Goal: Register for event/course: Sign up to attend an event or enroll in a course

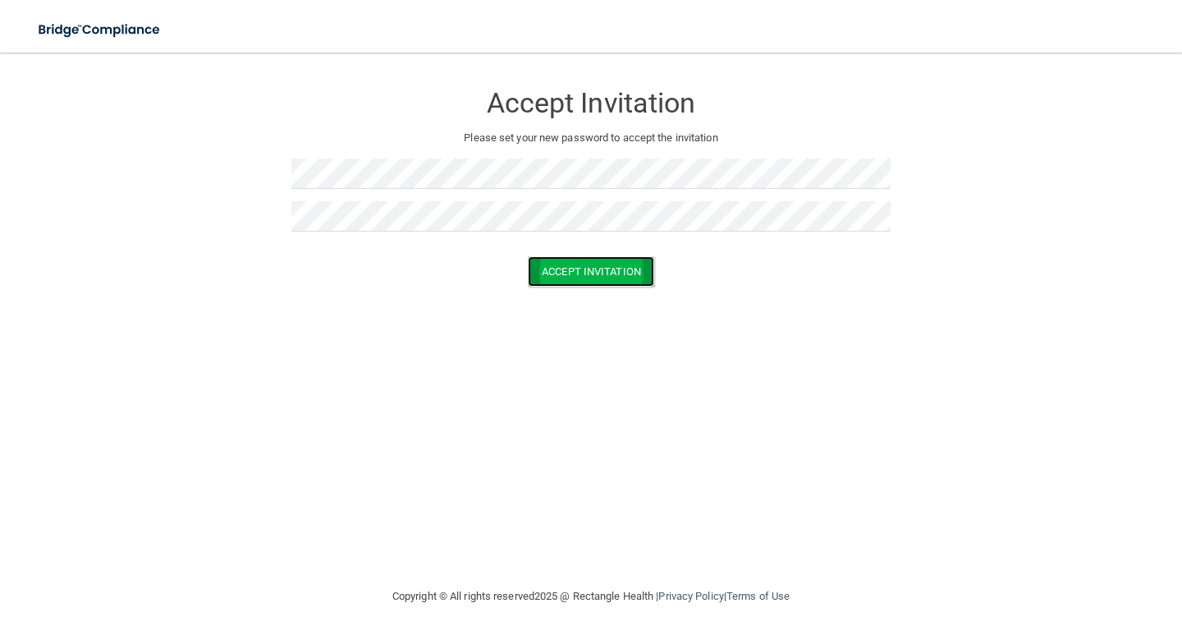
click at [580, 268] on button "Accept Invitation" at bounding box center [591, 271] width 126 height 30
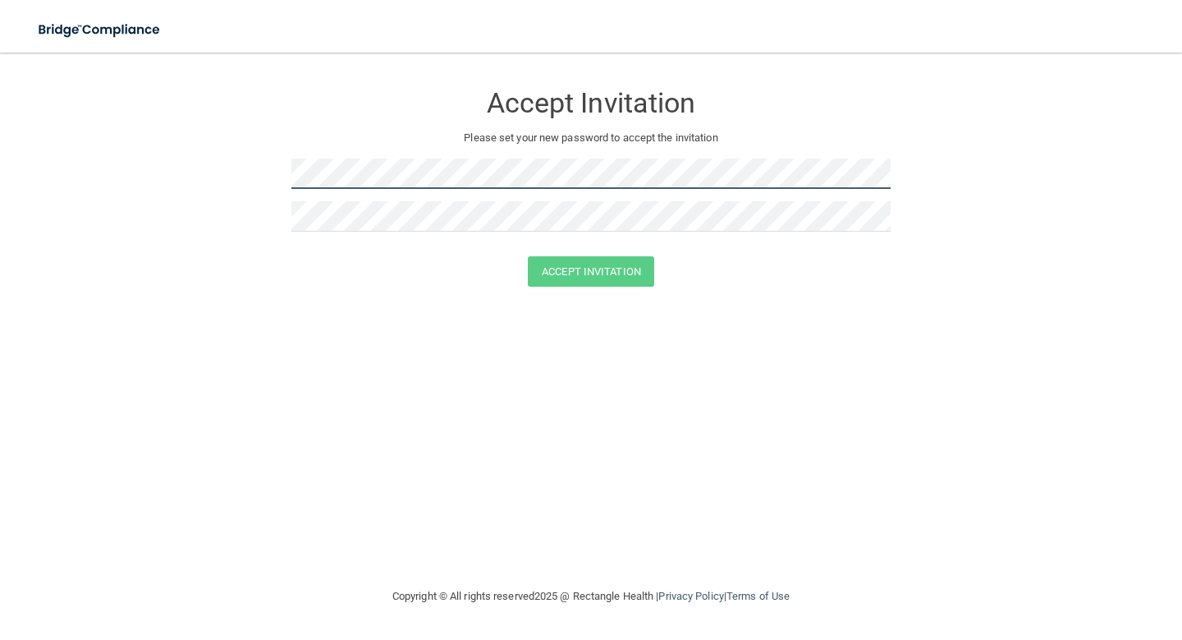
click at [268, 176] on form "Accept Invitation Please set your new password to accept the invitation Accept …" at bounding box center [591, 187] width 1117 height 237
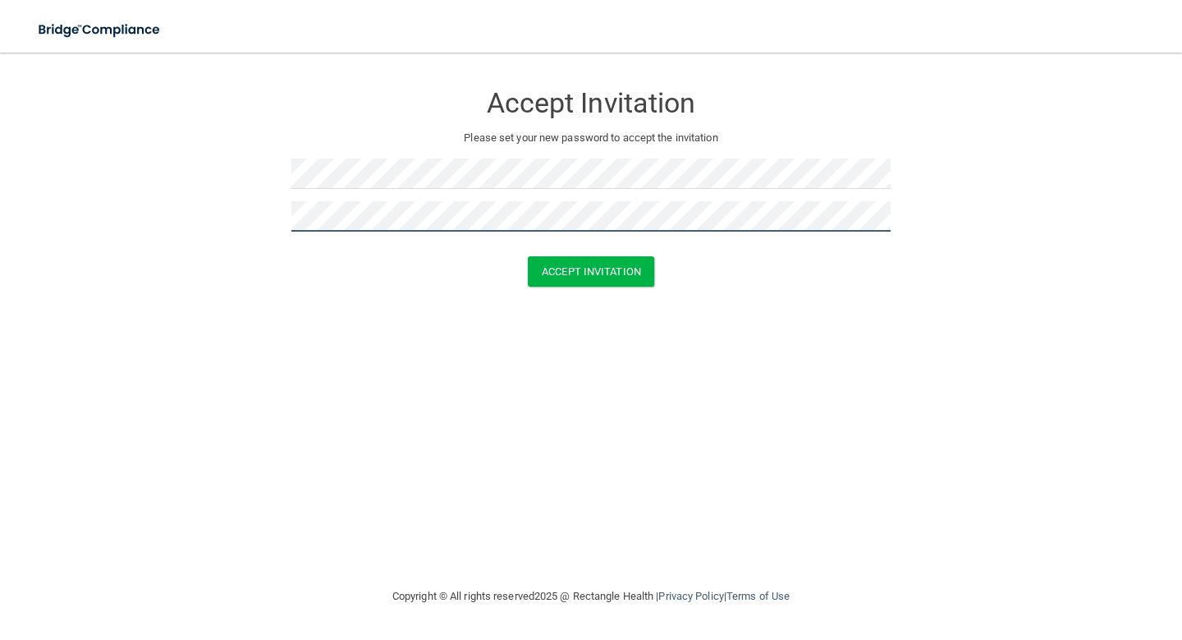
click at [528, 256] on button "Accept Invitation" at bounding box center [591, 271] width 126 height 30
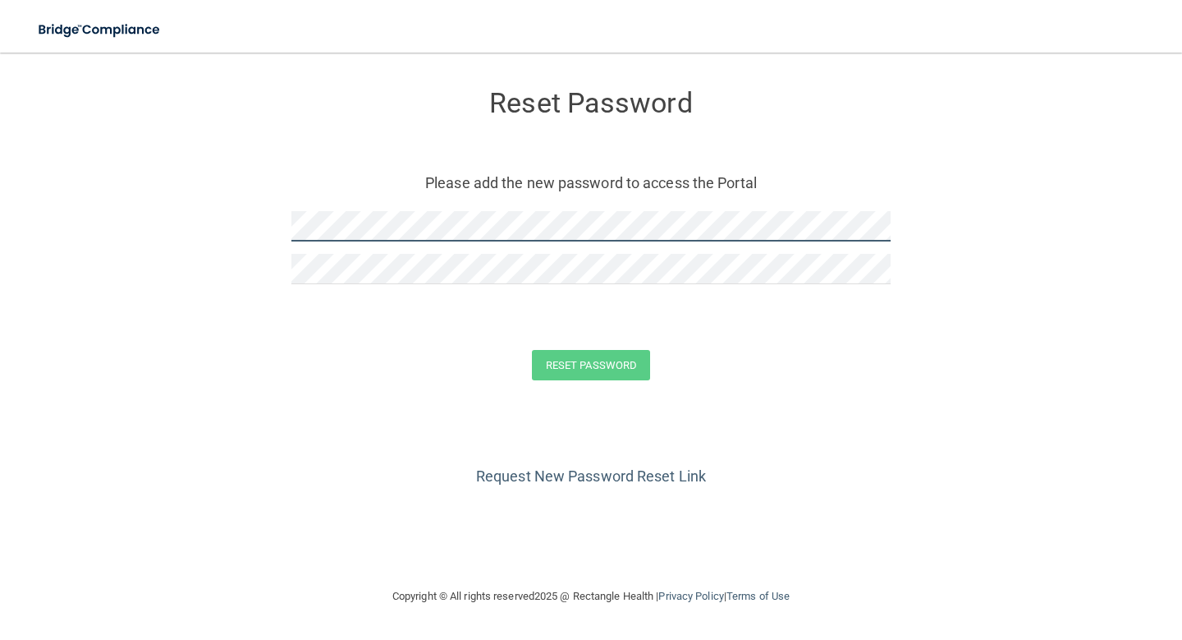
click at [266, 223] on form "Reset Password Please add the new password to access the Portal Reset Password …" at bounding box center [591, 238] width 1117 height 338
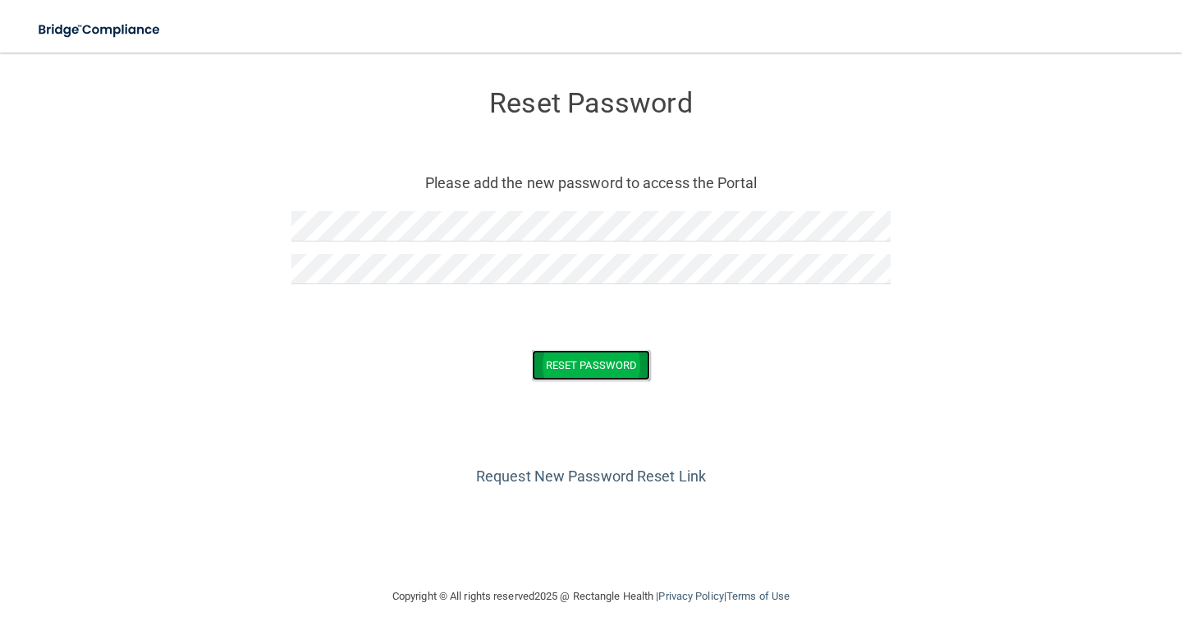
click at [593, 373] on button "Reset Password" at bounding box center [591, 365] width 118 height 30
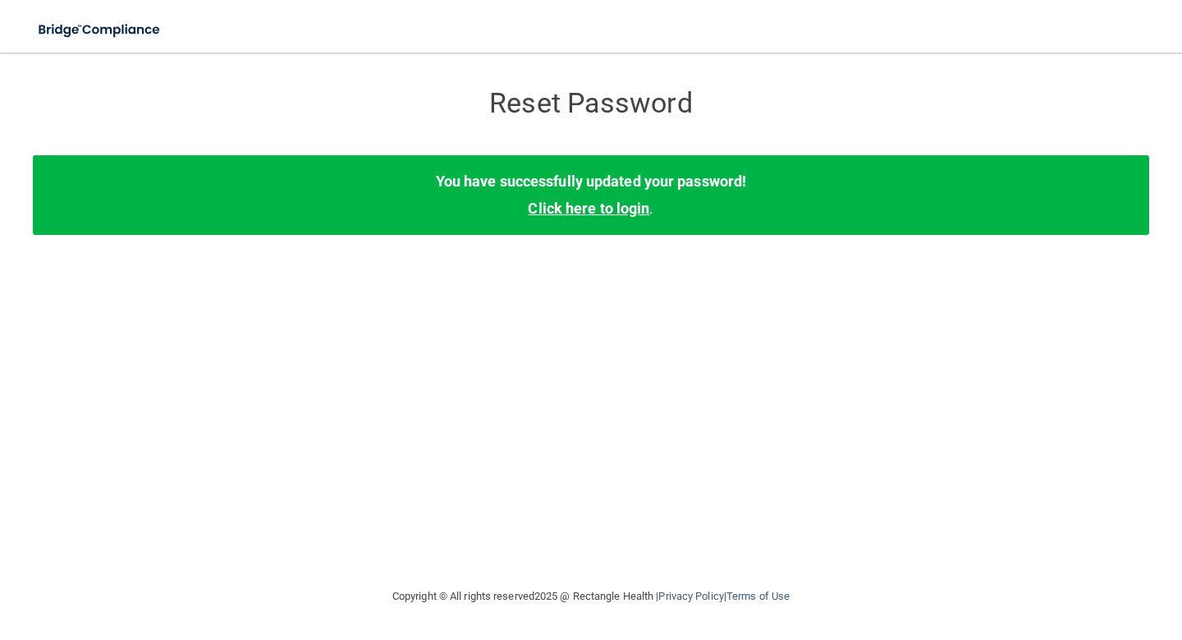
click at [629, 213] on link "Click here to login" at bounding box center [589, 208] width 122 height 17
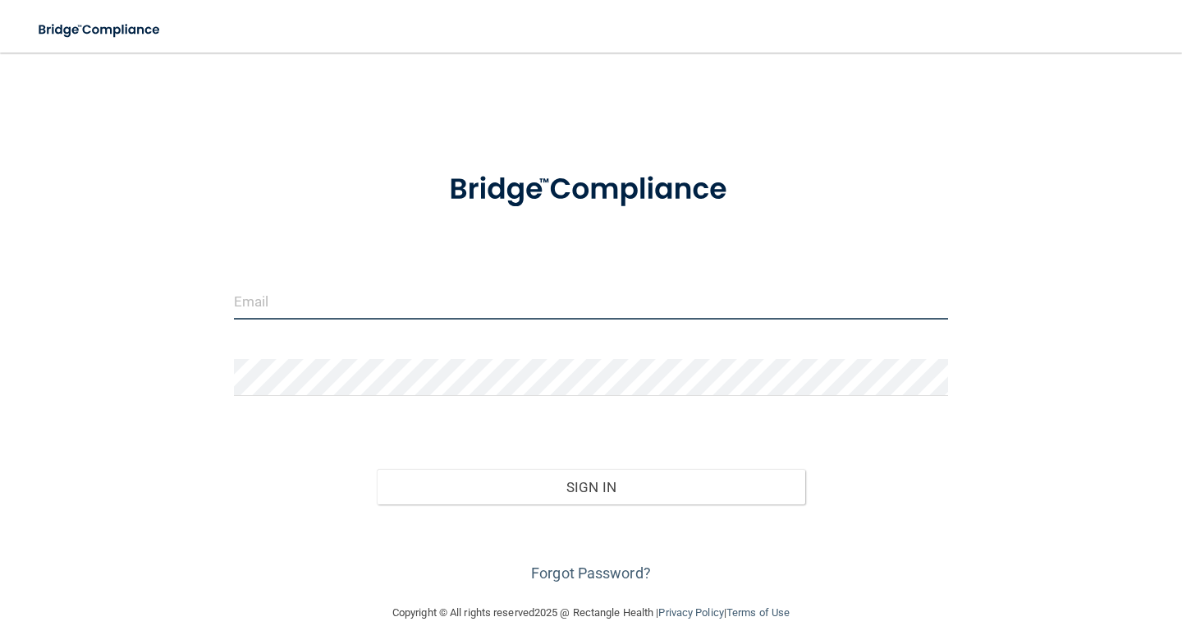
click at [268, 314] on input "email" at bounding box center [591, 300] width 714 height 37
type input "[EMAIL_ADDRESS][DOMAIN_NAME]"
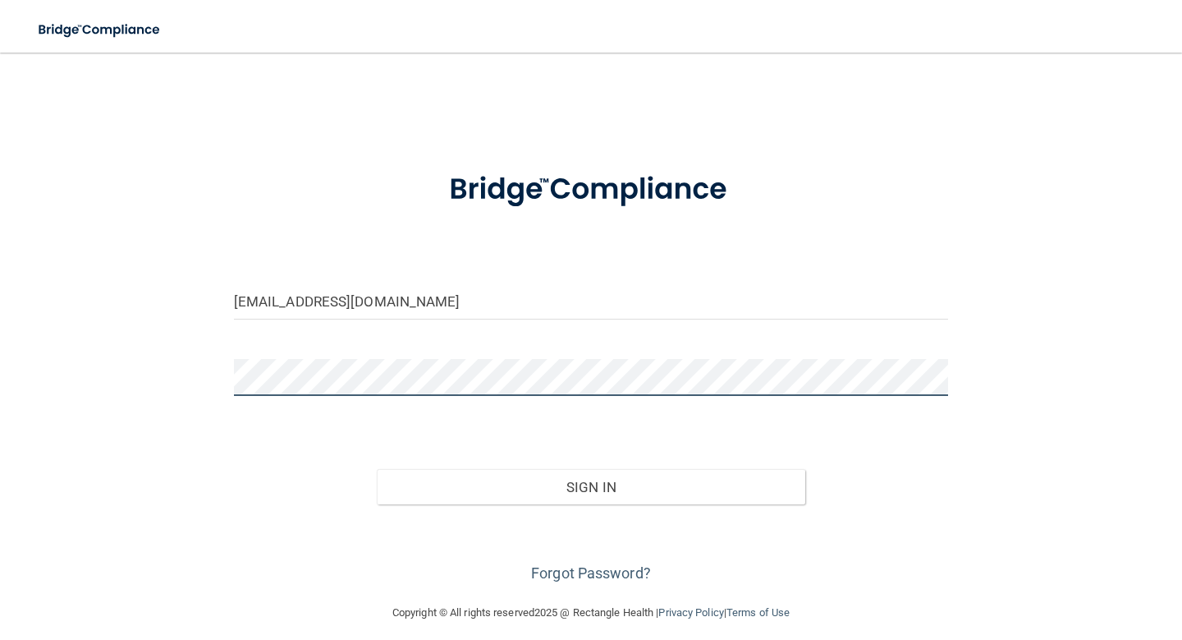
click at [377, 469] on button "Sign In" at bounding box center [591, 487] width 429 height 36
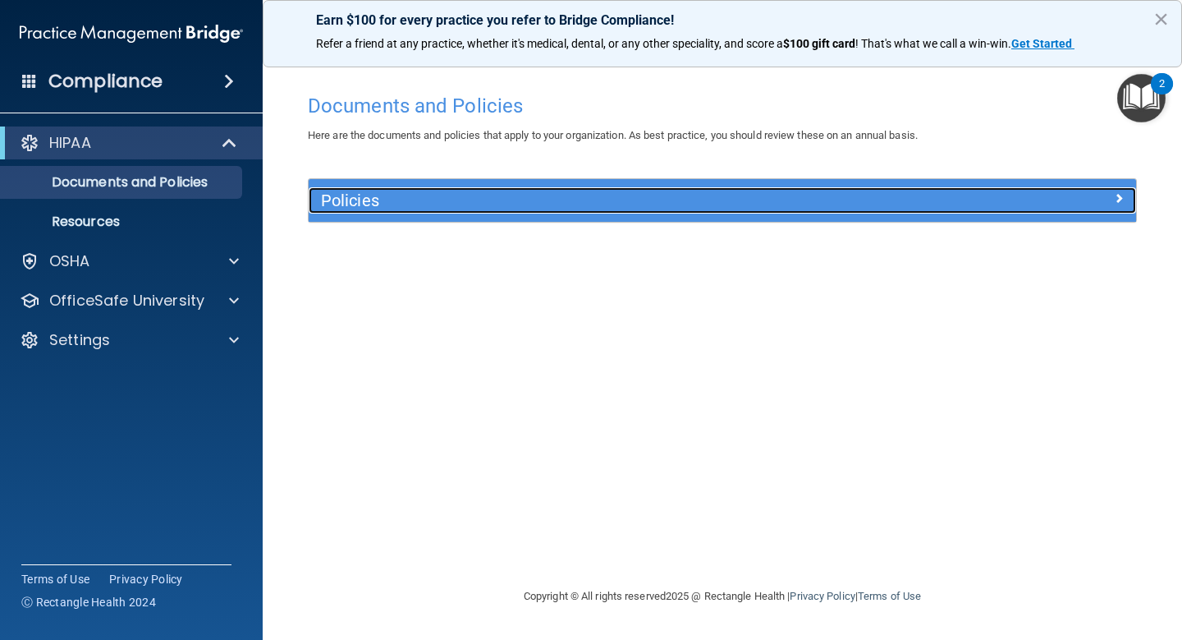
click at [411, 200] on h5 "Policies" at bounding box center [619, 200] width 596 height 18
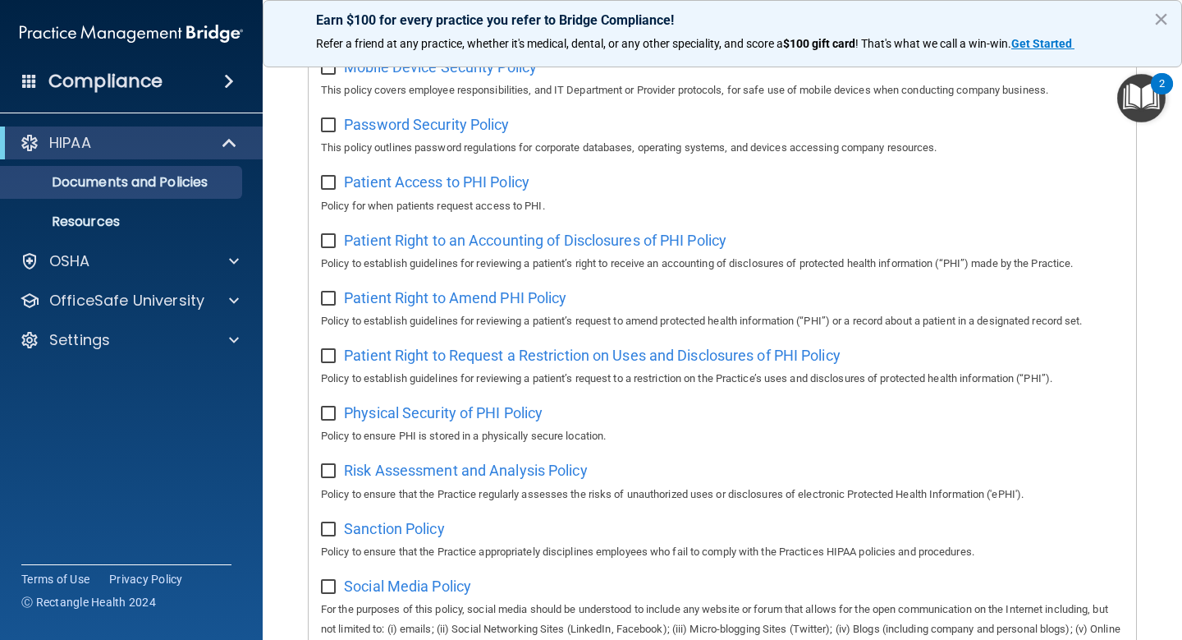
scroll to position [1030, 0]
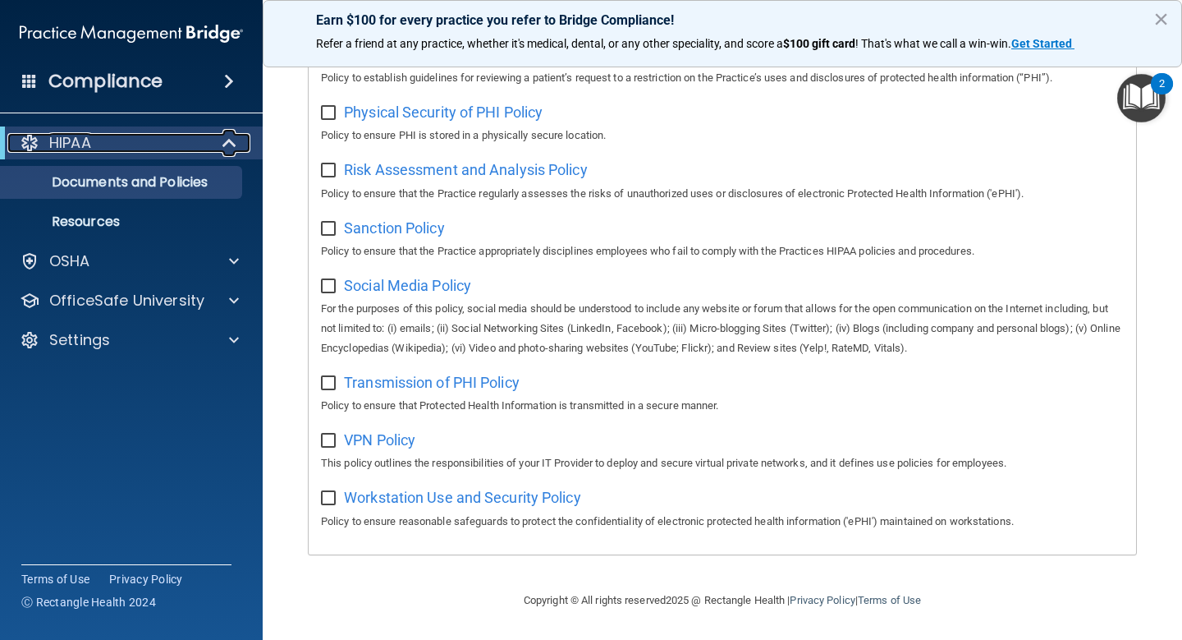
click at [82, 139] on p "HIPAA" at bounding box center [70, 143] width 42 height 20
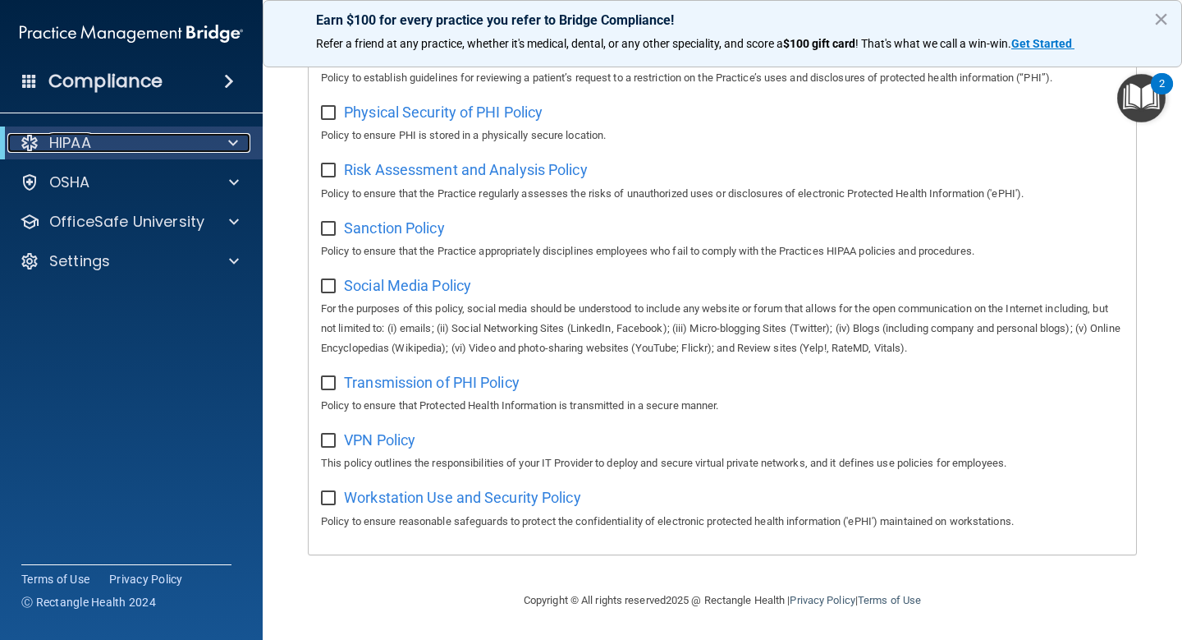
click at [81, 140] on p "HIPAA" at bounding box center [70, 143] width 42 height 20
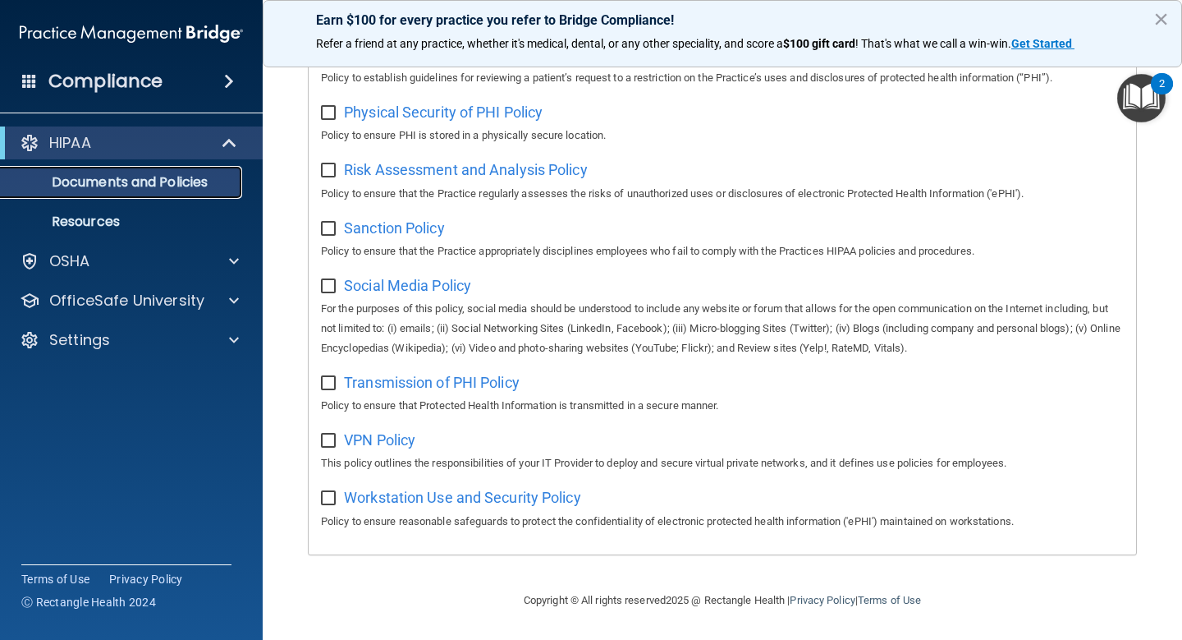
click at [82, 190] on p "Documents and Policies" at bounding box center [123, 182] width 224 height 16
click at [189, 220] on p "Resources" at bounding box center [123, 221] width 224 height 16
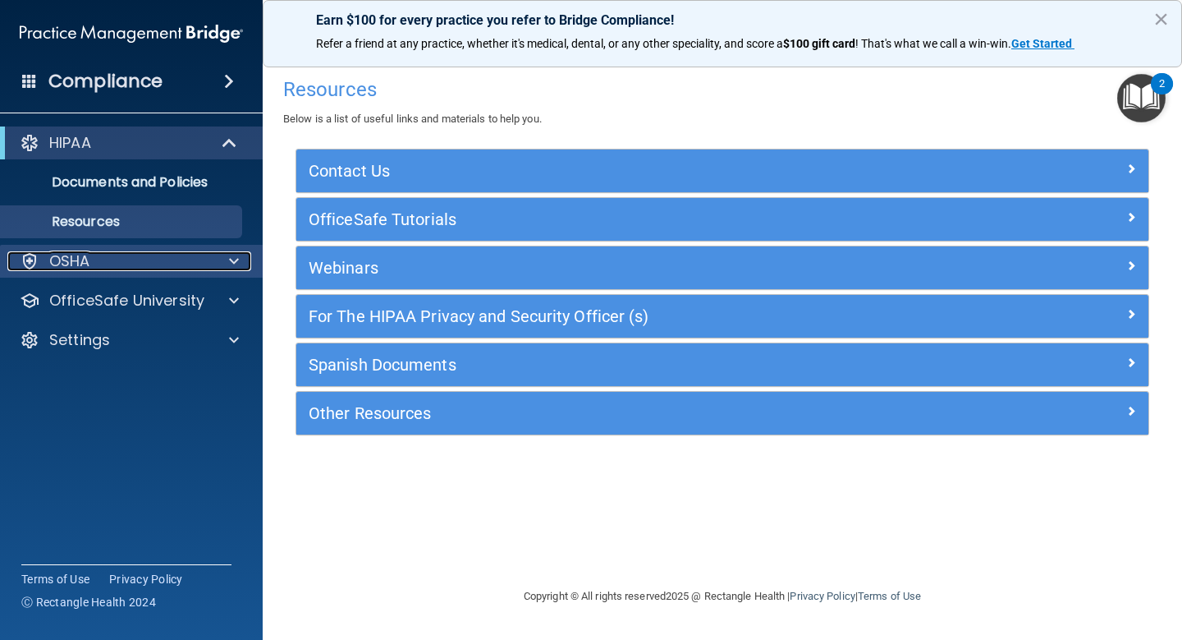
click at [174, 259] on div "OSHA" at bounding box center [109, 261] width 204 height 20
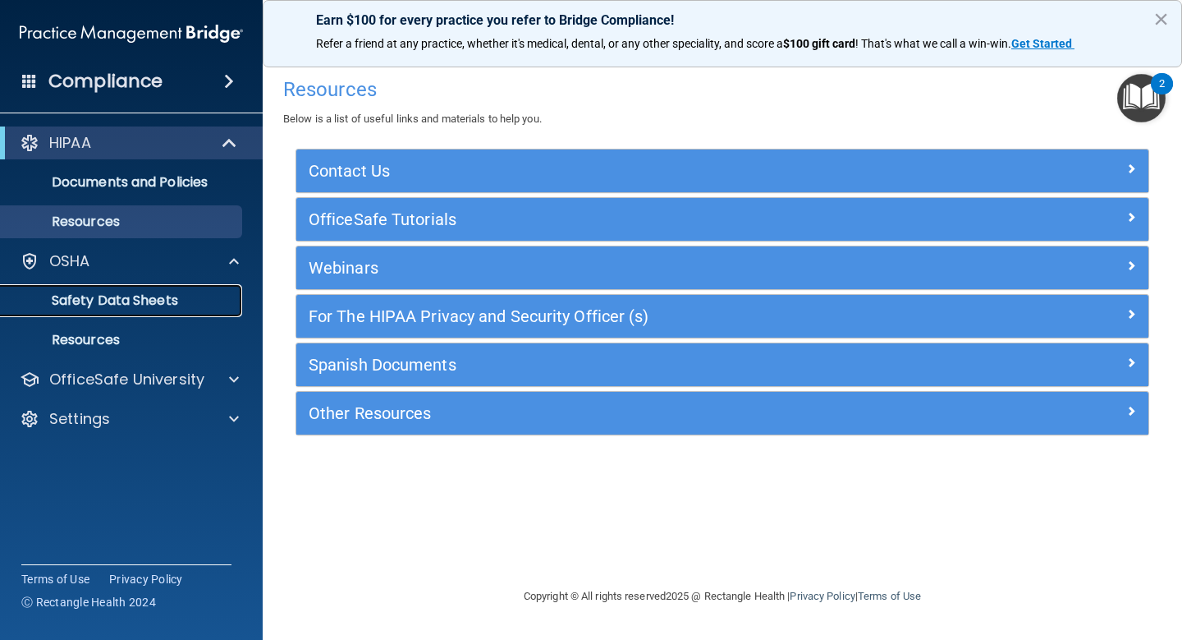
click at [159, 295] on p "Safety Data Sheets" at bounding box center [123, 300] width 224 height 16
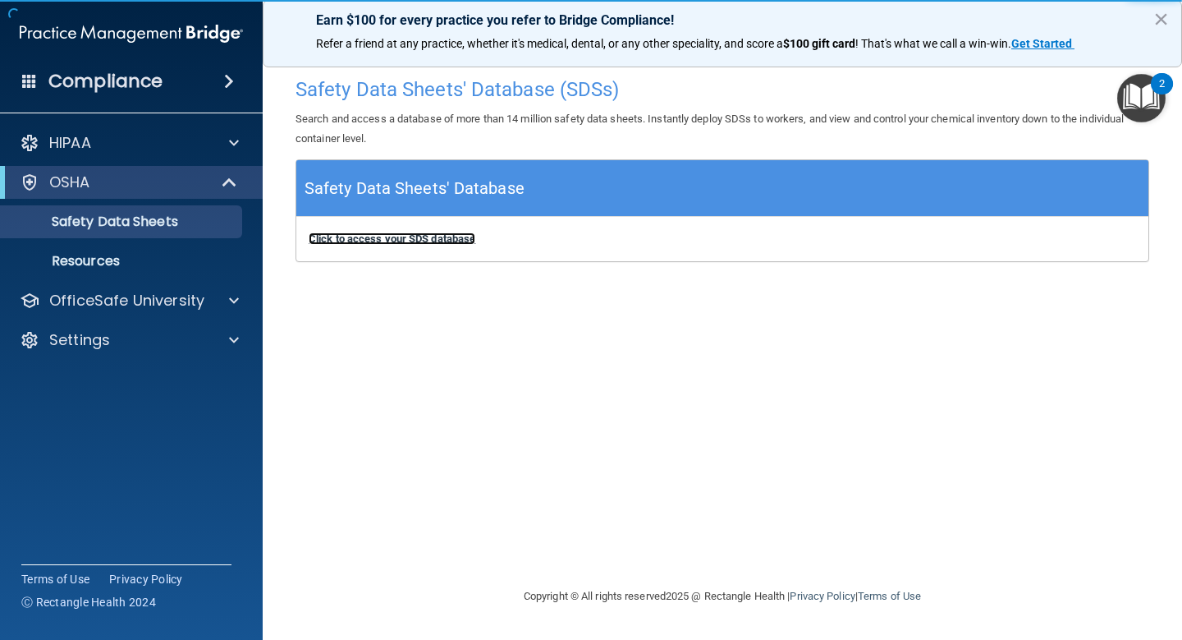
click at [375, 243] on b "Click to access your SDS database" at bounding box center [392, 238] width 167 height 12
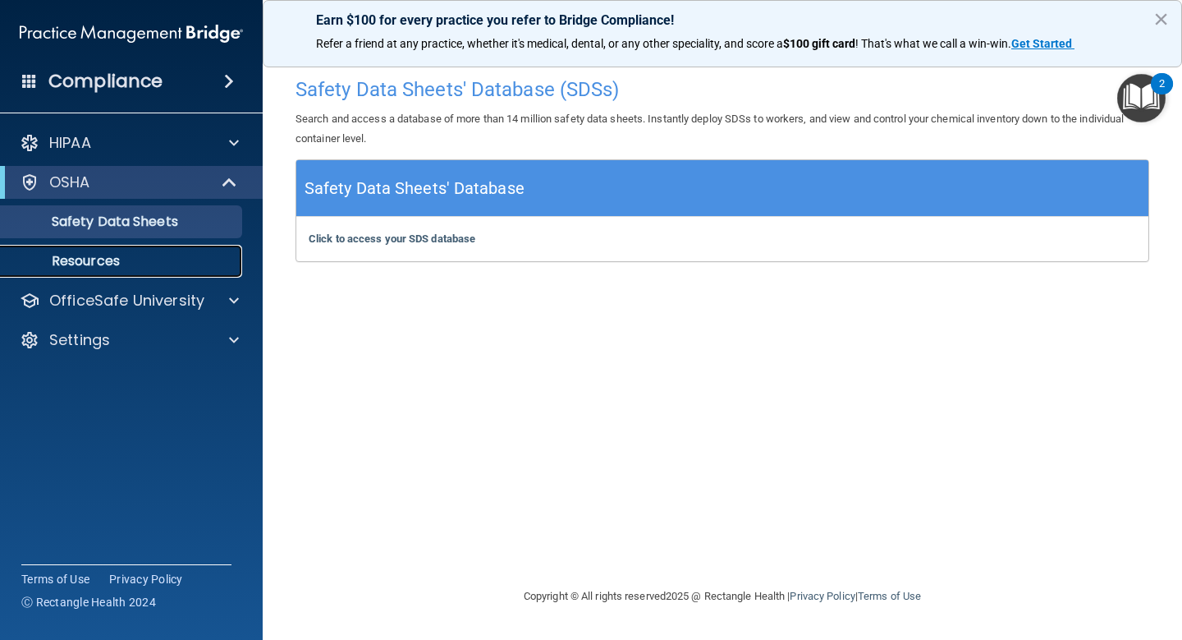
click at [151, 259] on p "Resources" at bounding box center [123, 261] width 224 height 16
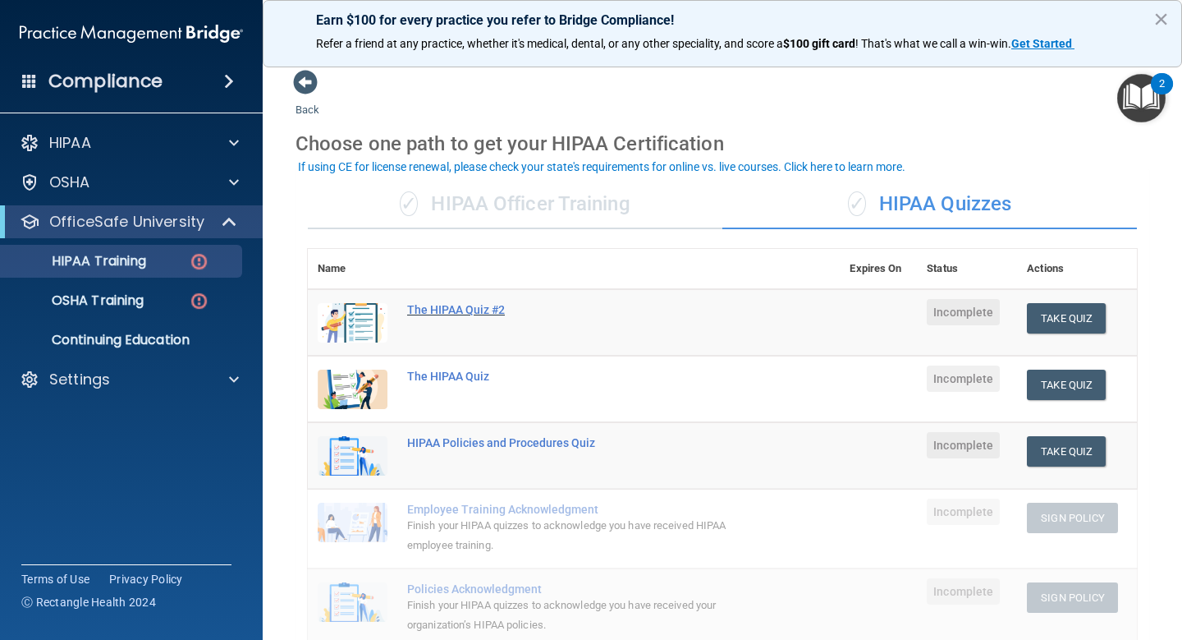
click at [461, 309] on div "The HIPAA Quiz #2" at bounding box center [582, 309] width 351 height 13
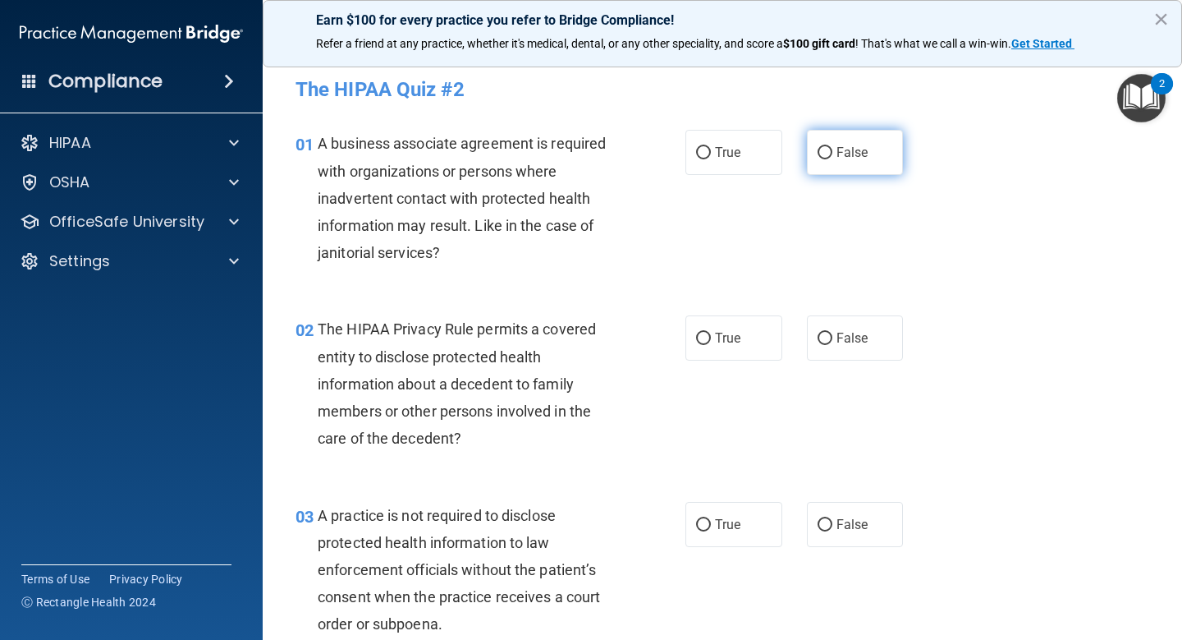
click at [820, 149] on input "False" at bounding box center [825, 153] width 15 height 12
radio input "true"
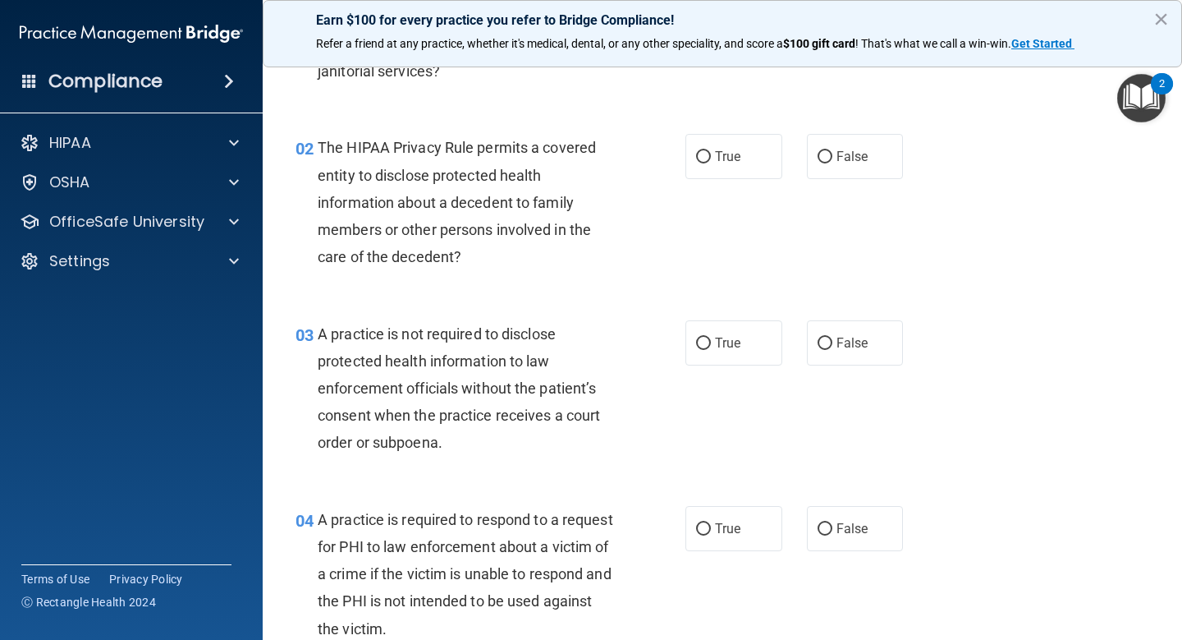
scroll to position [182, 0]
click at [166, 142] on div "HIPAA" at bounding box center [109, 143] width 204 height 20
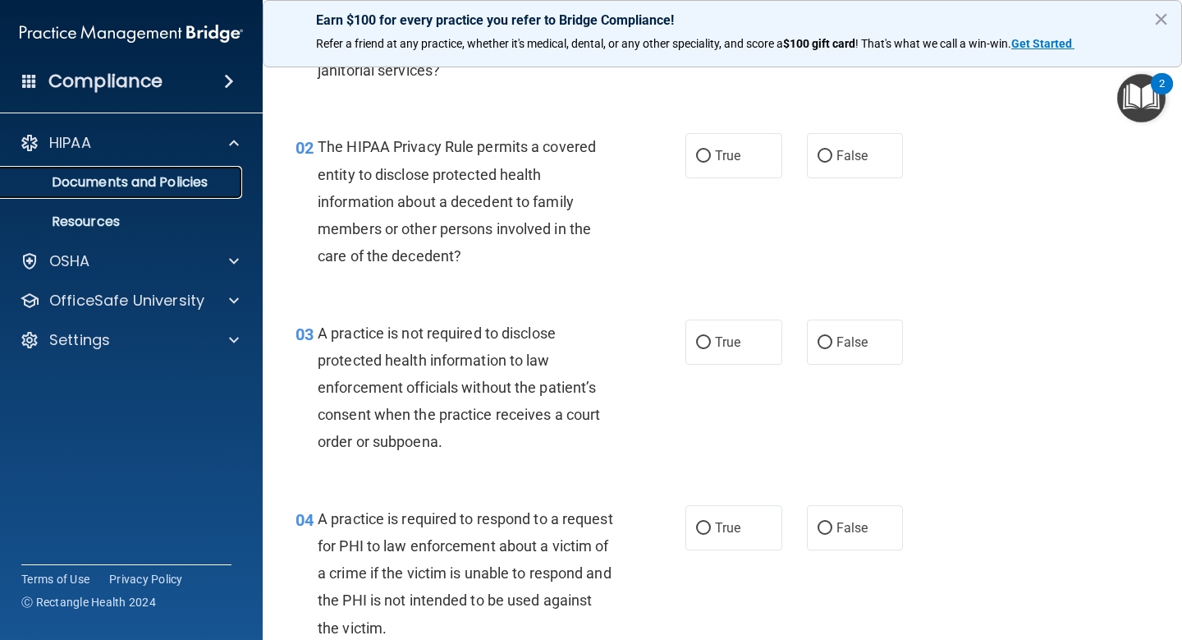
click at [158, 179] on p "Documents and Policies" at bounding box center [123, 182] width 224 height 16
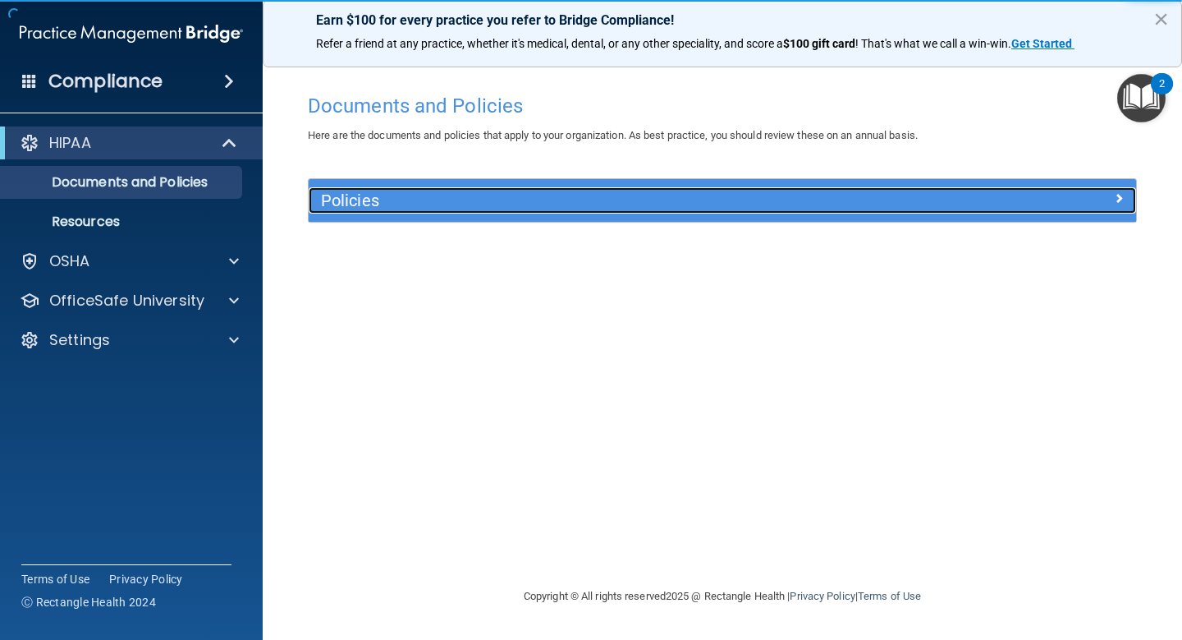
click at [396, 199] on h5 "Policies" at bounding box center [619, 200] width 596 height 18
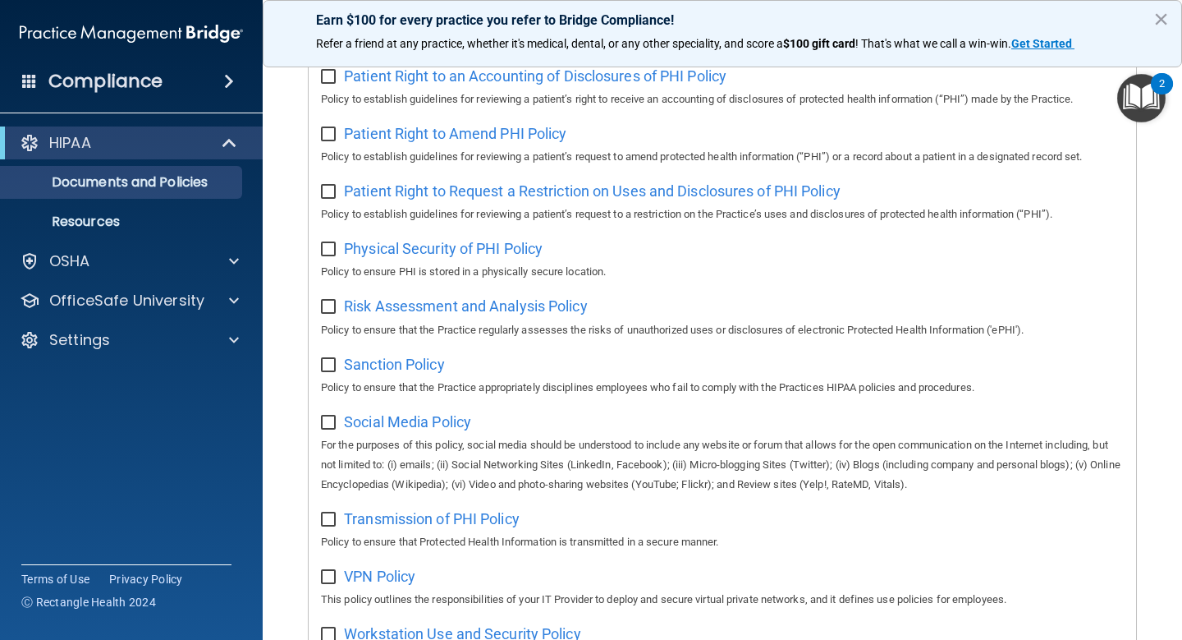
scroll to position [1030, 0]
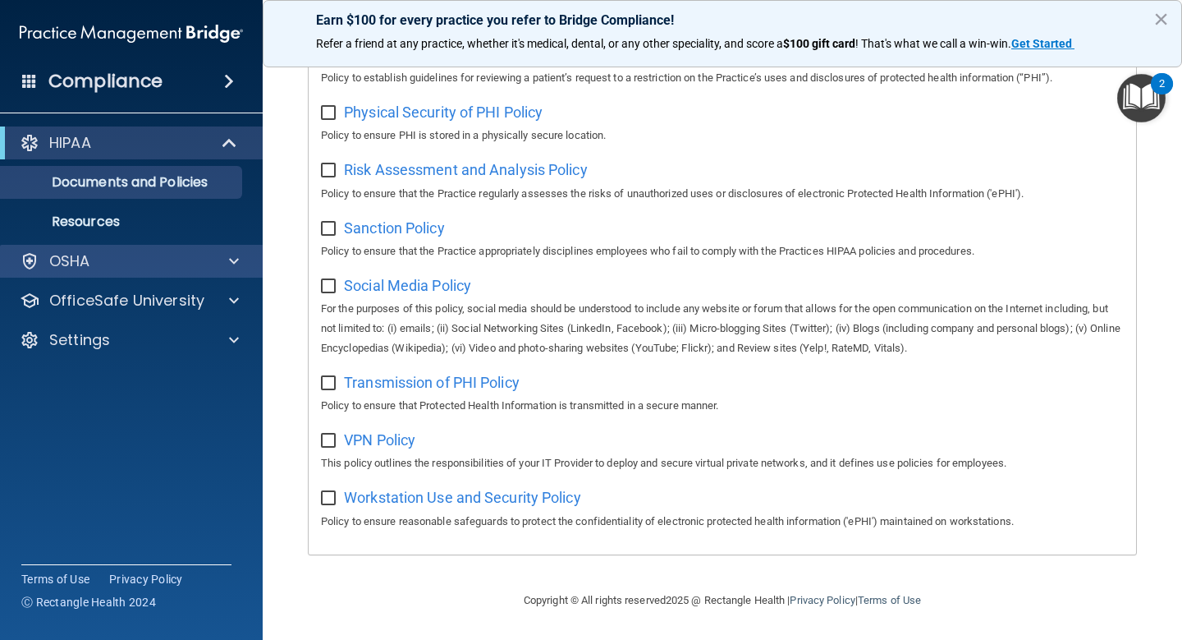
click at [177, 272] on div "OSHA" at bounding box center [132, 261] width 264 height 33
click at [238, 256] on span at bounding box center [234, 261] width 10 height 20
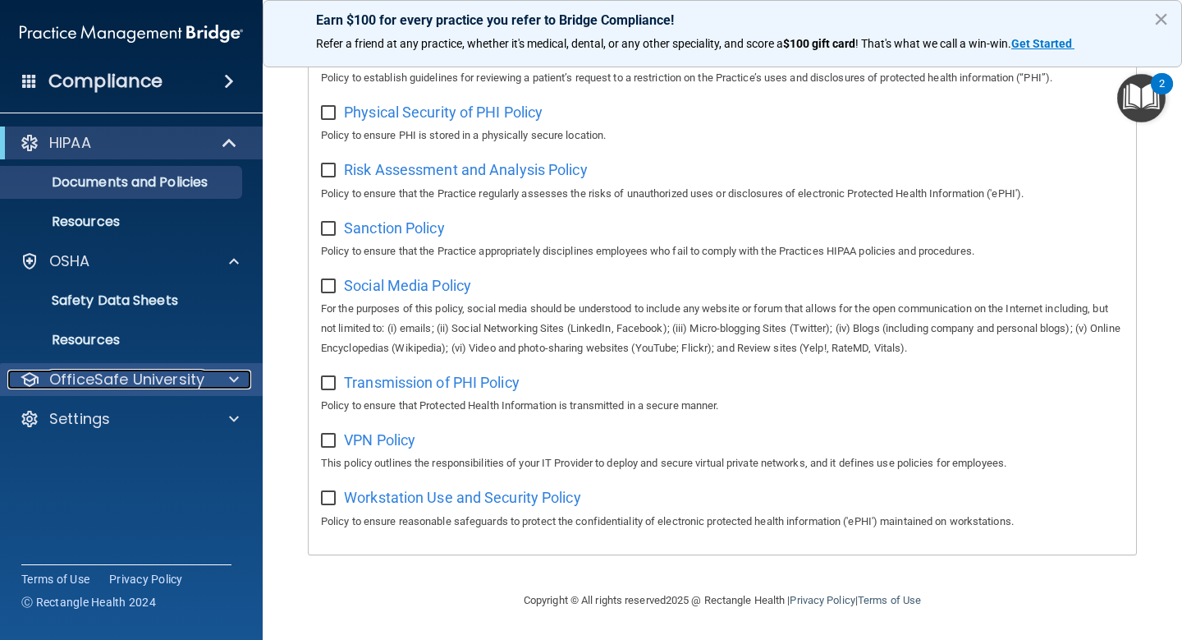
click at [222, 380] on div at bounding box center [231, 379] width 41 height 20
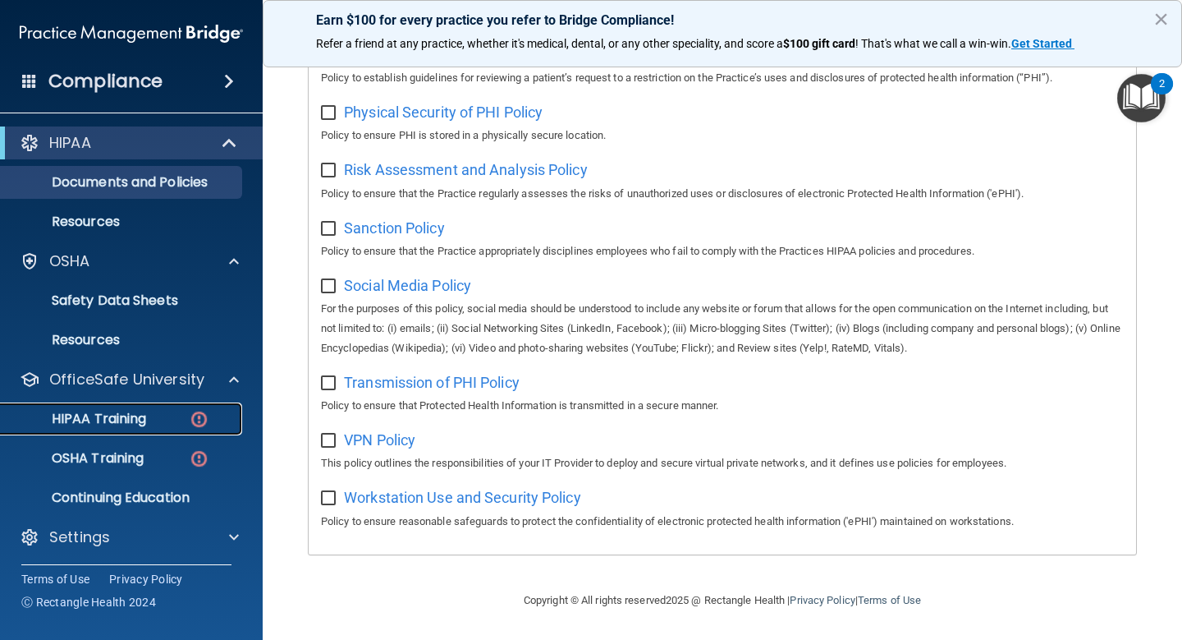
click at [148, 422] on div "HIPAA Training" at bounding box center [123, 419] width 224 height 16
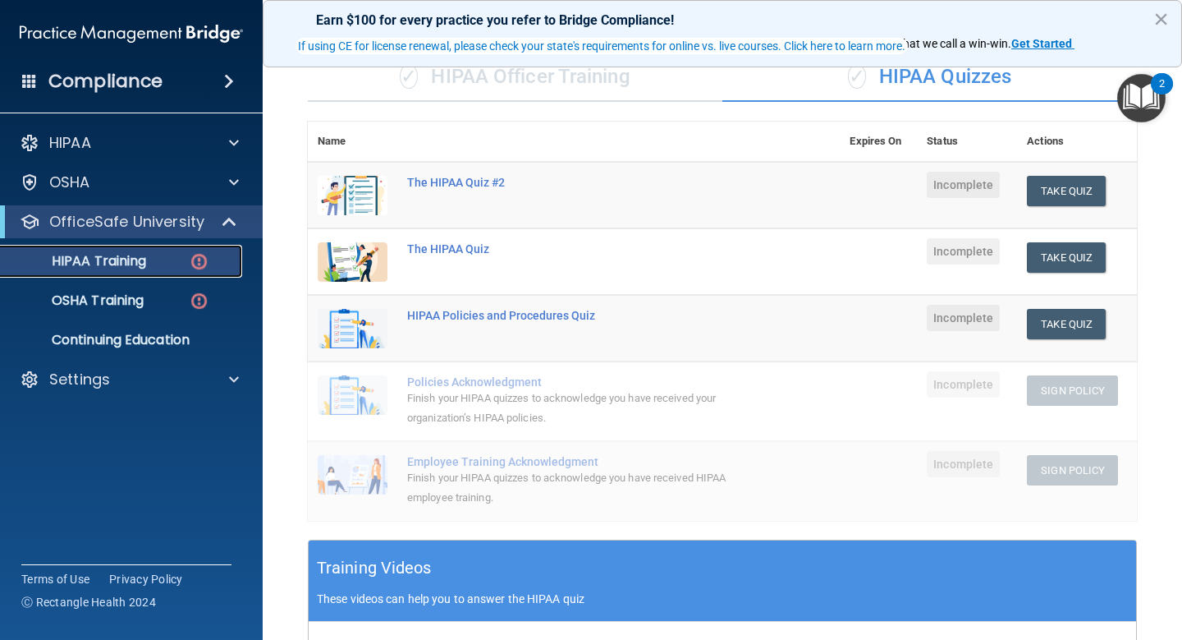
scroll to position [129, 0]
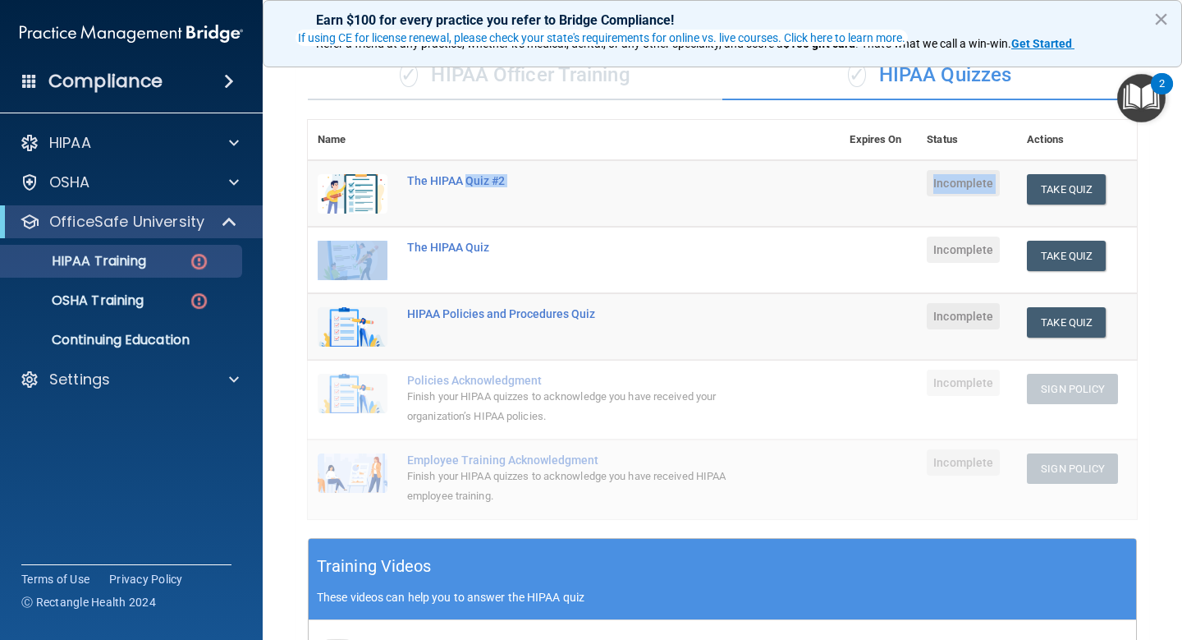
drag, startPoint x: 466, startPoint y: 184, endPoint x: 402, endPoint y: 226, distance: 75.8
click at [402, 226] on tbody "The HIPAA Quiz #2 Incomplete Take Quiz Download Certificate The HIPAA Quiz Inco…" at bounding box center [722, 339] width 829 height 359
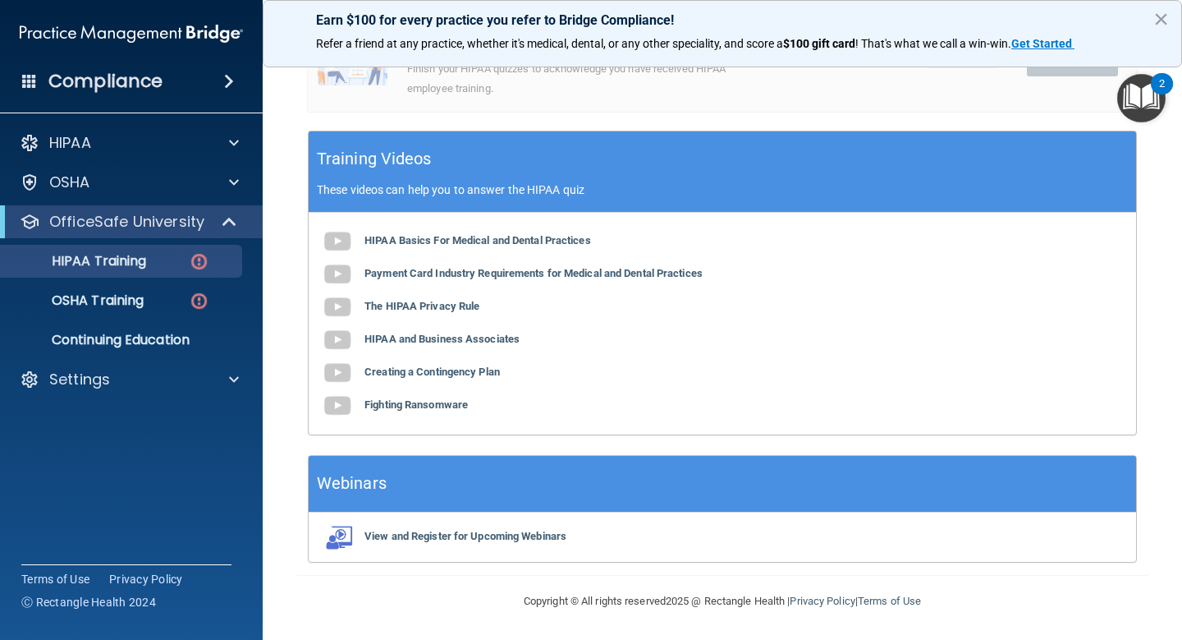
scroll to position [534, 0]
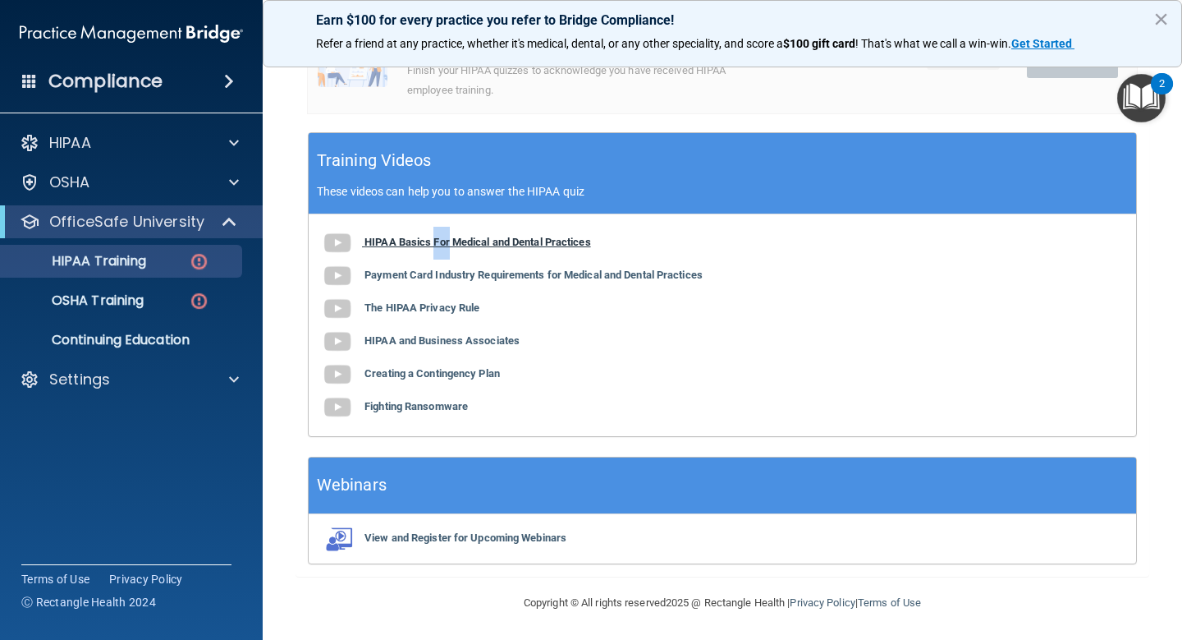
click at [438, 236] on b "HIPAA Basics For Medical and Dental Practices" at bounding box center [478, 242] width 227 height 12
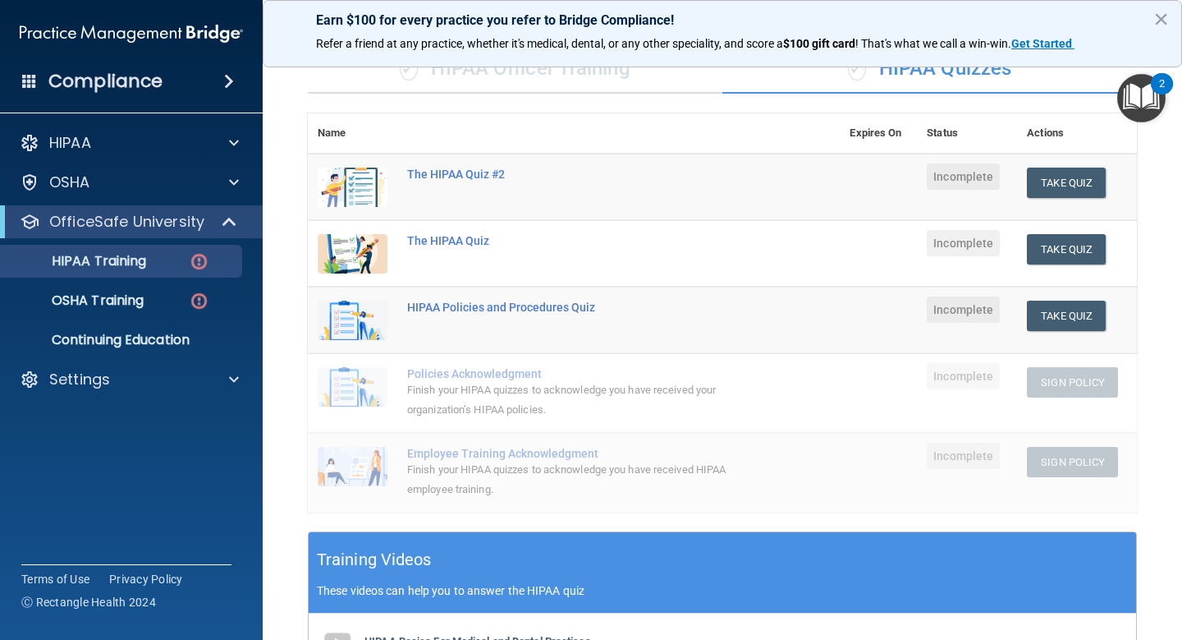
scroll to position [25, 0]
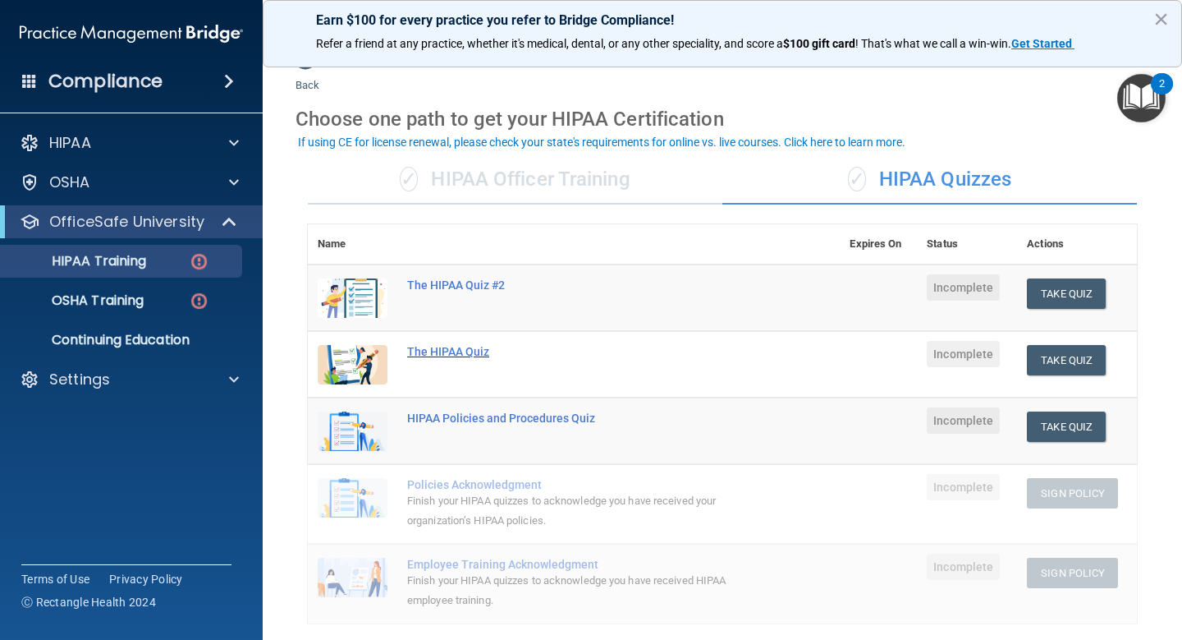
click at [465, 351] on div "The HIPAA Quiz" at bounding box center [582, 351] width 351 height 13
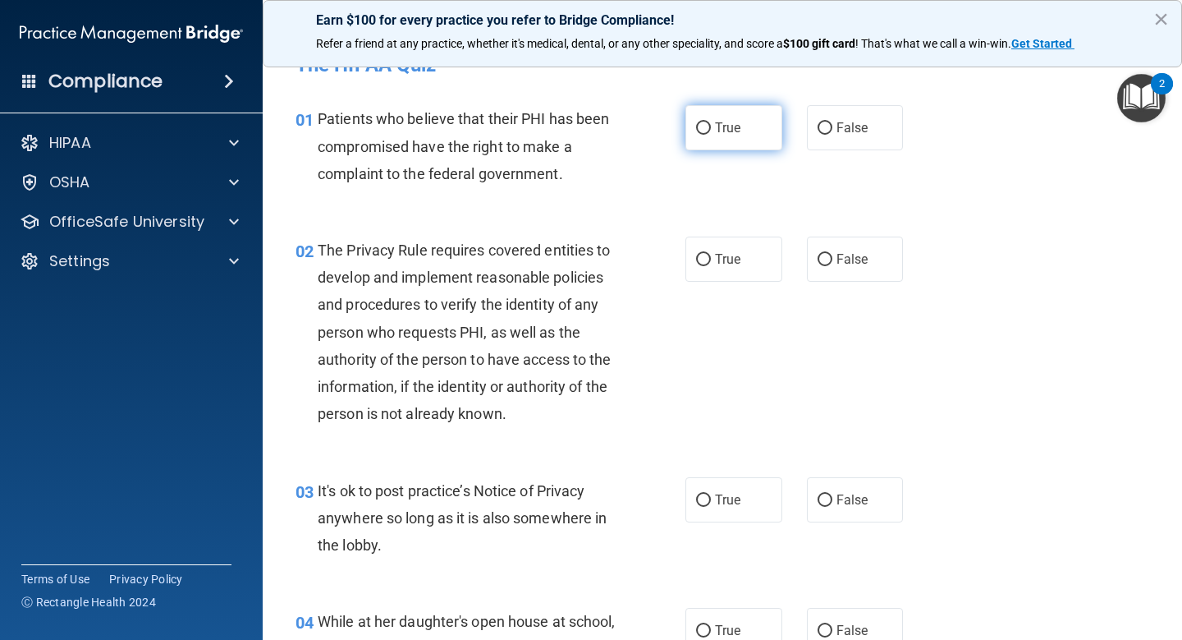
click at [722, 127] on span "True" at bounding box center [727, 128] width 25 height 16
click at [711, 127] on input "True" at bounding box center [703, 128] width 15 height 12
radio input "true"
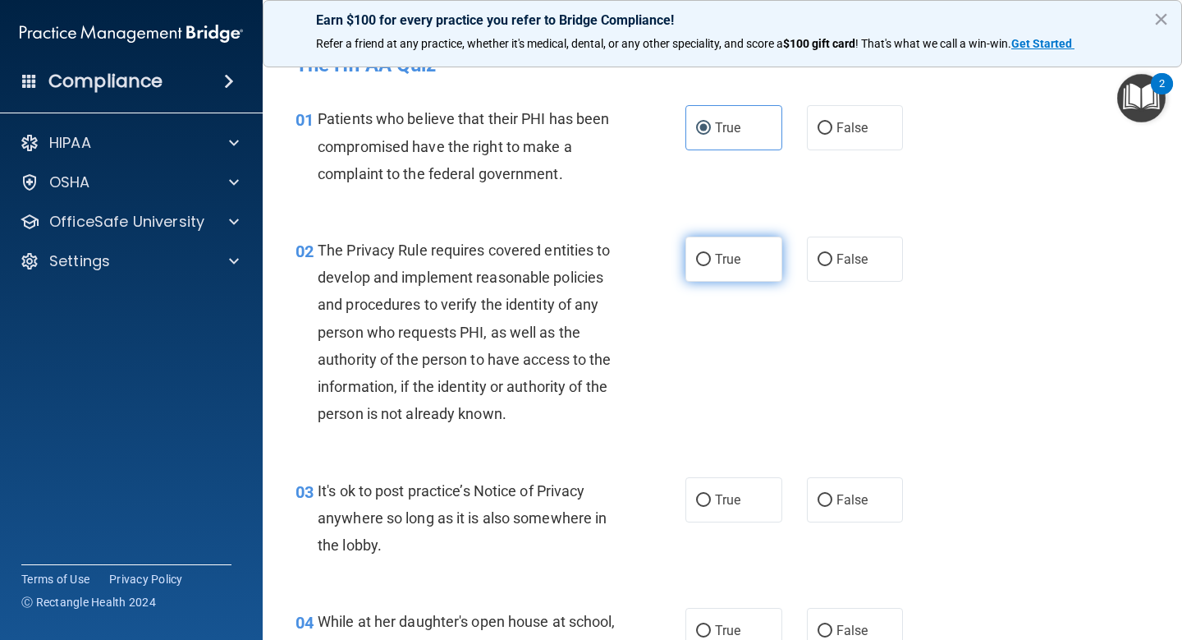
click at [710, 267] on label "True" at bounding box center [734, 258] width 97 height 45
click at [710, 266] on input "True" at bounding box center [703, 260] width 15 height 12
radio input "true"
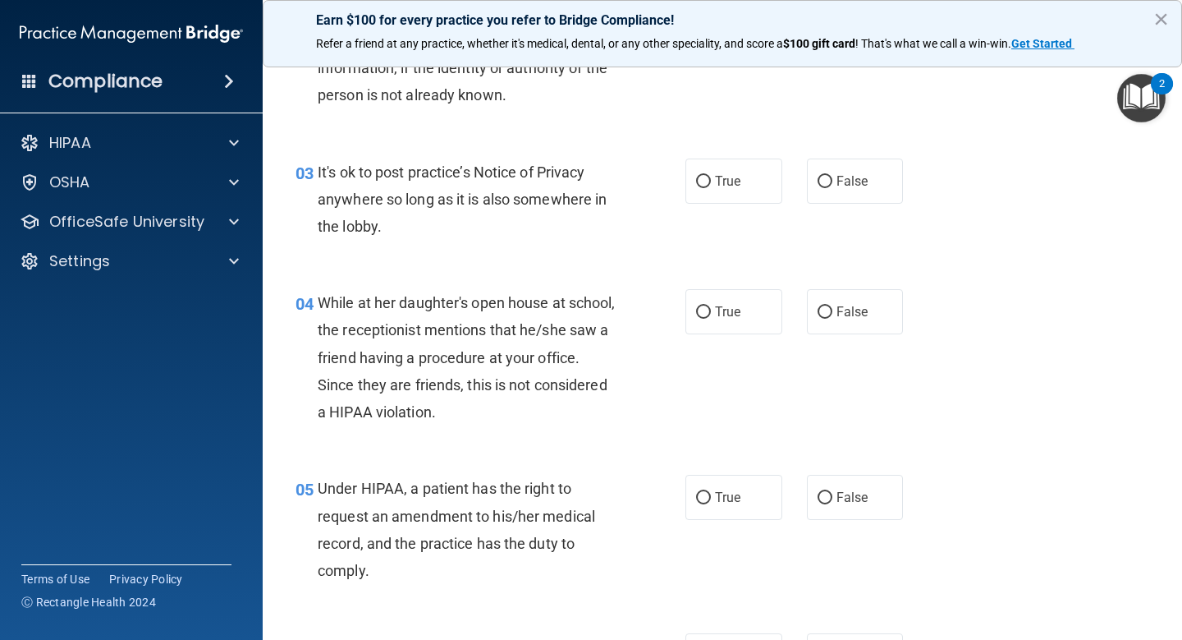
scroll to position [346, 0]
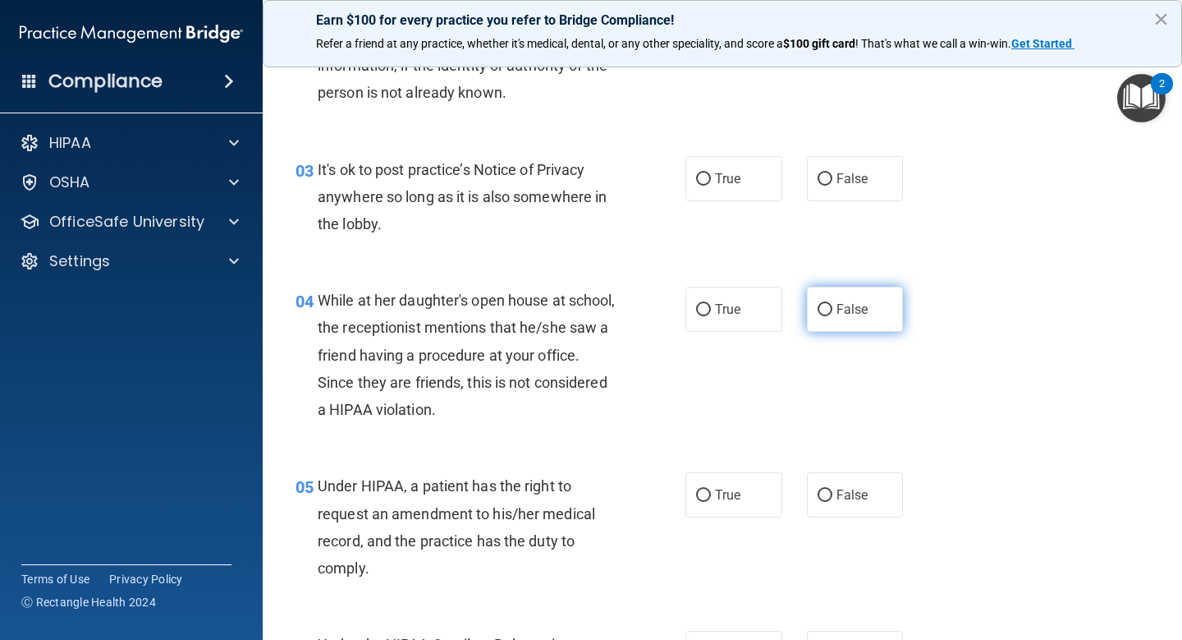
click at [825, 316] on label "False" at bounding box center [855, 309] width 97 height 45
click at [825, 316] on input "False" at bounding box center [825, 310] width 15 height 12
radio input "true"
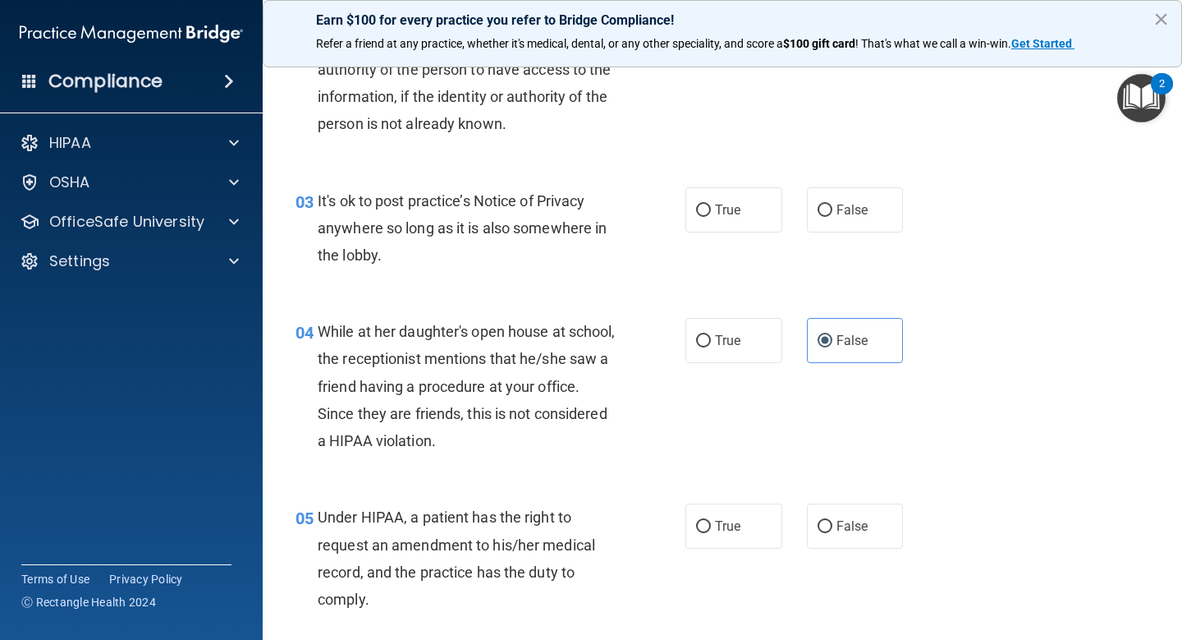
scroll to position [303, 0]
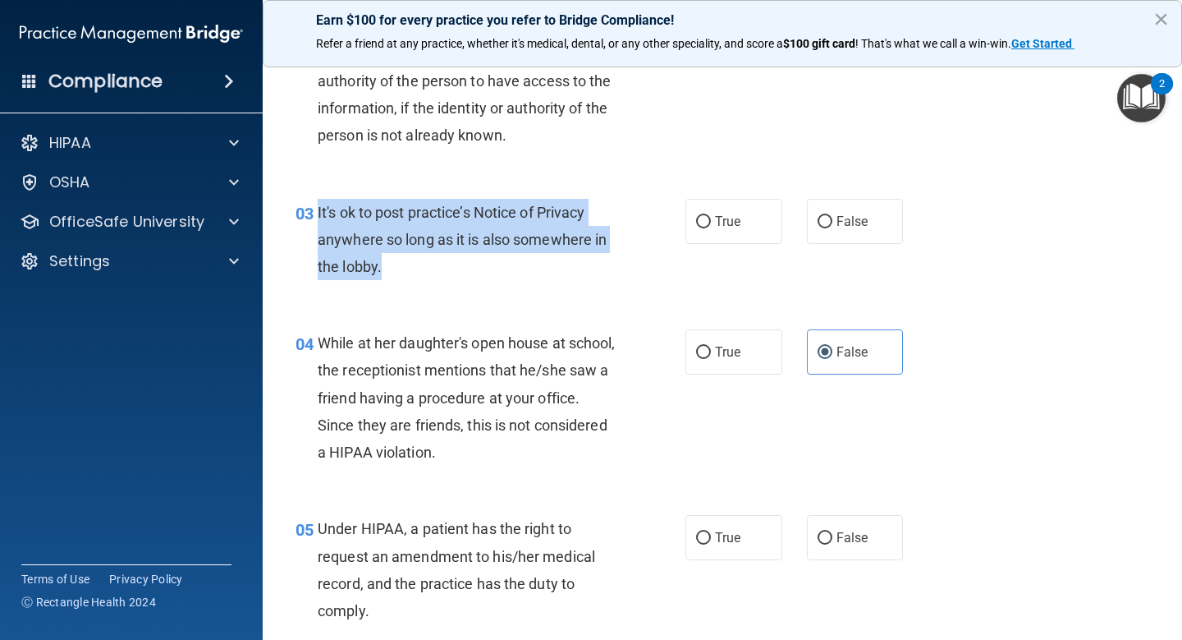
drag, startPoint x: 383, startPoint y: 267, endPoint x: 314, endPoint y: 213, distance: 87.9
click at [314, 213] on div "03 It's ok to post practice’s Notice of Privacy anywhere so long as it is also …" at bounding box center [490, 244] width 439 height 90
copy div "It's ok to post practice’s Notice of Privacy anywhere so long as it is also som…"
click at [825, 222] on input "False" at bounding box center [825, 222] width 15 height 12
radio input "true"
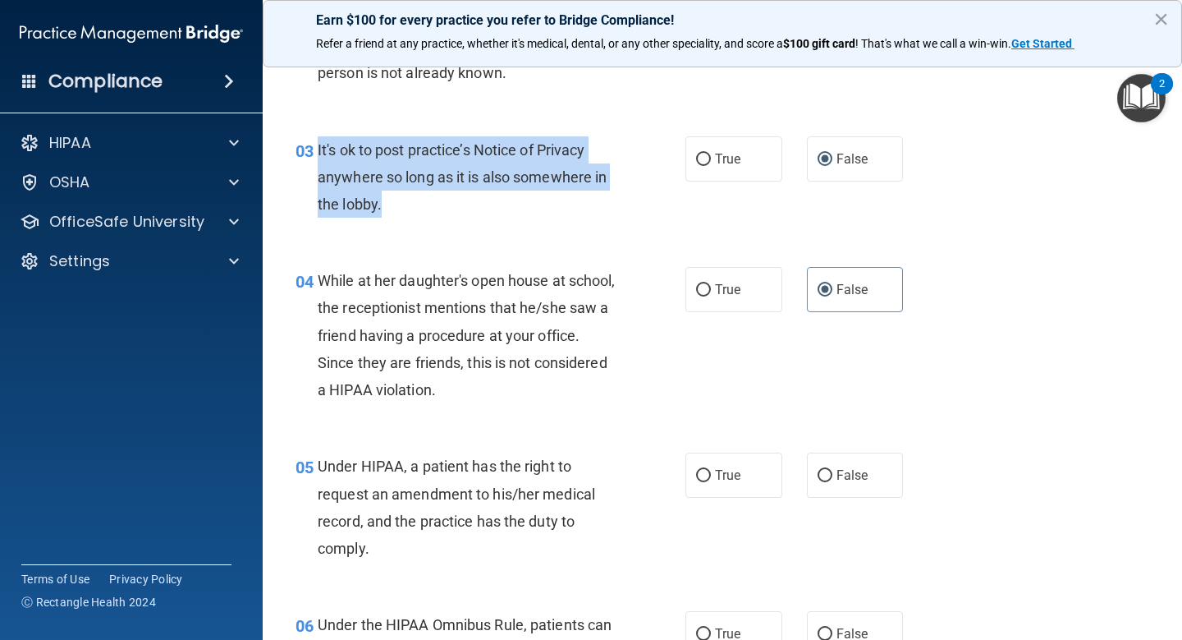
scroll to position [542, 0]
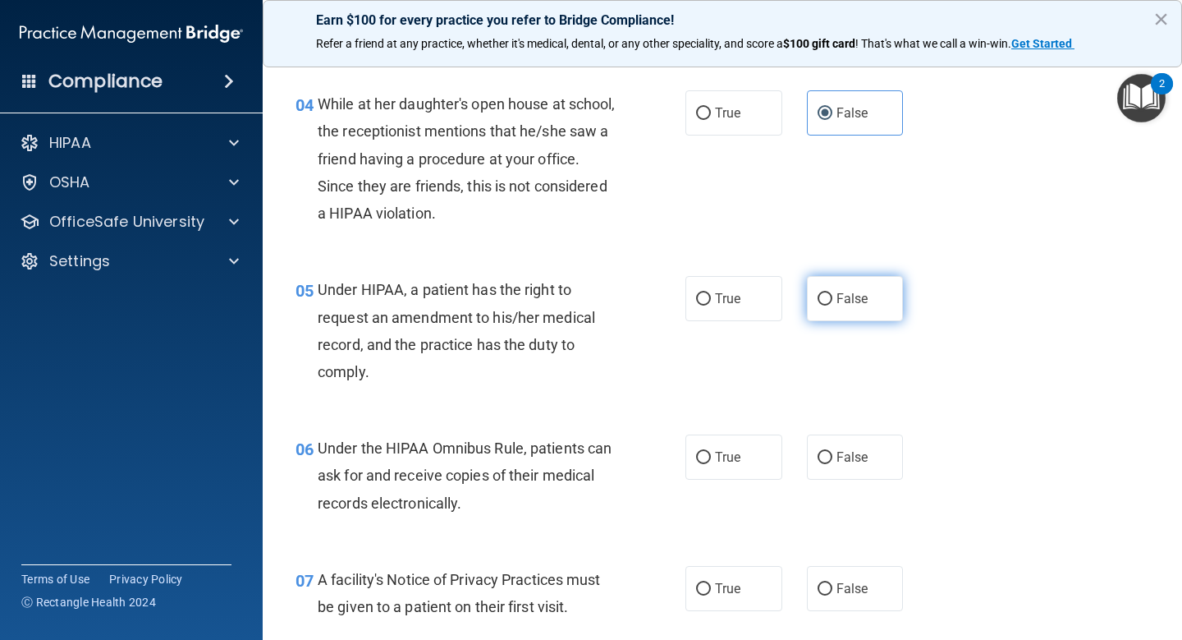
click at [837, 304] on span "False" at bounding box center [853, 299] width 32 height 16
click at [832, 304] on input "False" at bounding box center [825, 299] width 15 height 12
radio input "true"
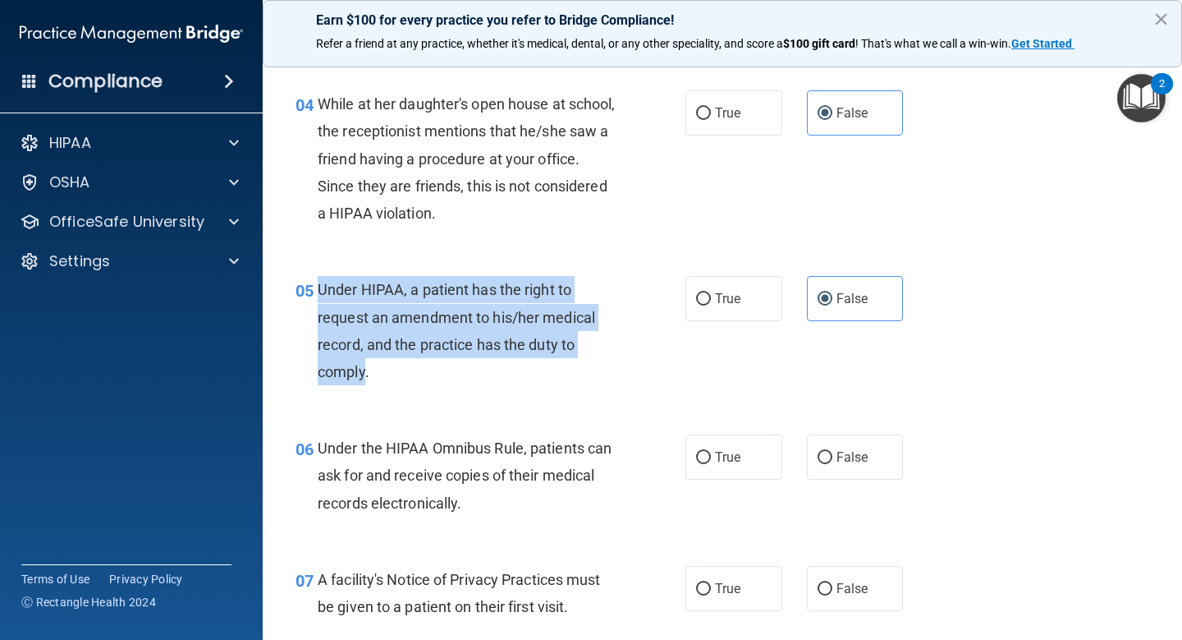
drag, startPoint x: 367, startPoint y: 372, endPoint x: 319, endPoint y: 283, distance: 101.0
click at [319, 283] on span "Under HIPAA, a patient has the right to request an amendment to his/her medical…" at bounding box center [456, 330] width 277 height 99
copy span "Under HIPAA, a patient has the right to request an amendment to his/her medical…"
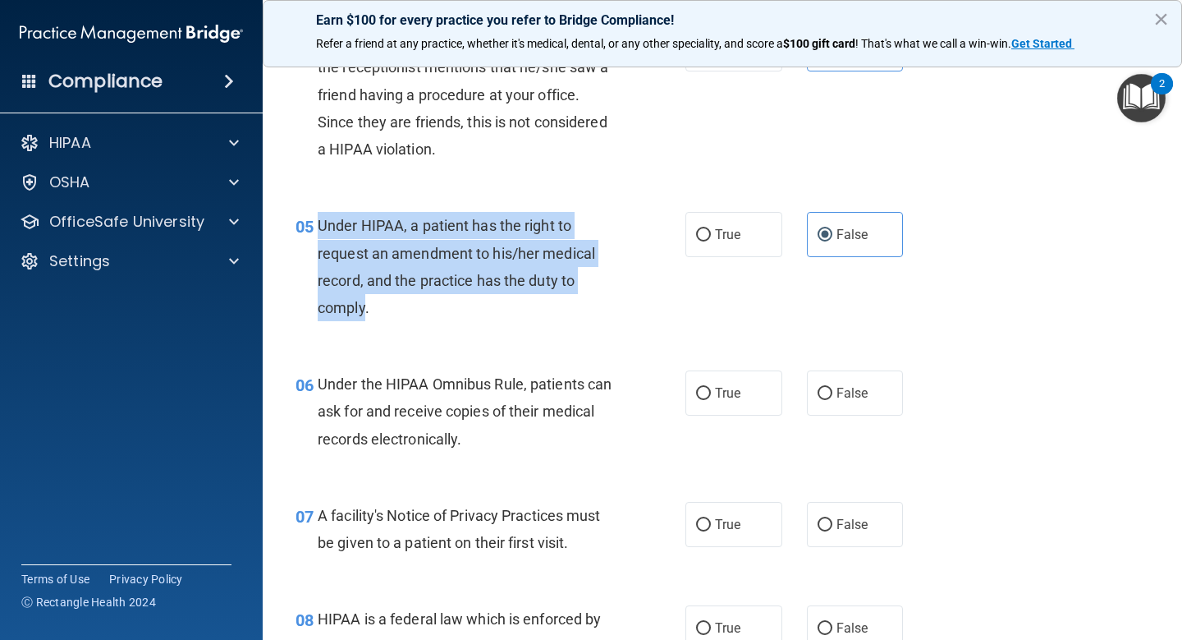
scroll to position [607, 0]
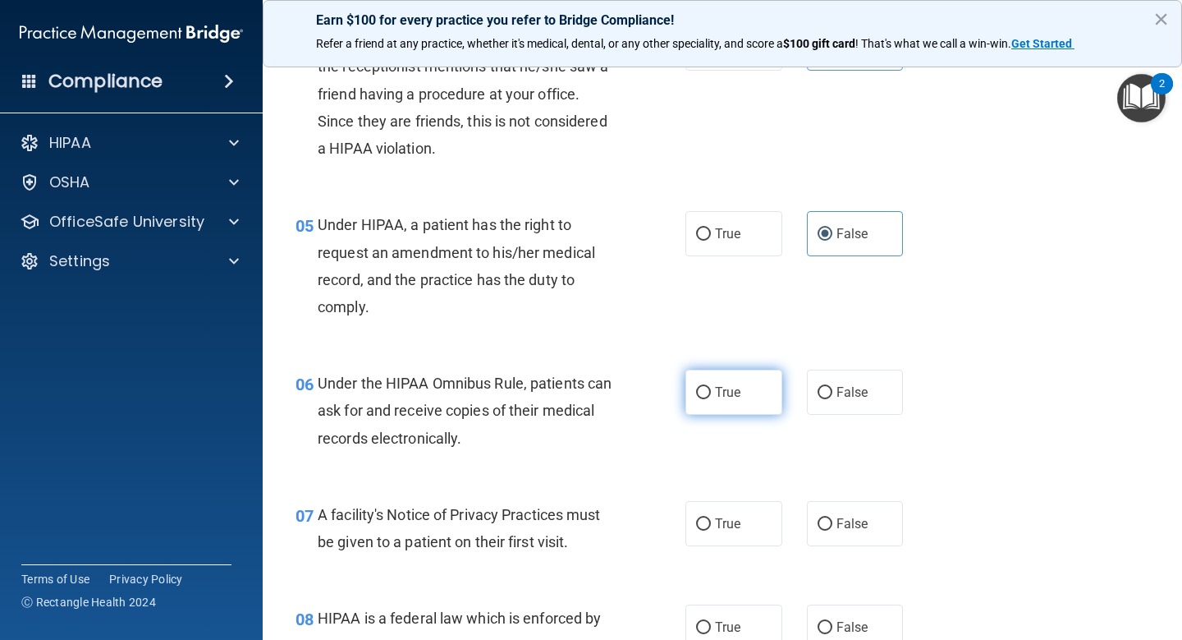
click at [722, 381] on label "True" at bounding box center [734, 391] width 97 height 45
click at [711, 387] on input "True" at bounding box center [703, 393] width 15 height 12
radio input "true"
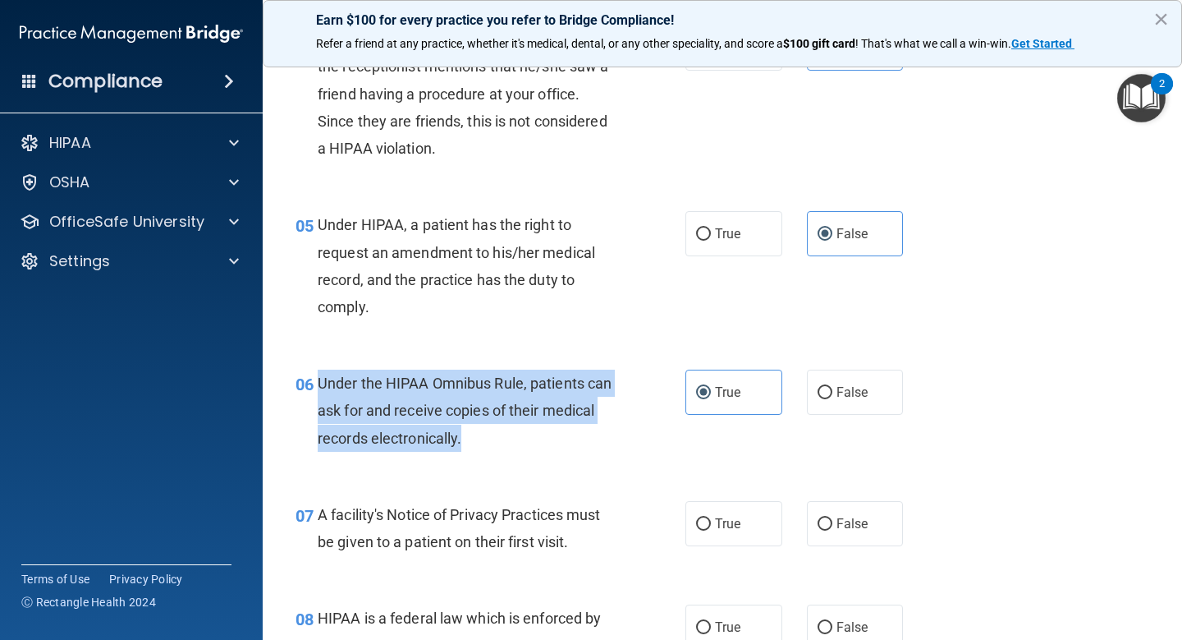
drag, startPoint x: 473, startPoint y: 436, endPoint x: 319, endPoint y: 388, distance: 161.0
click at [319, 388] on div "Under the HIPAA Omnibus Rule, patients can ask for and receive copies of their …" at bounding box center [473, 410] width 311 height 82
copy span "Under the HIPAA Omnibus Rule, patients can ask for and receive copies of their …"
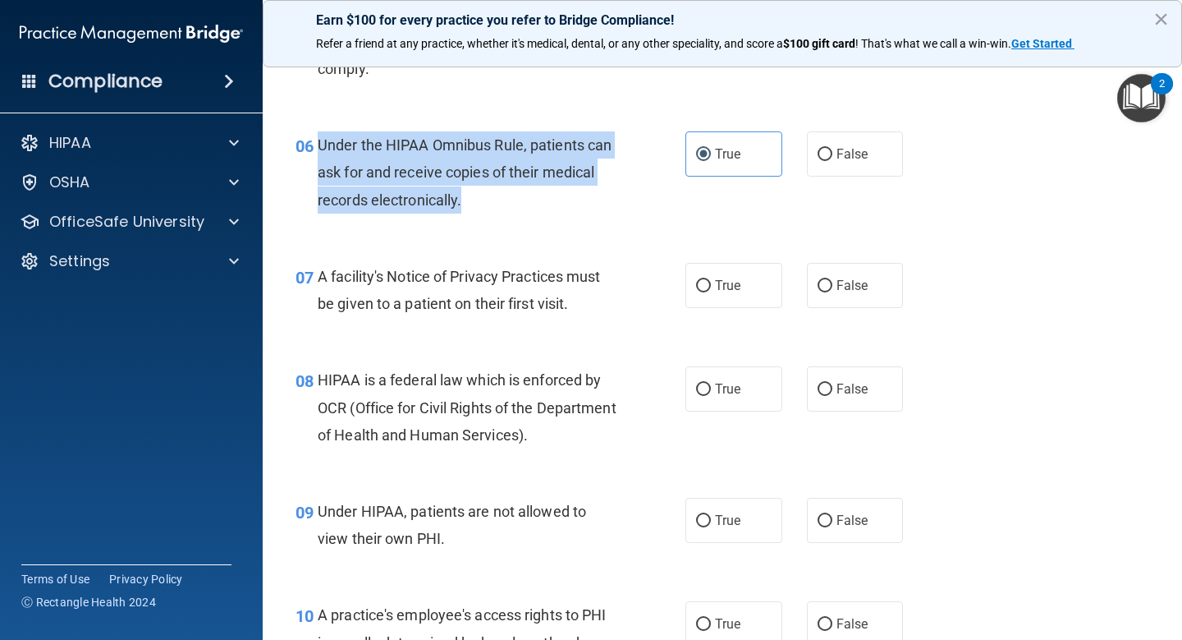
scroll to position [847, 0]
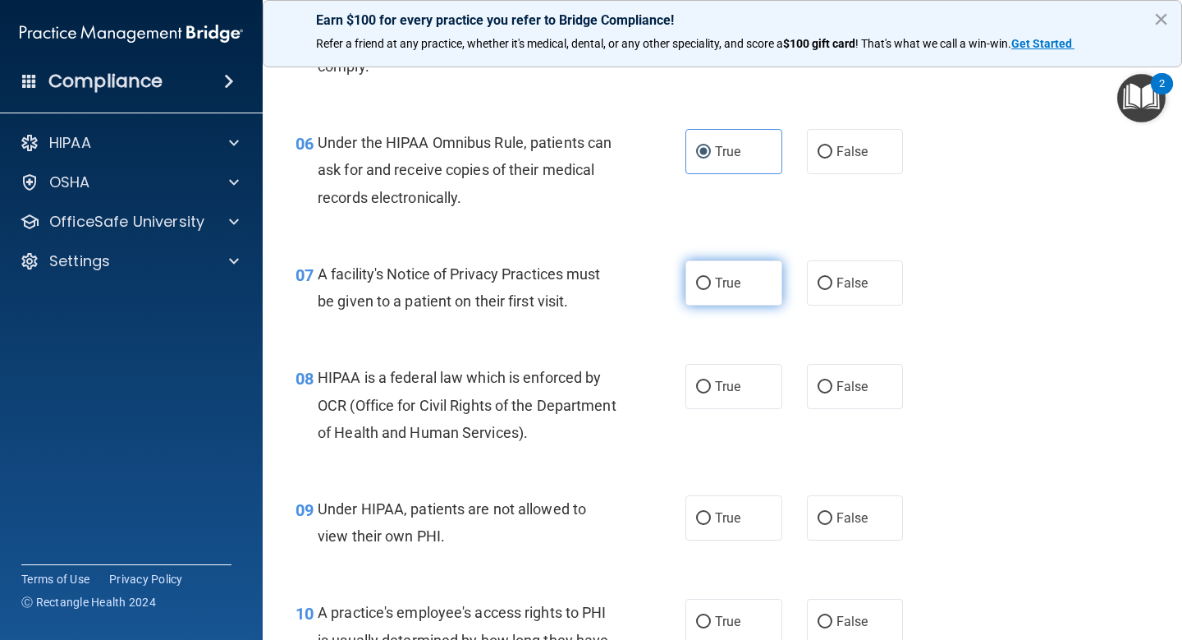
click at [719, 286] on span "True" at bounding box center [727, 283] width 25 height 16
click at [711, 286] on input "True" at bounding box center [703, 283] width 15 height 12
radio input "true"
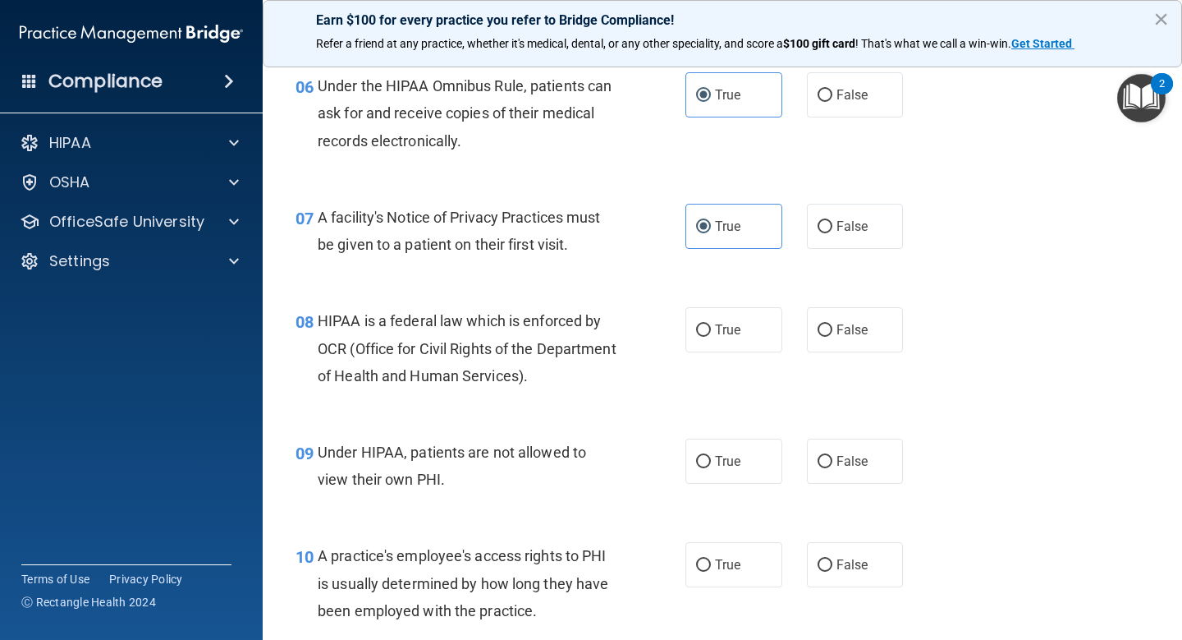
scroll to position [906, 0]
click at [713, 319] on label "True" at bounding box center [734, 327] width 97 height 45
click at [711, 323] on input "True" at bounding box center [703, 329] width 15 height 12
radio input "true"
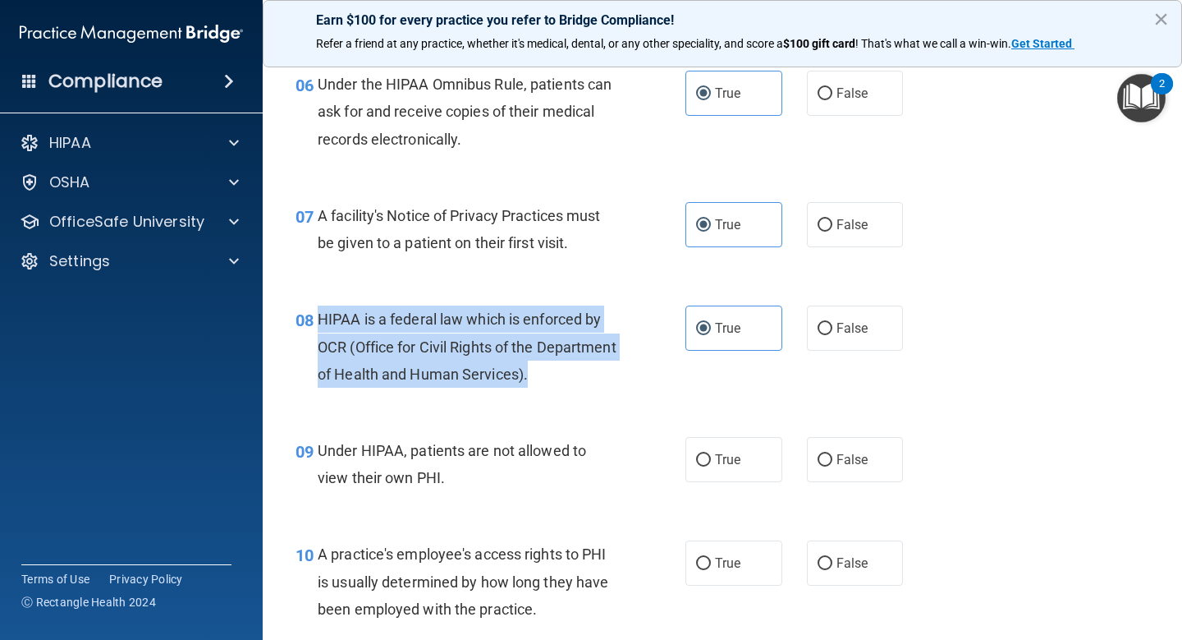
drag, startPoint x: 615, startPoint y: 374, endPoint x: 319, endPoint y: 322, distance: 300.2
click at [318, 321] on div "HIPAA is a federal law which is enforced by OCR (Office for Civil Rights of the…" at bounding box center [473, 346] width 311 height 82
copy span "HIPAA is a federal law which is enforced by OCR (Office for Civil Rights of the…"
click at [829, 463] on input "False" at bounding box center [825, 460] width 15 height 12
radio input "true"
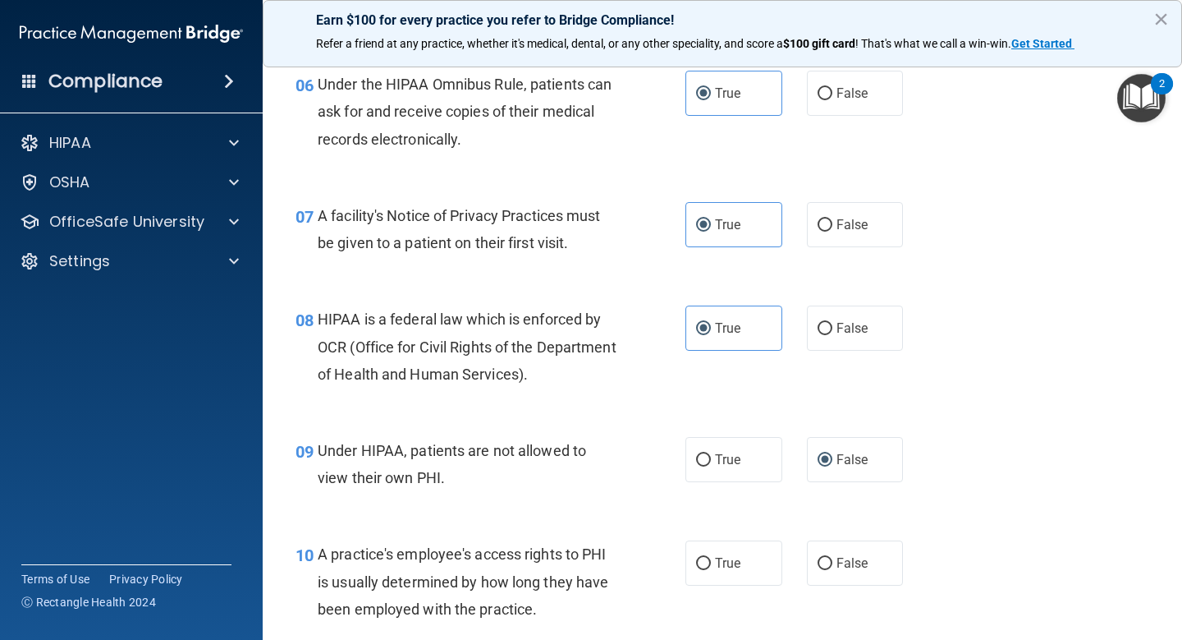
click at [607, 488] on div "Under HIPAA, patients are not allowed to view their own PHI." at bounding box center [473, 464] width 311 height 54
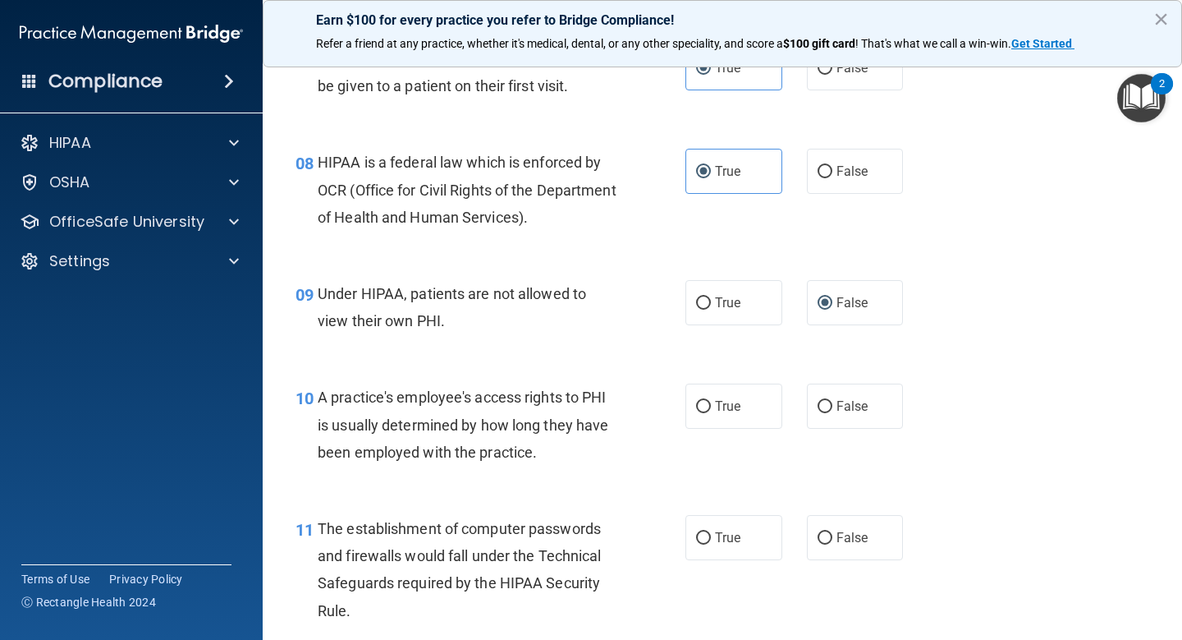
scroll to position [1103, 0]
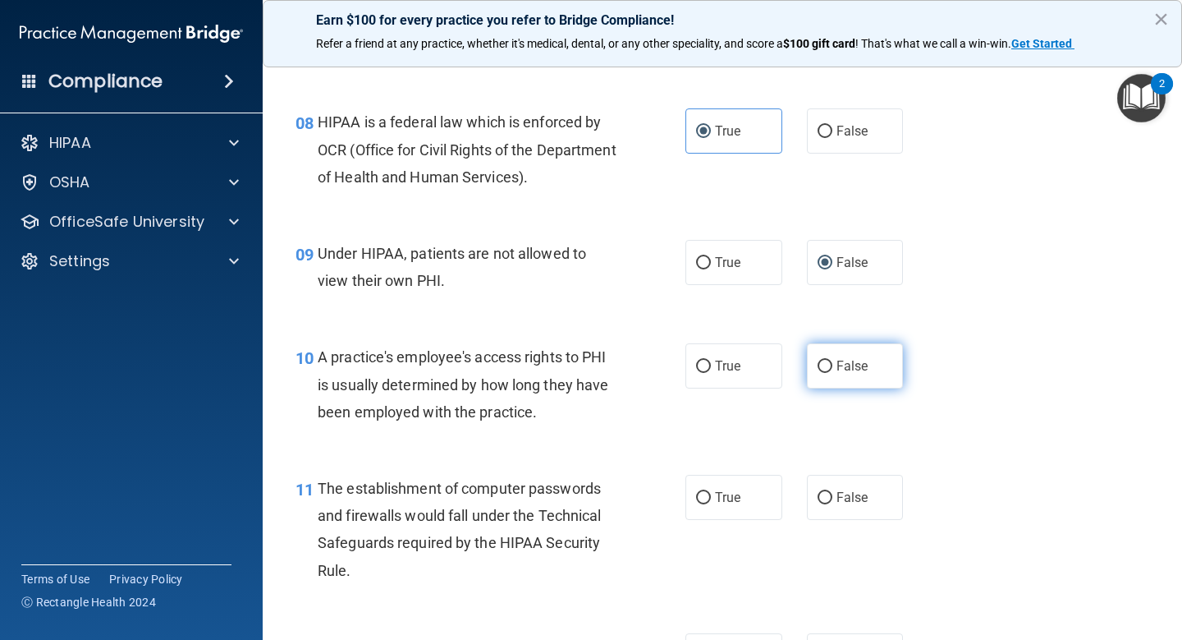
click at [807, 363] on label "False" at bounding box center [855, 365] width 97 height 45
click at [818, 363] on input "False" at bounding box center [825, 366] width 15 height 12
radio input "true"
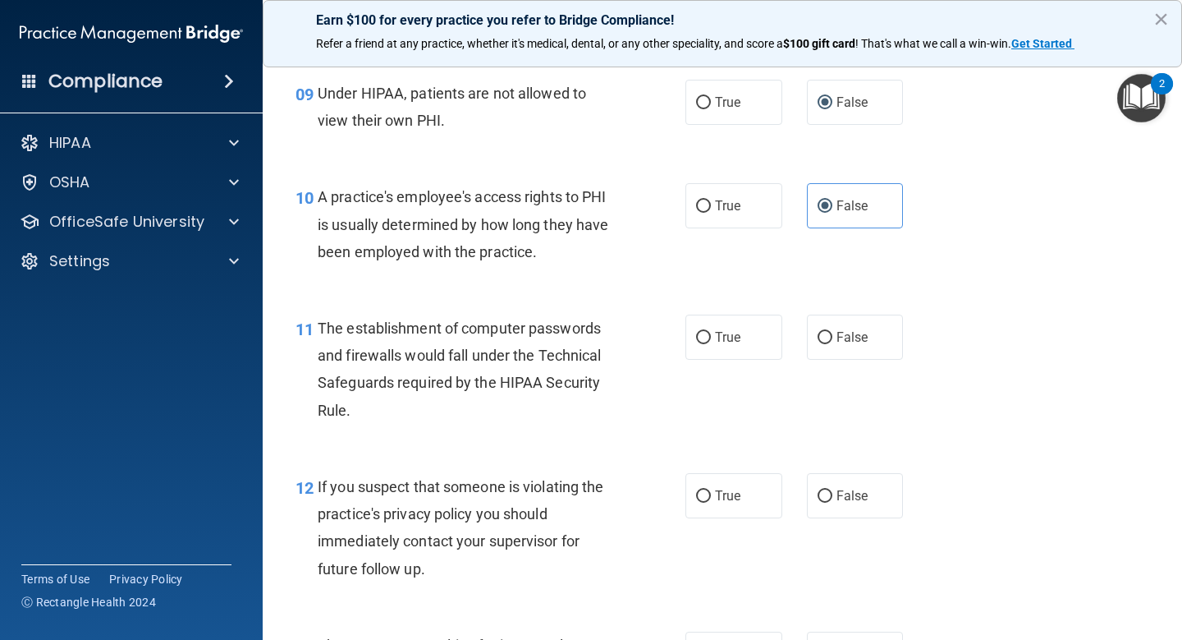
scroll to position [1264, 0]
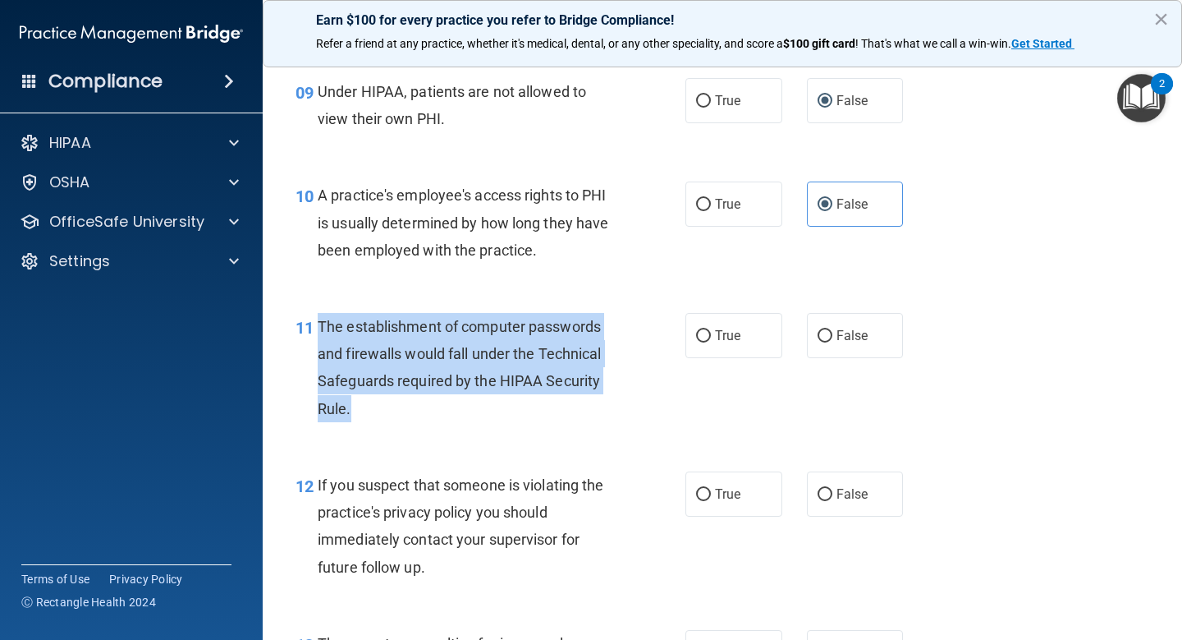
drag, startPoint x: 356, startPoint y: 408, endPoint x: 318, endPoint y: 323, distance: 93.7
click at [318, 323] on div "The establishment of computer passwords and firewalls would fall under the Tech…" at bounding box center [473, 367] width 311 height 109
copy span "The establishment of computer passwords and firewalls would fall under the Tech…"
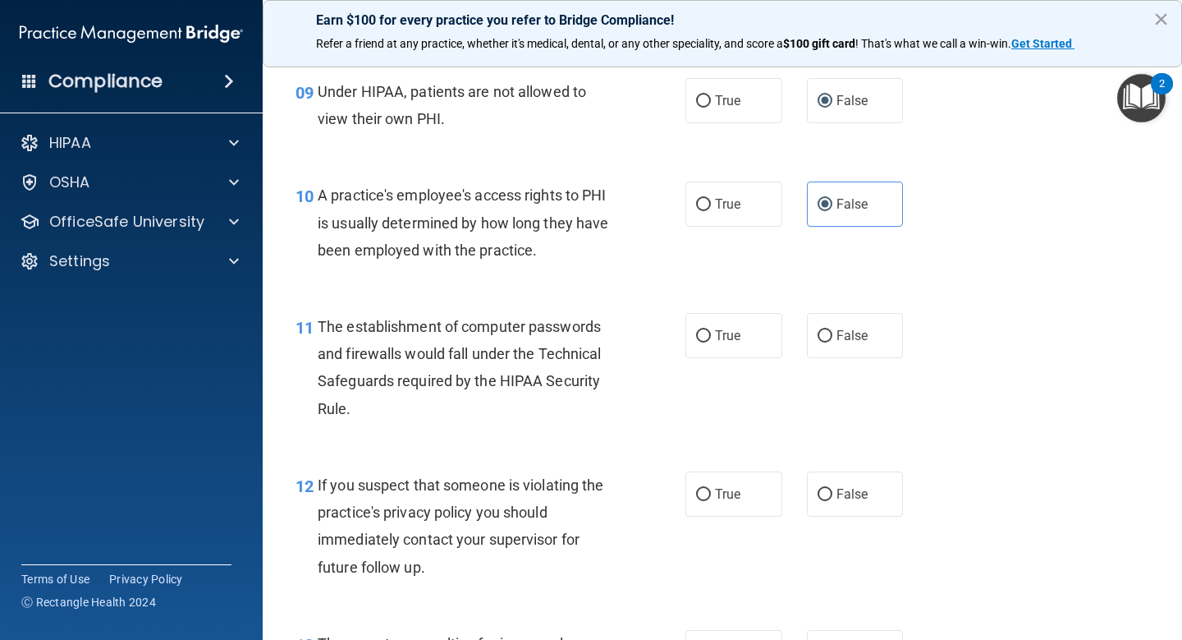
click at [534, 440] on div "11 The establishment of computer passwords and firewalls would fall under the T…" at bounding box center [722, 371] width 878 height 158
click at [742, 509] on label "True" at bounding box center [734, 493] width 97 height 45
click at [711, 501] on input "True" at bounding box center [703, 494] width 15 height 12
radio input "true"
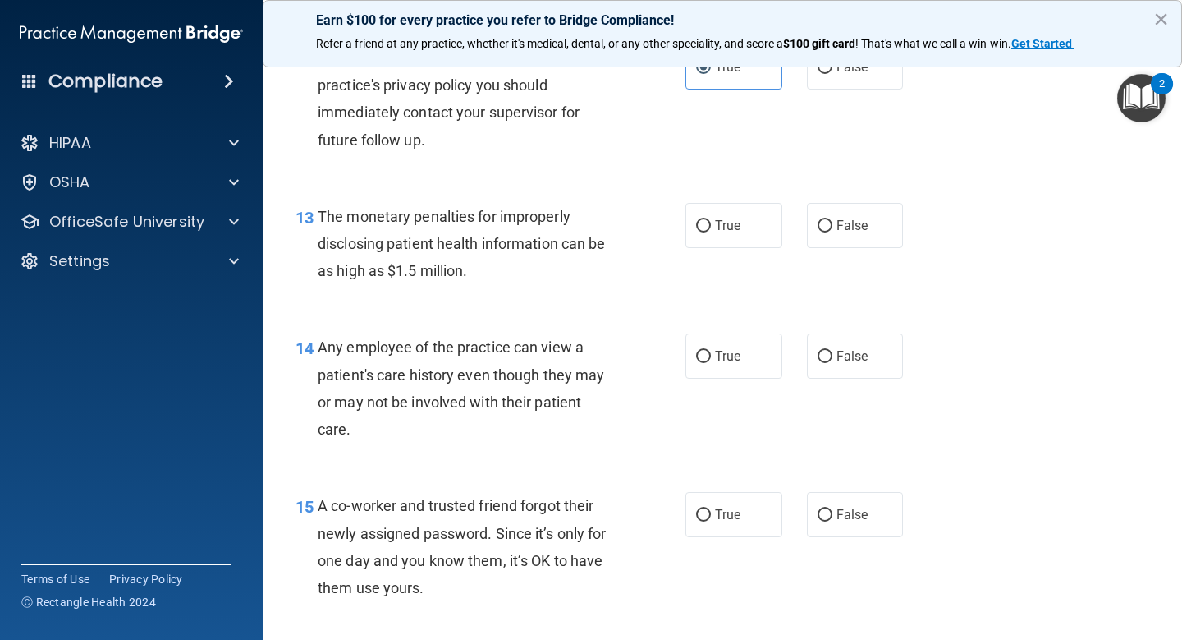
scroll to position [1692, 0]
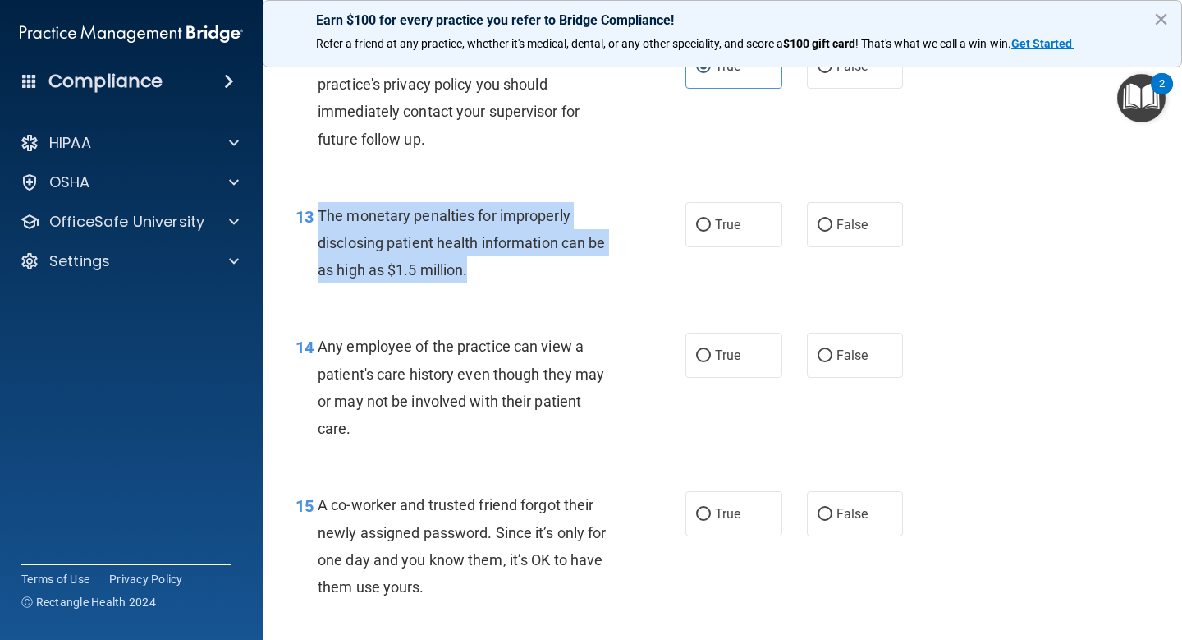
drag, startPoint x: 470, startPoint y: 272, endPoint x: 321, endPoint y: 220, distance: 158.1
click at [321, 220] on div "The monetary penalties for improperly disclosing patient health information can…" at bounding box center [473, 243] width 311 height 82
copy span "The monetary penalties for improperly disclosing patient health information can…"
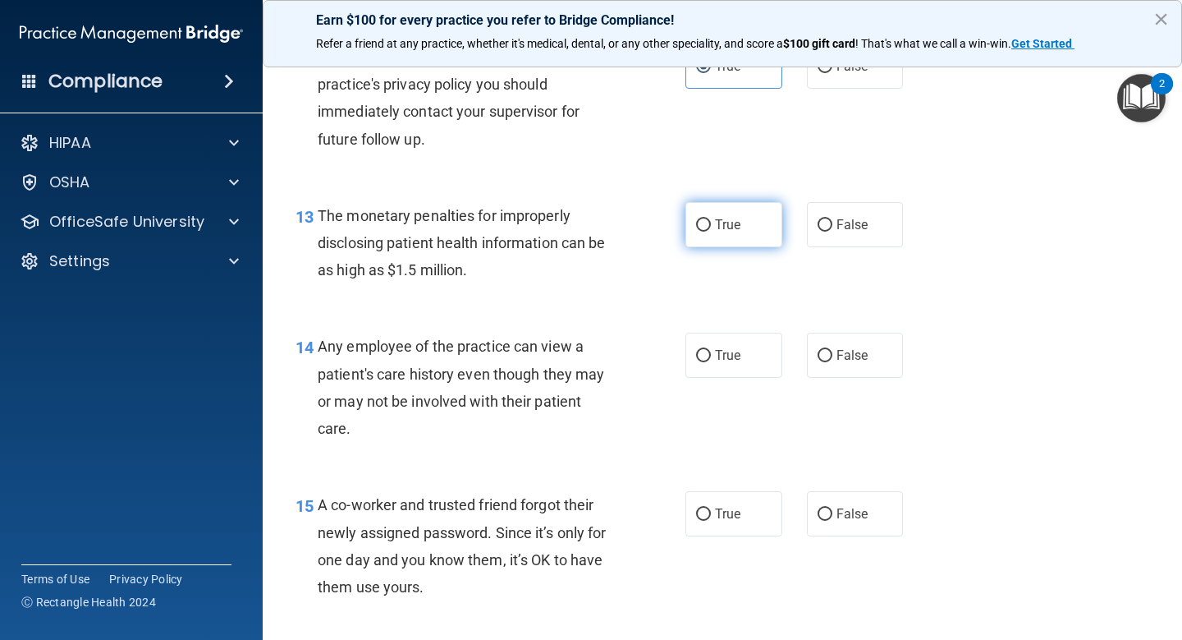
click at [743, 214] on label "True" at bounding box center [734, 224] width 97 height 45
click at [711, 219] on input "True" at bounding box center [703, 225] width 15 height 12
radio input "true"
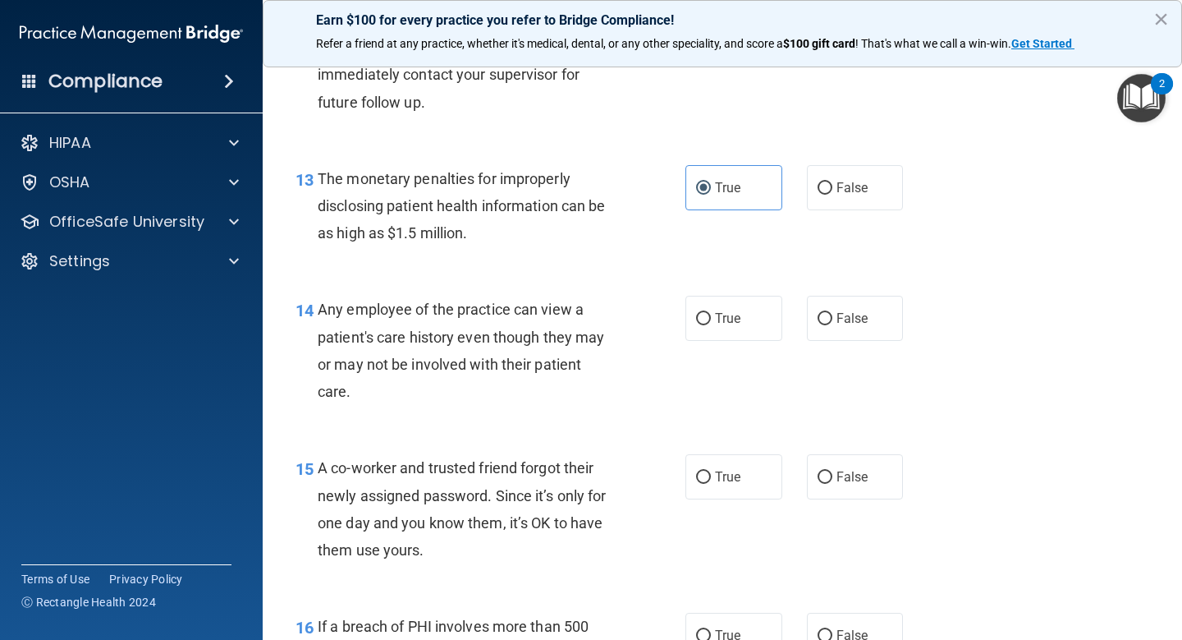
scroll to position [1730, 0]
click at [842, 313] on span "False" at bounding box center [853, 318] width 32 height 16
click at [832, 313] on input "False" at bounding box center [825, 318] width 15 height 12
radio input "true"
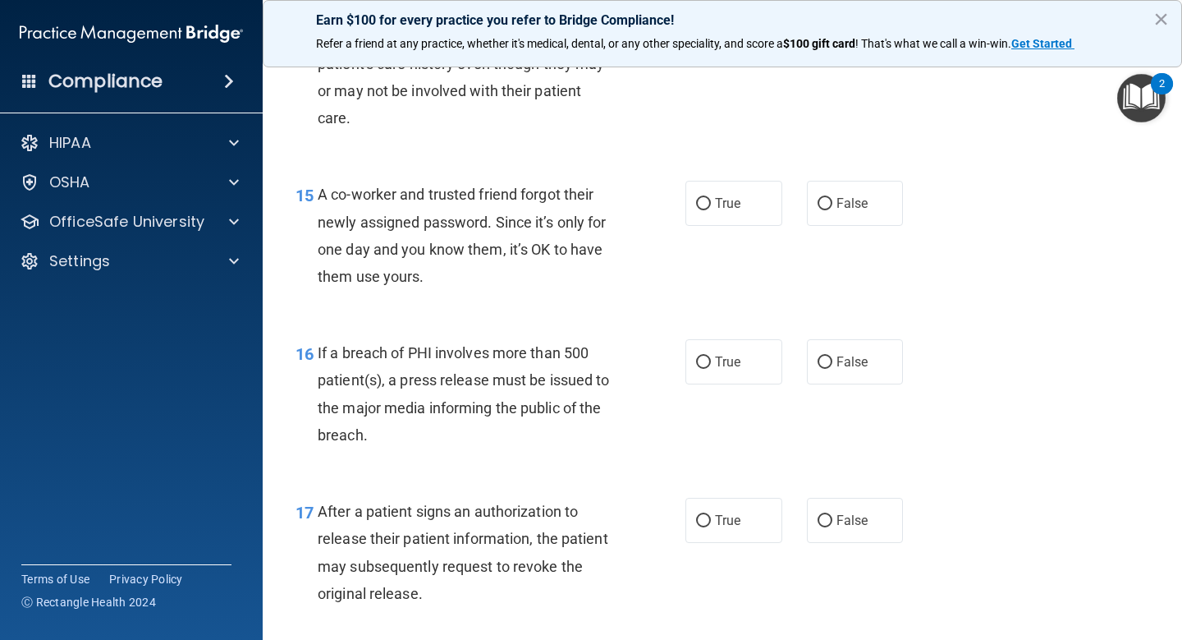
scroll to position [2005, 0]
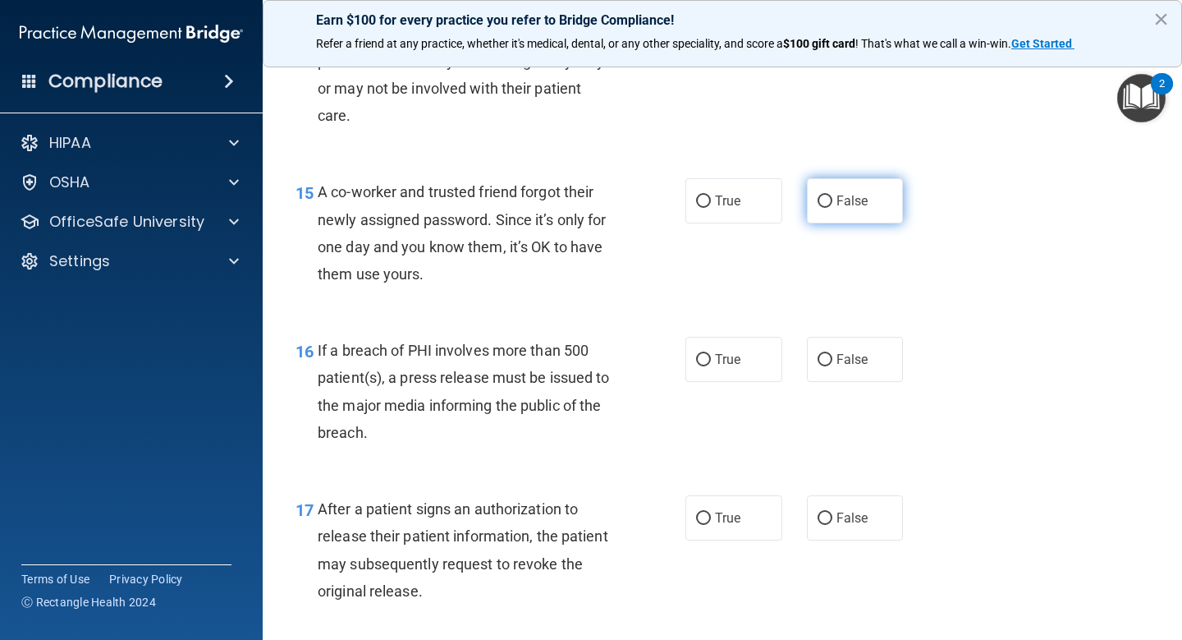
click at [827, 207] on input "False" at bounding box center [825, 201] width 15 height 12
radio input "true"
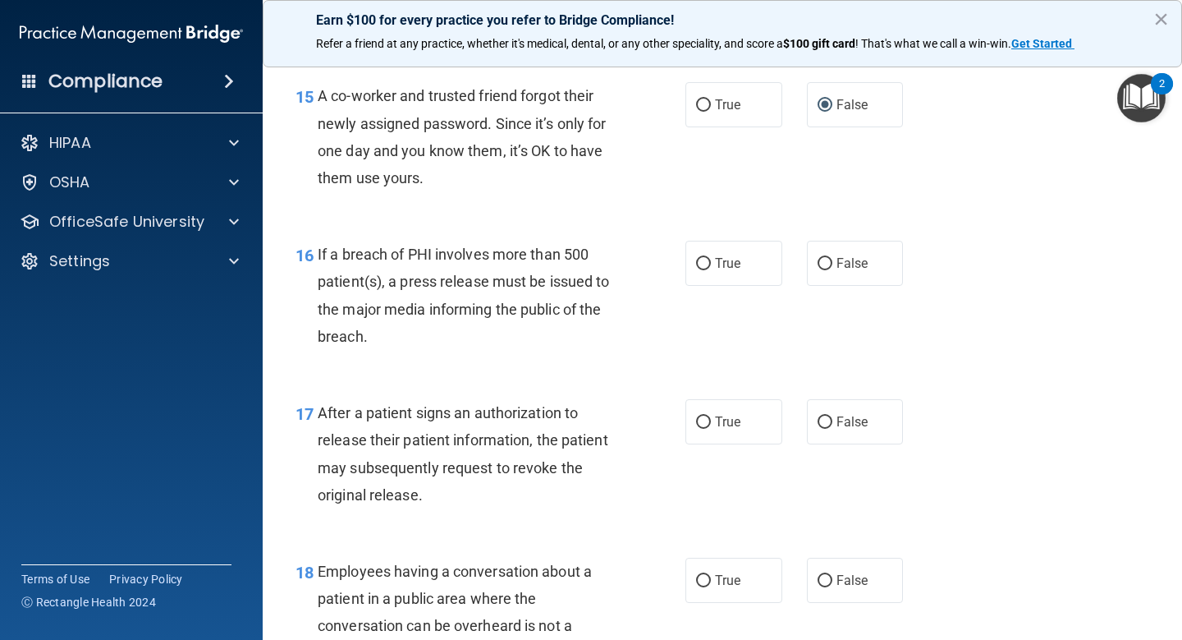
scroll to position [2109, 0]
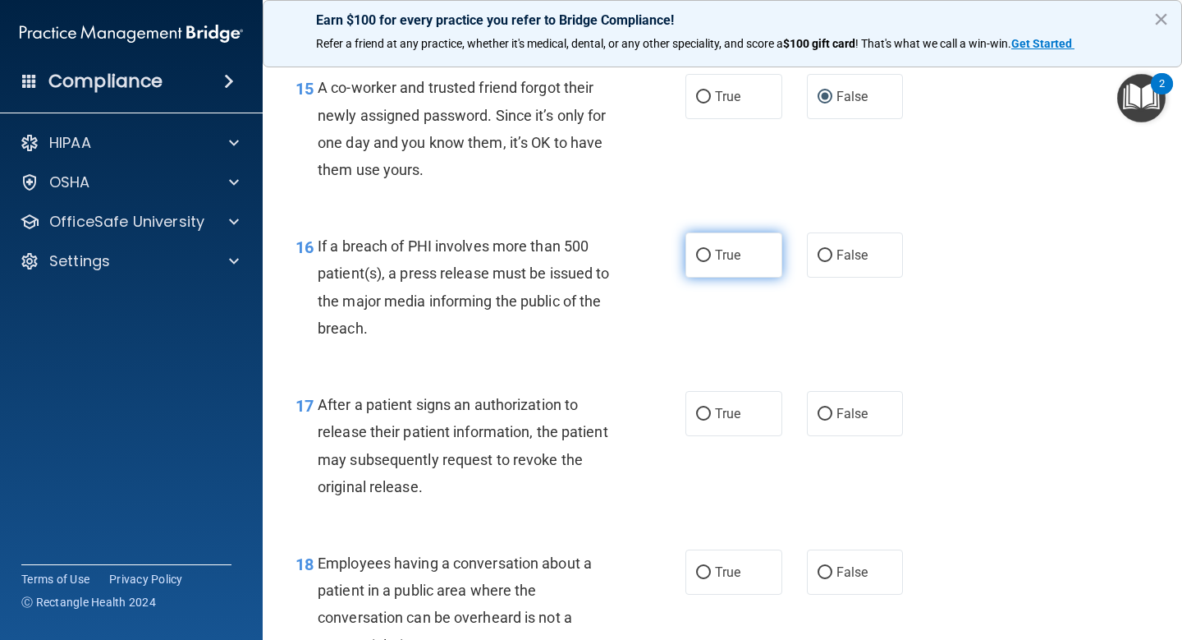
click at [742, 256] on label "True" at bounding box center [734, 254] width 97 height 45
click at [711, 256] on input "True" at bounding box center [703, 256] width 15 height 12
radio input "true"
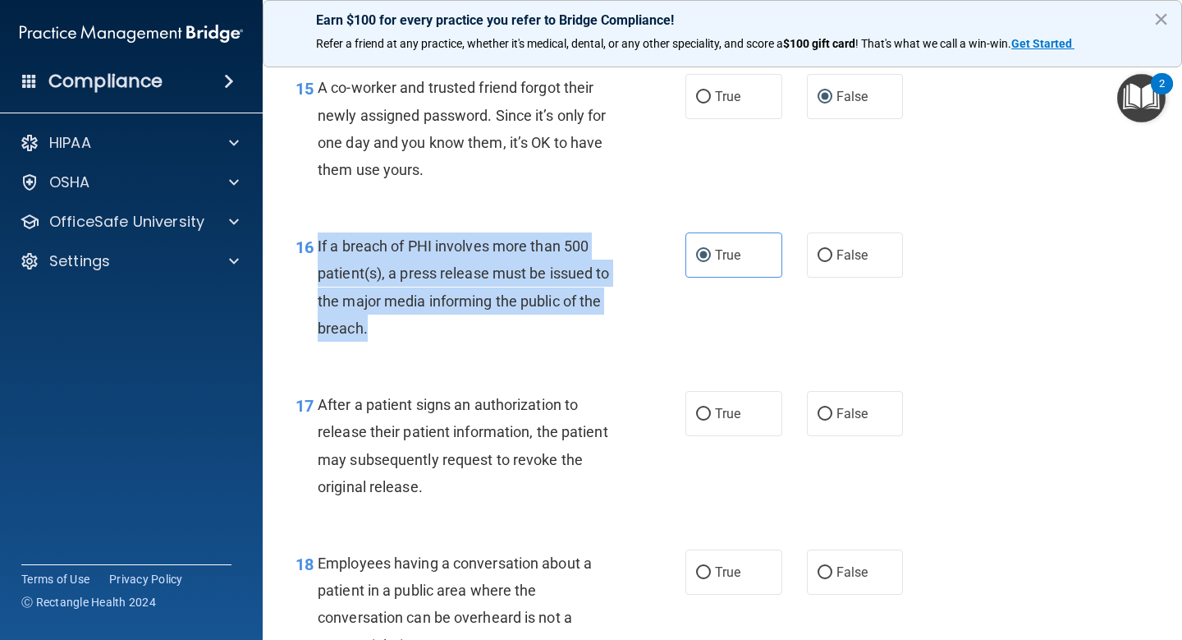
drag, startPoint x: 365, startPoint y: 326, endPoint x: 314, endPoint y: 248, distance: 92.7
click at [314, 249] on div "16 If a breach of PHI involves more than 500 patient(s), a press release must b…" at bounding box center [490, 290] width 439 height 117
copy div "If a breach of PHI involves more than 500 patient(s), a press release must be i…"
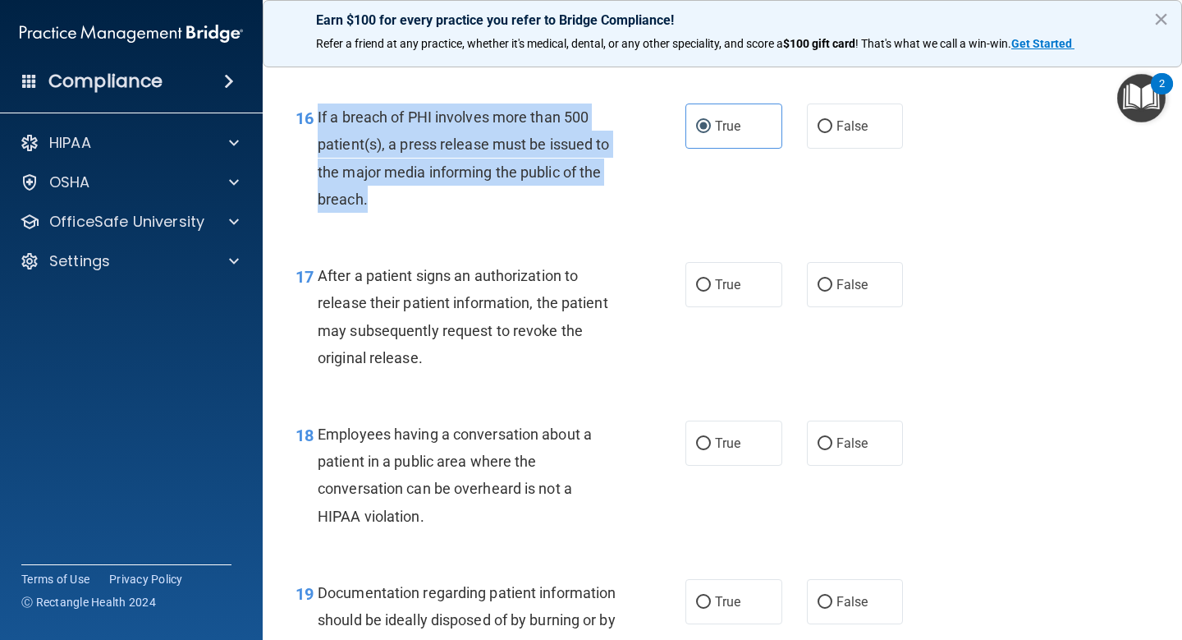
scroll to position [2240, 0]
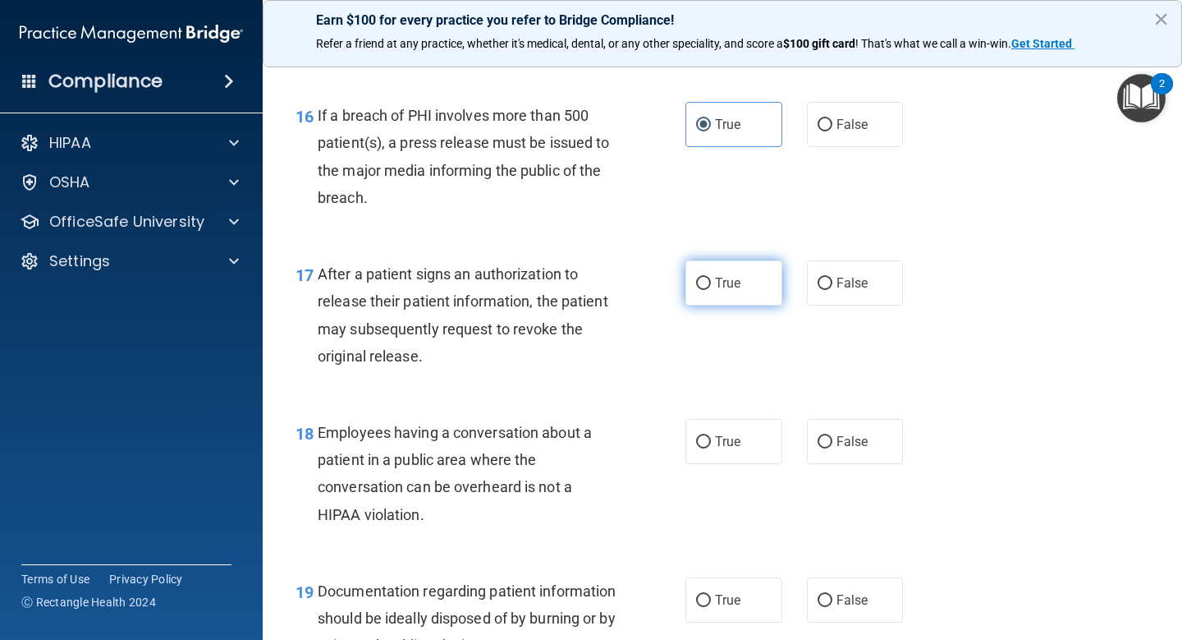
click at [755, 295] on label "True" at bounding box center [734, 282] width 97 height 45
click at [711, 290] on input "True" at bounding box center [703, 283] width 15 height 12
radio input "true"
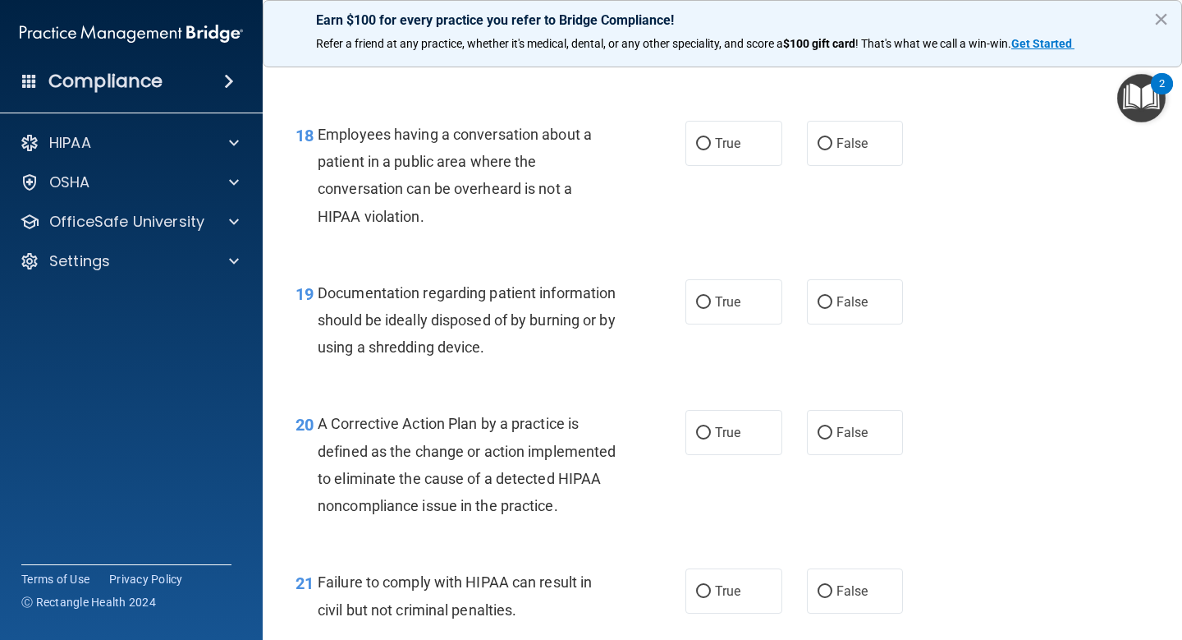
scroll to position [2540, 0]
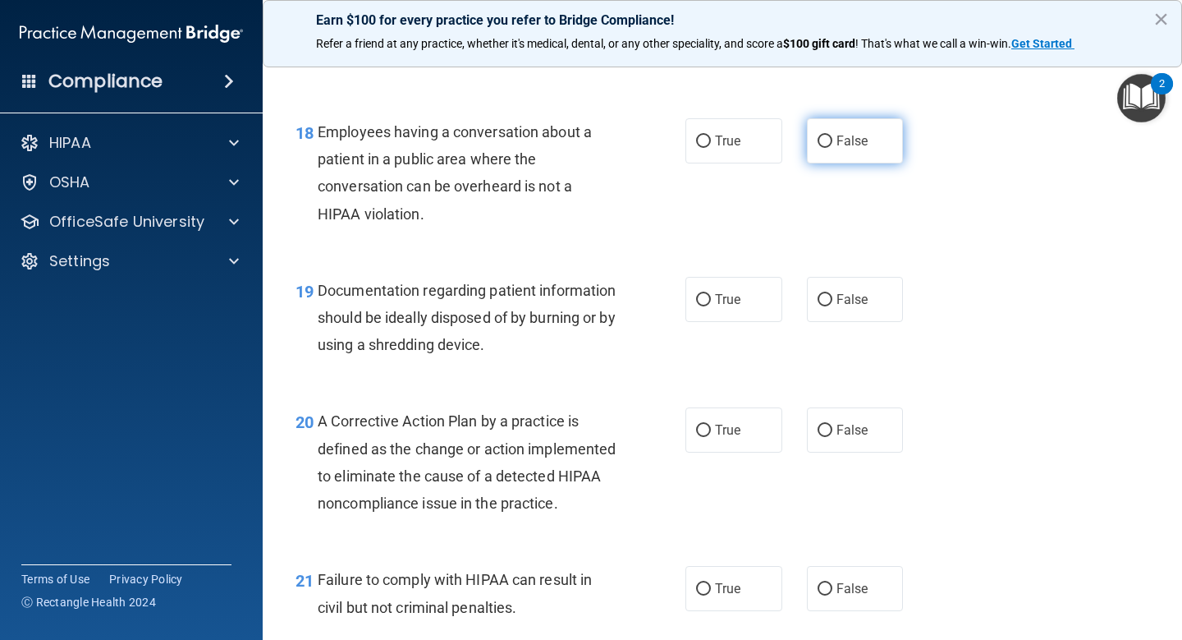
click at [832, 142] on label "False" at bounding box center [855, 140] width 97 height 45
click at [832, 142] on input "False" at bounding box center [825, 141] width 15 height 12
radio input "true"
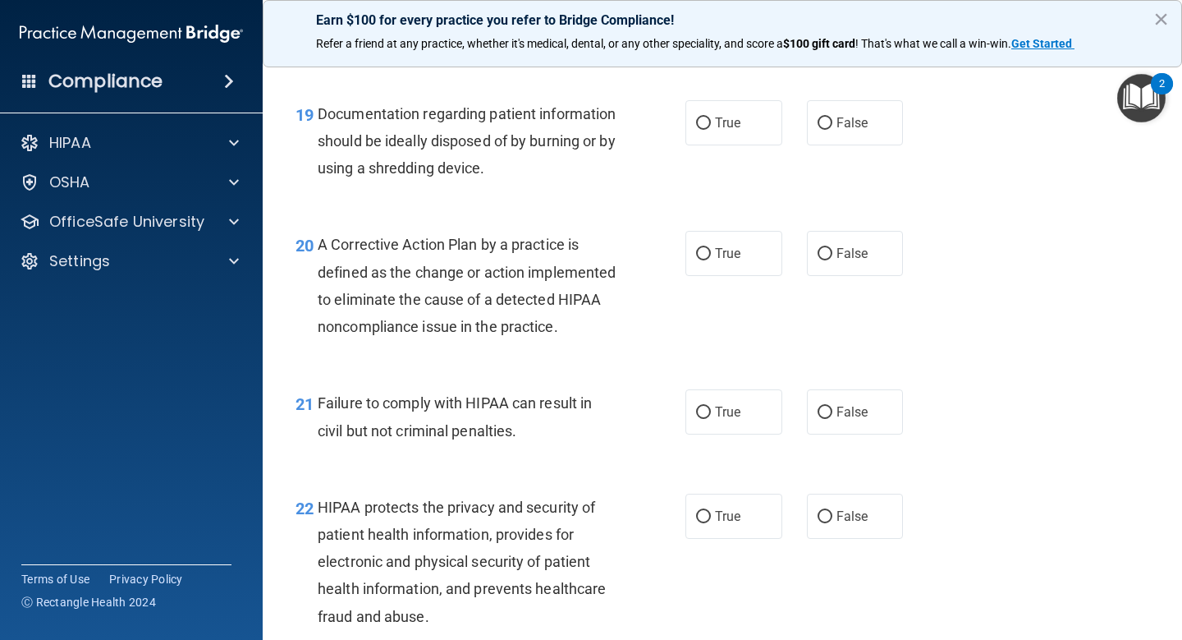
scroll to position [2719, 0]
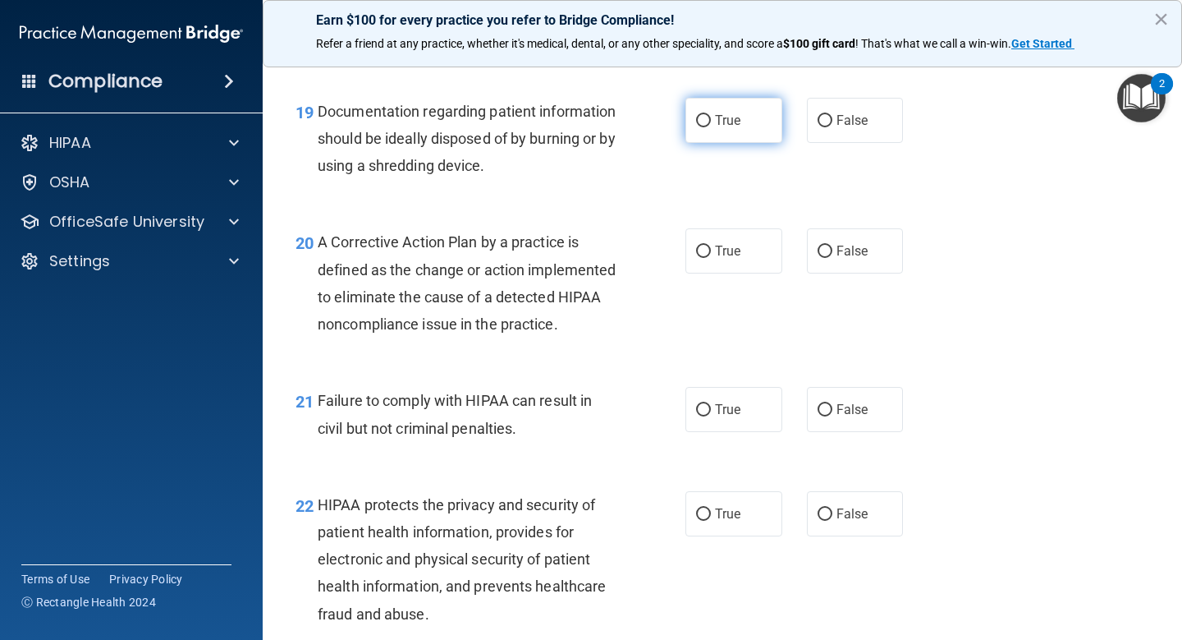
click at [746, 121] on label "True" at bounding box center [734, 120] width 97 height 45
click at [711, 121] on input "True" at bounding box center [703, 121] width 15 height 12
radio input "true"
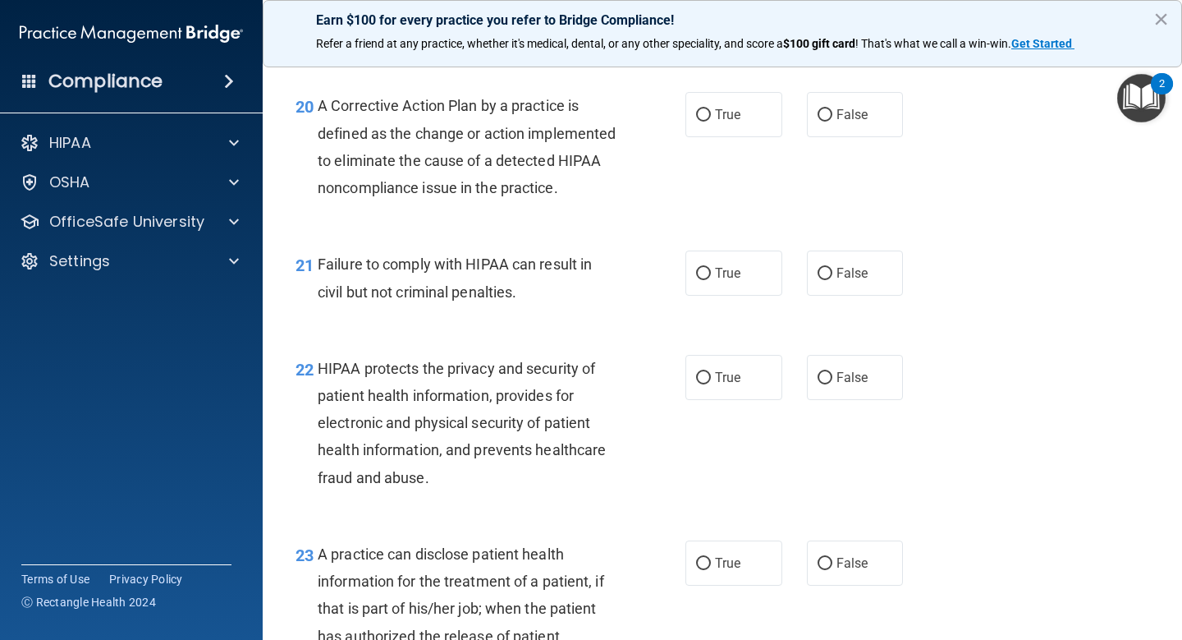
scroll to position [2856, 0]
click at [716, 126] on label "True" at bounding box center [734, 113] width 97 height 45
click at [711, 121] on input "True" at bounding box center [703, 114] width 15 height 12
radio input "true"
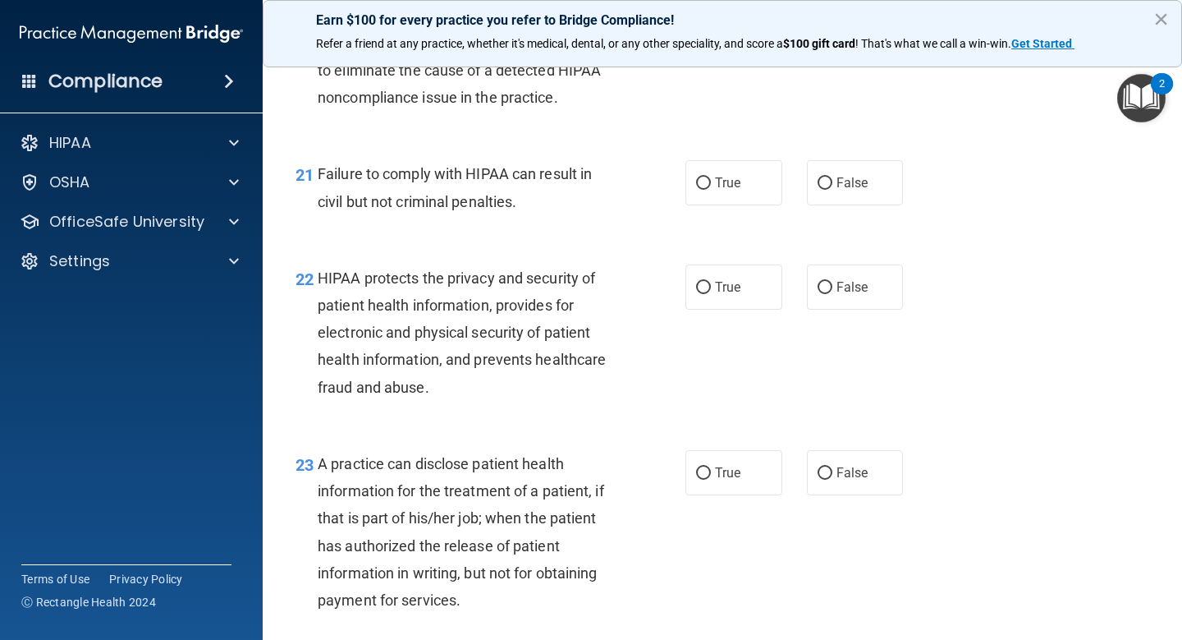
scroll to position [2956, 0]
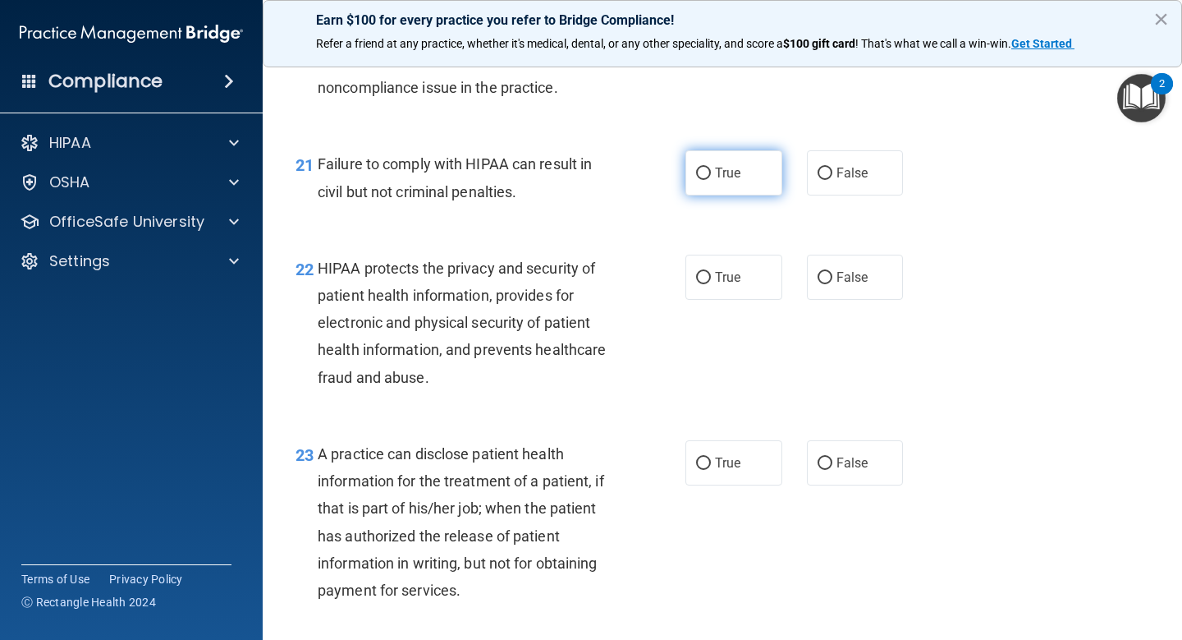
click at [739, 181] on span "True" at bounding box center [727, 173] width 25 height 16
click at [711, 180] on input "True" at bounding box center [703, 173] width 15 height 12
radio input "true"
click at [833, 195] on label "False" at bounding box center [855, 172] width 97 height 45
click at [832, 180] on input "False" at bounding box center [825, 173] width 15 height 12
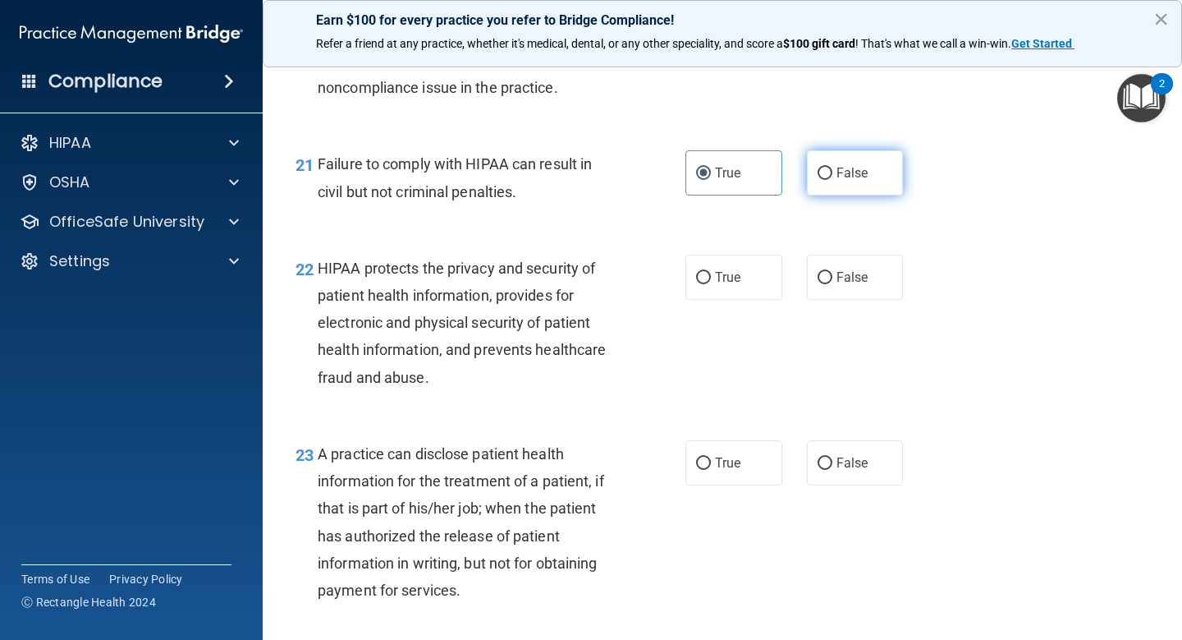
radio input "true"
radio input "false"
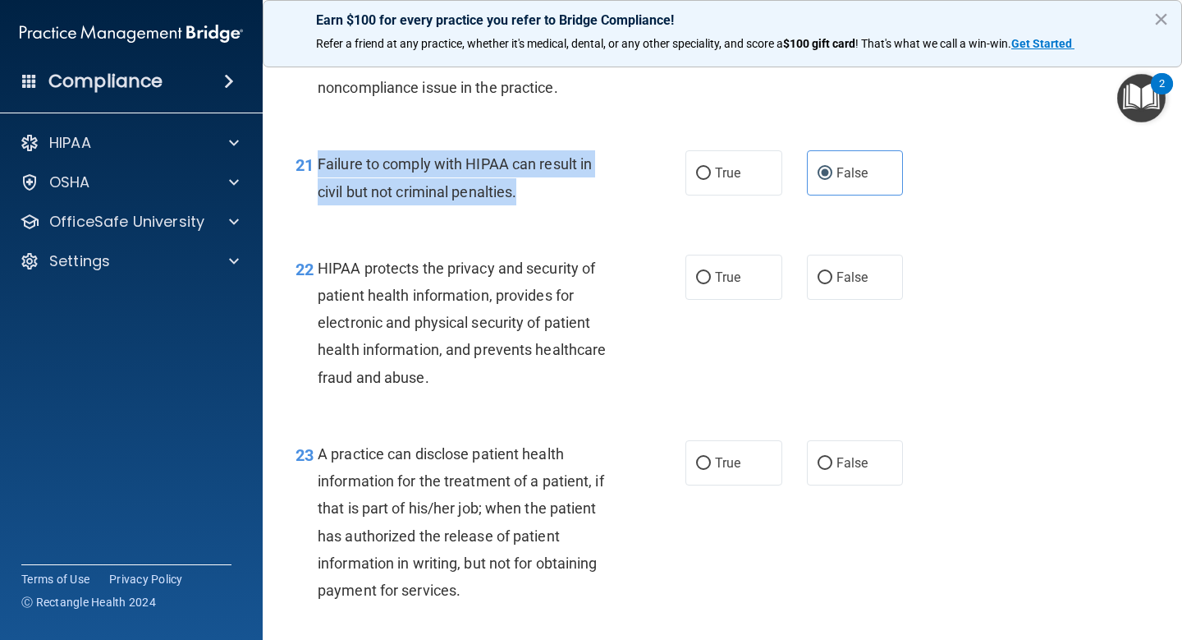
drag, startPoint x: 539, startPoint y: 216, endPoint x: 323, endPoint y: 197, distance: 217.6
click at [321, 195] on div "Failure to comply with HIPAA can result in civil but not criminal penalties." at bounding box center [473, 177] width 311 height 54
copy span "Failure to comply with HIPAA can result in civil but not criminal penalties."
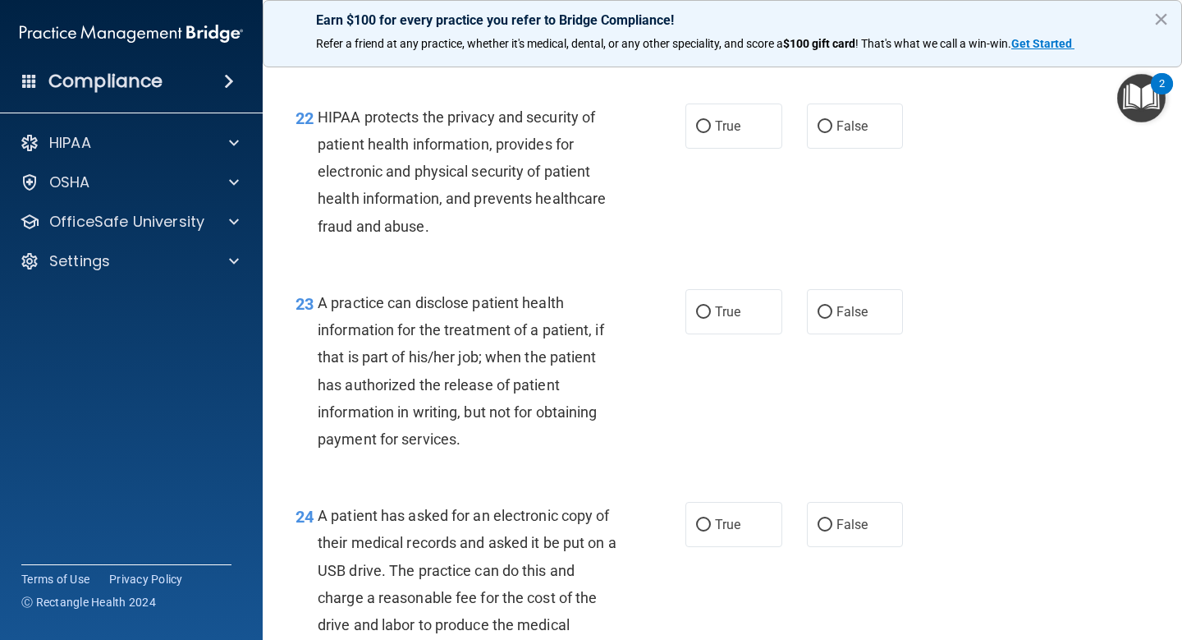
scroll to position [3108, 0]
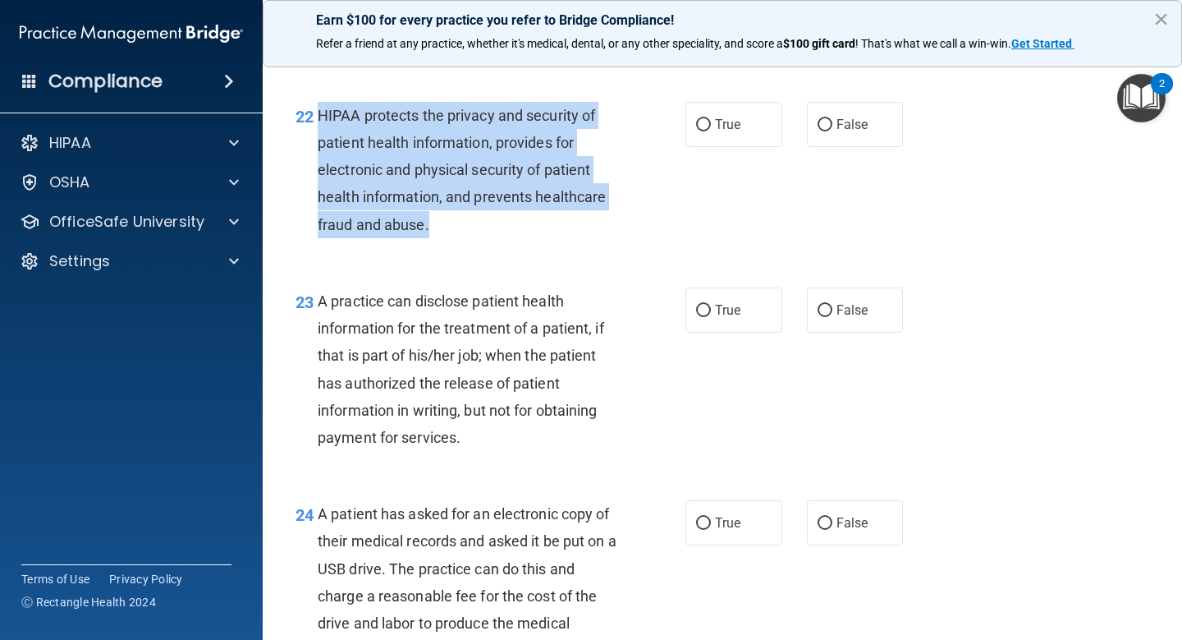
drag, startPoint x: 441, startPoint y: 256, endPoint x: 316, endPoint y: 155, distance: 160.5
click at [316, 155] on div "22 HIPAA protects the privacy and security of patient health information, provi…" at bounding box center [490, 174] width 439 height 144
copy div "HIPAA protects the privacy and security of patient health information, provides…"
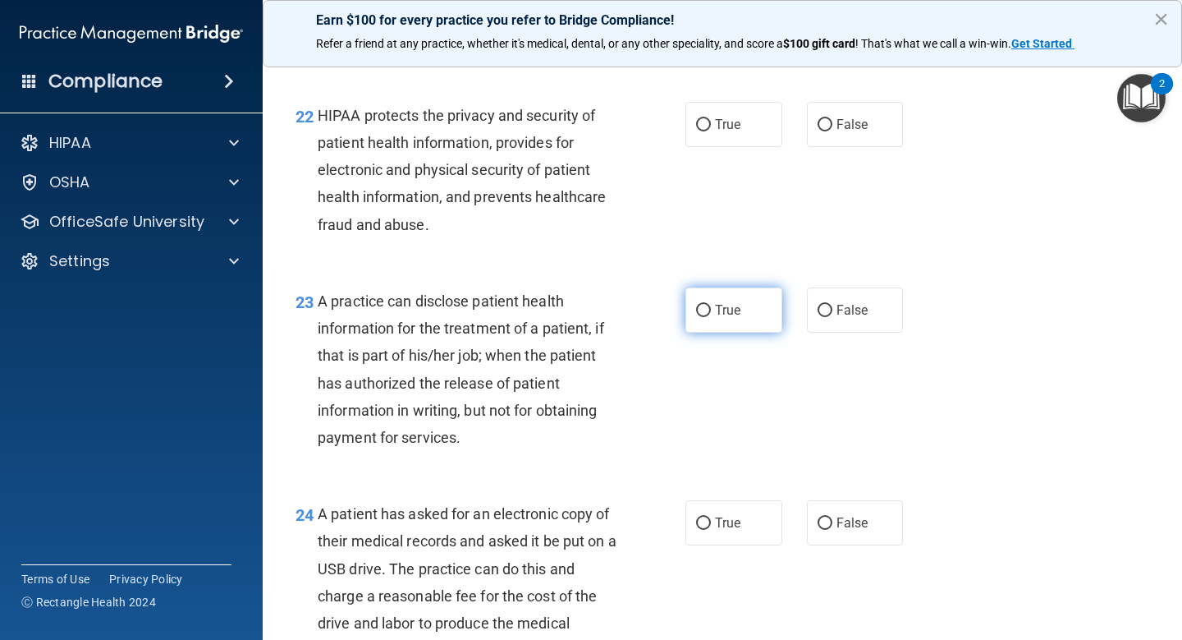
click at [743, 327] on label "True" at bounding box center [734, 309] width 97 height 45
click at [711, 317] on input "True" at bounding box center [703, 311] width 15 height 12
radio input "true"
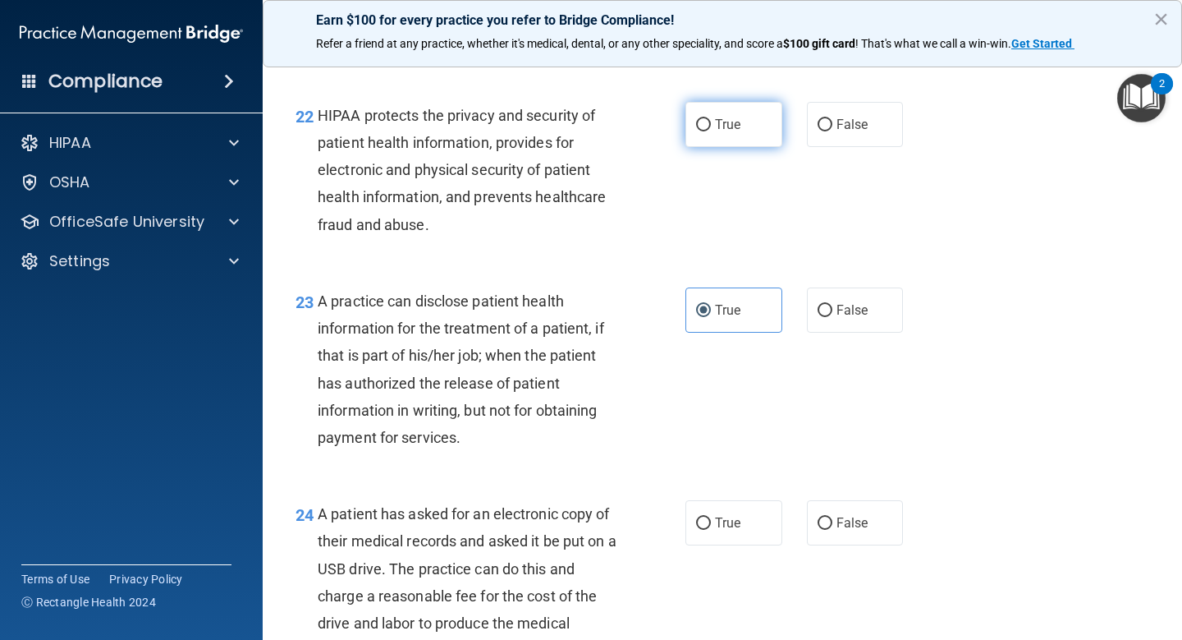
click at [760, 147] on label "True" at bounding box center [734, 124] width 97 height 45
click at [711, 131] on input "True" at bounding box center [703, 125] width 15 height 12
radio input "true"
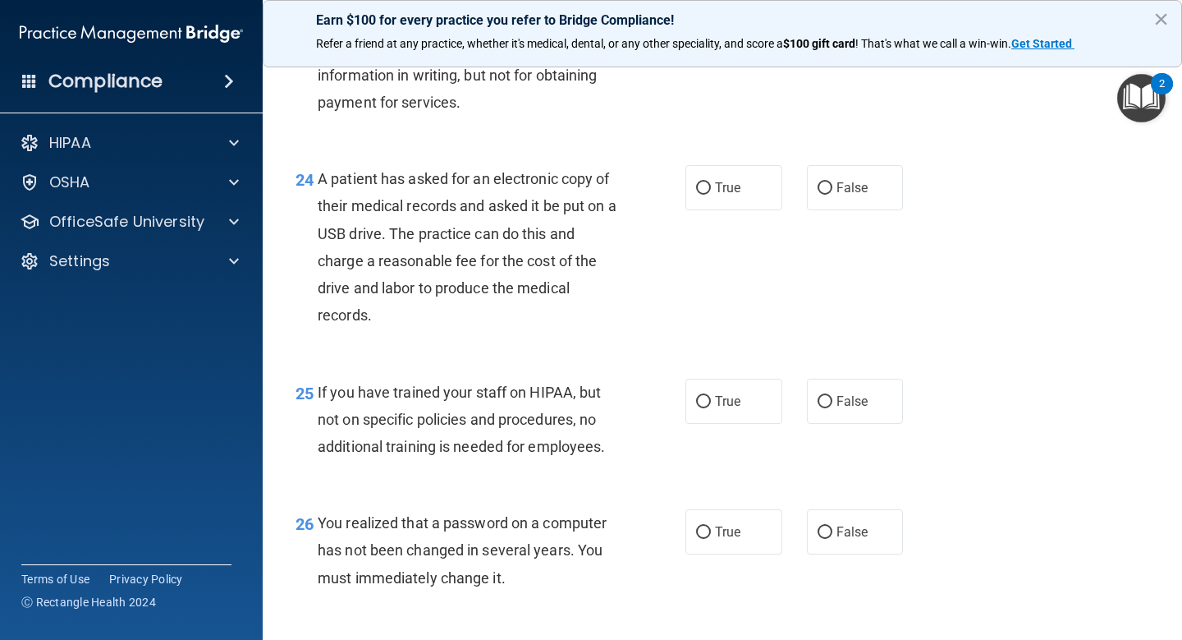
scroll to position [3448, 0]
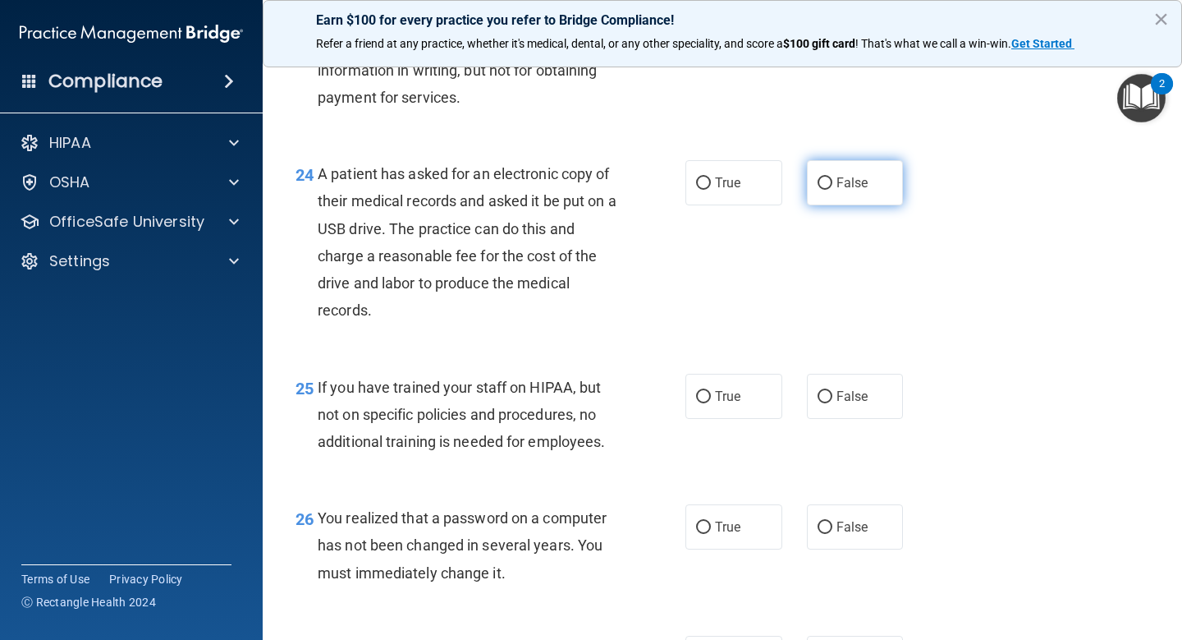
click at [837, 190] on span "False" at bounding box center [853, 183] width 32 height 16
click at [832, 190] on input "False" at bounding box center [825, 183] width 15 height 12
radio input "true"
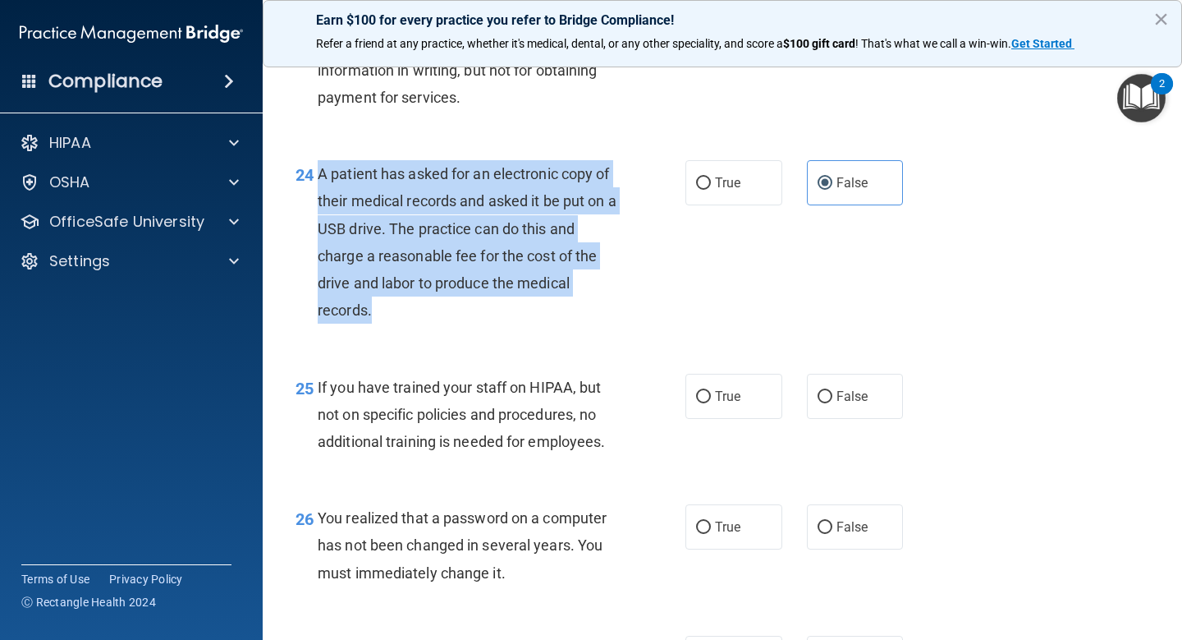
drag, startPoint x: 378, startPoint y: 335, endPoint x: 319, endPoint y: 202, distance: 145.5
click at [319, 202] on div "A patient has asked for an electronic copy of their medical records and asked i…" at bounding box center [473, 241] width 311 height 163
copy span "A patient has asked for an electronic copy of their medical records and asked i…"
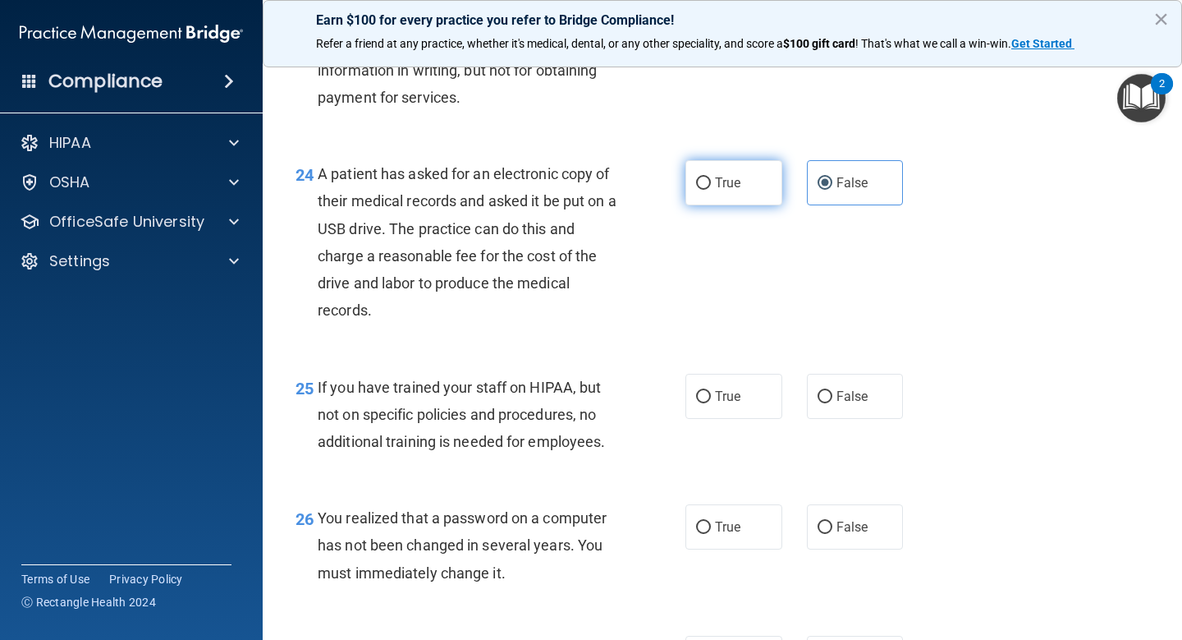
click at [719, 190] on span "True" at bounding box center [727, 183] width 25 height 16
click at [711, 190] on input "True" at bounding box center [703, 183] width 15 height 12
radio input "true"
radio input "false"
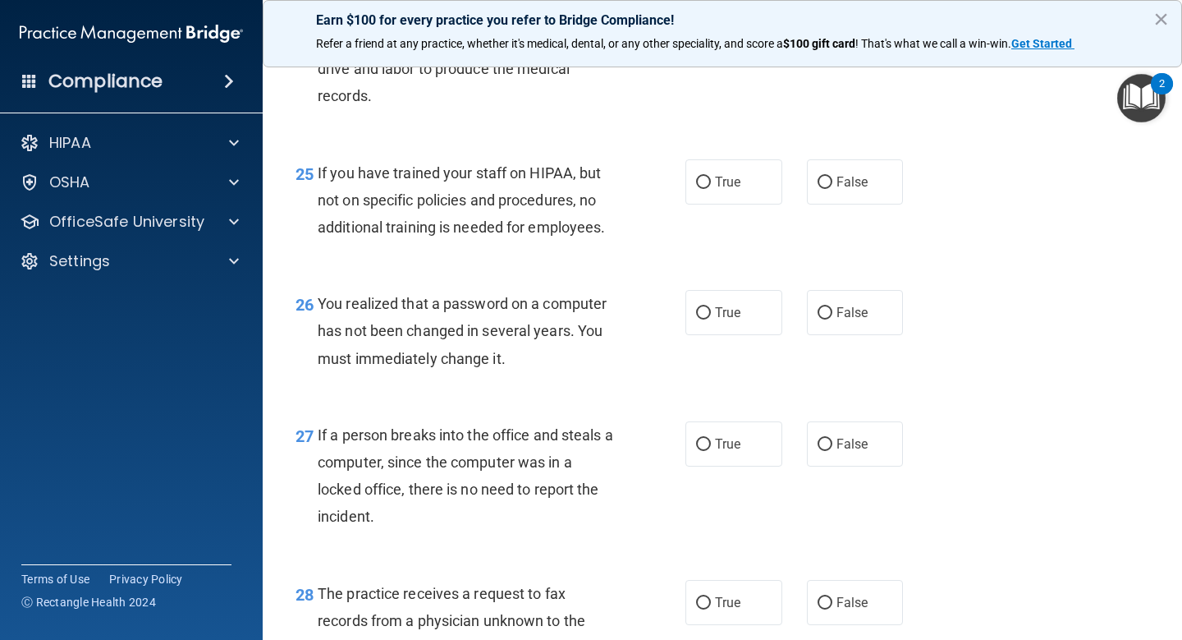
scroll to position [3670, 0]
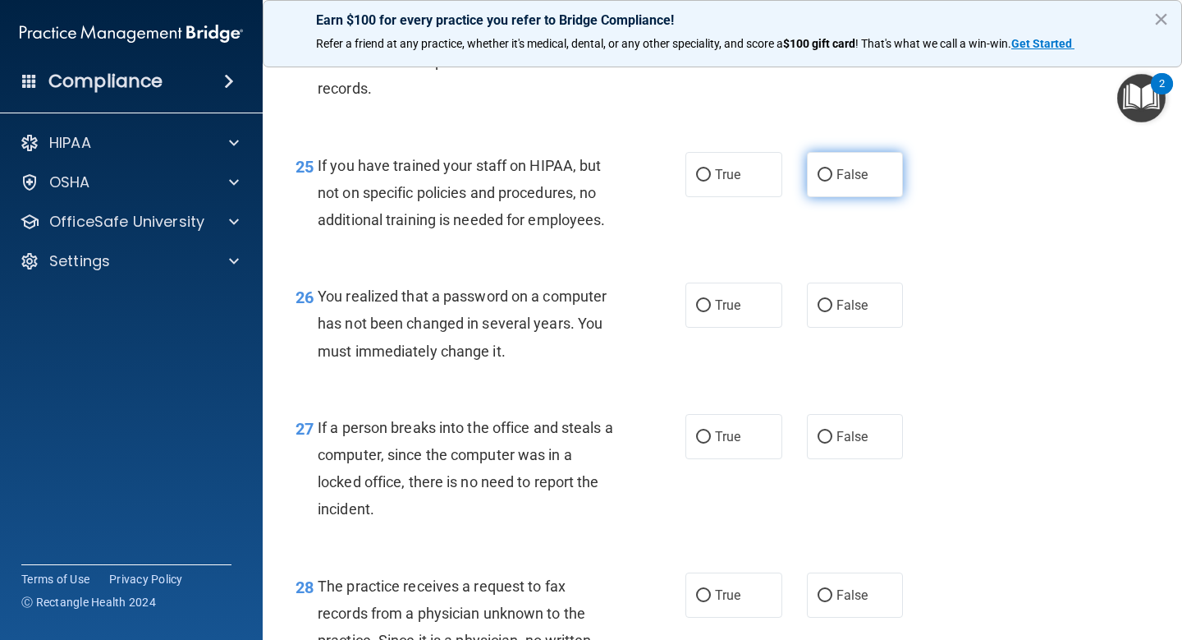
click at [834, 197] on label "False" at bounding box center [855, 174] width 97 height 45
click at [832, 181] on input "False" at bounding box center [825, 175] width 15 height 12
radio input "true"
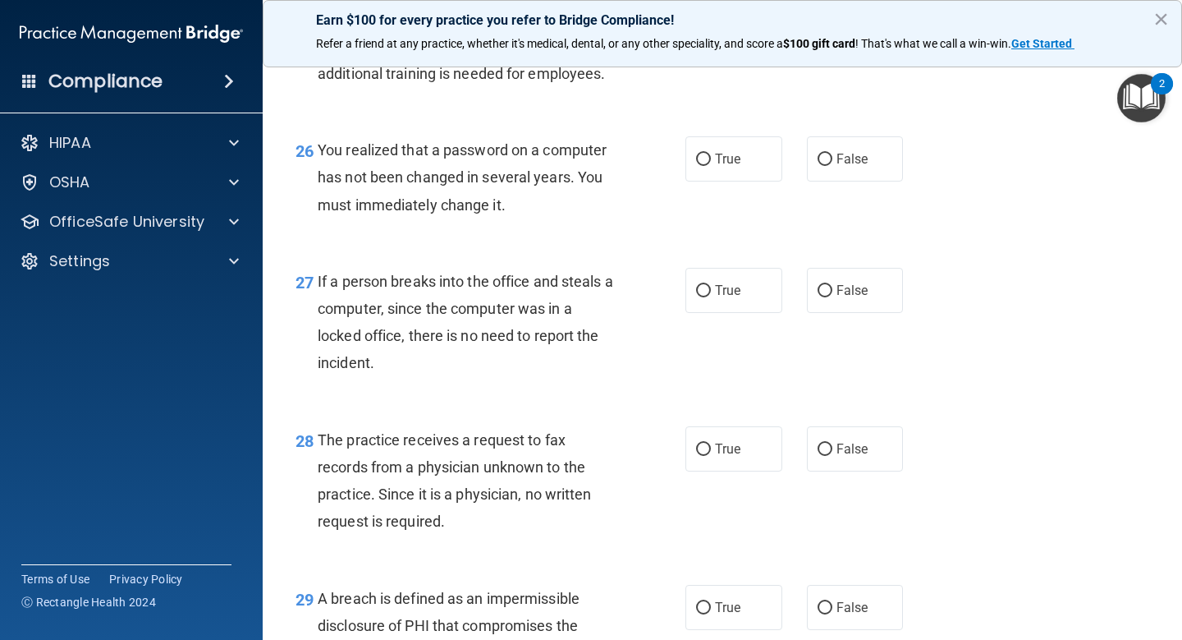
scroll to position [3817, 0]
click at [824, 296] on input "False" at bounding box center [825, 290] width 15 height 12
radio input "true"
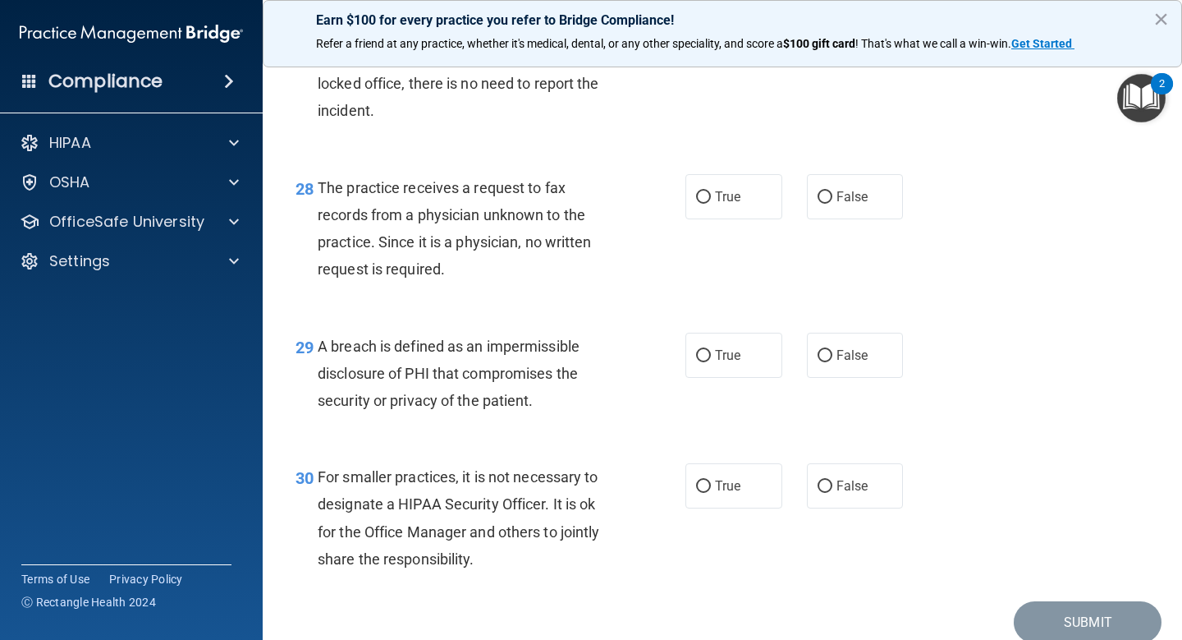
scroll to position [4070, 0]
click at [845, 203] on span "False" at bounding box center [853, 195] width 32 height 16
click at [832, 202] on input "False" at bounding box center [825, 196] width 15 height 12
radio input "true"
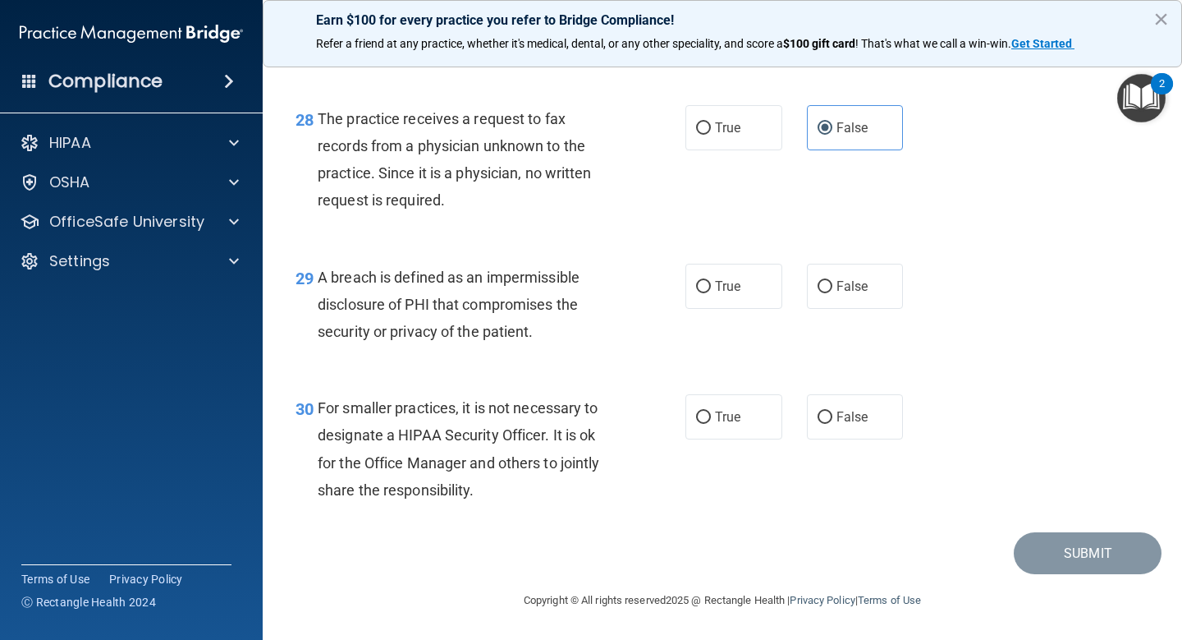
scroll to position [4164, 0]
click at [727, 287] on span "True" at bounding box center [727, 286] width 25 height 16
click at [711, 287] on input "True" at bounding box center [703, 287] width 15 height 12
radio input "true"
click at [859, 432] on label "False" at bounding box center [855, 416] width 97 height 45
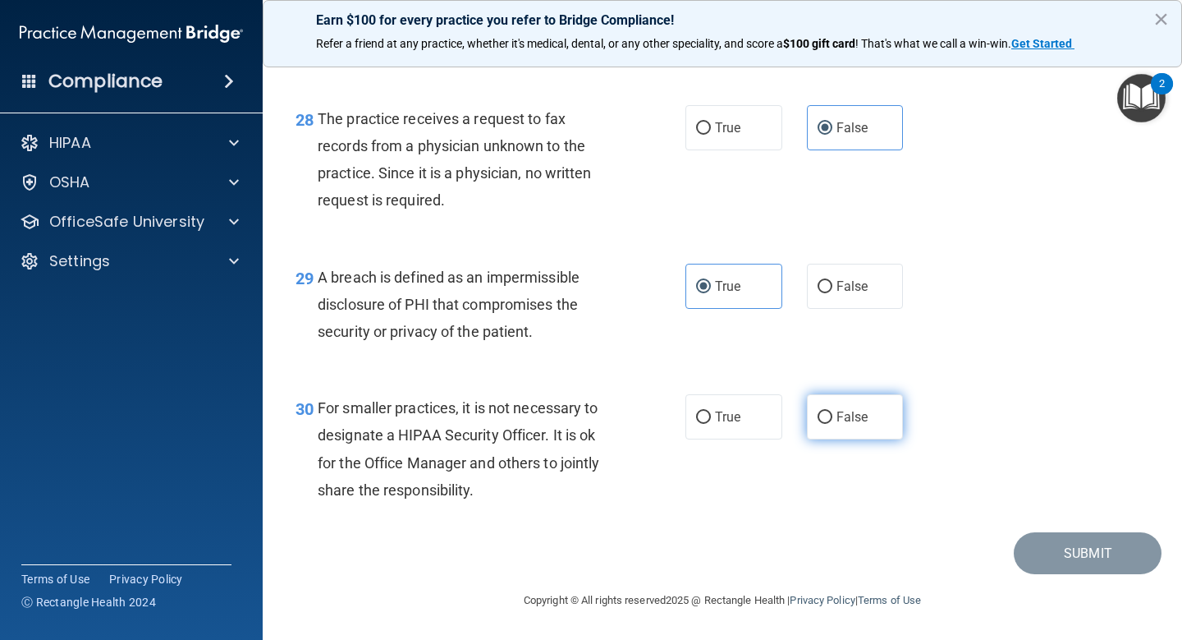
click at [832, 424] on input "False" at bounding box center [825, 417] width 15 height 12
radio input "true"
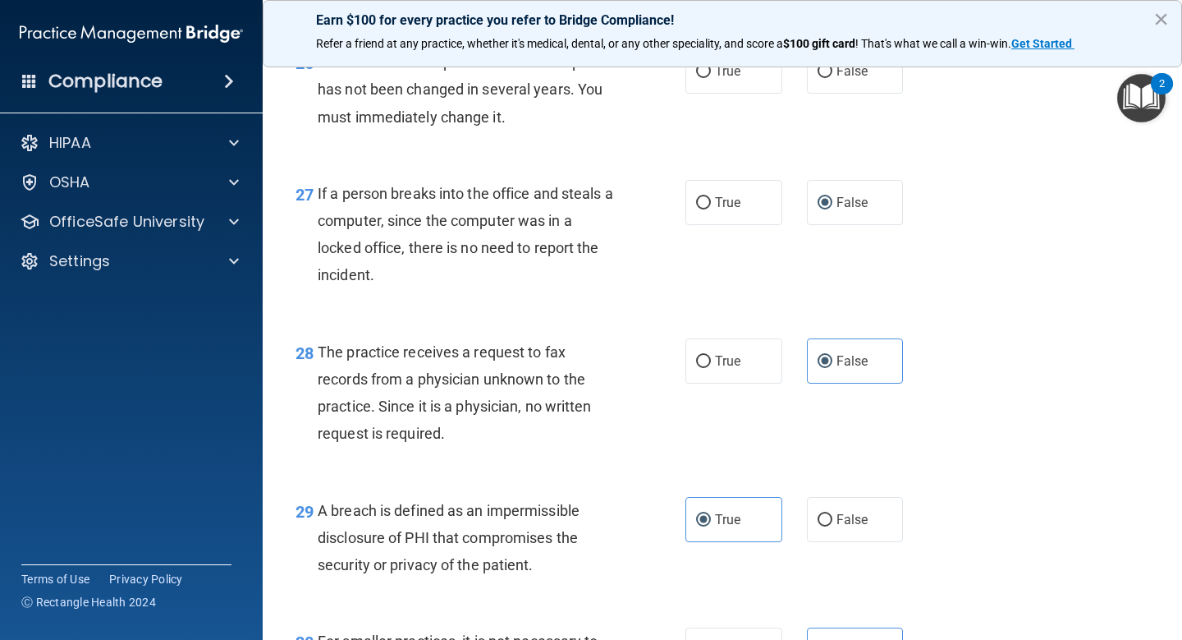
scroll to position [3607, 0]
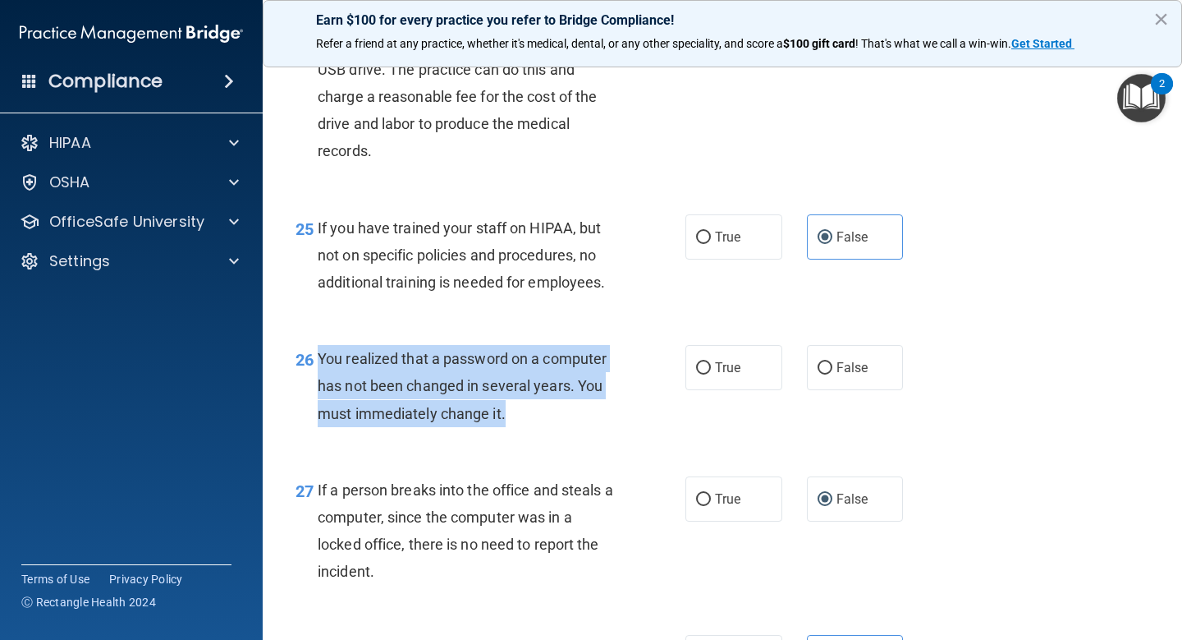
drag, startPoint x: 511, startPoint y: 443, endPoint x: 319, endPoint y: 387, distance: 201.1
click at [319, 387] on div "You realized that a password on a computer has not been changed in several year…" at bounding box center [473, 386] width 311 height 82
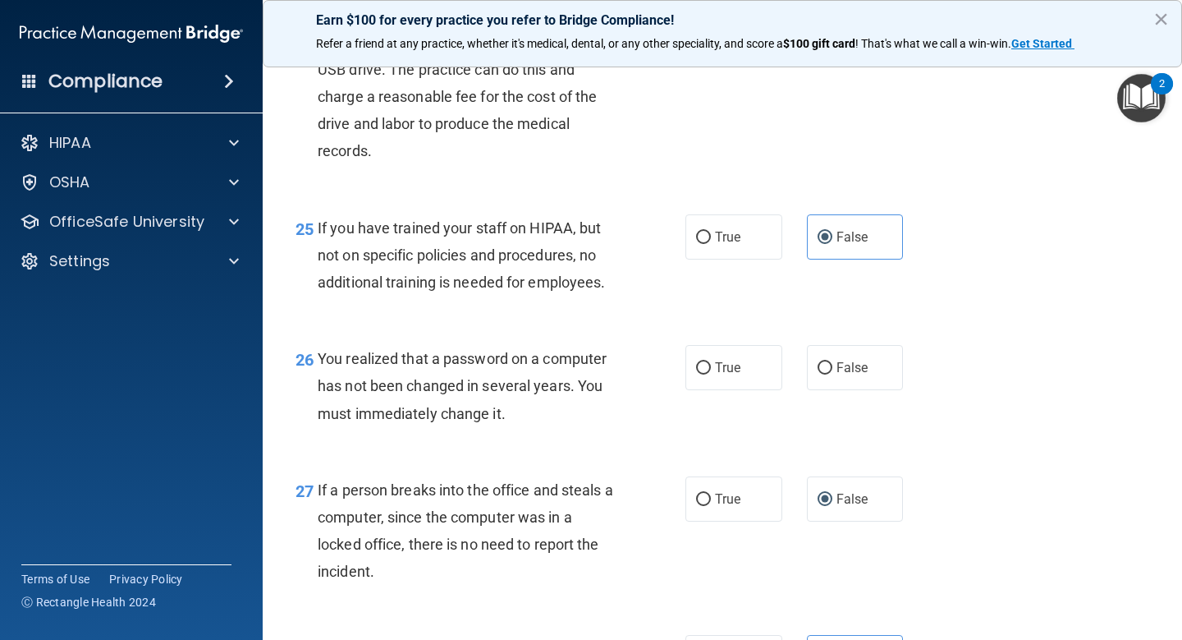
click at [722, 185] on div "24 A patient has asked for an electronic copy of their medical records and aske…" at bounding box center [722, 86] width 878 height 213
click at [710, 374] on input "True" at bounding box center [703, 368] width 15 height 12
radio input "true"
click at [818, 390] on label "False" at bounding box center [855, 367] width 97 height 45
click at [818, 374] on input "False" at bounding box center [825, 368] width 15 height 12
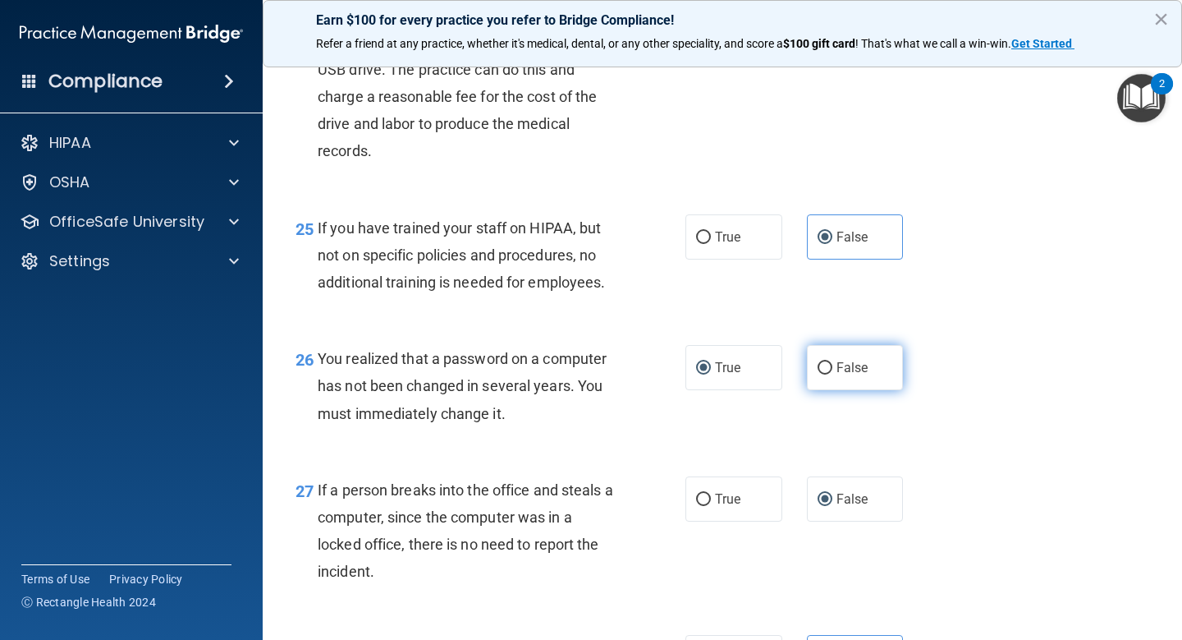
radio input "true"
radio input "false"
click at [956, 382] on div "26 You realized that a password on a computer has not been changed in several y…" at bounding box center [722, 389] width 878 height 131
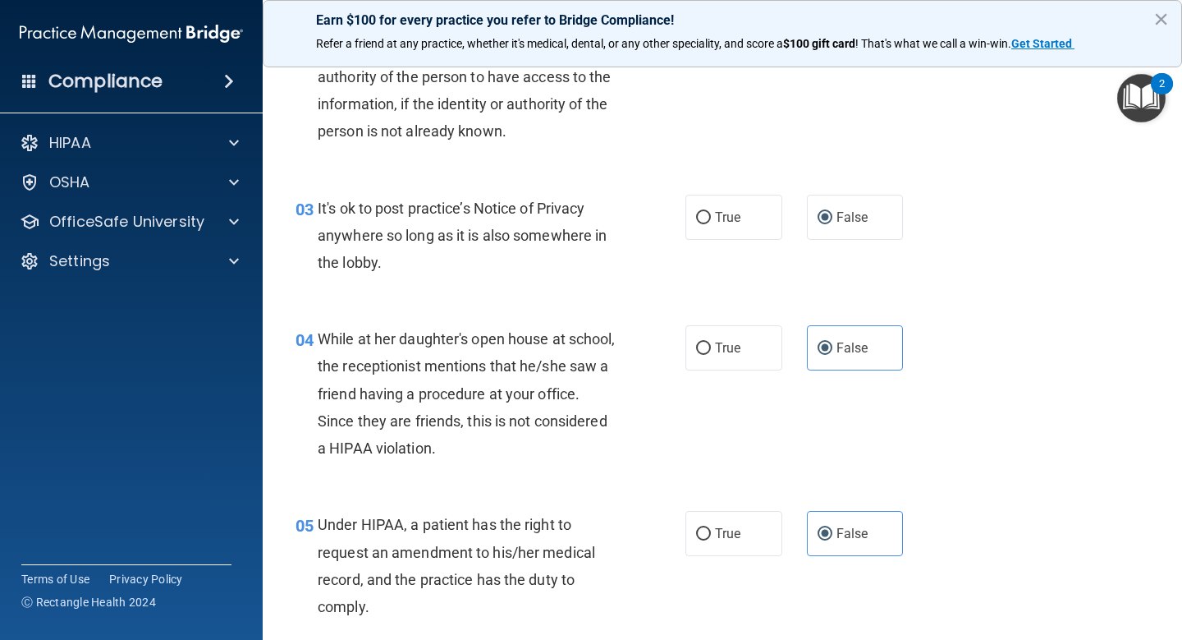
scroll to position [309, 0]
click at [881, 209] on label "False" at bounding box center [855, 215] width 97 height 45
click at [832, 210] on input "False" at bounding box center [825, 216] width 15 height 12
click at [1075, 259] on div "03 It's ok to post practice’s Notice of Privacy anywhere so long as it is also …" at bounding box center [722, 237] width 878 height 131
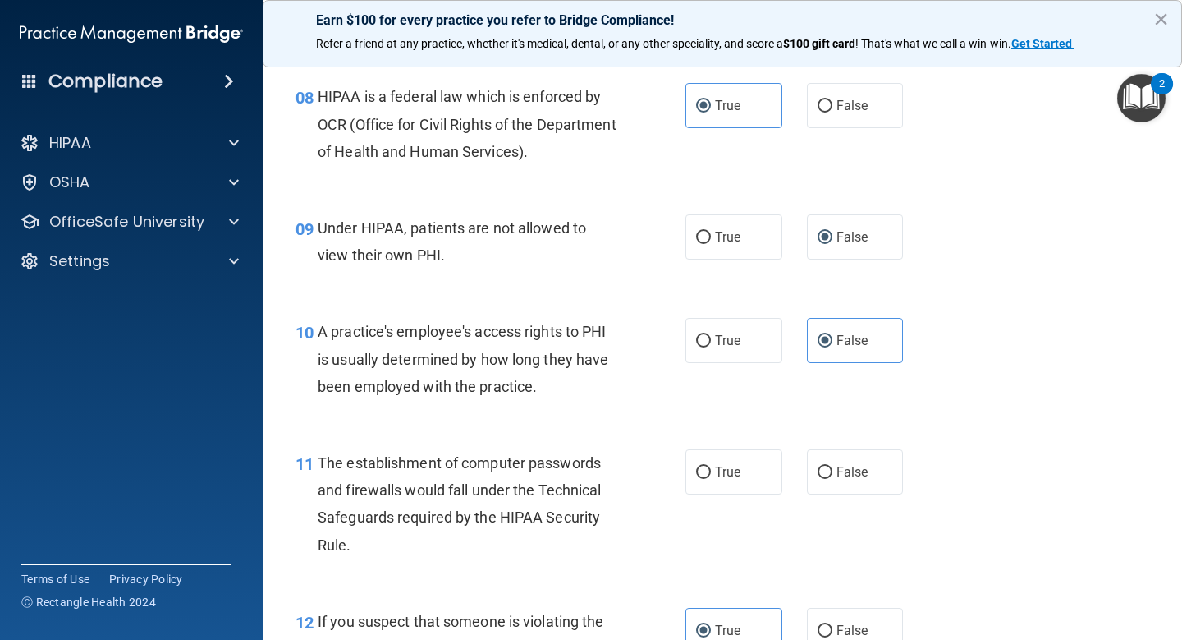
scroll to position [1135, 0]
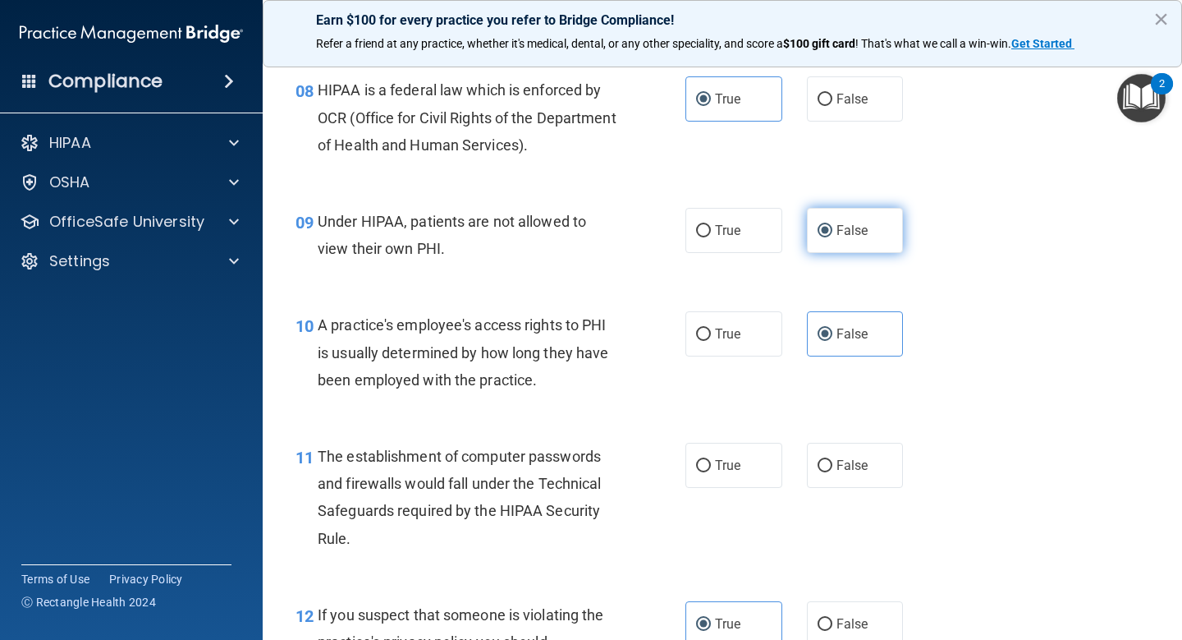
click at [894, 232] on label "False" at bounding box center [855, 230] width 97 height 45
click at [832, 232] on input "False" at bounding box center [825, 231] width 15 height 12
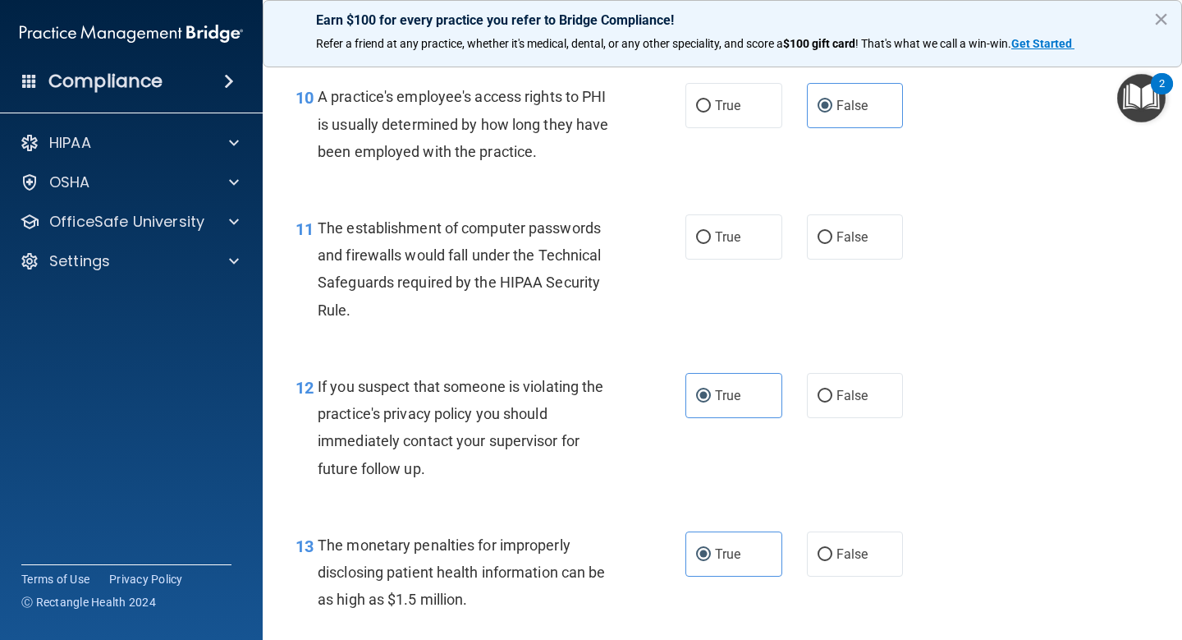
scroll to position [1367, 0]
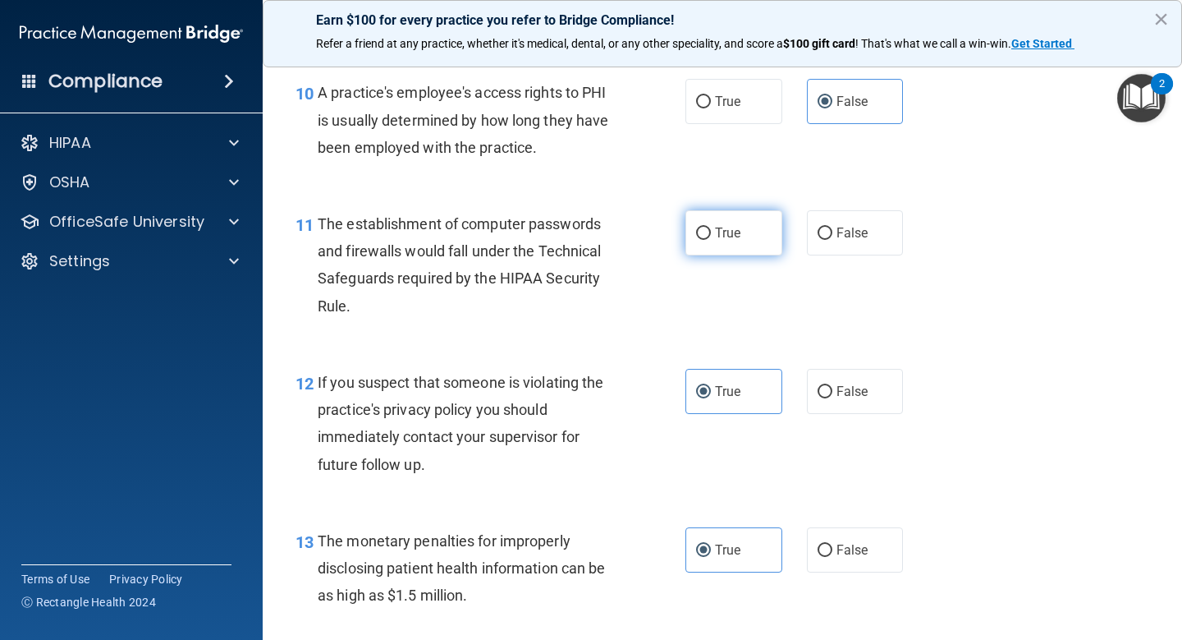
click at [742, 236] on label "True" at bounding box center [734, 232] width 97 height 45
click at [711, 236] on input "True" at bounding box center [703, 233] width 15 height 12
radio input "true"
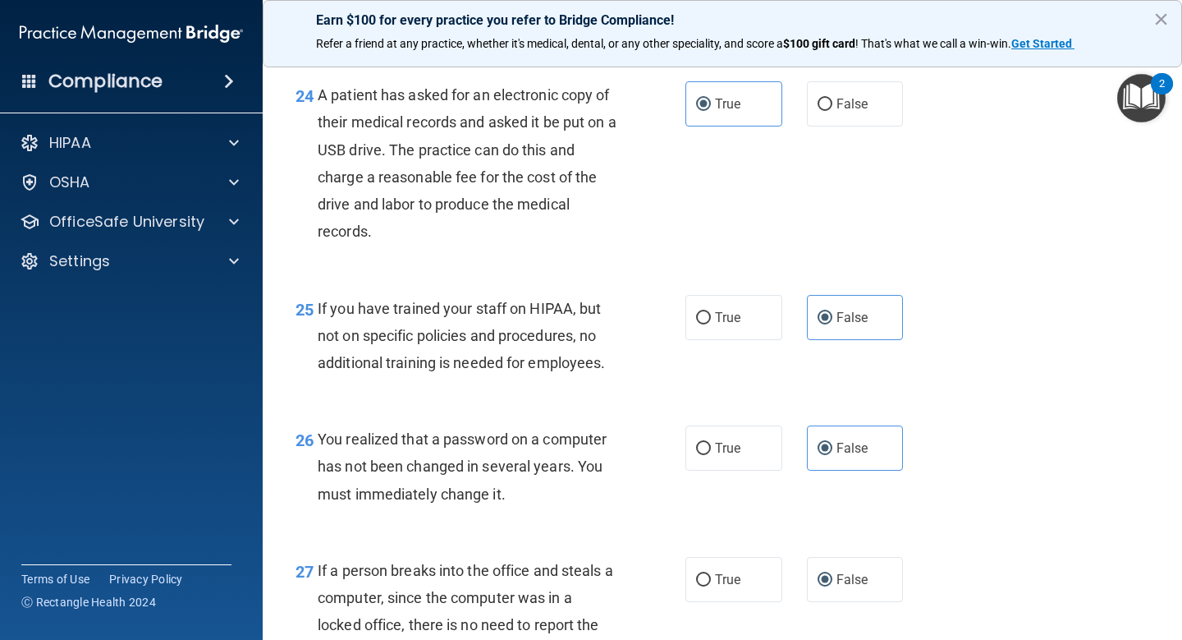
scroll to position [4164, 0]
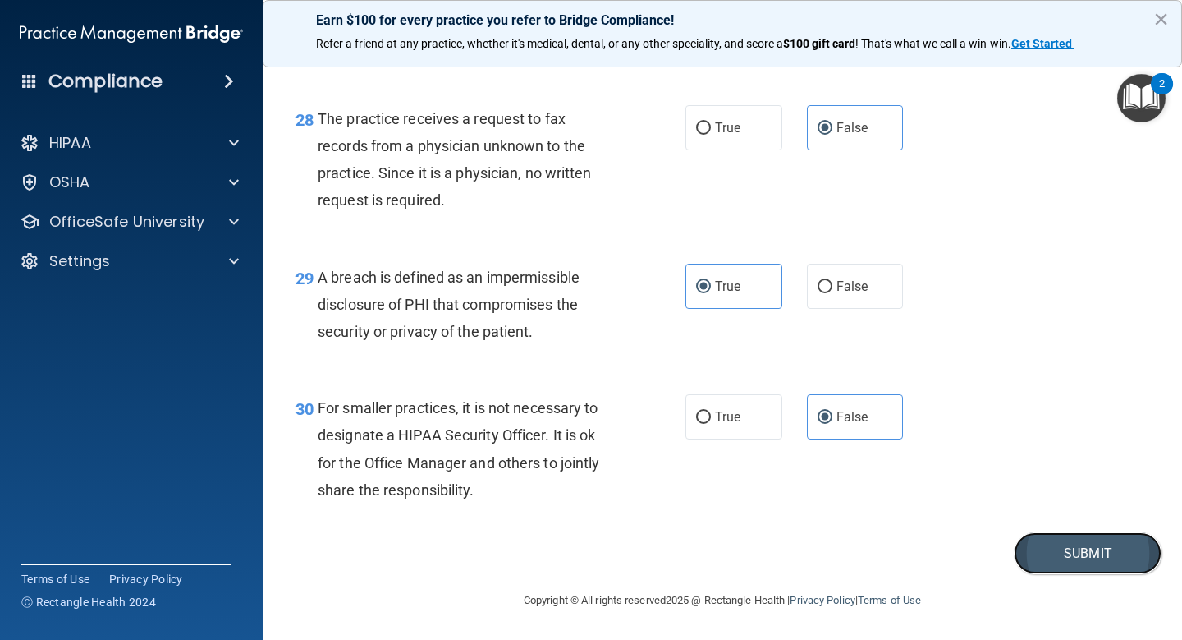
click at [1098, 554] on button "Submit" at bounding box center [1088, 553] width 148 height 42
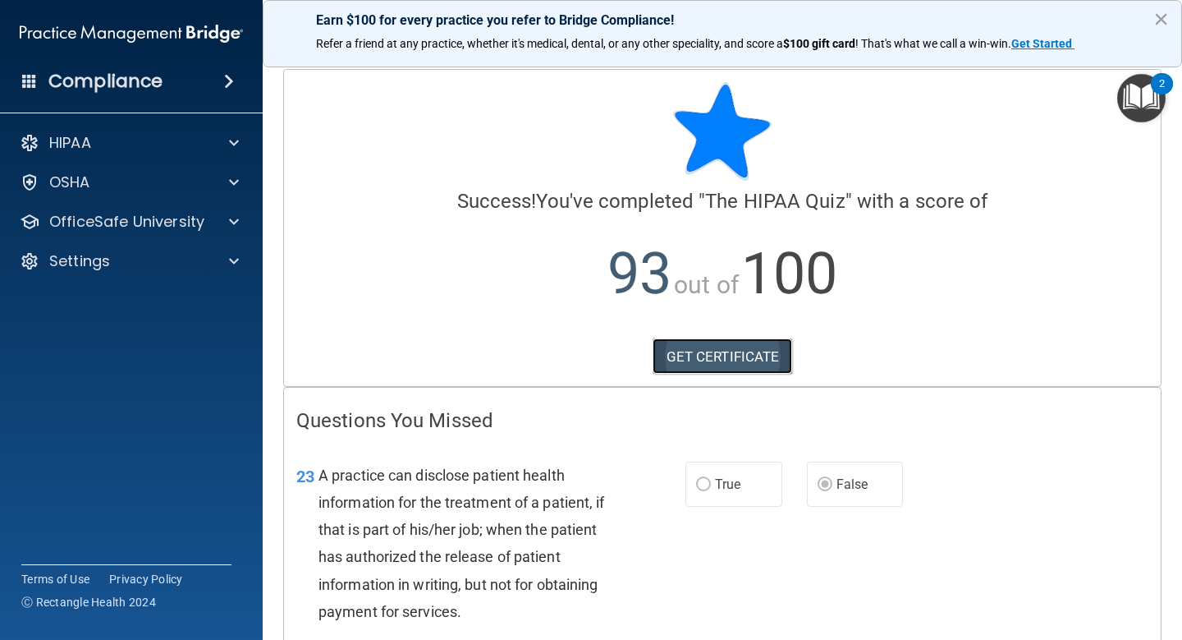
click at [736, 350] on link "GET CERTIFICATE" at bounding box center [723, 356] width 140 height 36
click at [232, 149] on span at bounding box center [234, 143] width 10 height 20
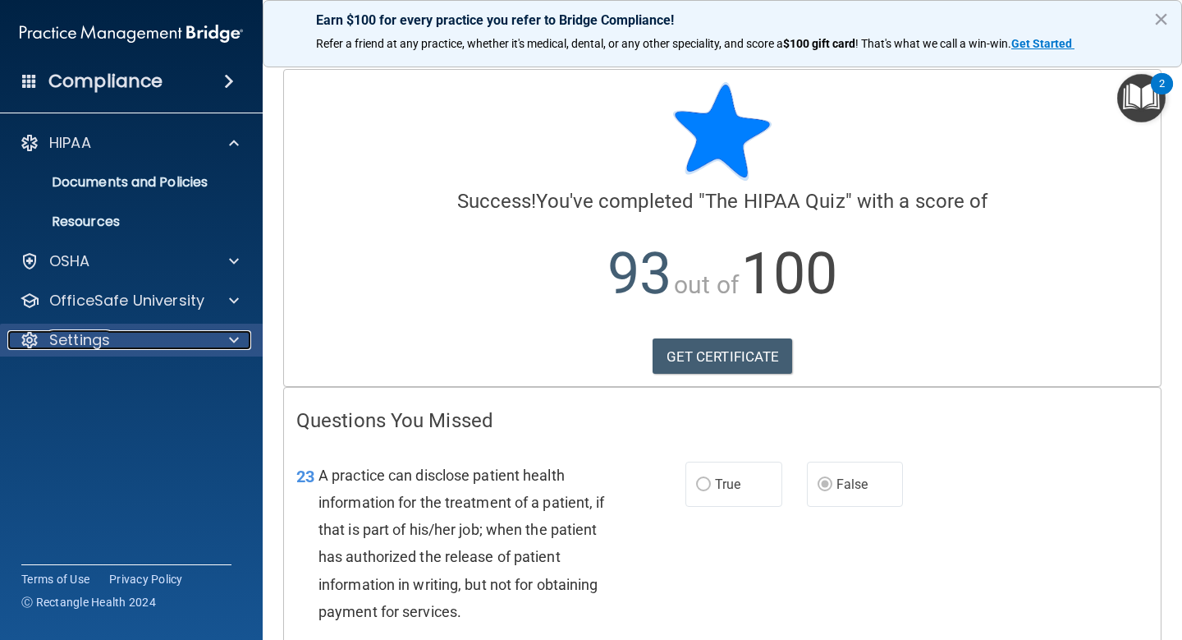
click at [222, 346] on div at bounding box center [231, 340] width 41 height 20
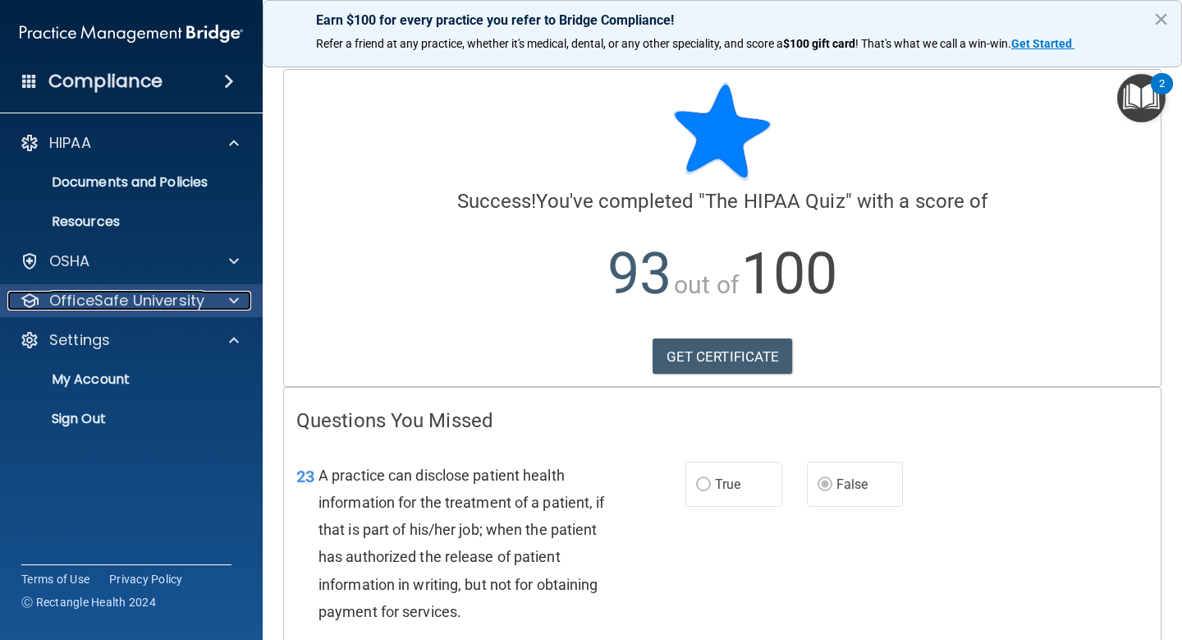
click at [241, 297] on div at bounding box center [231, 301] width 41 height 20
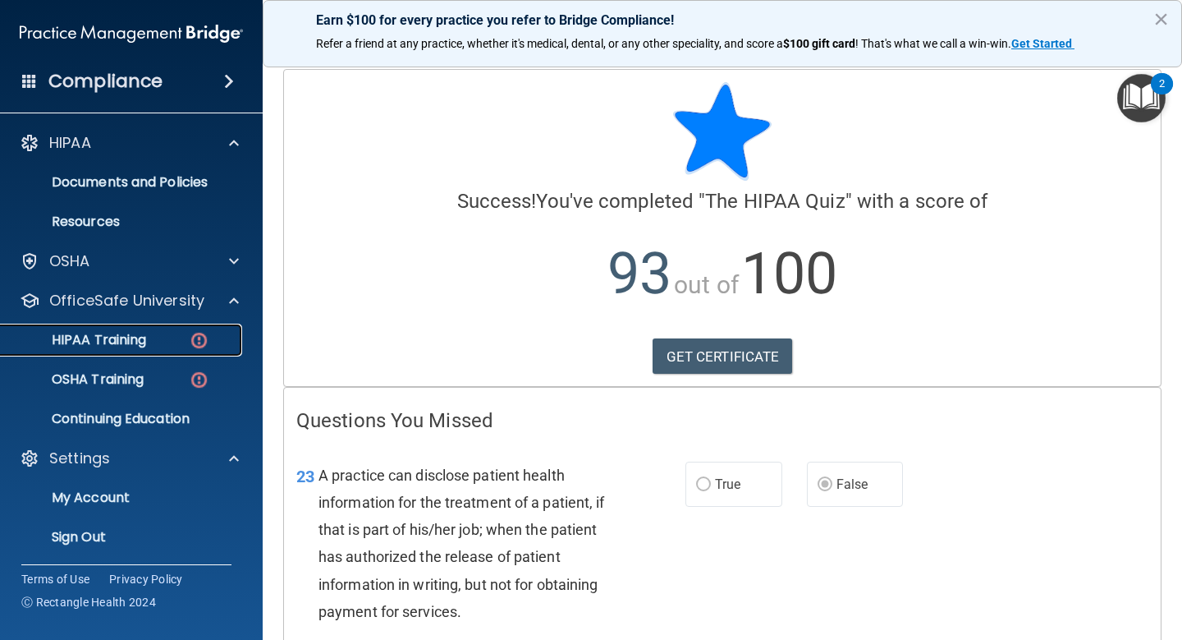
click at [161, 342] on div "HIPAA Training" at bounding box center [123, 340] width 224 height 16
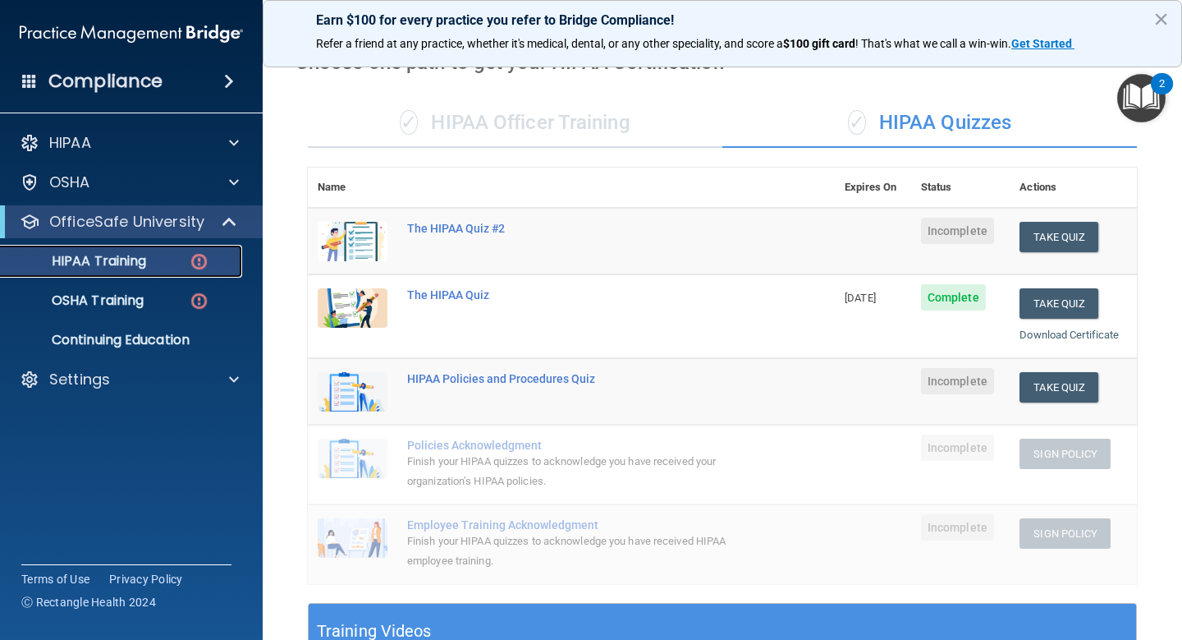
scroll to position [75, 0]
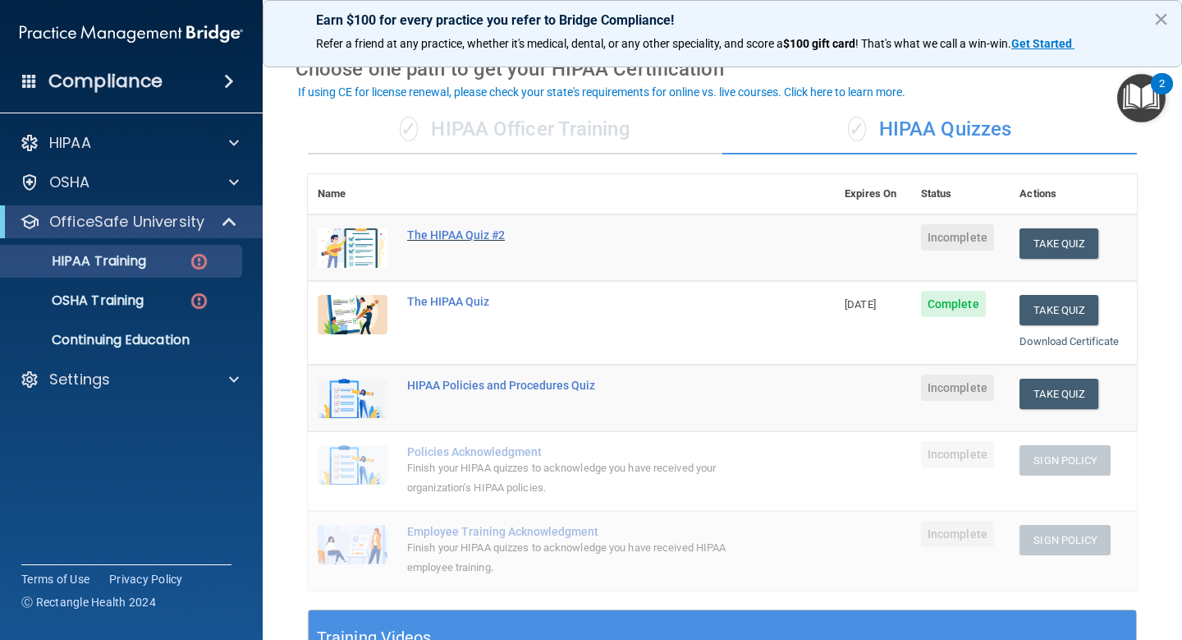
click at [481, 230] on div "The HIPAA Quiz #2" at bounding box center [580, 234] width 346 height 13
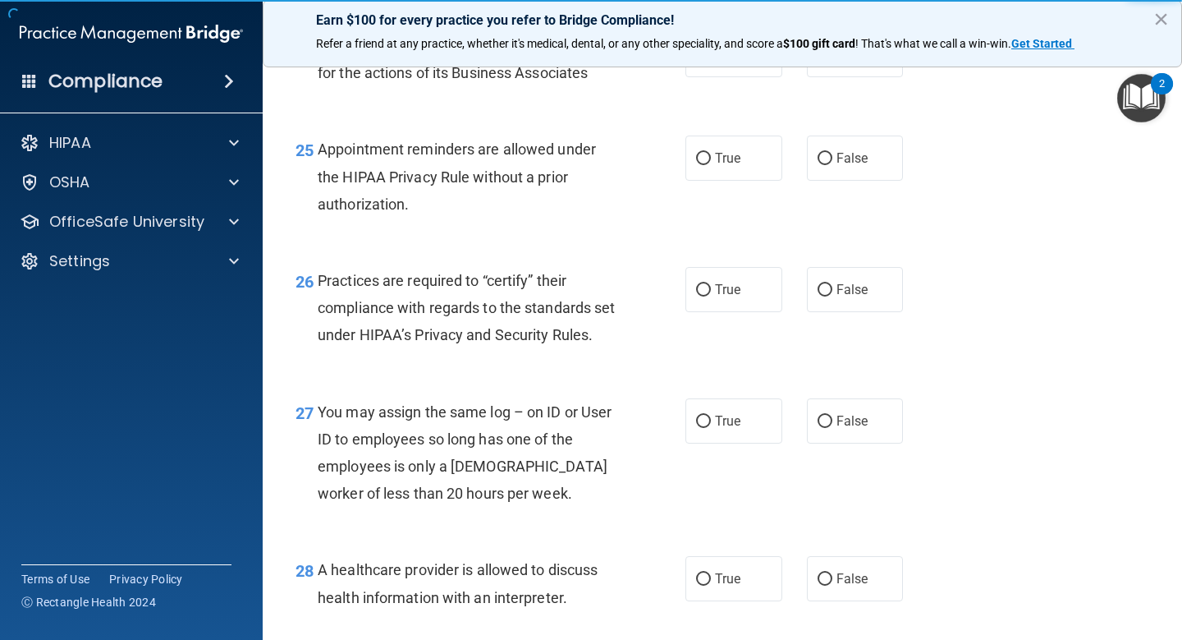
scroll to position [4109, 0]
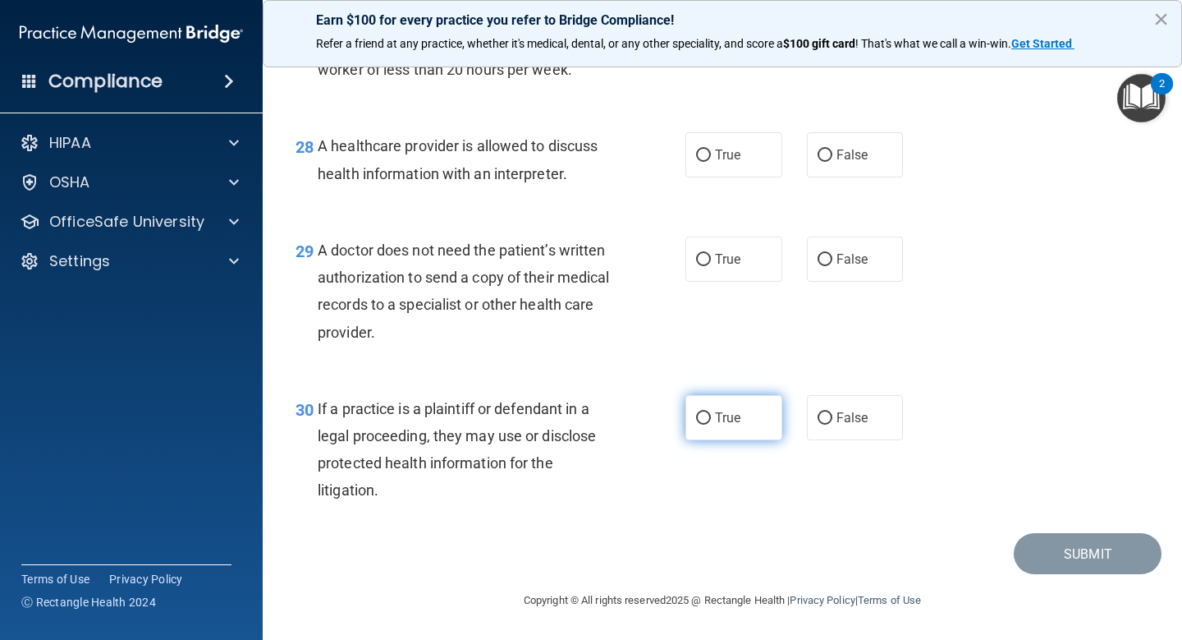
click at [717, 417] on span "True" at bounding box center [727, 418] width 25 height 16
click at [711, 417] on input "True" at bounding box center [703, 418] width 15 height 12
radio input "true"
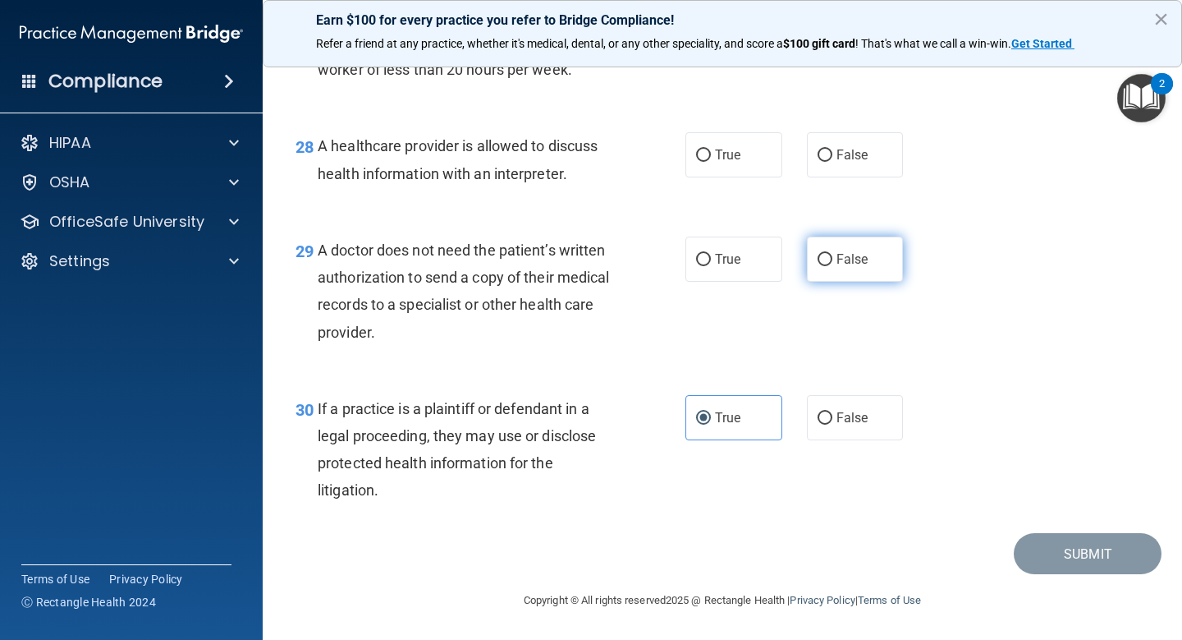
click at [851, 265] on span "False" at bounding box center [853, 259] width 32 height 16
click at [832, 265] on input "False" at bounding box center [825, 260] width 15 height 12
radio input "true"
click at [843, 170] on label "False" at bounding box center [855, 154] width 97 height 45
click at [832, 162] on input "False" at bounding box center [825, 155] width 15 height 12
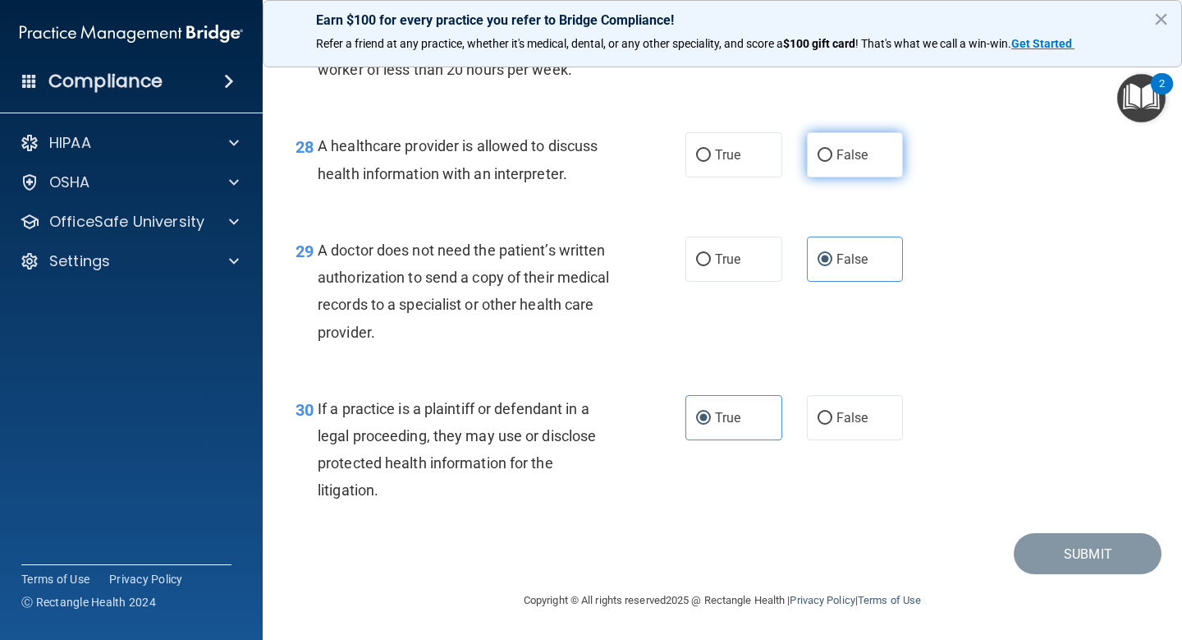
radio input "true"
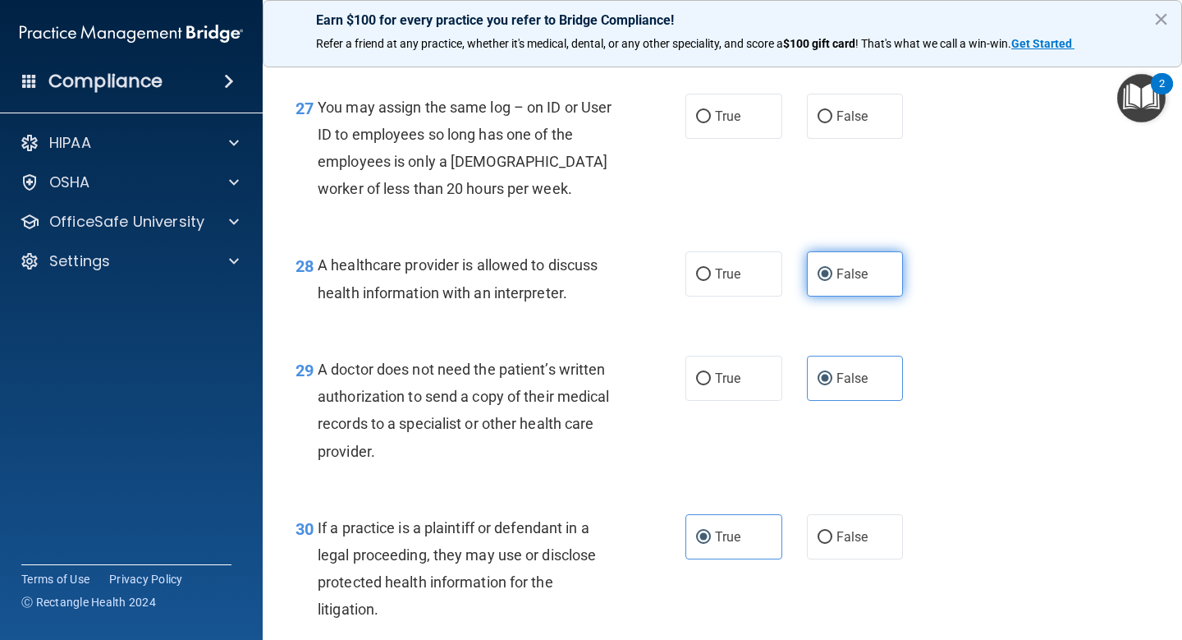
scroll to position [3961, 0]
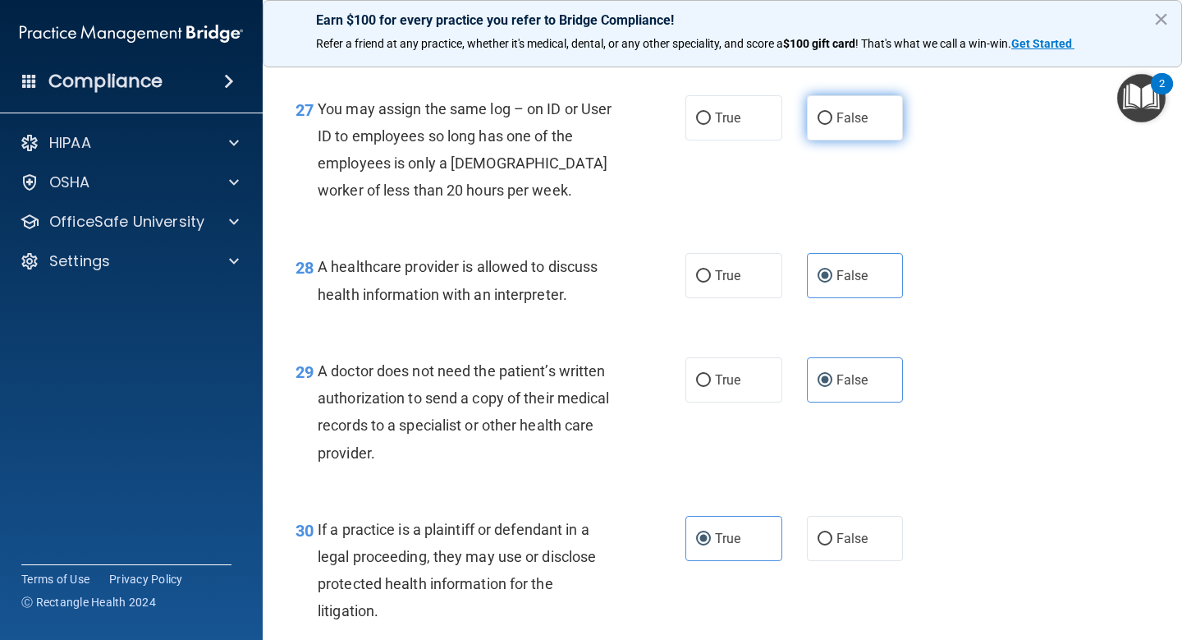
click at [870, 140] on label "False" at bounding box center [855, 117] width 97 height 45
click at [832, 125] on input "False" at bounding box center [825, 118] width 15 height 12
radio input "true"
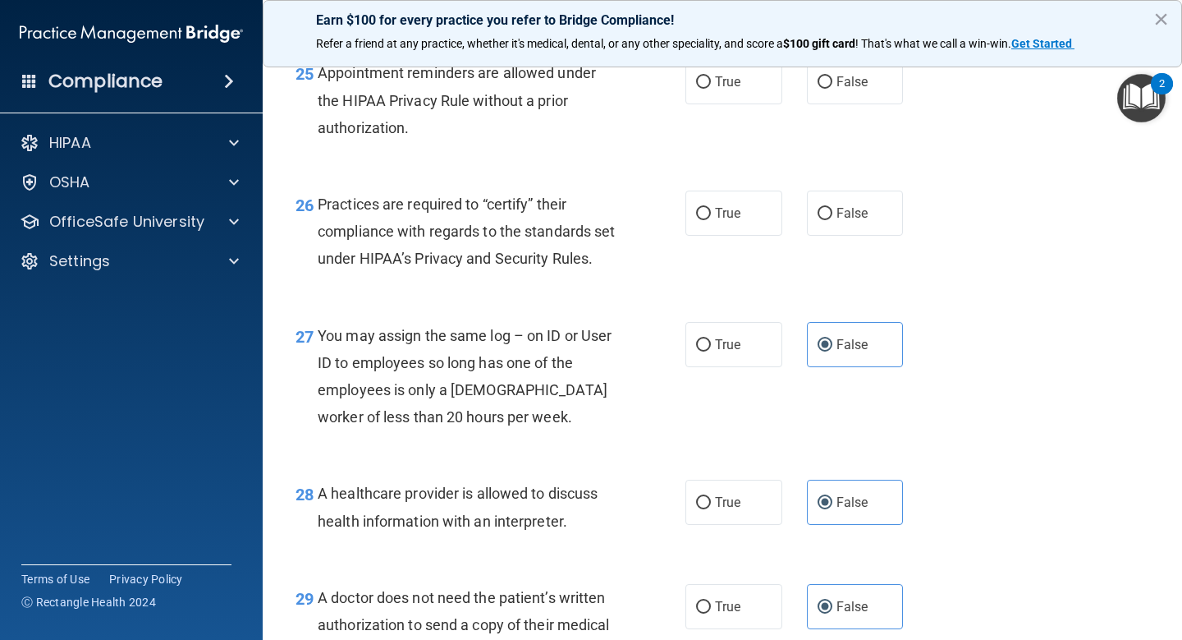
scroll to position [3734, 0]
click at [754, 219] on label "True" at bounding box center [734, 213] width 97 height 45
click at [711, 219] on input "True" at bounding box center [703, 215] width 15 height 12
radio input "true"
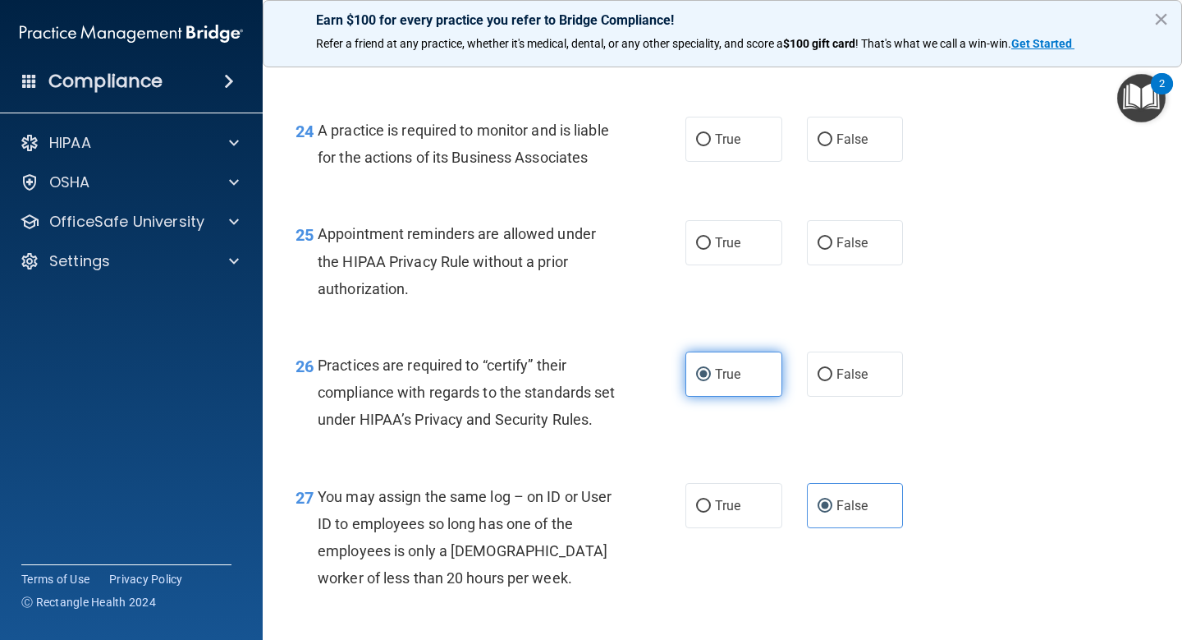
scroll to position [3545, 0]
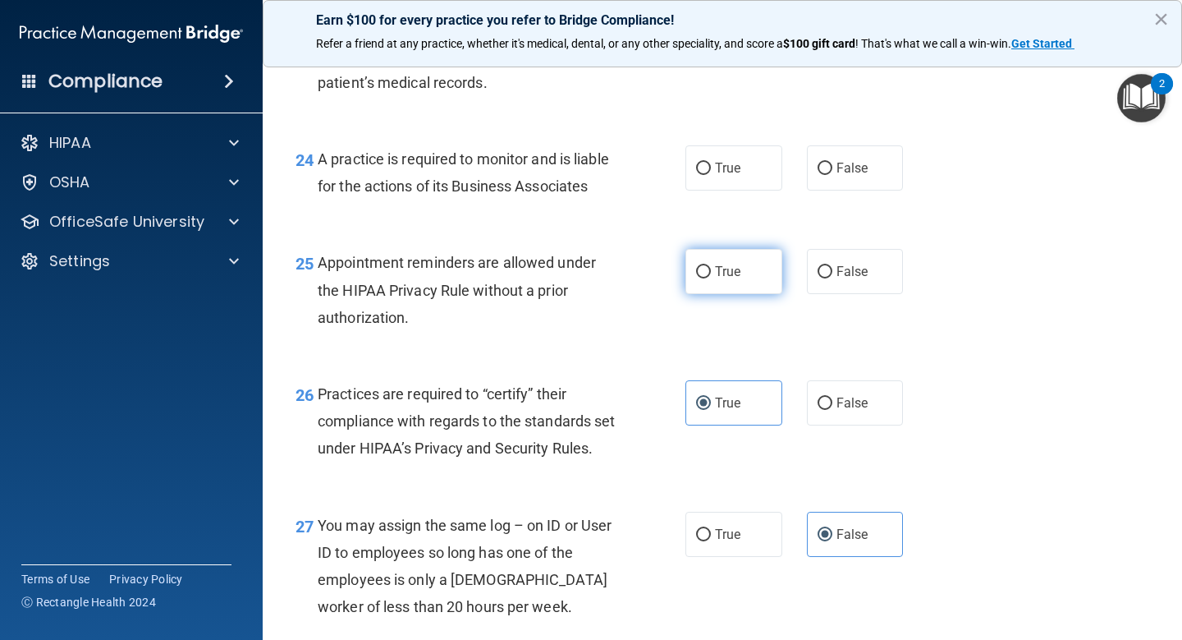
click at [748, 269] on label "True" at bounding box center [734, 271] width 97 height 45
click at [711, 269] on input "True" at bounding box center [703, 272] width 15 height 12
radio input "true"
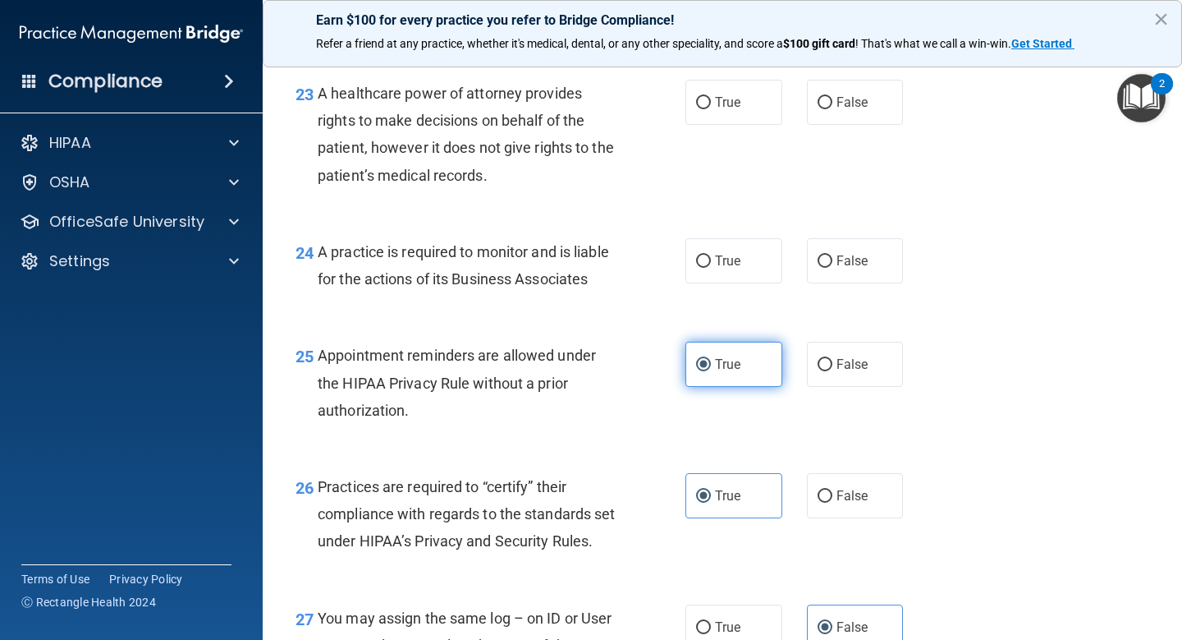
scroll to position [3448, 0]
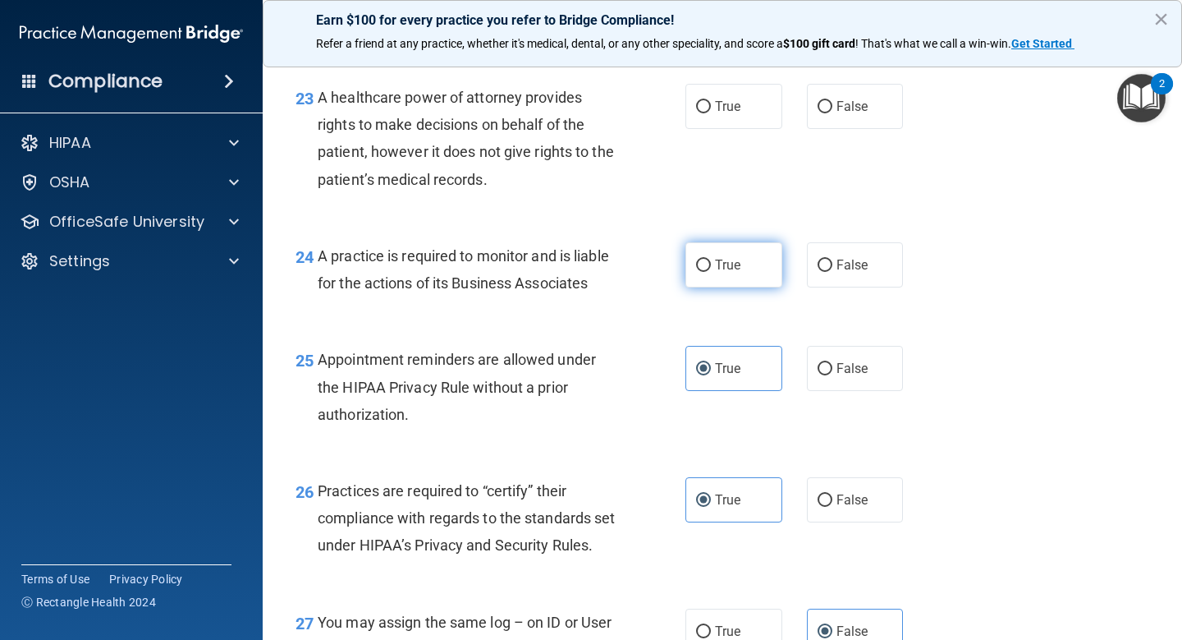
click at [736, 273] on label "True" at bounding box center [734, 264] width 97 height 45
click at [711, 272] on input "True" at bounding box center [703, 265] width 15 height 12
radio input "true"
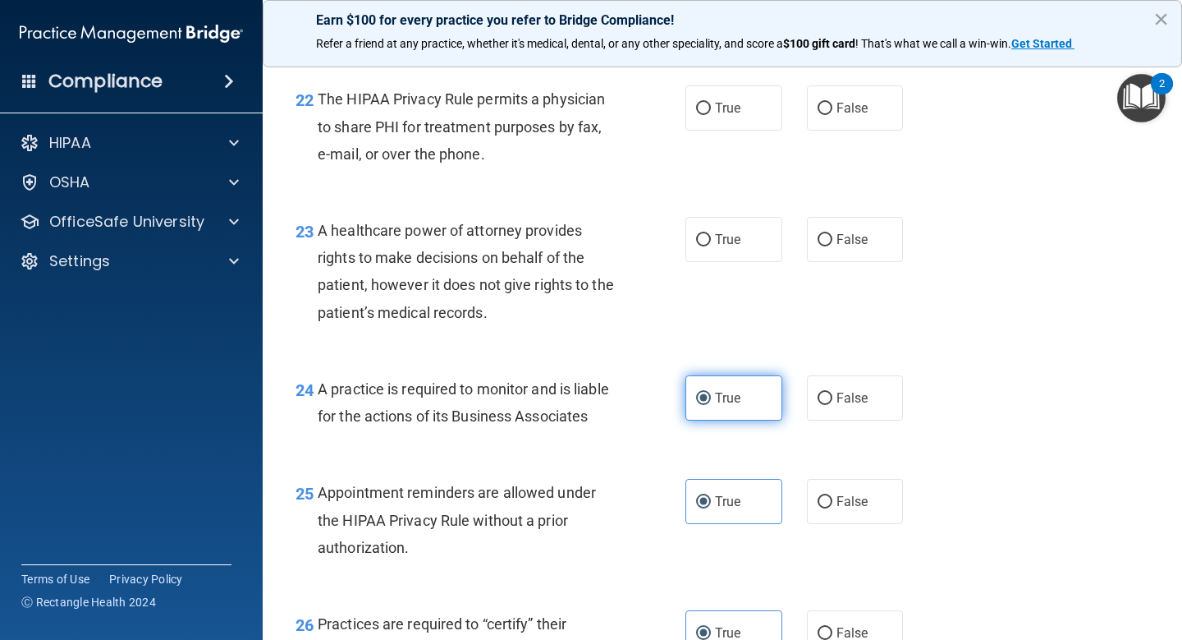
scroll to position [3313, 0]
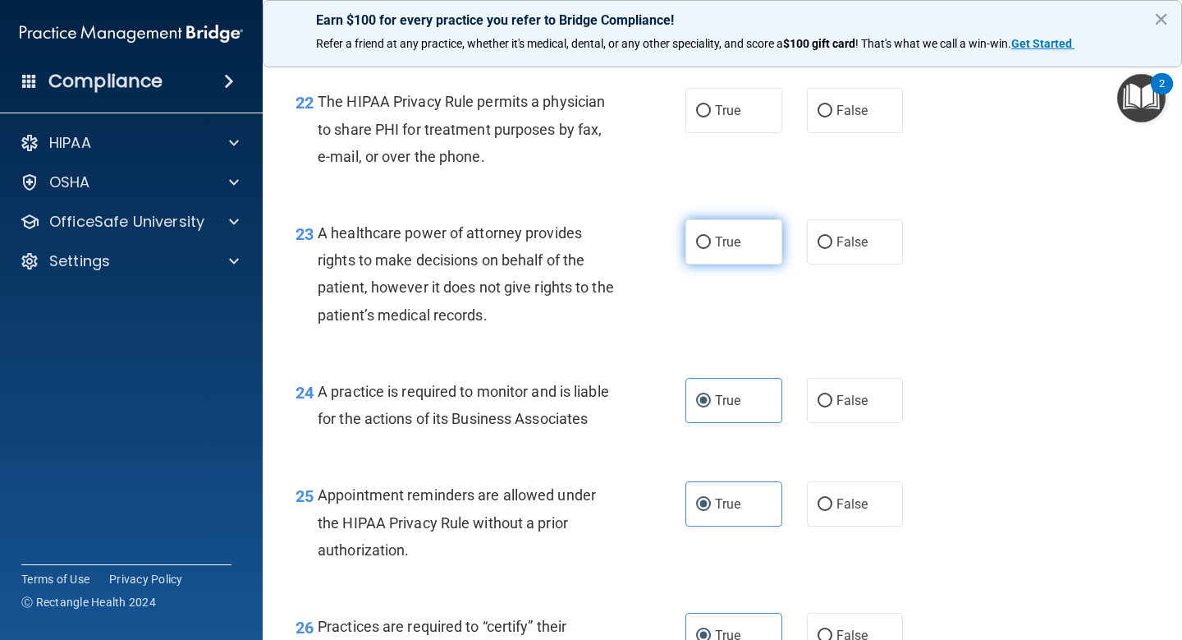
click at [734, 263] on label "True" at bounding box center [734, 241] width 97 height 45
click at [711, 249] on input "True" at bounding box center [703, 242] width 15 height 12
radio input "true"
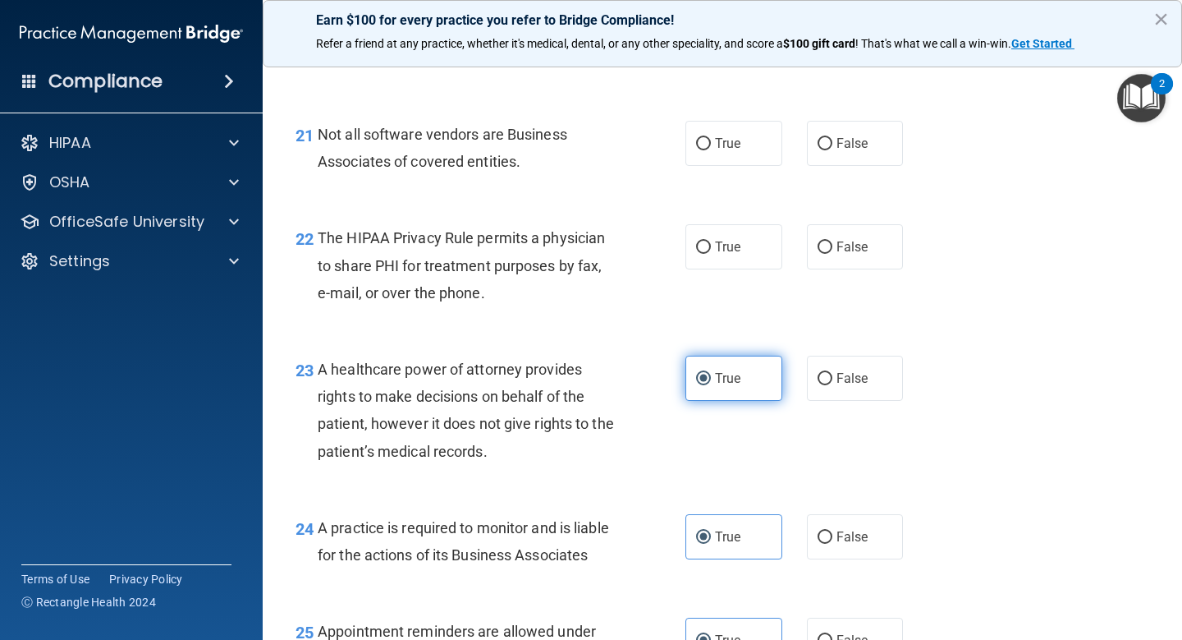
scroll to position [3177, 0]
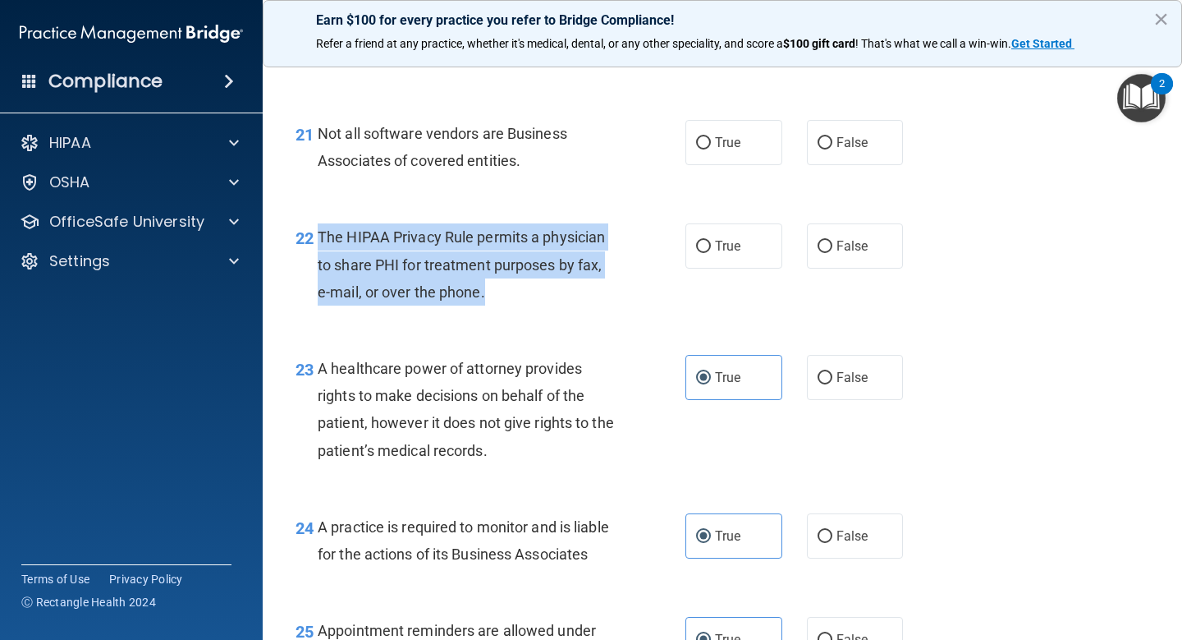
drag, startPoint x: 487, startPoint y: 293, endPoint x: 313, endPoint y: 242, distance: 181.3
click at [313, 242] on div "22 The HIPAA Privacy Rule permits a physician to share PHI for treatment purpos…" at bounding box center [490, 268] width 439 height 90
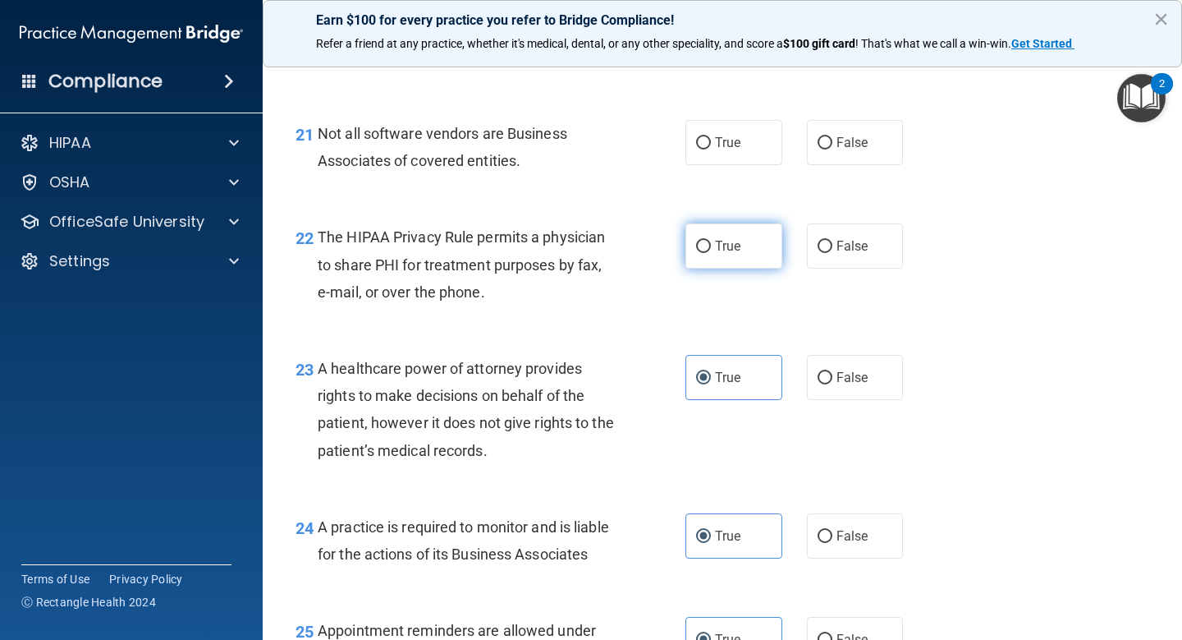
click at [753, 238] on label "True" at bounding box center [734, 245] width 97 height 45
click at [711, 241] on input "True" at bounding box center [703, 247] width 15 height 12
radio input "true"
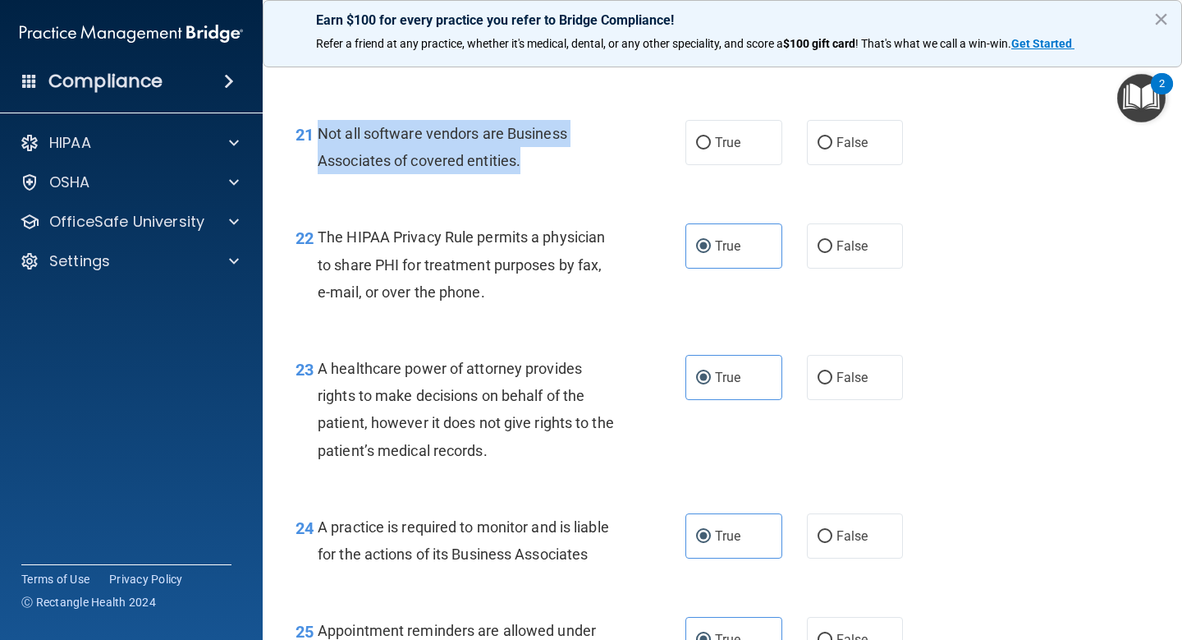
drag, startPoint x: 524, startPoint y: 161, endPoint x: 319, endPoint y: 131, distance: 207.4
click at [319, 131] on div "Not all software vendors are Business Associates of covered entities." at bounding box center [473, 147] width 311 height 54
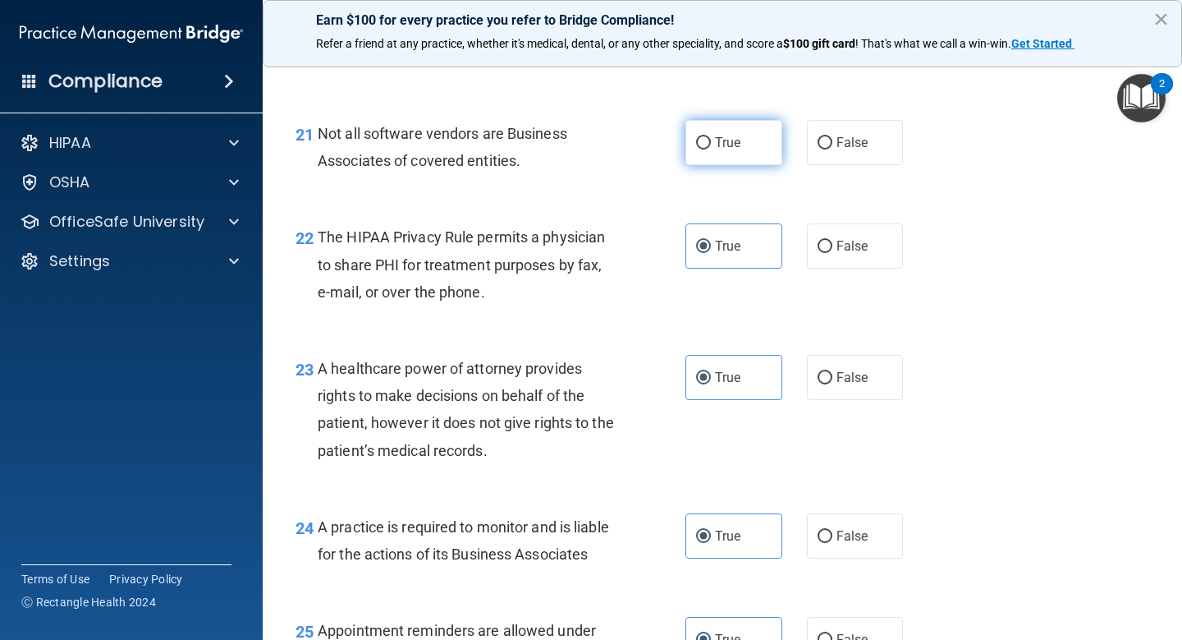
click at [742, 141] on label "True" at bounding box center [734, 142] width 97 height 45
click at [711, 141] on input "True" at bounding box center [703, 143] width 15 height 12
radio input "true"
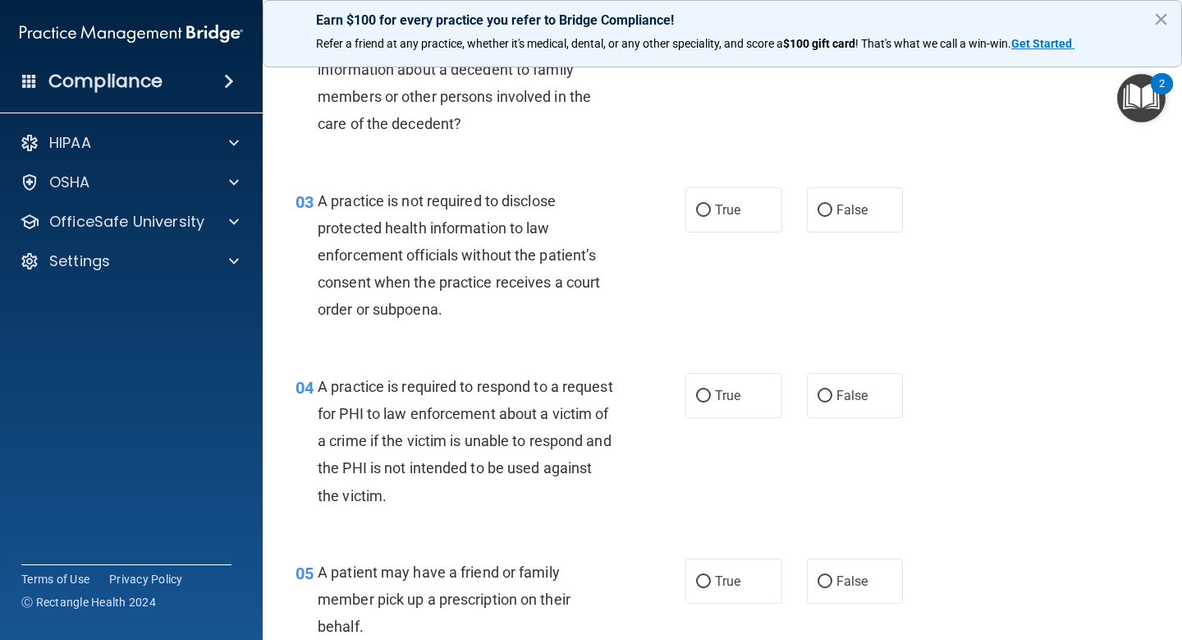
scroll to position [0, 0]
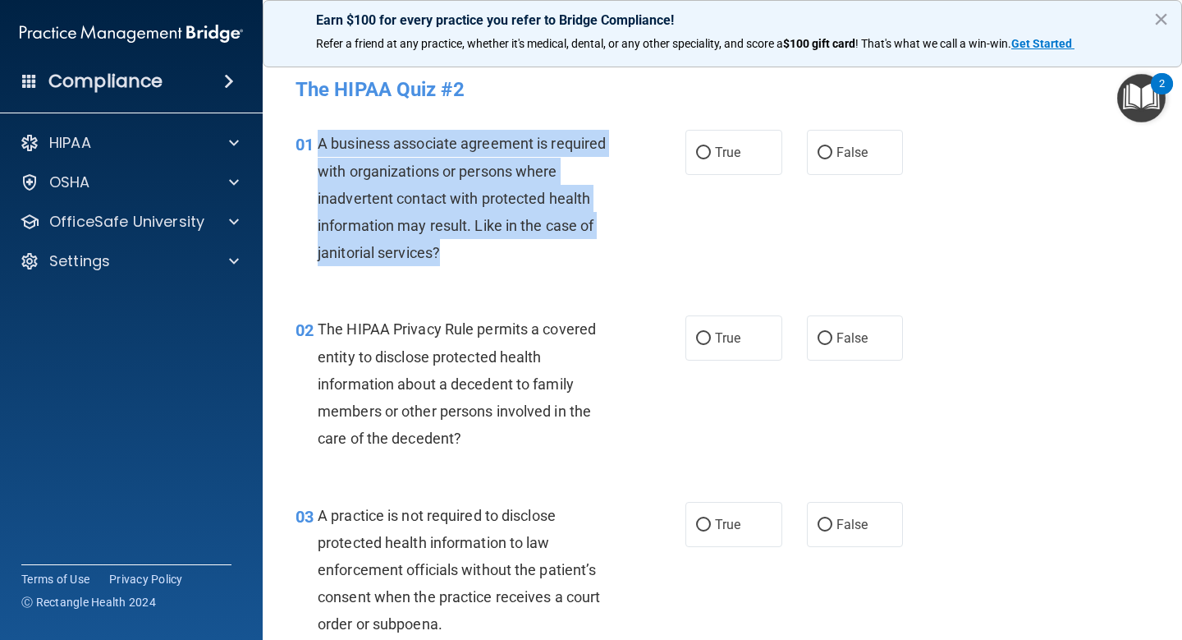
drag, startPoint x: 461, startPoint y: 248, endPoint x: 318, endPoint y: 149, distance: 174.2
click at [318, 149] on div "A business associate agreement is required with organizations or persons where …" at bounding box center [473, 198] width 311 height 136
click at [580, 238] on div "A business associate agreement is required with organizations or persons where …" at bounding box center [473, 198] width 311 height 136
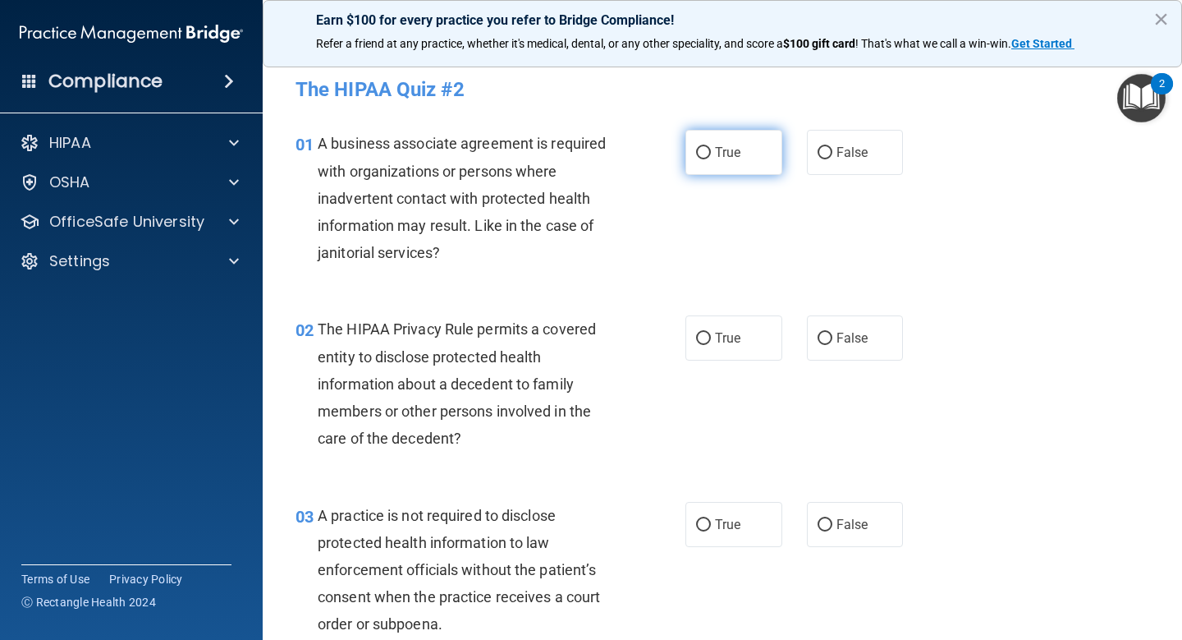
click at [715, 155] on span "True" at bounding box center [727, 152] width 25 height 16
click at [711, 155] on input "True" at bounding box center [703, 153] width 15 height 12
radio input "true"
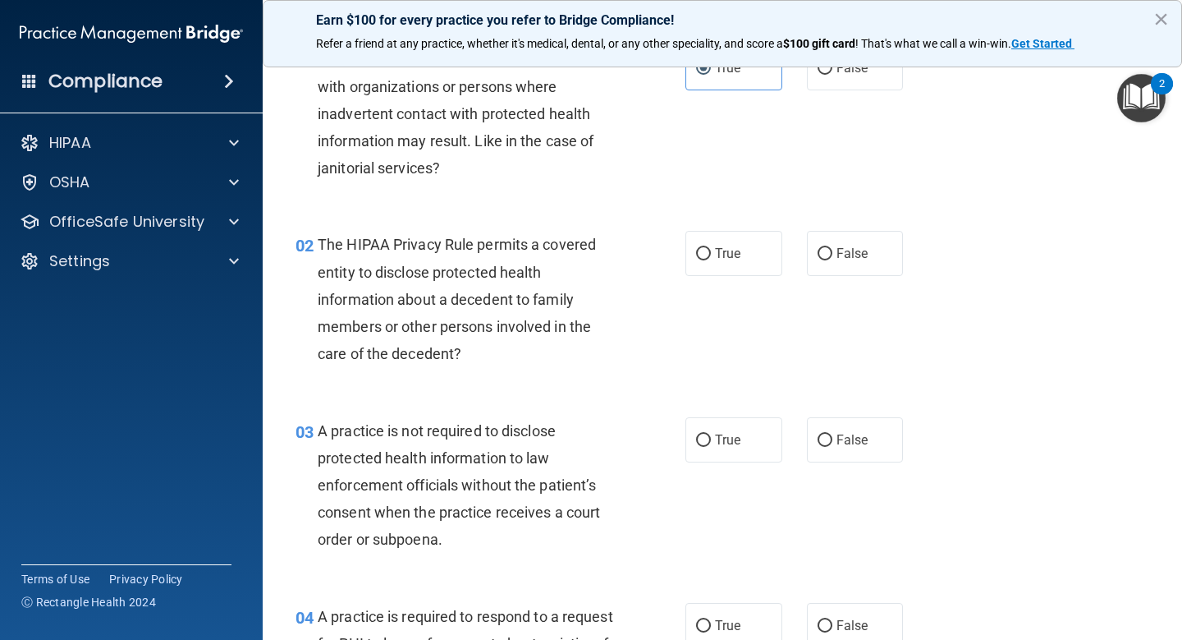
scroll to position [86, 0]
drag, startPoint x: 466, startPoint y: 338, endPoint x: 340, endPoint y: 253, distance: 152.6
click at [340, 253] on div "The HIPAA Privacy Rule permits a covered entity to disclose protected health in…" at bounding box center [473, 297] width 311 height 136
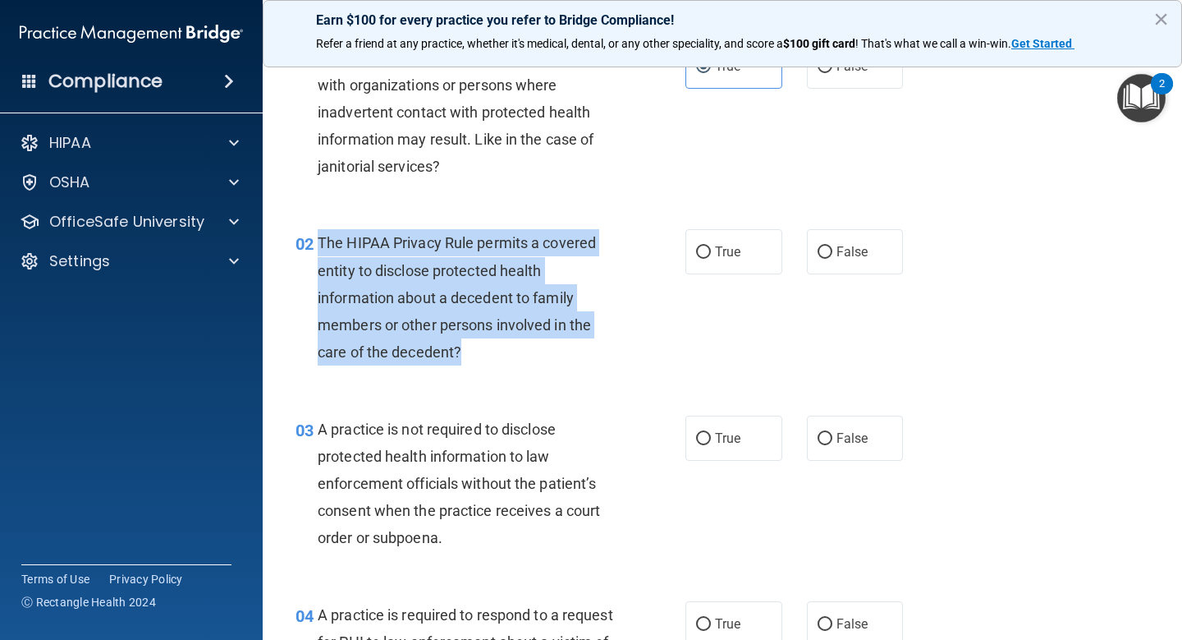
drag, startPoint x: 314, startPoint y: 237, endPoint x: 465, endPoint y: 350, distance: 187.7
click at [465, 350] on div "02 The HIPAA Privacy Rule permits a covered entity to disclose protected health…" at bounding box center [490, 301] width 439 height 144
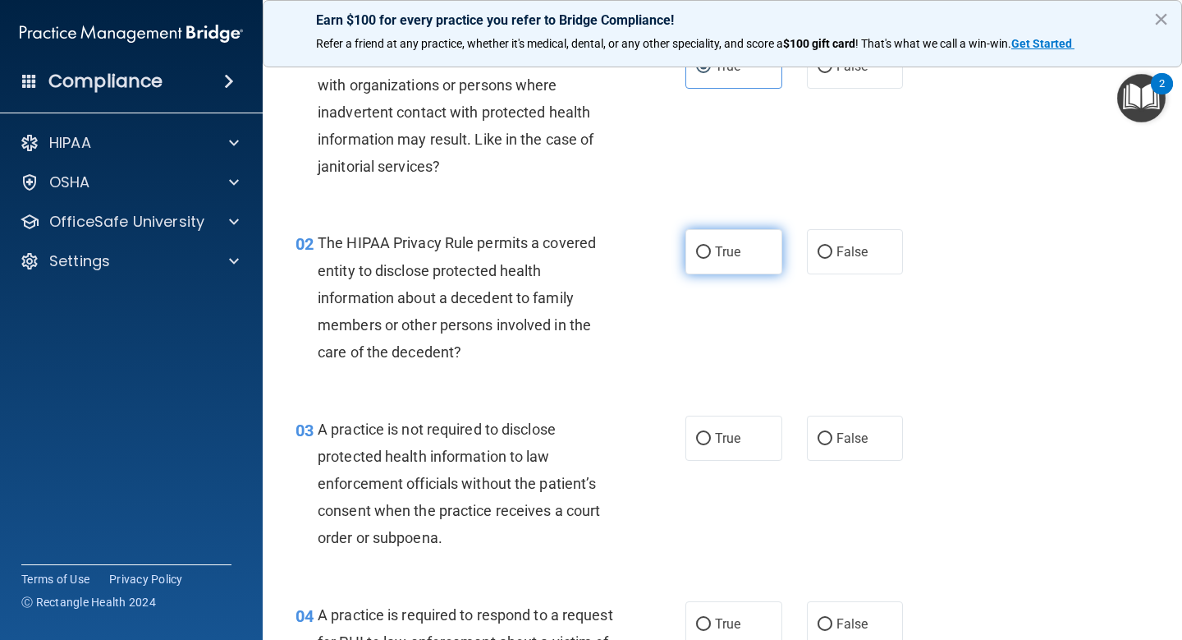
click at [764, 241] on label "True" at bounding box center [734, 251] width 97 height 45
click at [711, 246] on input "True" at bounding box center [703, 252] width 15 height 12
radio input "true"
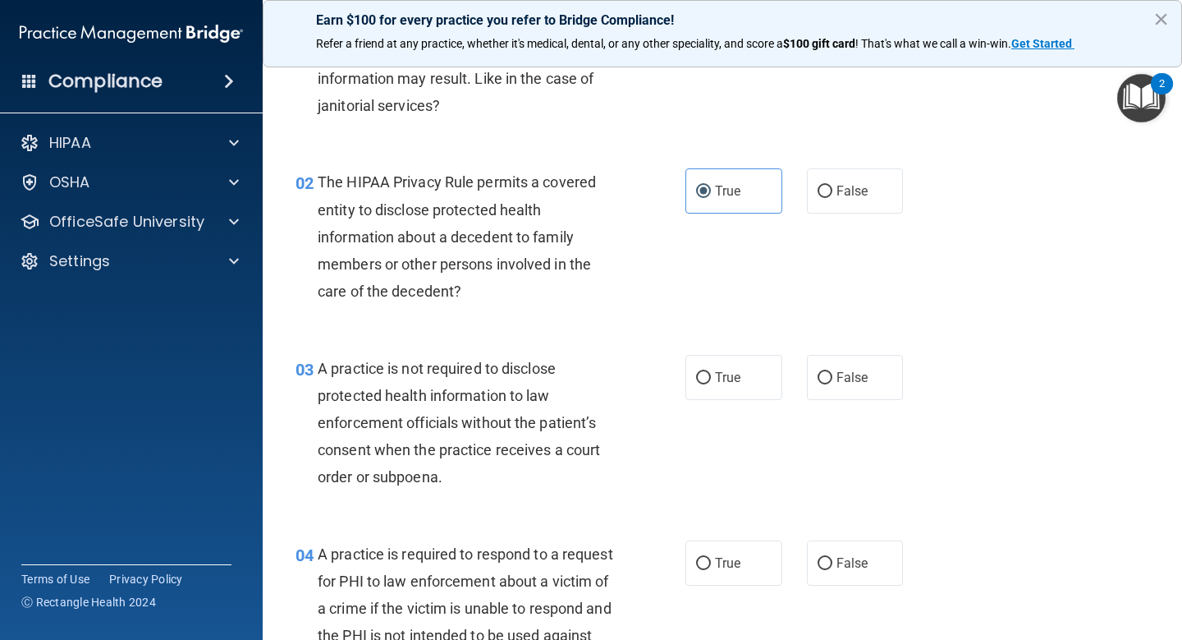
scroll to position [146, 0]
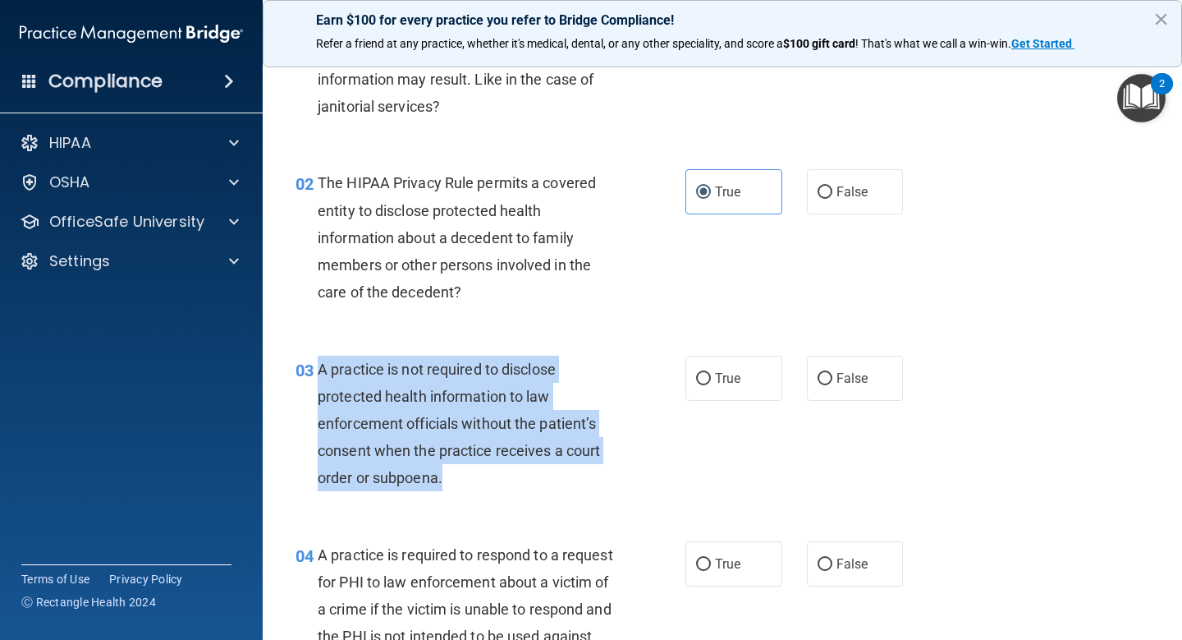
drag, startPoint x: 452, startPoint y: 479, endPoint x: 319, endPoint y: 374, distance: 168.4
click at [320, 374] on div "A practice is not required to disclose protected health information to law enfo…" at bounding box center [473, 423] width 311 height 136
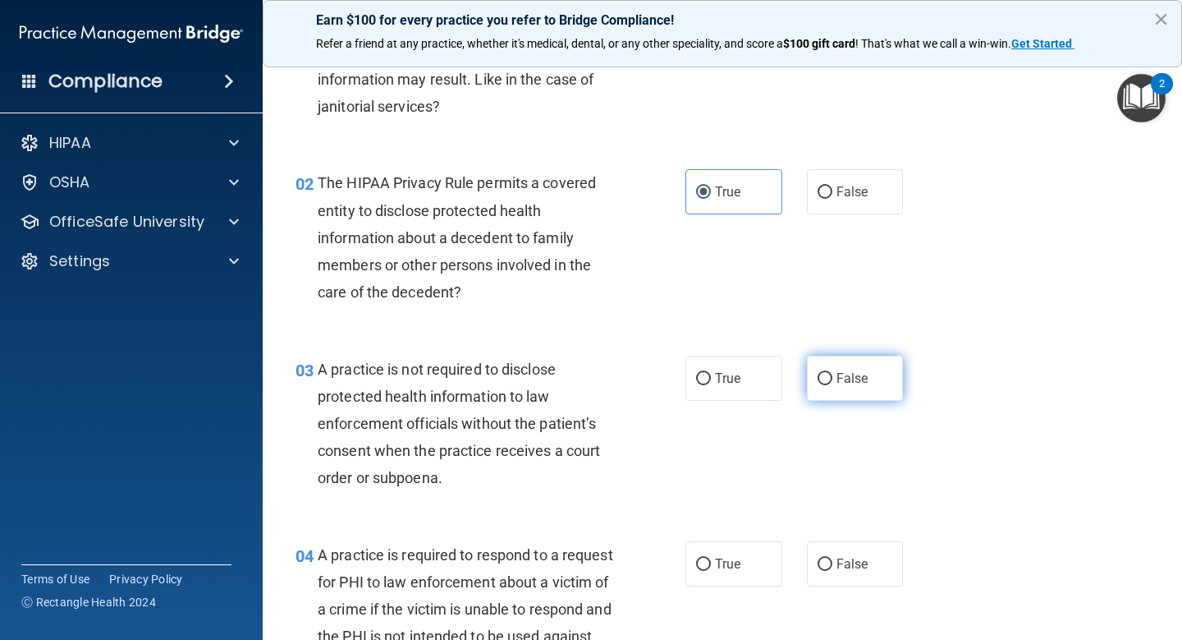
click at [842, 383] on span "False" at bounding box center [853, 378] width 32 height 16
click at [832, 383] on input "False" at bounding box center [825, 379] width 15 height 12
radio input "true"
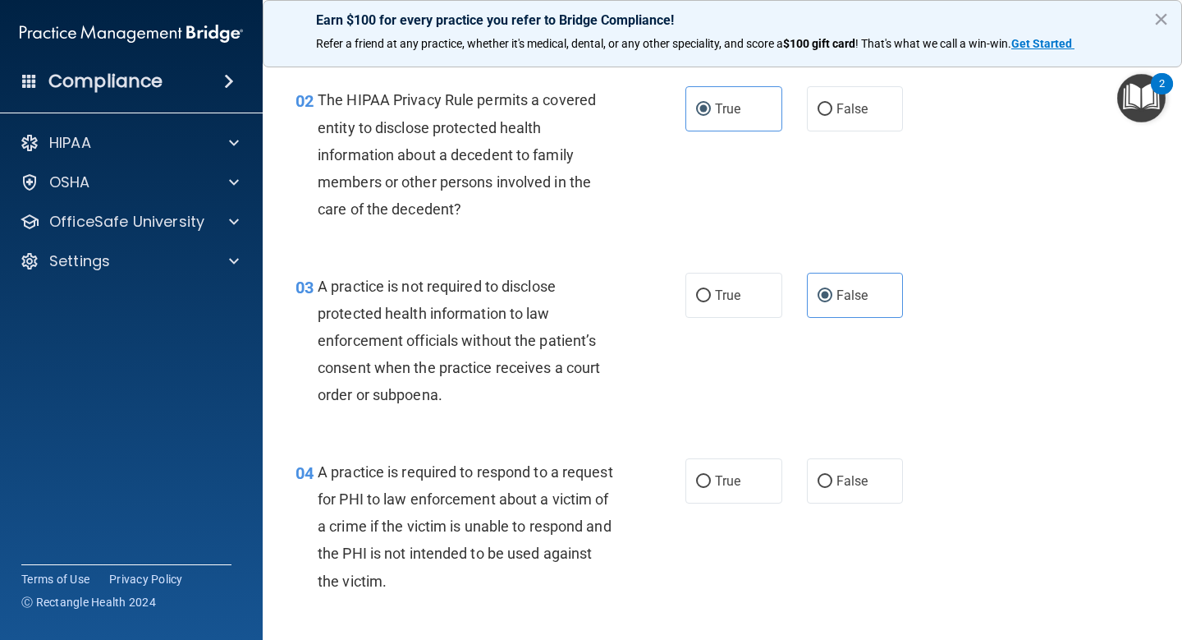
scroll to position [232, 0]
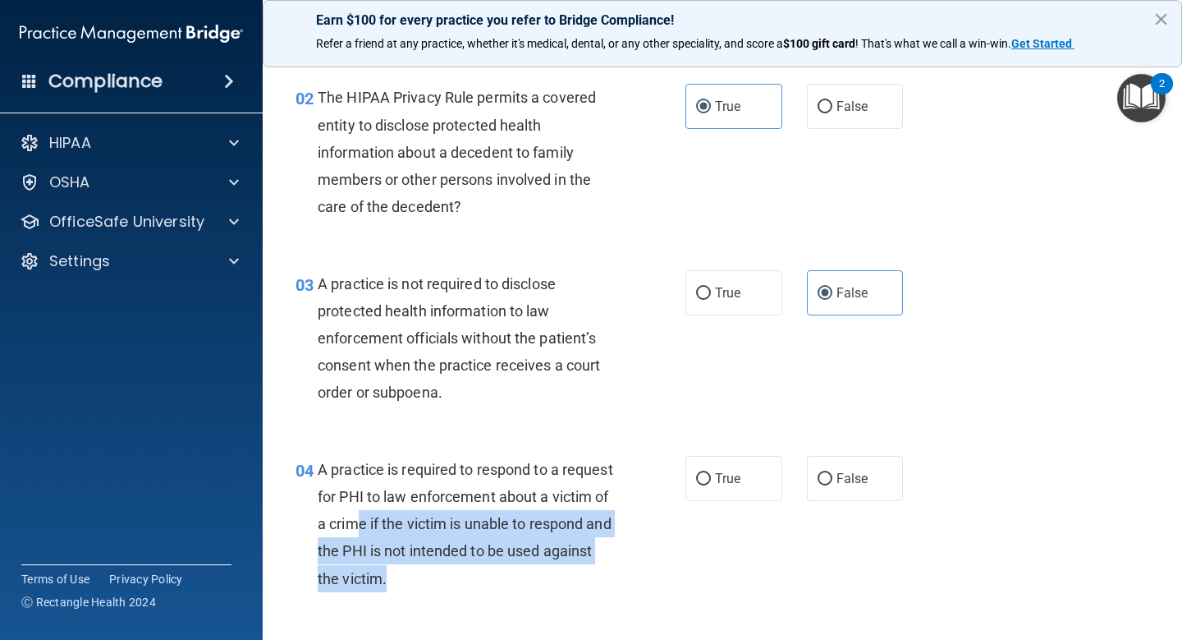
drag, startPoint x: 406, startPoint y: 580, endPoint x: 339, endPoint y: 493, distance: 110.2
click at [343, 498] on div "A practice is required to respond to a request for PHI to law enforcement about…" at bounding box center [473, 524] width 311 height 136
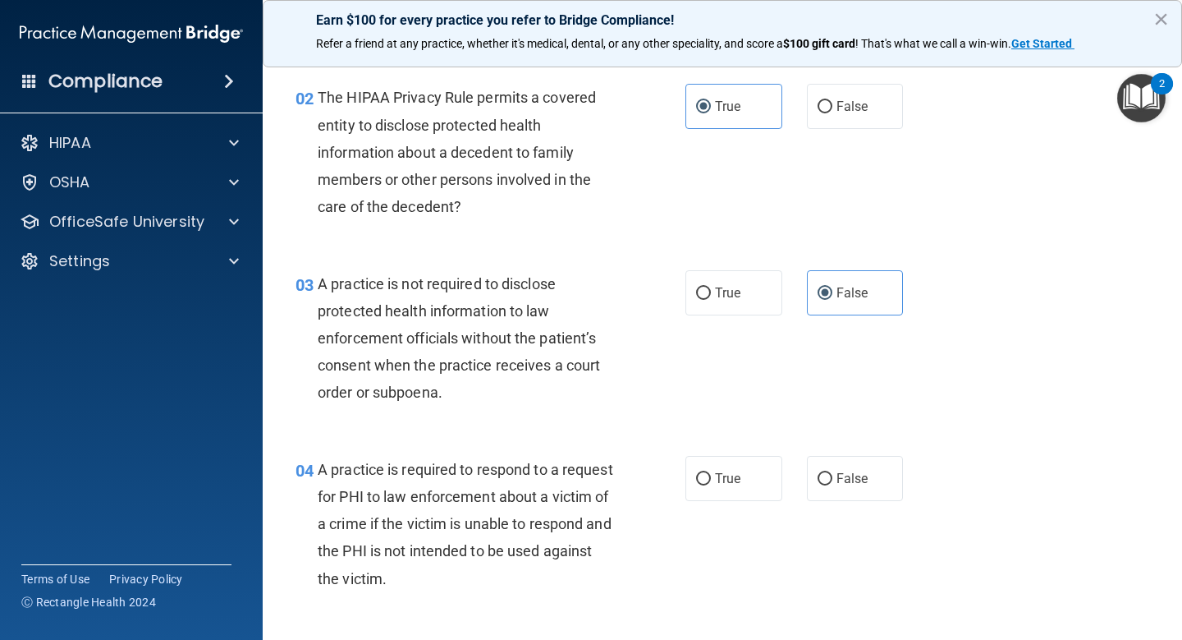
click at [331, 493] on span "A practice is required to respond to a request for PHI to law enforcement about…" at bounding box center [466, 524] width 296 height 126
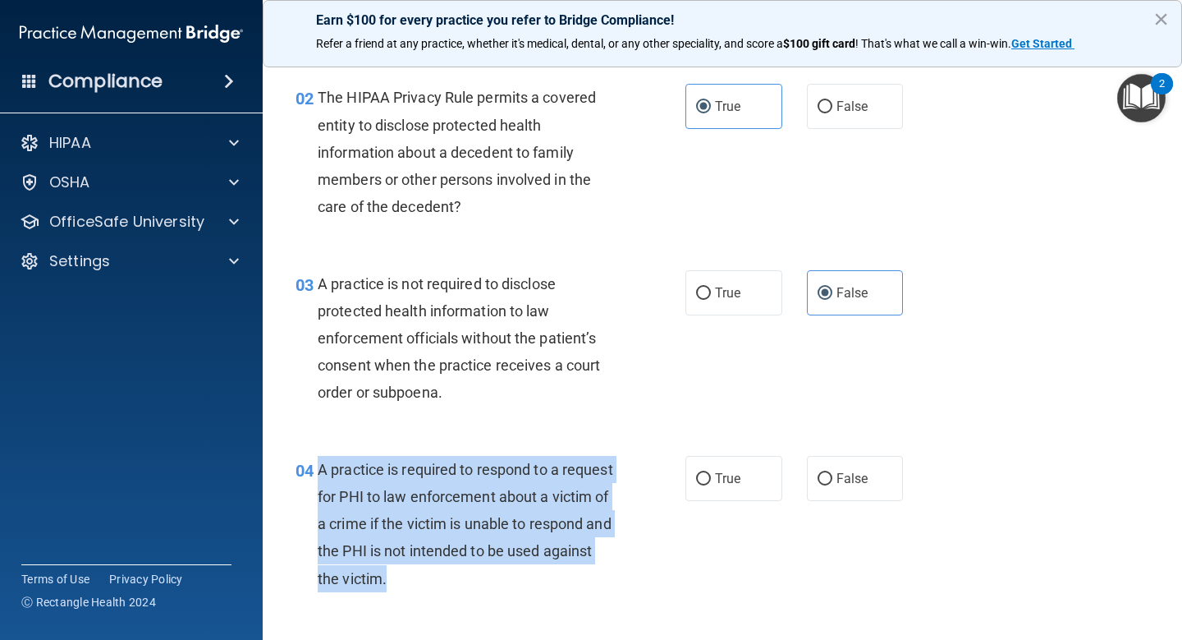
drag, startPoint x: 319, startPoint y: 470, endPoint x: 401, endPoint y: 581, distance: 138.6
click at [400, 581] on div "A practice is required to respond to a request for PHI to law enforcement about…" at bounding box center [473, 524] width 311 height 136
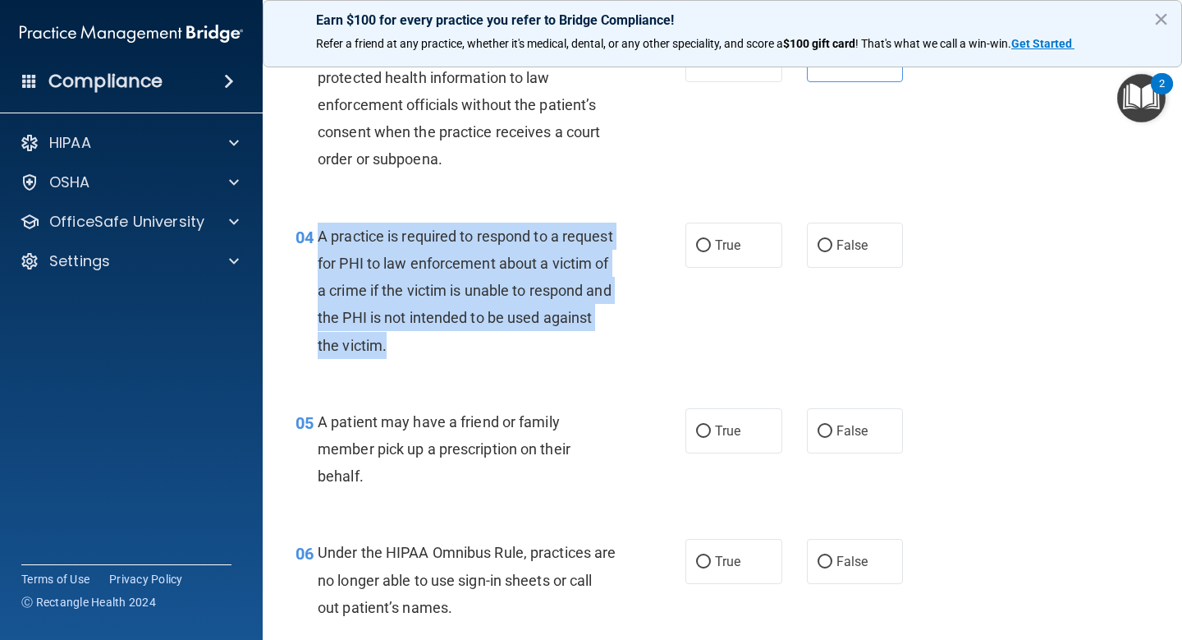
scroll to position [461, 0]
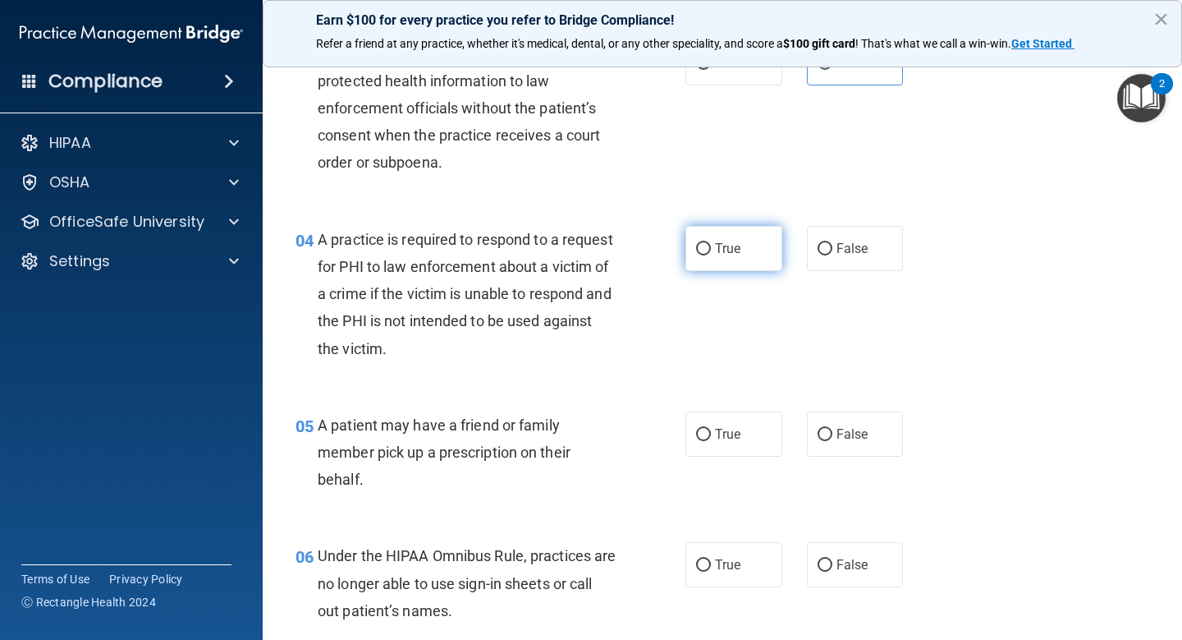
click at [737, 255] on span "True" at bounding box center [727, 249] width 25 height 16
click at [711, 255] on input "True" at bounding box center [703, 249] width 15 height 12
radio input "true"
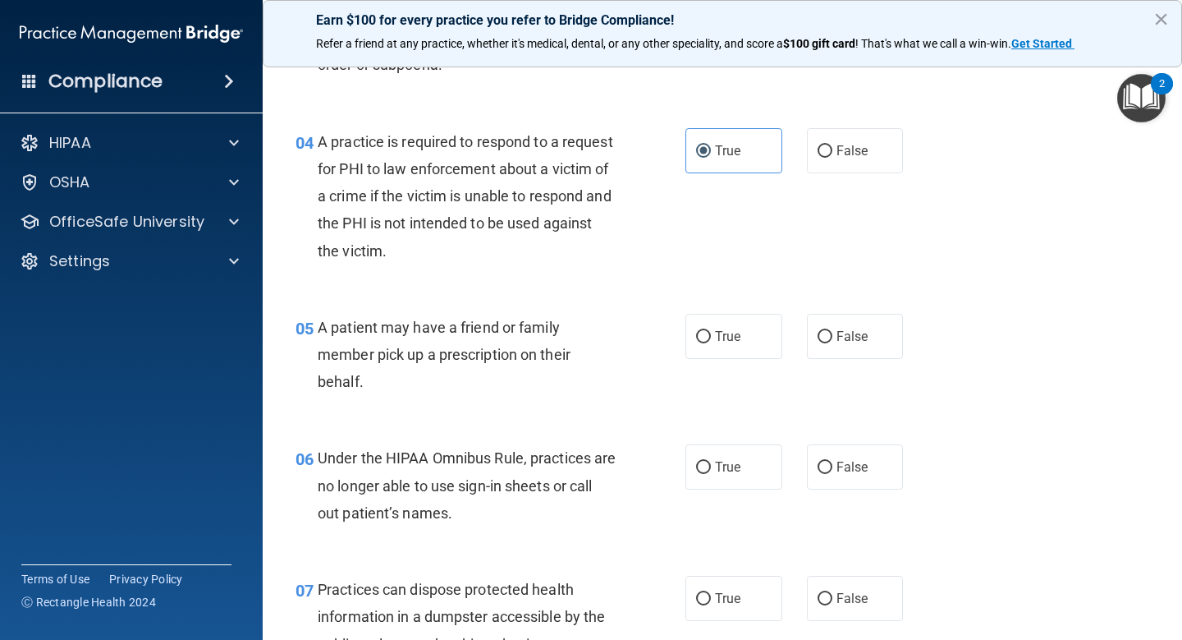
scroll to position [571, 0]
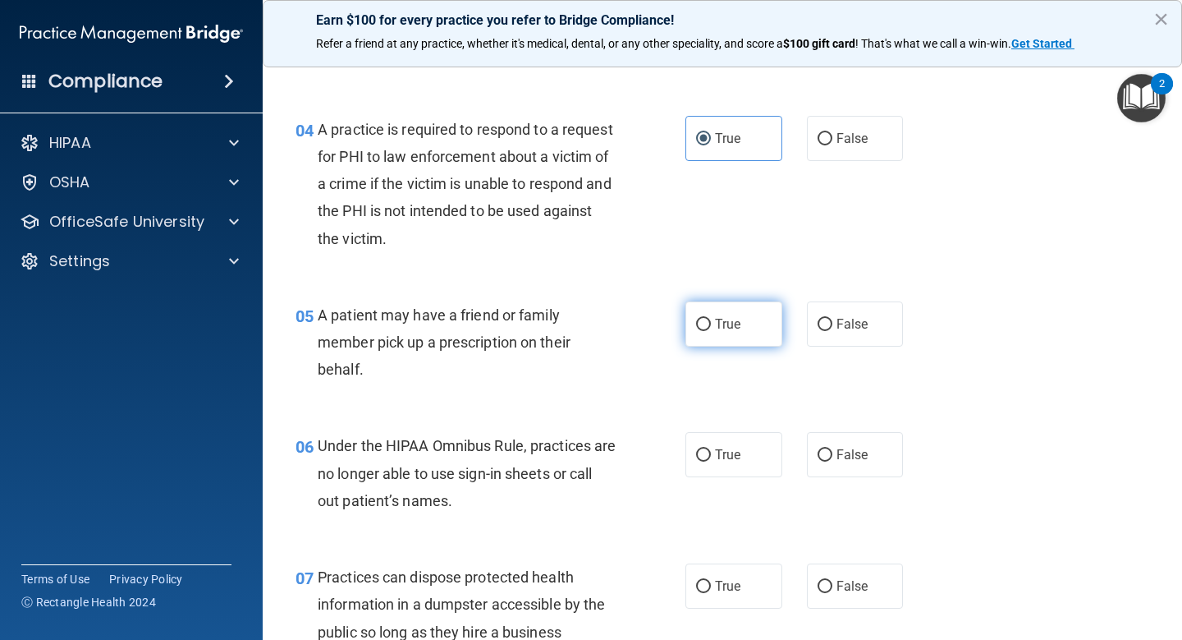
click at [746, 319] on label "True" at bounding box center [734, 323] width 97 height 45
click at [711, 319] on input "True" at bounding box center [703, 325] width 15 height 12
radio input "true"
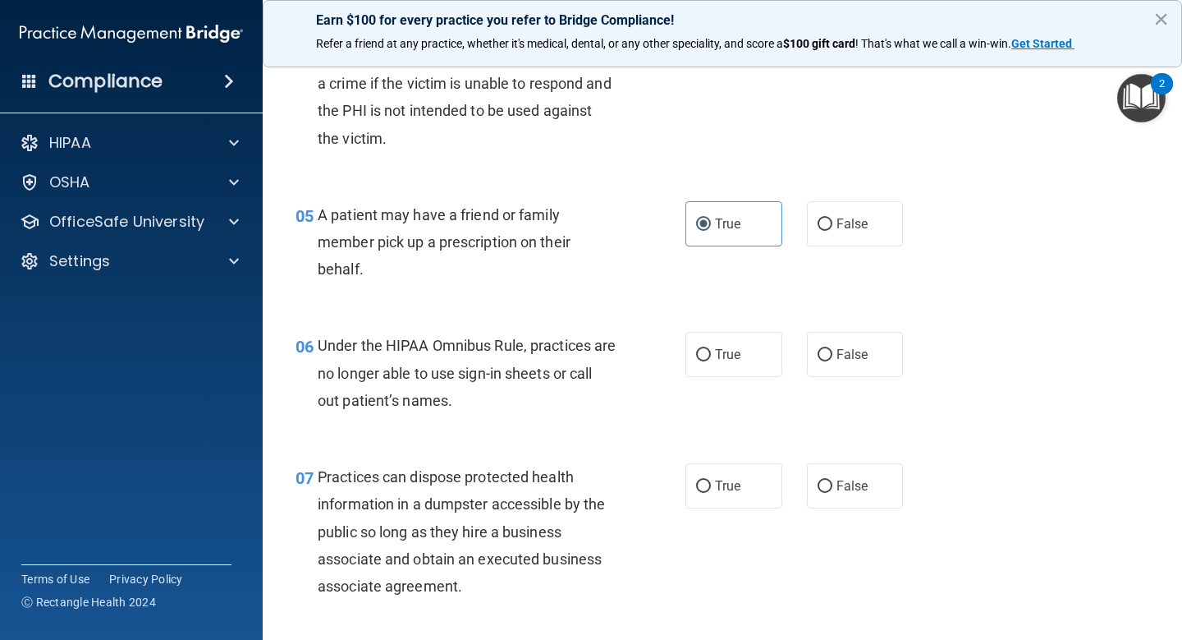
scroll to position [674, 0]
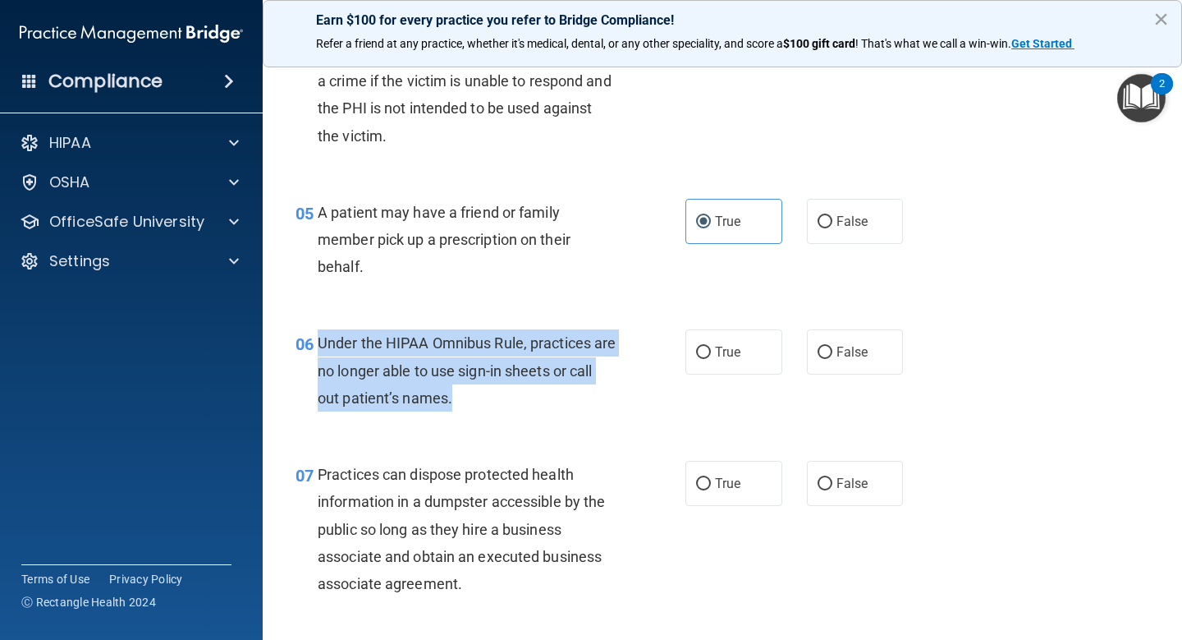
drag, startPoint x: 491, startPoint y: 397, endPoint x: 319, endPoint y: 342, distance: 179.9
click at [319, 342] on div "Under the HIPAA Omnibus Rule, practices are no longer able to use sign-in sheet…" at bounding box center [473, 370] width 311 height 82
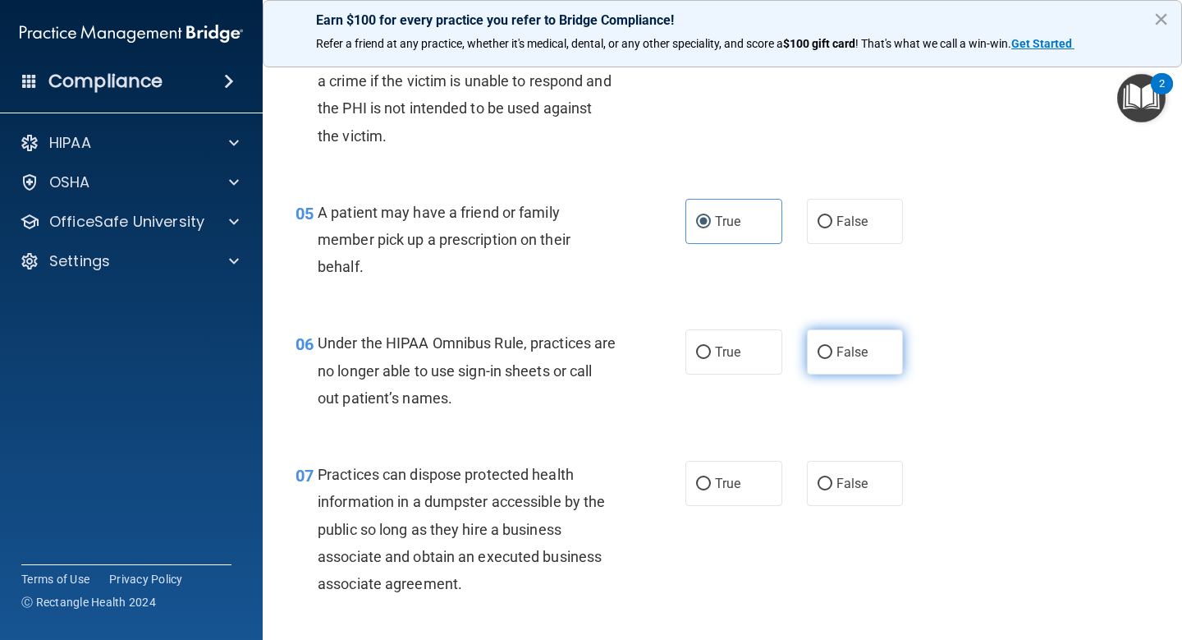
click at [814, 356] on label "False" at bounding box center [855, 351] width 97 height 45
click at [818, 356] on input "False" at bounding box center [825, 352] width 15 height 12
radio input "true"
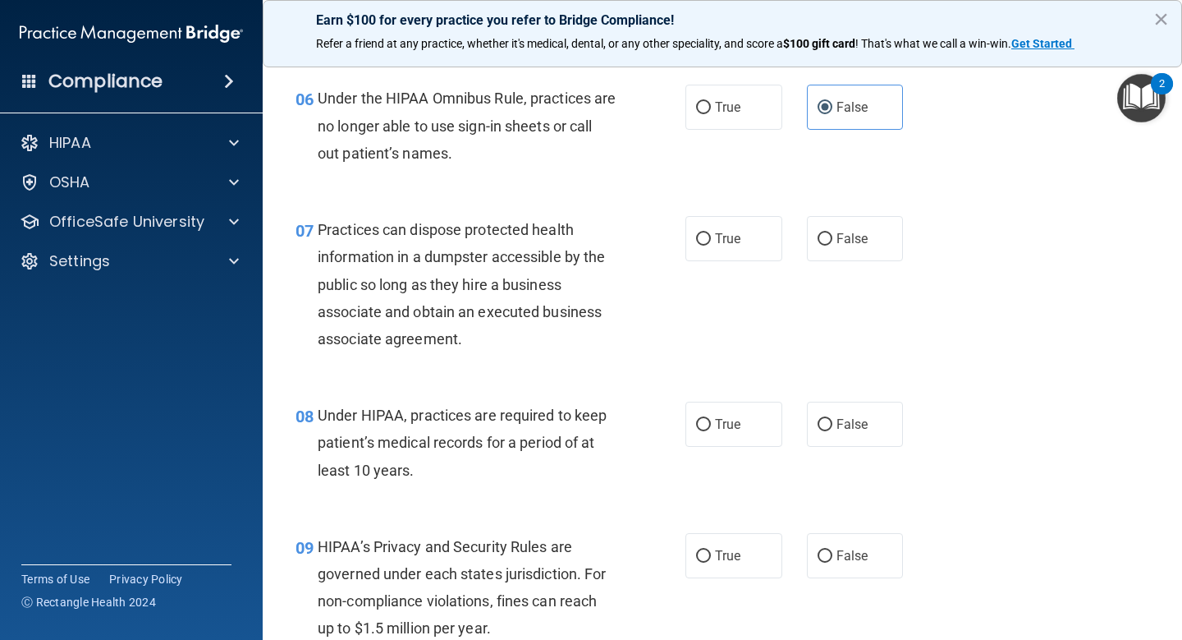
scroll to position [918, 0]
click at [821, 240] on input "False" at bounding box center [825, 240] width 15 height 12
radio input "true"
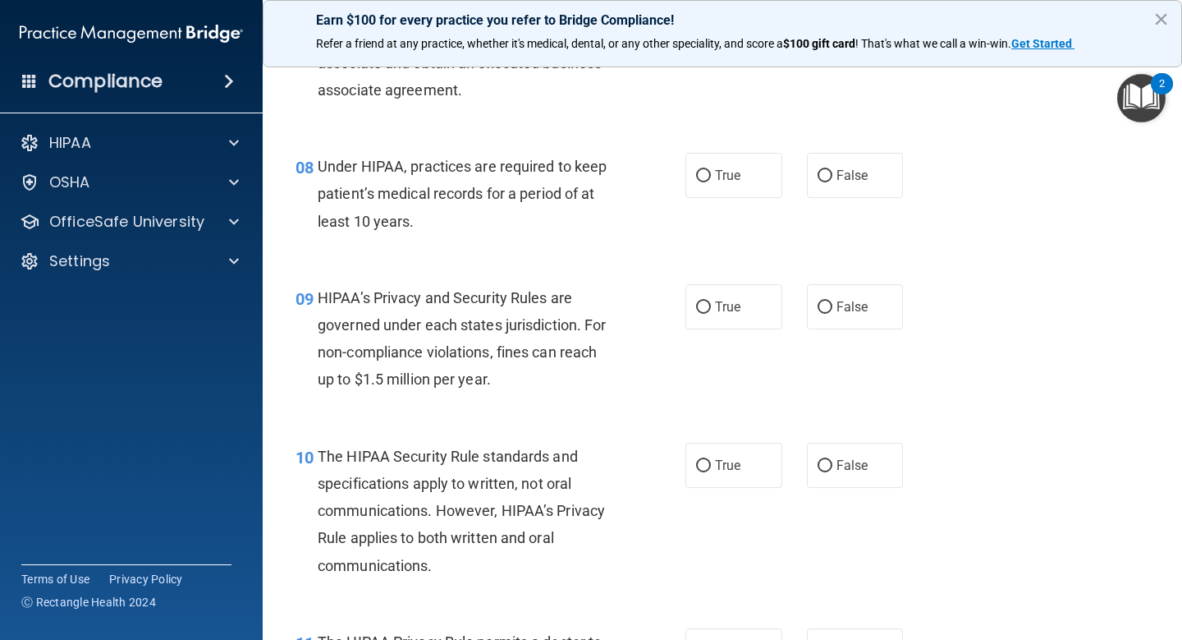
scroll to position [1173, 0]
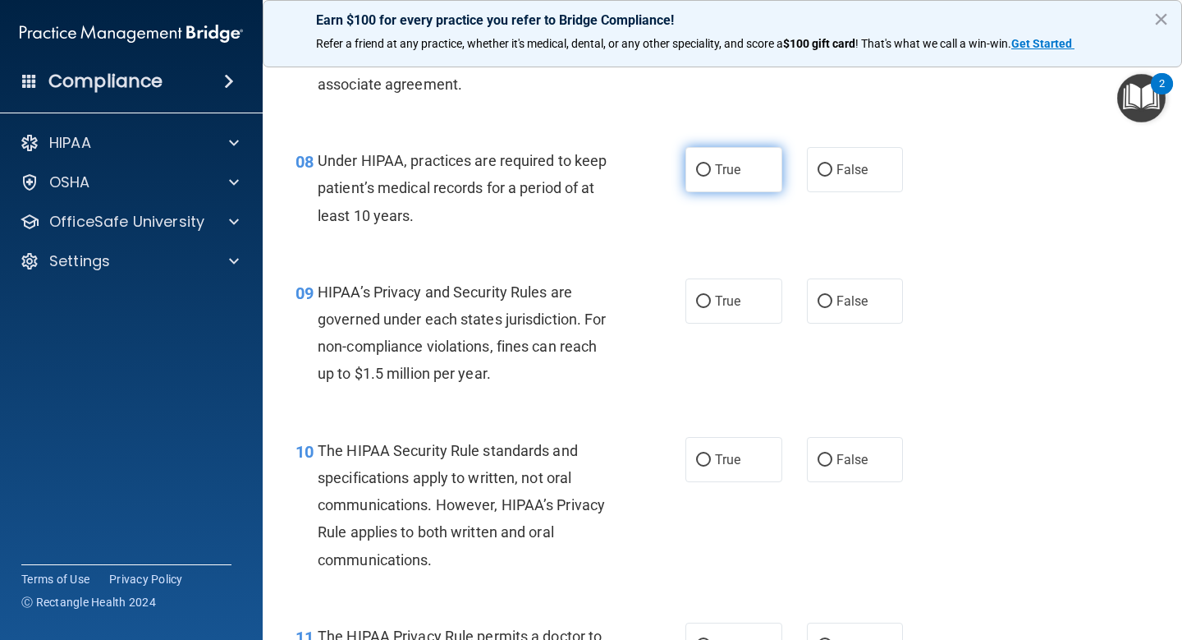
click at [733, 168] on span "True" at bounding box center [727, 170] width 25 height 16
click at [711, 168] on input "True" at bounding box center [703, 170] width 15 height 12
radio input "true"
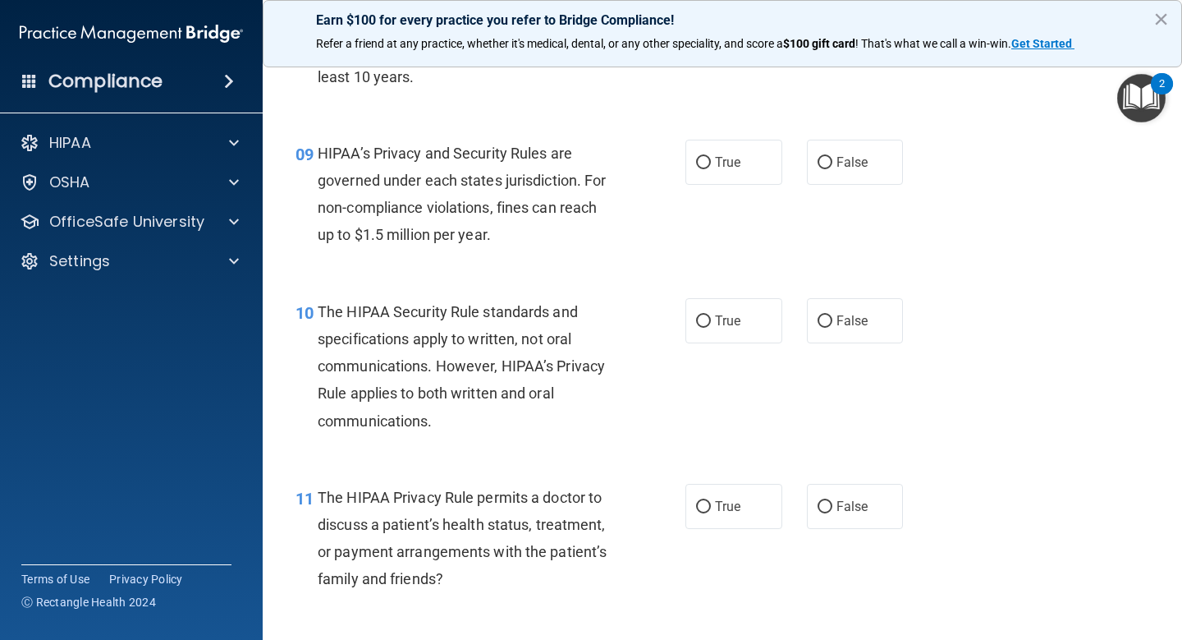
scroll to position [1311, 0]
click at [747, 163] on label "True" at bounding box center [734, 162] width 97 height 45
click at [711, 163] on input "True" at bounding box center [703, 164] width 15 height 12
radio input "true"
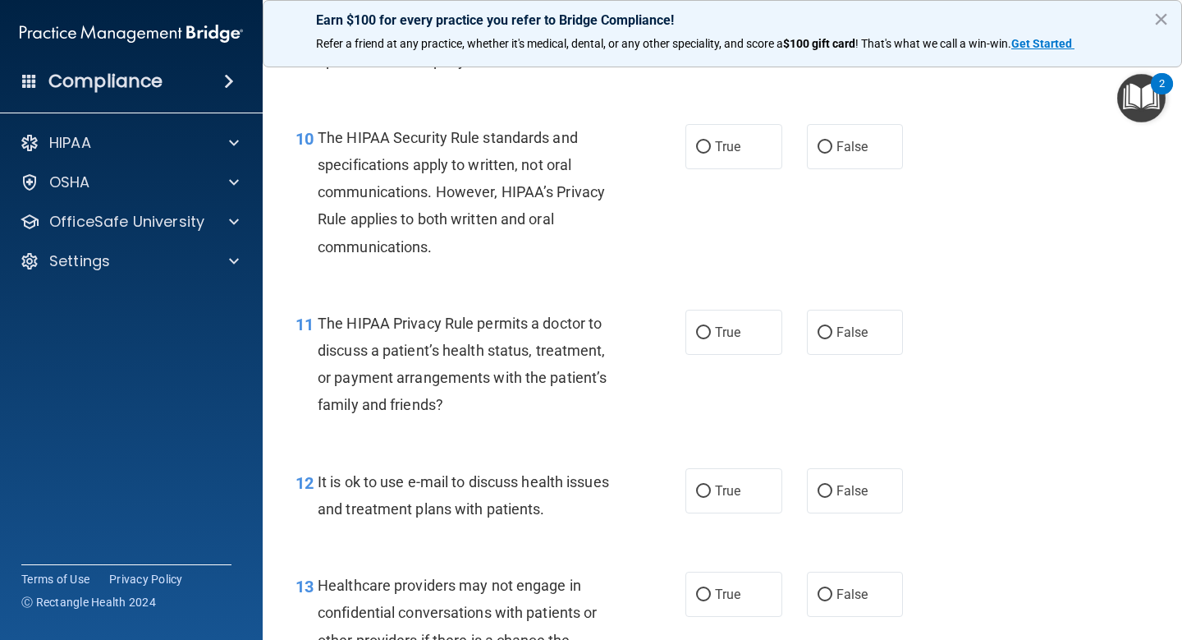
scroll to position [1487, 0]
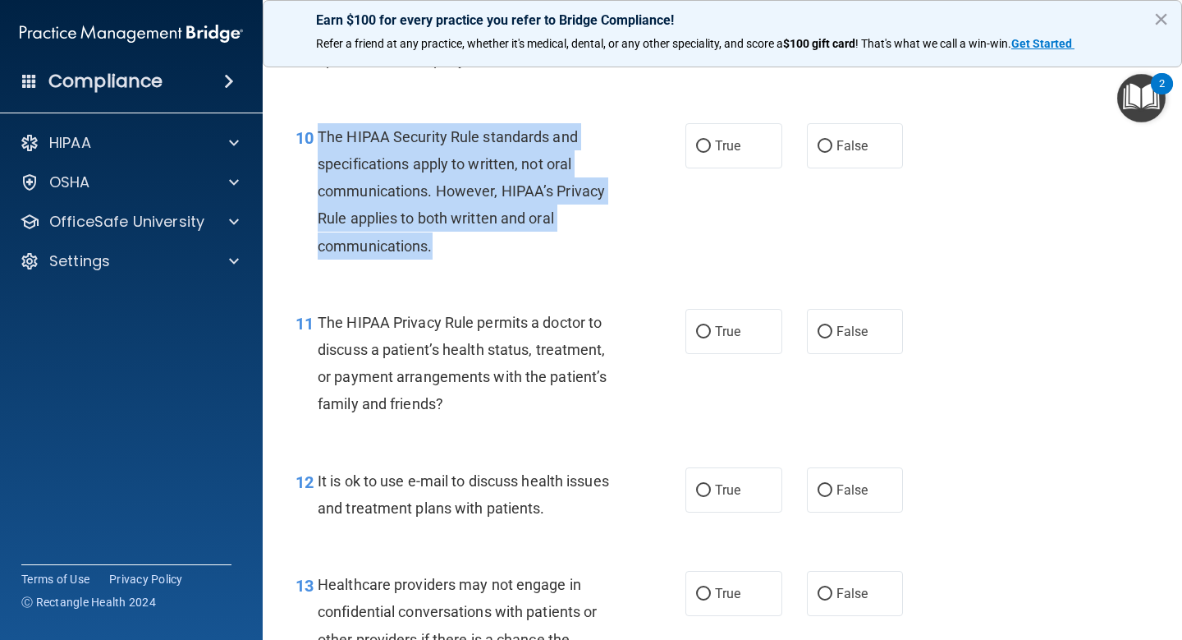
drag, startPoint x: 444, startPoint y: 247, endPoint x: 320, endPoint y: 139, distance: 164.7
click at [320, 139] on div "The HIPAA Security Rule standards and specifications apply to written, not oral…" at bounding box center [473, 191] width 311 height 136
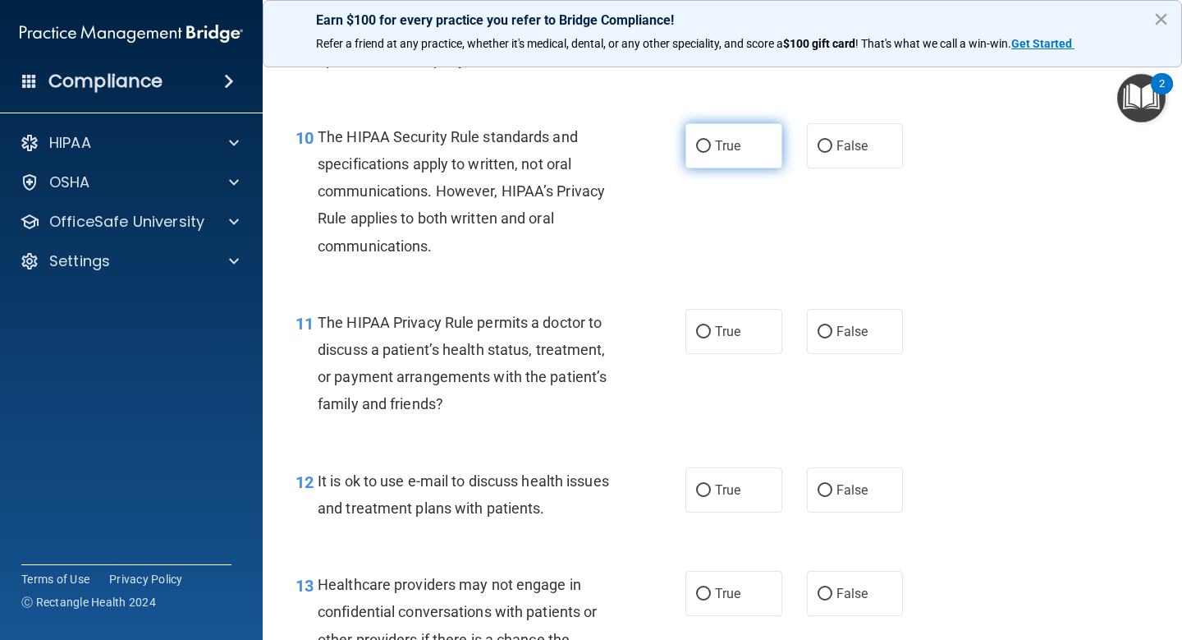
click at [729, 149] on span "True" at bounding box center [727, 146] width 25 height 16
click at [711, 149] on input "True" at bounding box center [703, 146] width 15 height 12
radio input "true"
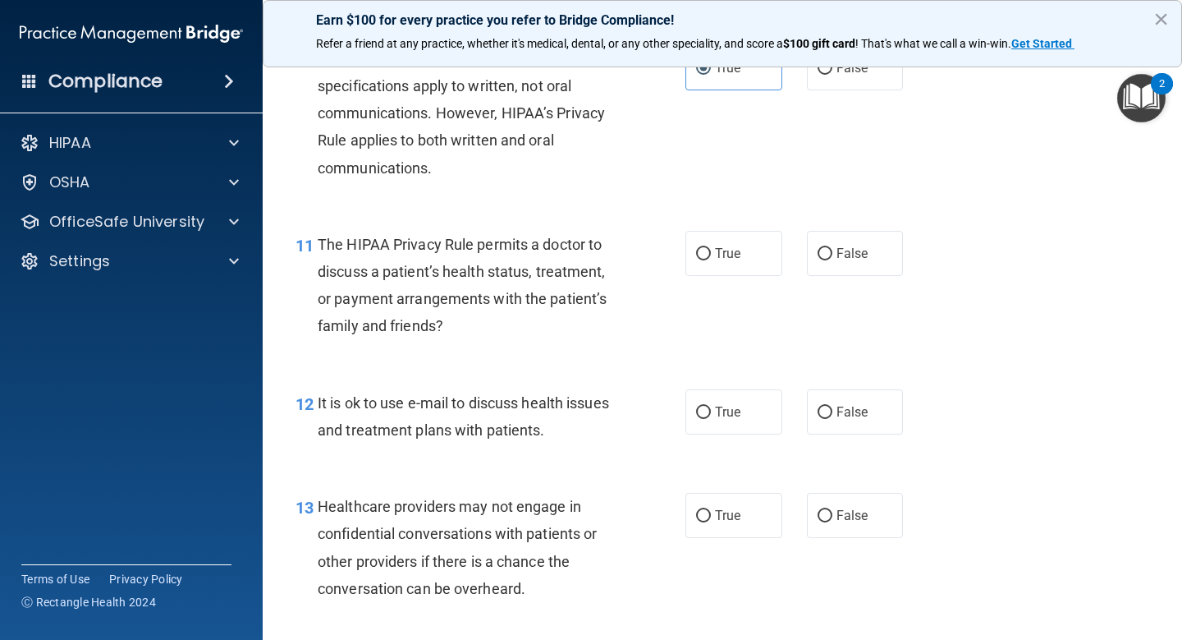
scroll to position [1564, 0]
click at [826, 258] on input "False" at bounding box center [825, 255] width 15 height 12
radio input "true"
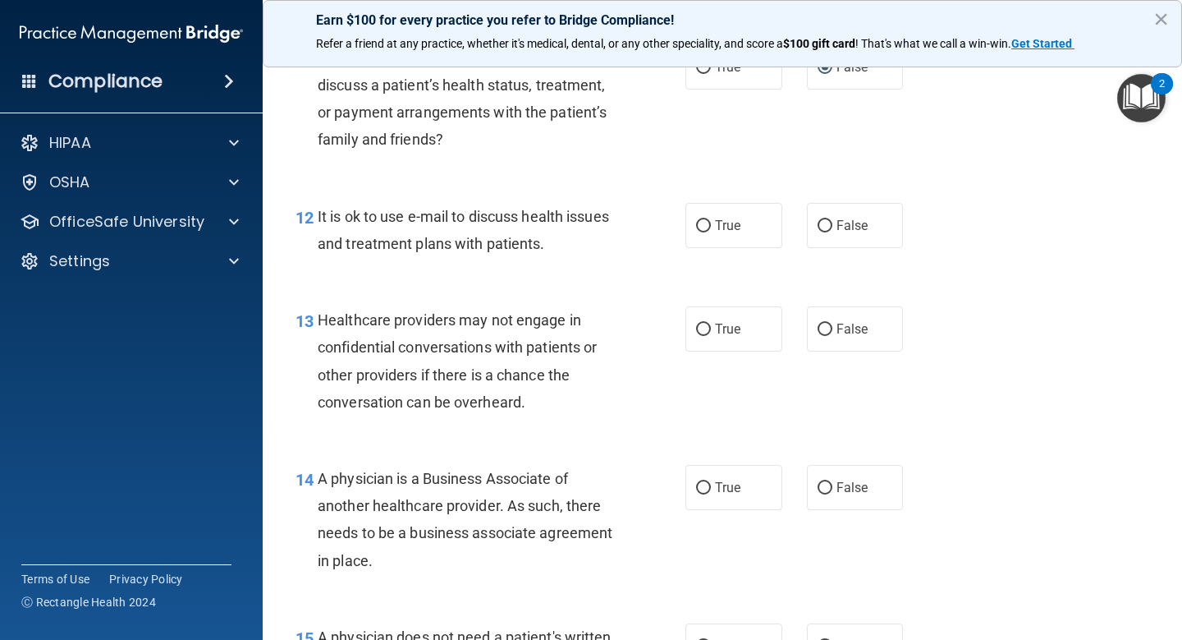
scroll to position [1754, 0]
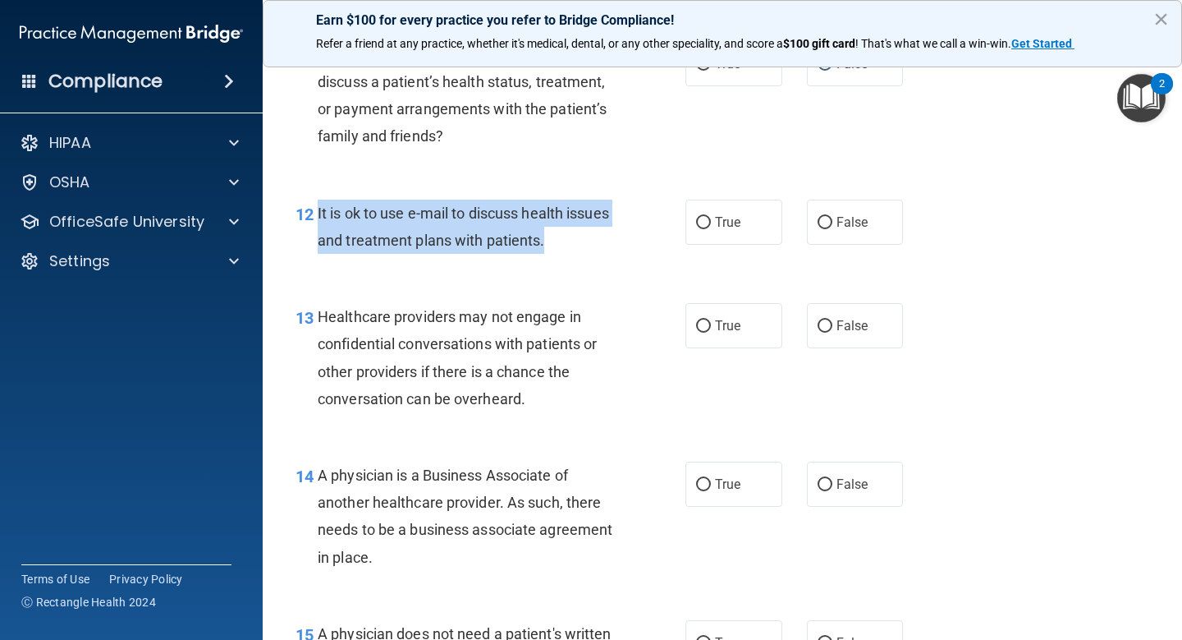
drag, startPoint x: 551, startPoint y: 244, endPoint x: 319, endPoint y: 216, distance: 233.2
click at [319, 216] on div "It is ok to use e-mail to discuss health issues and treatment plans with patien…" at bounding box center [473, 227] width 311 height 54
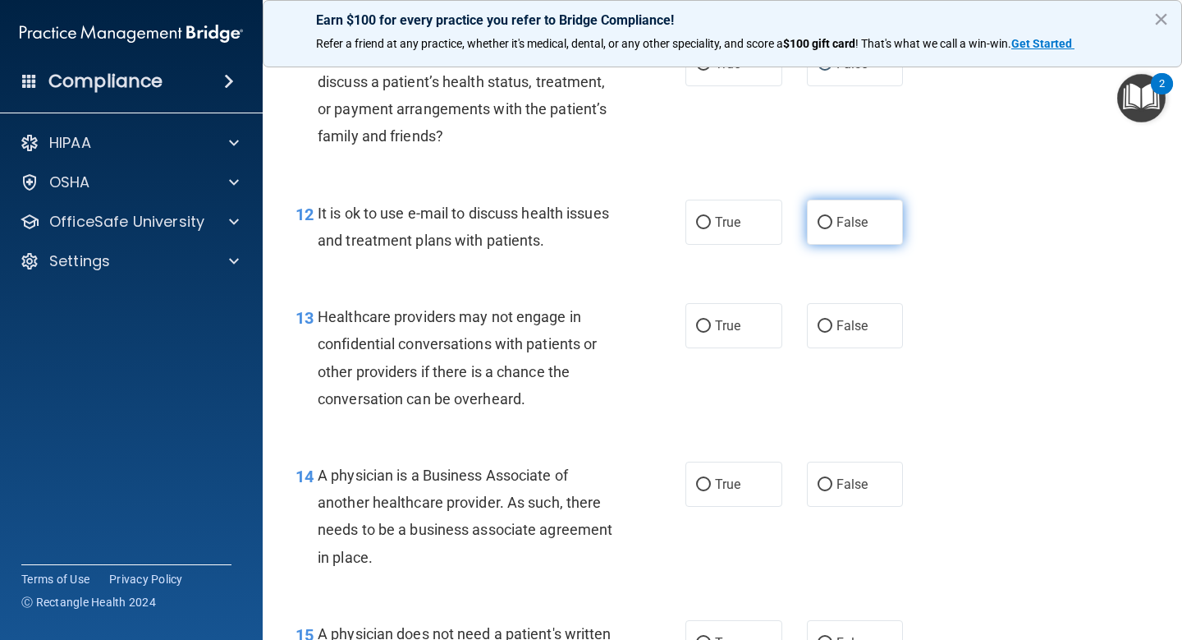
click at [833, 235] on label "False" at bounding box center [855, 222] width 97 height 45
click at [832, 229] on input "False" at bounding box center [825, 223] width 15 height 12
radio input "true"
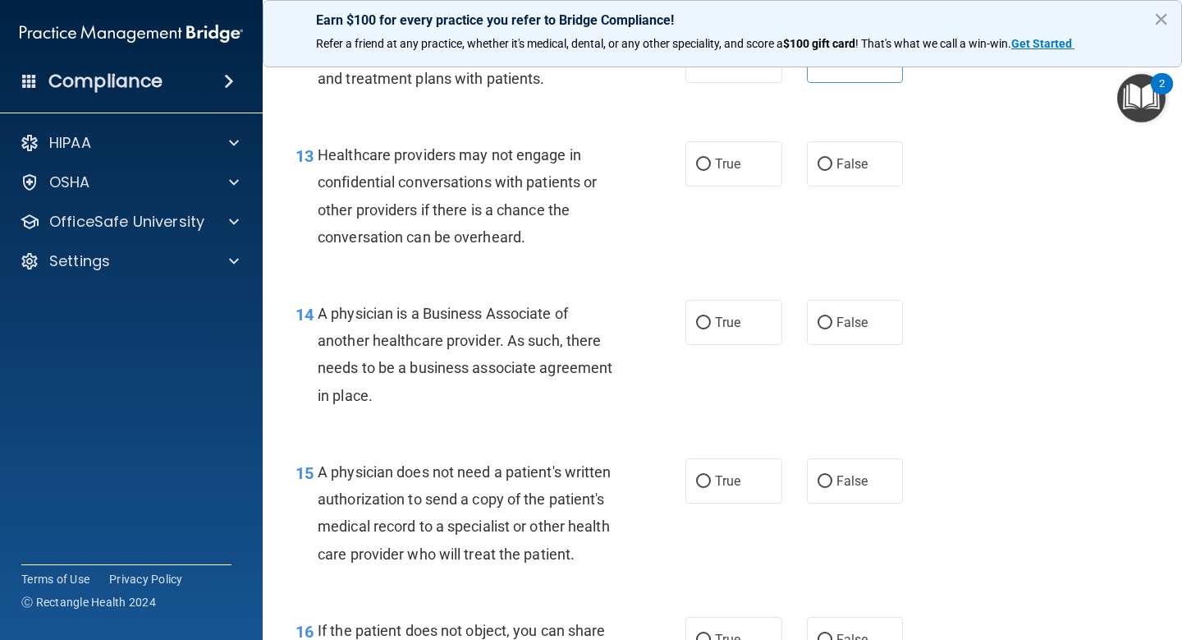
scroll to position [1918, 0]
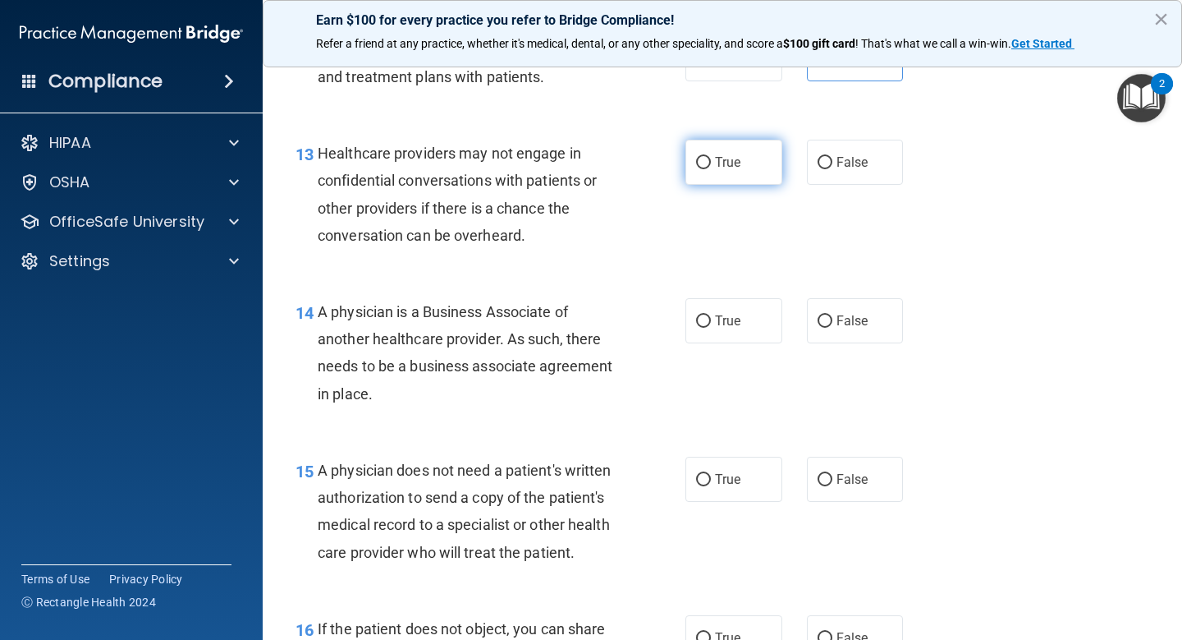
click at [726, 159] on span "True" at bounding box center [727, 162] width 25 height 16
click at [711, 159] on input "True" at bounding box center [703, 163] width 15 height 12
radio input "true"
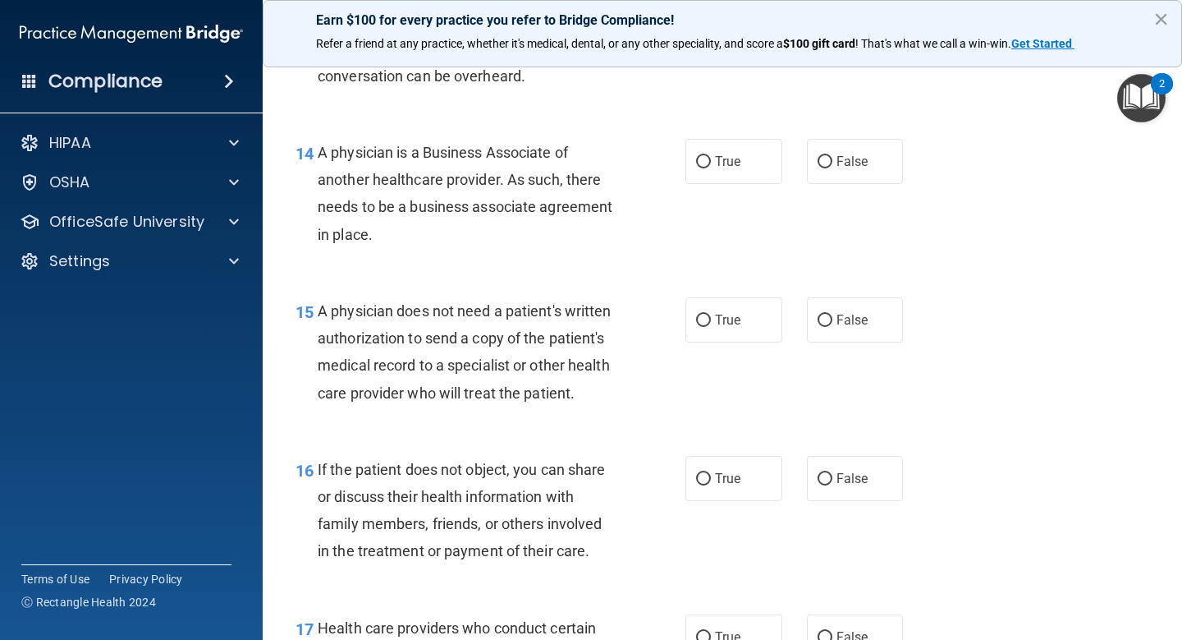
scroll to position [2078, 0]
drag, startPoint x: 395, startPoint y: 232, endPoint x: 319, endPoint y: 154, distance: 109.1
click at [319, 154] on div "A physician is a Business Associate of another healthcare provider. As such, th…" at bounding box center [473, 192] width 311 height 109
click at [718, 153] on span "True" at bounding box center [727, 161] width 25 height 16
click at [711, 155] on input "True" at bounding box center [703, 161] width 15 height 12
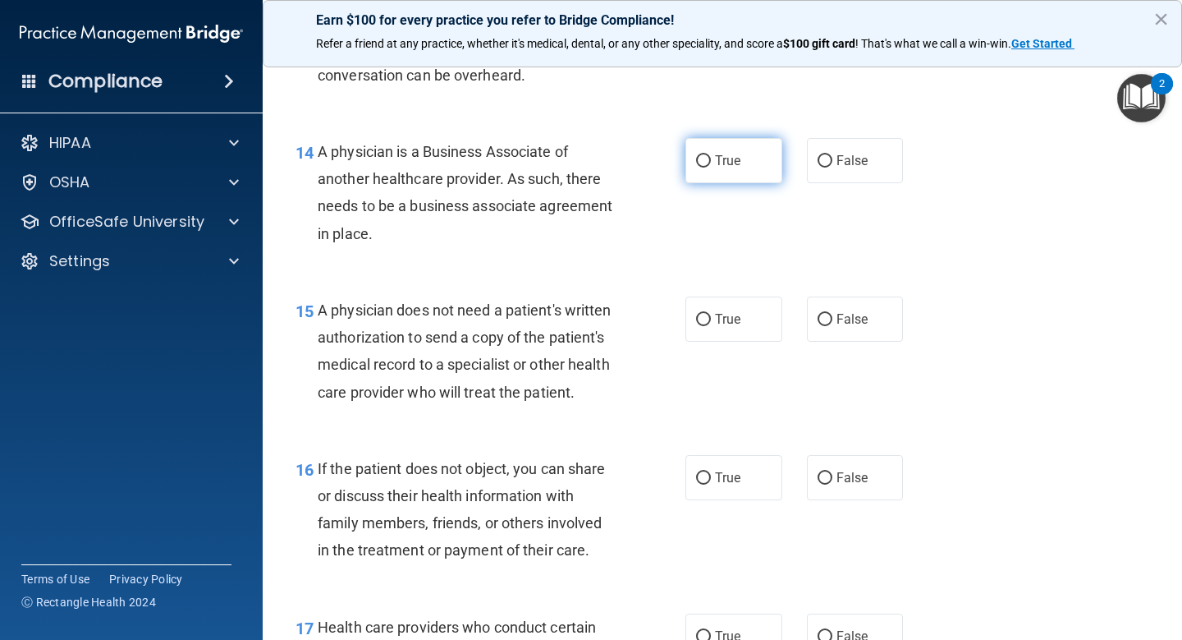
radio input "true"
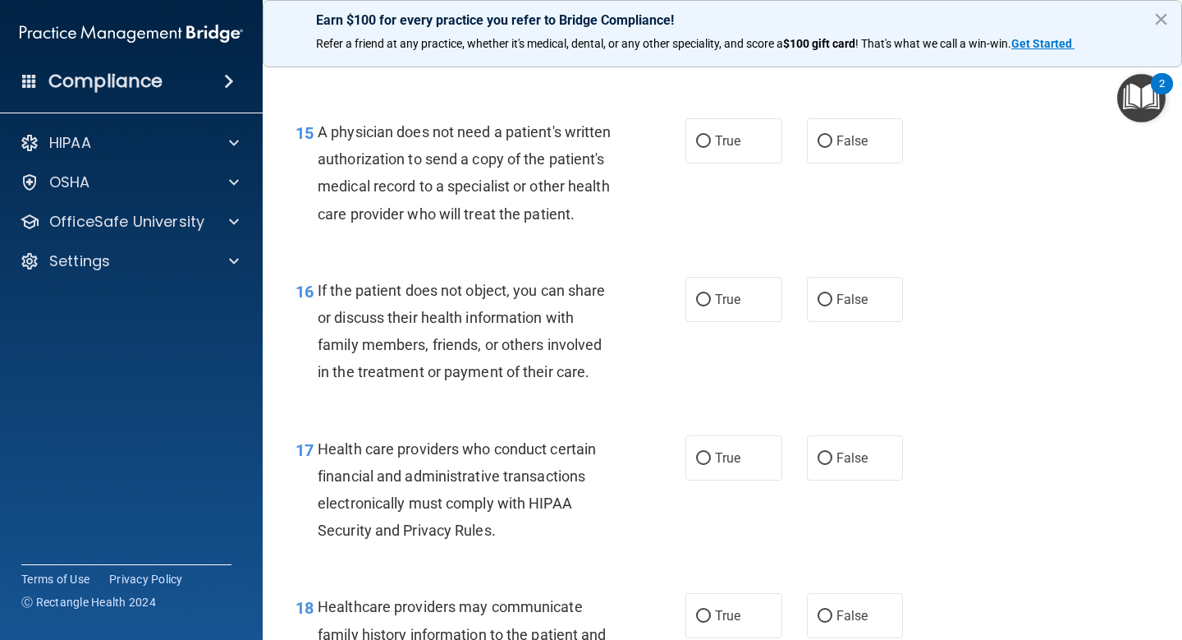
scroll to position [2255, 0]
click at [876, 138] on label "False" at bounding box center [855, 141] width 97 height 45
click at [832, 138] on input "False" at bounding box center [825, 142] width 15 height 12
radio input "true"
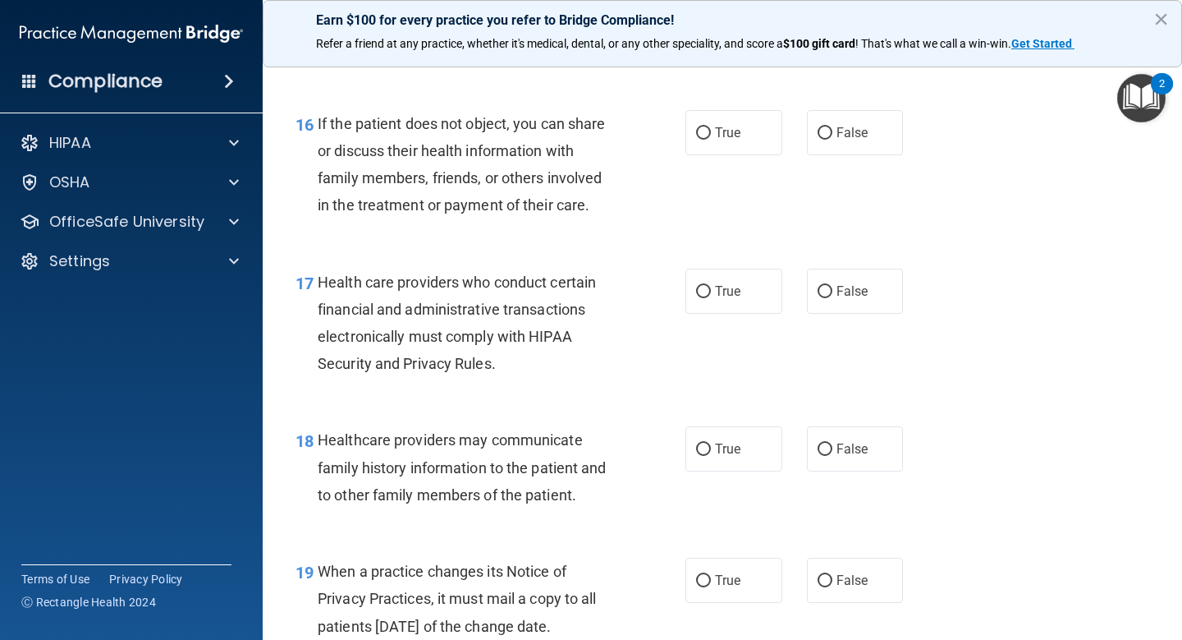
scroll to position [2424, 0]
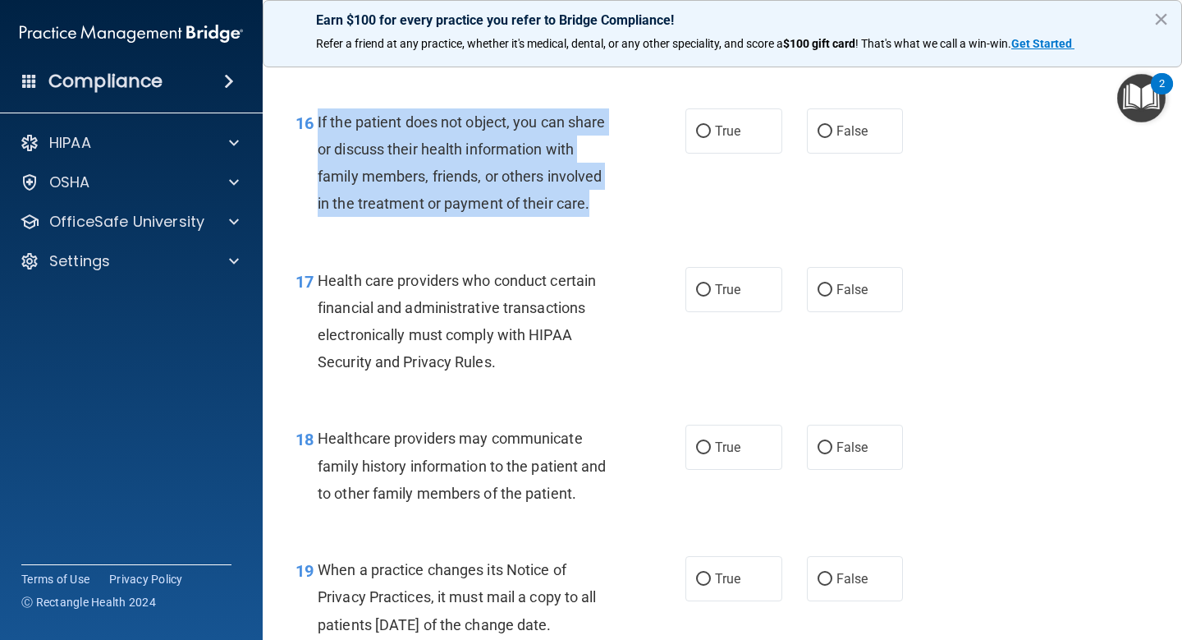
drag, startPoint x: 599, startPoint y: 206, endPoint x: 314, endPoint y: 122, distance: 296.2
click at [314, 122] on div "16 If the patient does not object, you can share or discuss their health inform…" at bounding box center [490, 166] width 439 height 117
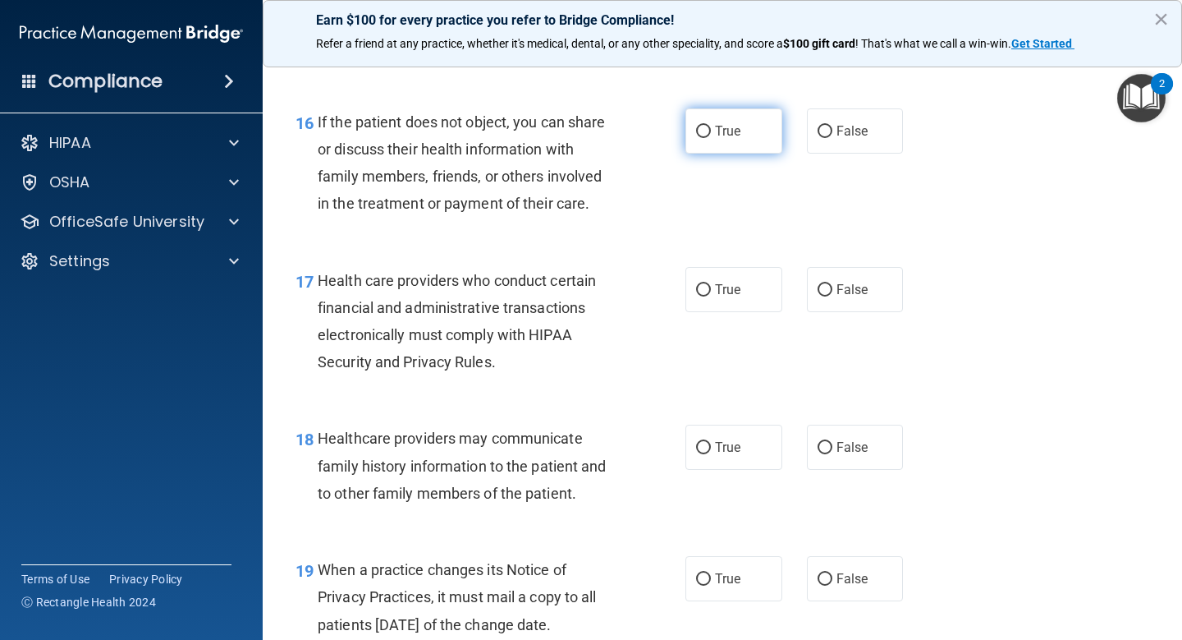
click at [724, 131] on span "True" at bounding box center [727, 131] width 25 height 16
click at [711, 131] on input "True" at bounding box center [703, 132] width 15 height 12
radio input "true"
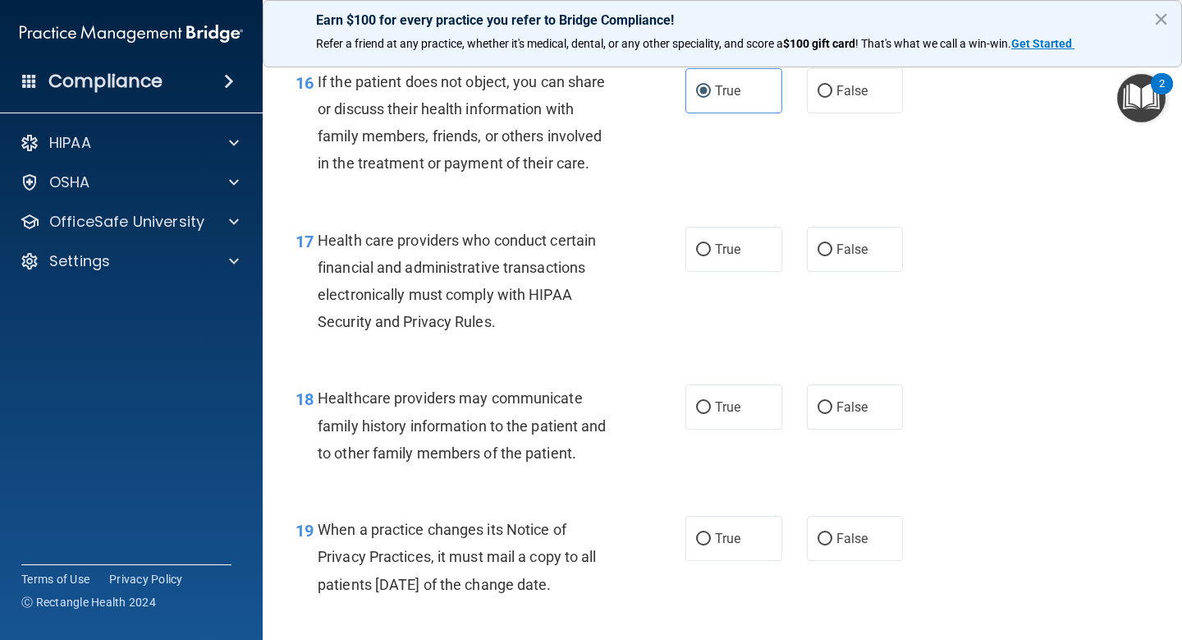
scroll to position [2465, 0]
click at [769, 241] on label "True" at bounding box center [734, 248] width 97 height 45
click at [711, 243] on input "True" at bounding box center [703, 249] width 15 height 12
radio input "true"
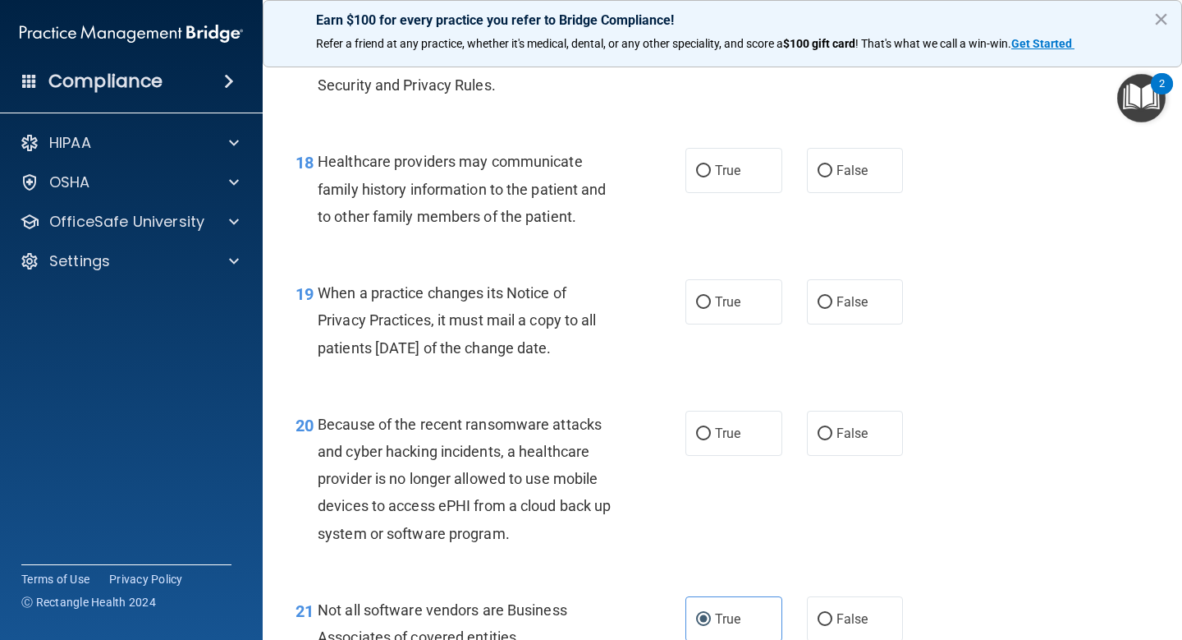
scroll to position [2704, 0]
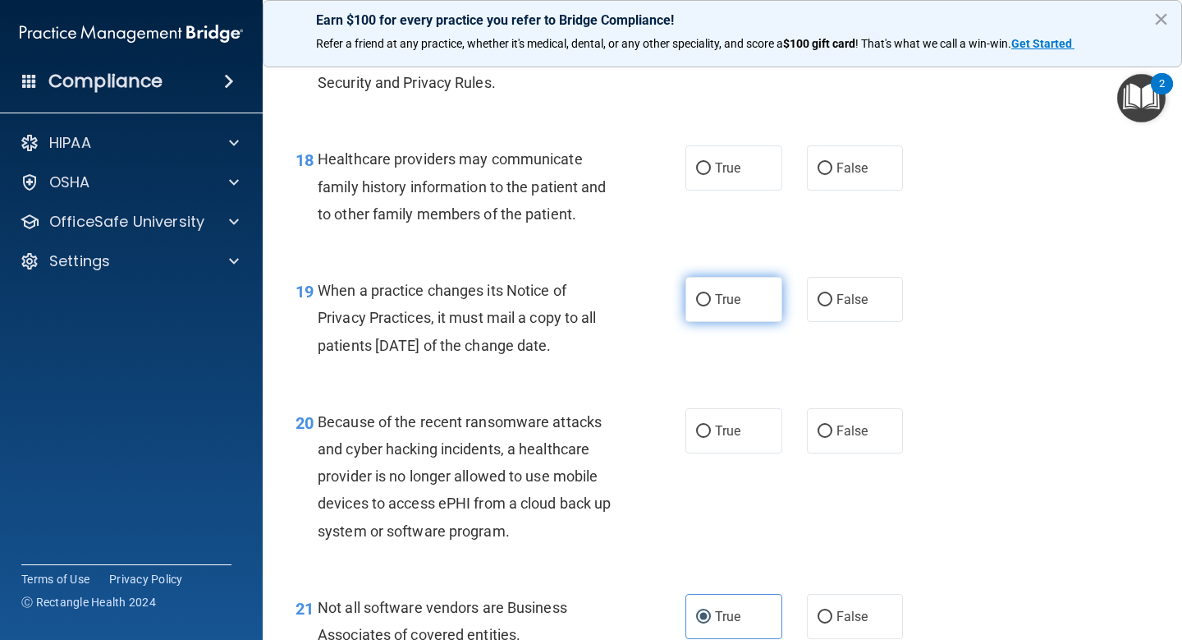
click at [745, 304] on label "True" at bounding box center [734, 299] width 97 height 45
click at [711, 304] on input "True" at bounding box center [703, 300] width 15 height 12
radio input "true"
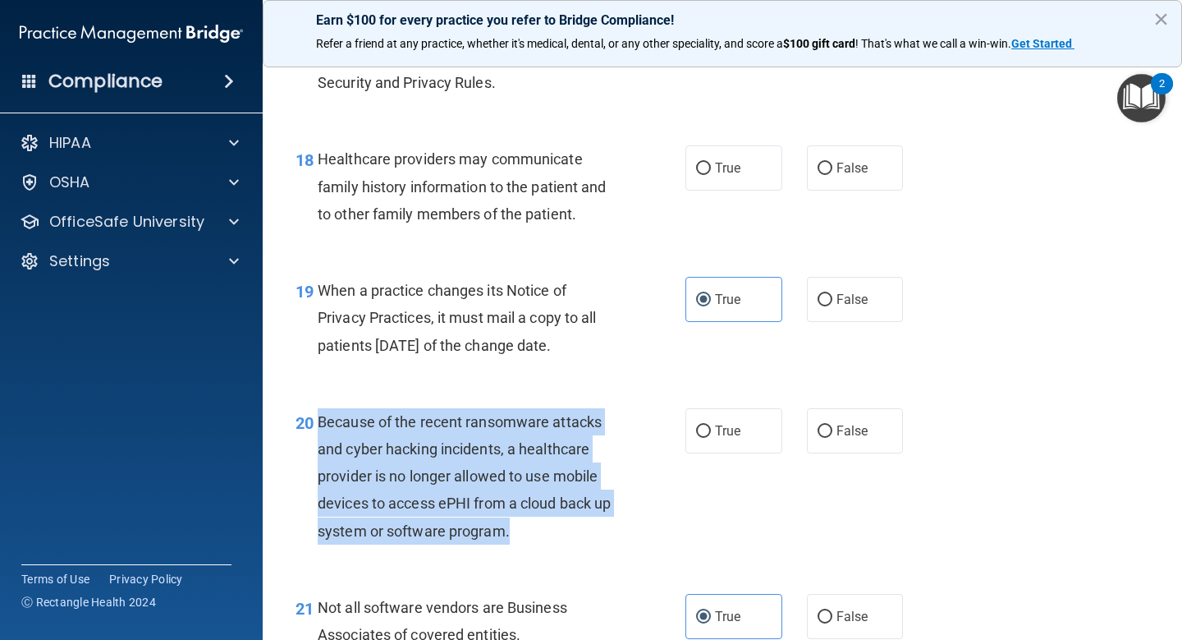
drag, startPoint x: 513, startPoint y: 530, endPoint x: 315, endPoint y: 416, distance: 228.0
click at [315, 416] on div "20 Because of the recent ransomware attacks and cyber hacking incidents, a heal…" at bounding box center [490, 480] width 439 height 144
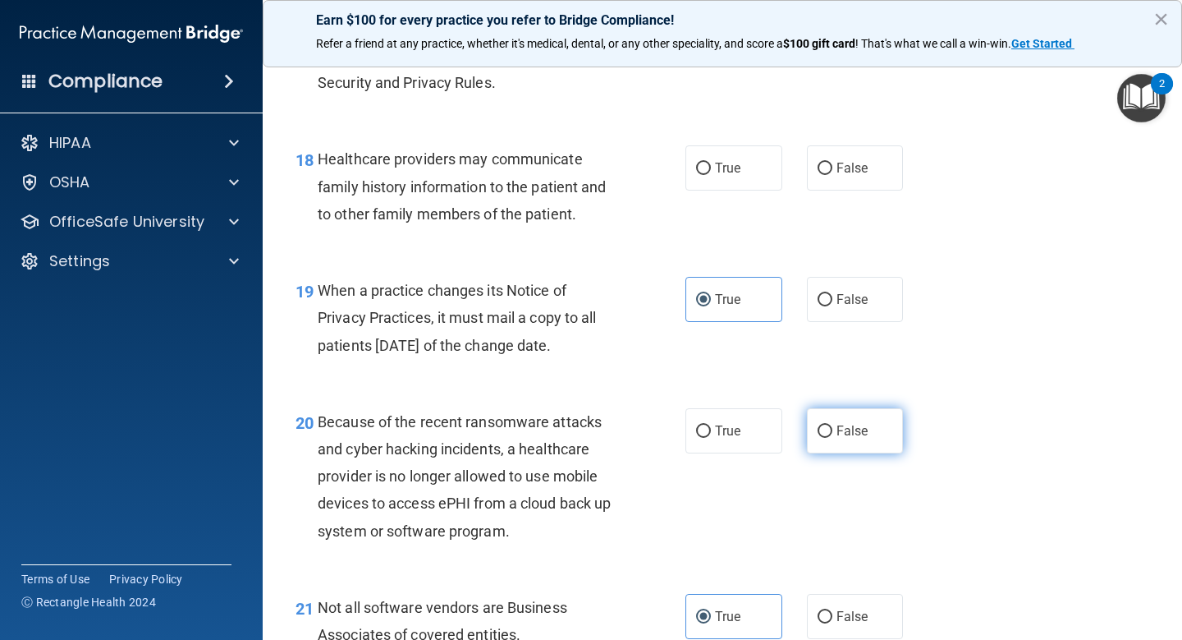
click at [826, 442] on label "False" at bounding box center [855, 430] width 97 height 45
click at [826, 438] on input "False" at bounding box center [825, 431] width 15 height 12
radio input "true"
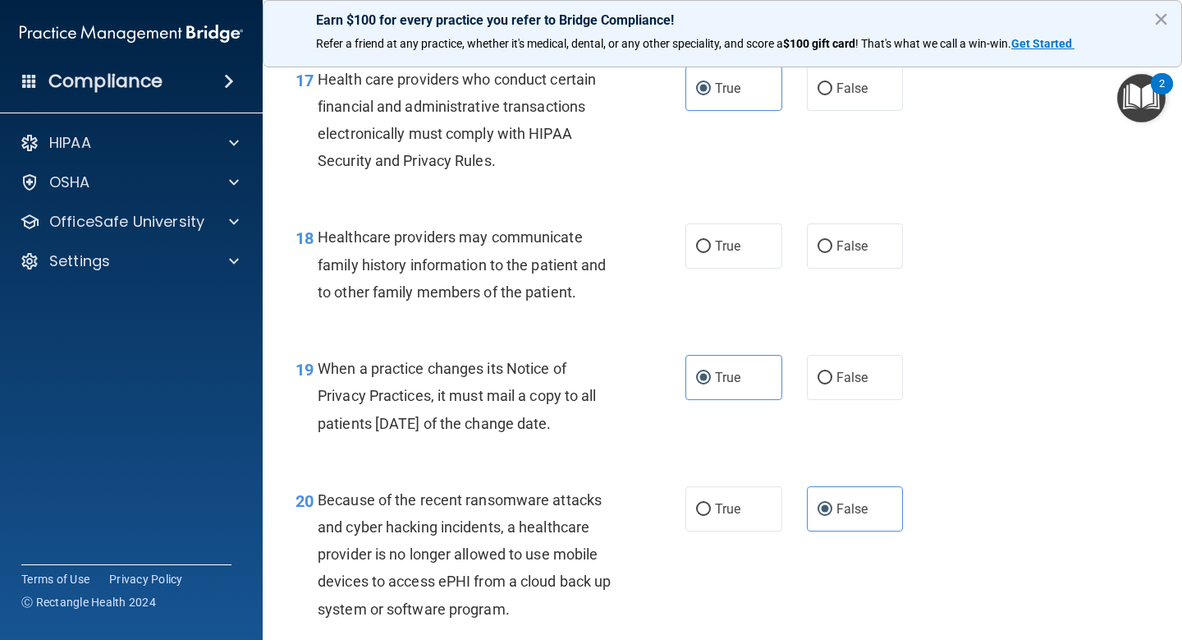
scroll to position [2624, 0]
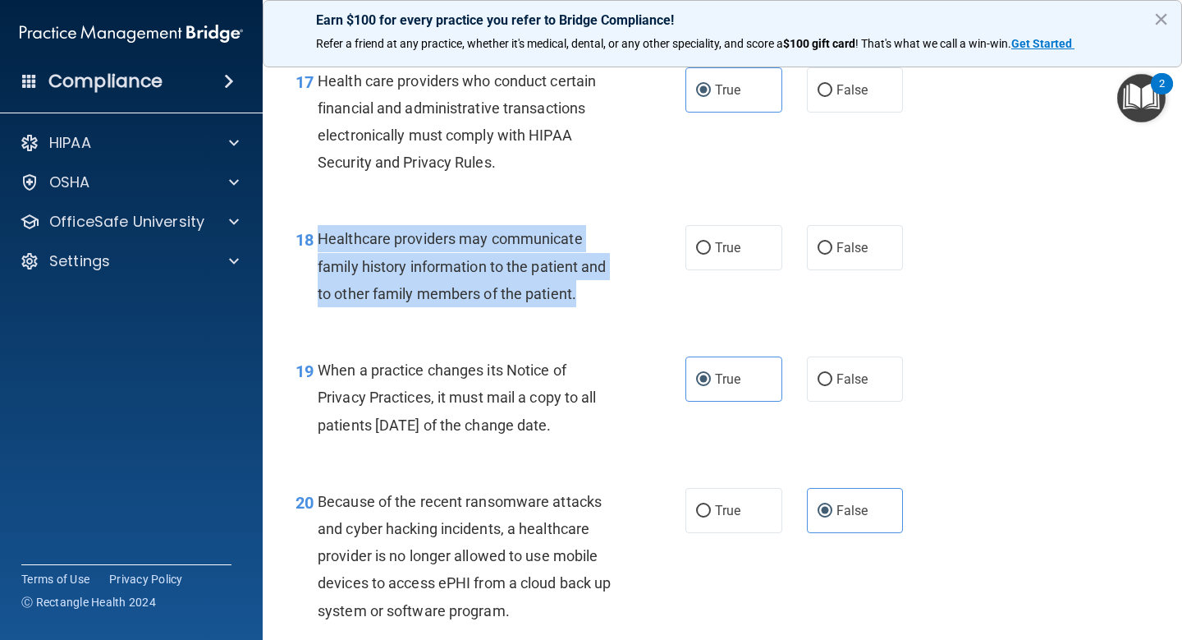
drag, startPoint x: 582, startPoint y: 291, endPoint x: 311, endPoint y: 242, distance: 275.4
click at [311, 242] on div "18 Healthcare providers may communicate family history information to the patie…" at bounding box center [490, 270] width 439 height 90
click at [533, 250] on div "Healthcare providers may communicate family history information to the patient …" at bounding box center [473, 266] width 311 height 82
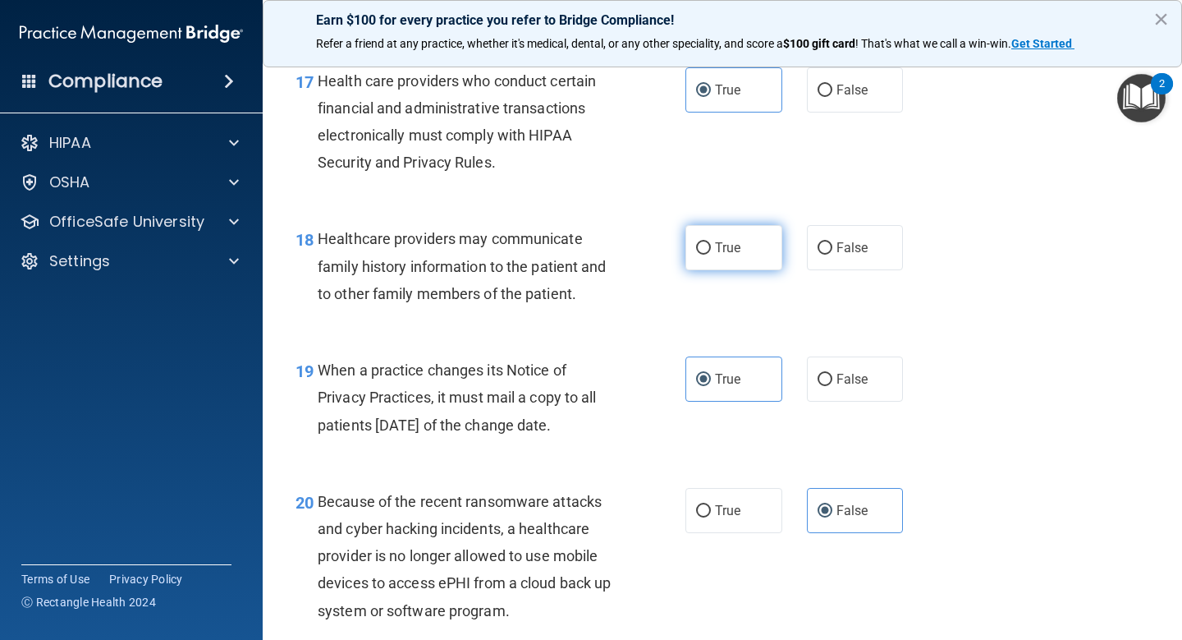
click at [715, 250] on span "True" at bounding box center [727, 248] width 25 height 16
click at [711, 250] on input "True" at bounding box center [703, 248] width 15 height 12
radio input "true"
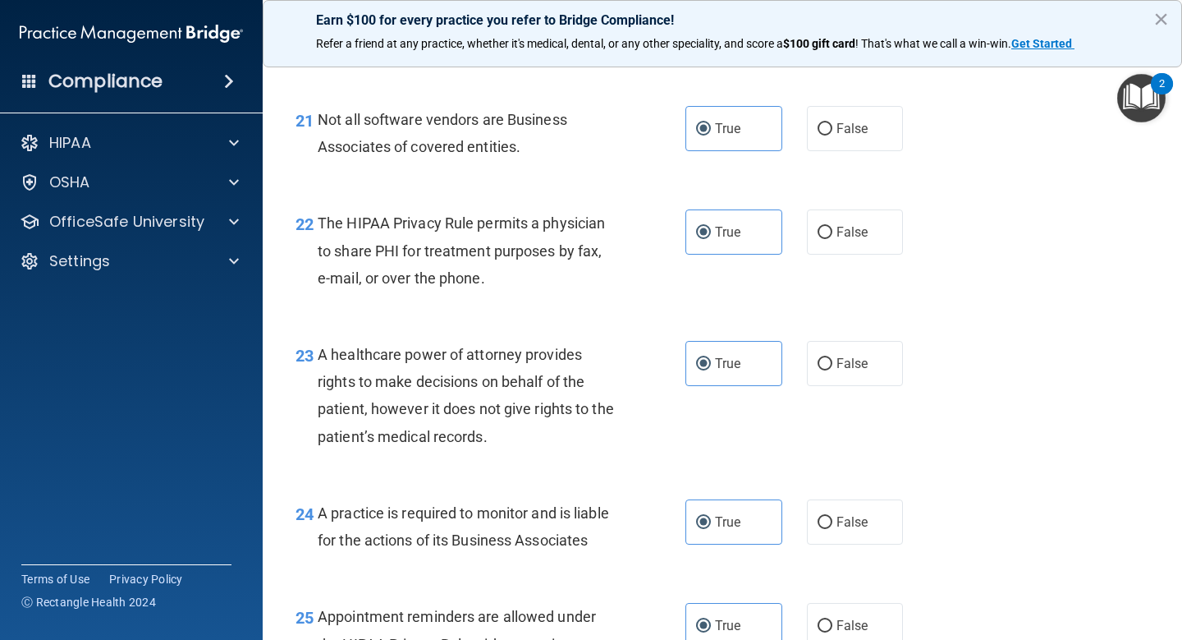
scroll to position [4109, 0]
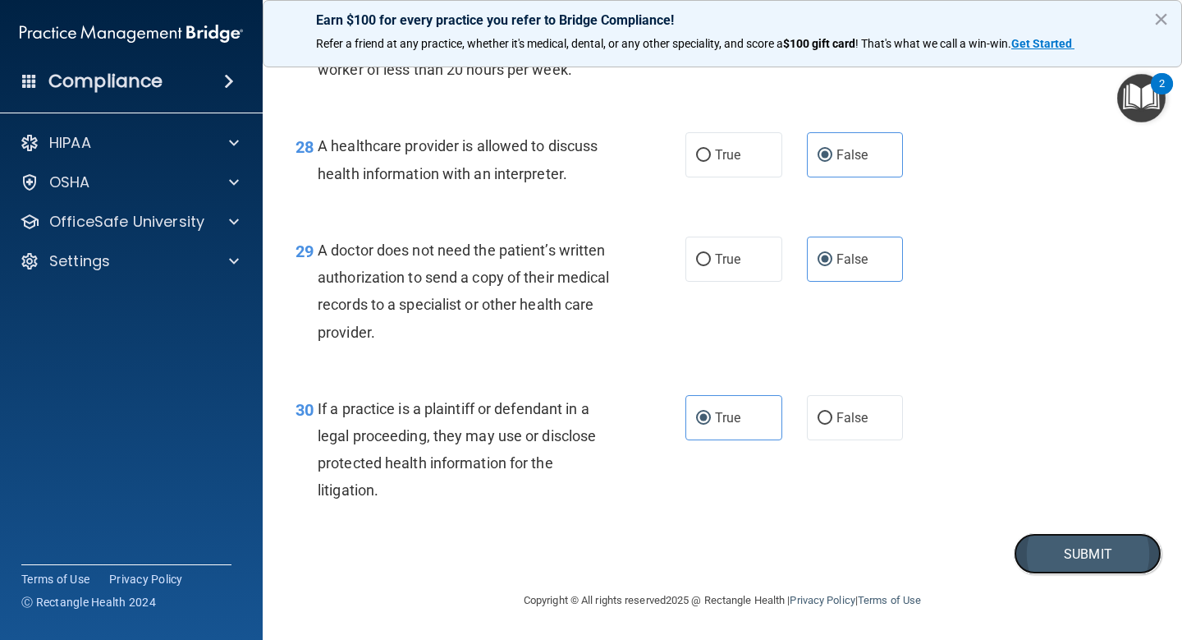
click at [1093, 554] on button "Submit" at bounding box center [1088, 554] width 148 height 42
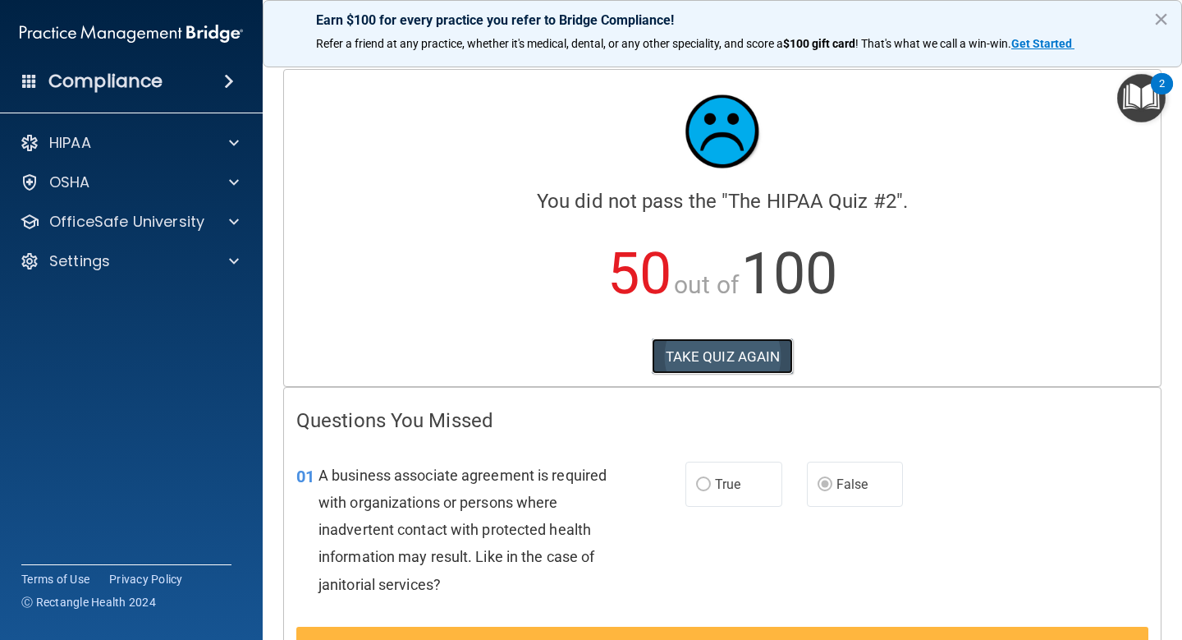
click at [738, 346] on button "TAKE QUIZ AGAIN" at bounding box center [723, 356] width 142 height 36
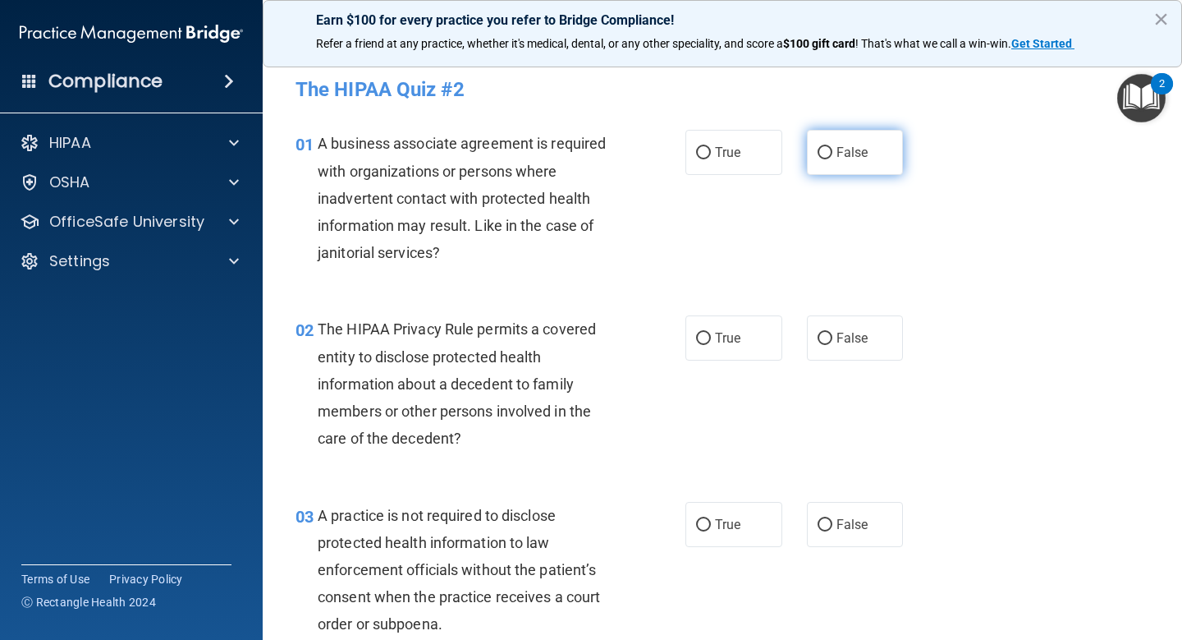
click at [854, 149] on span "False" at bounding box center [853, 152] width 32 height 16
click at [832, 149] on input "False" at bounding box center [825, 153] width 15 height 12
radio input "true"
click at [732, 335] on span "True" at bounding box center [727, 338] width 25 height 16
click at [711, 335] on input "True" at bounding box center [703, 339] width 15 height 12
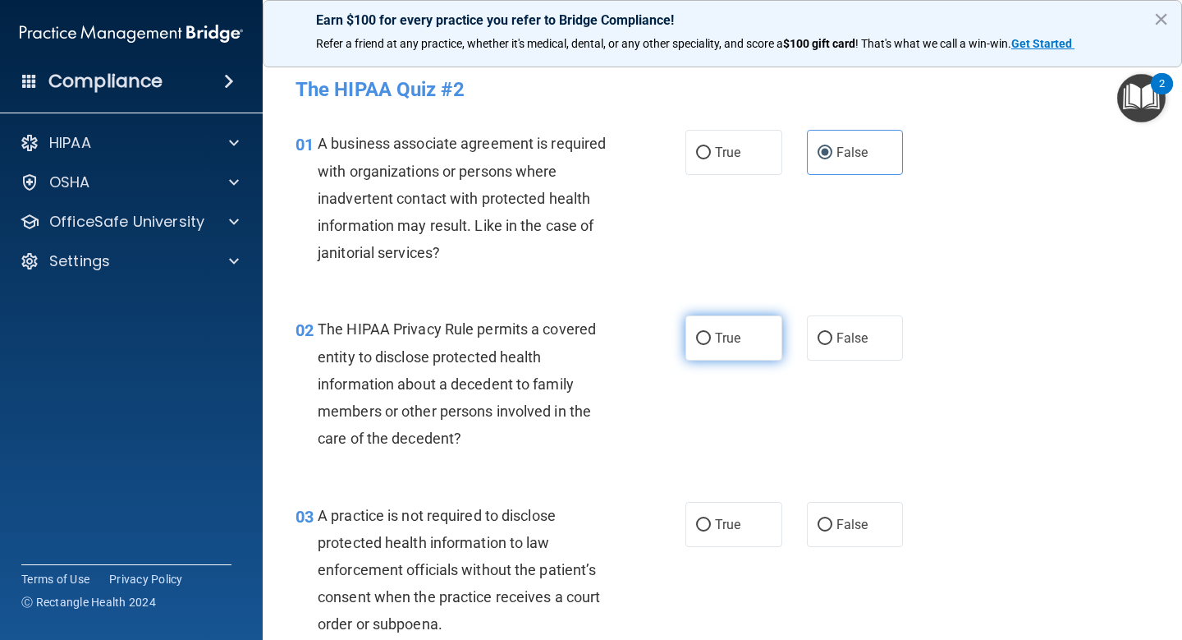
radio input "true"
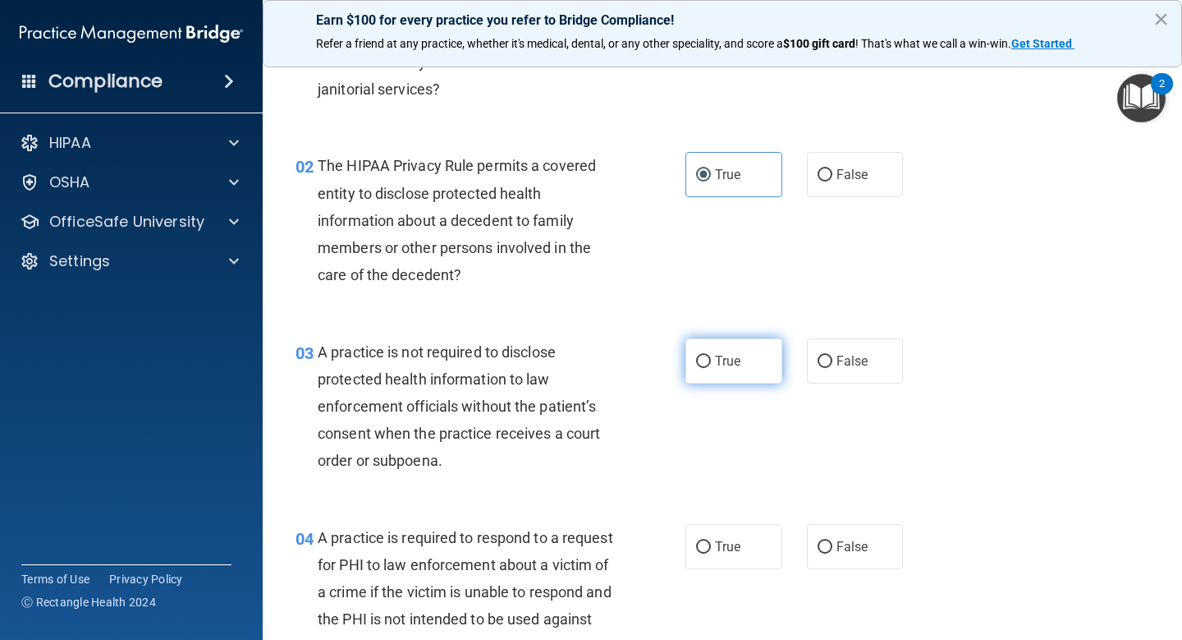
scroll to position [162, 0]
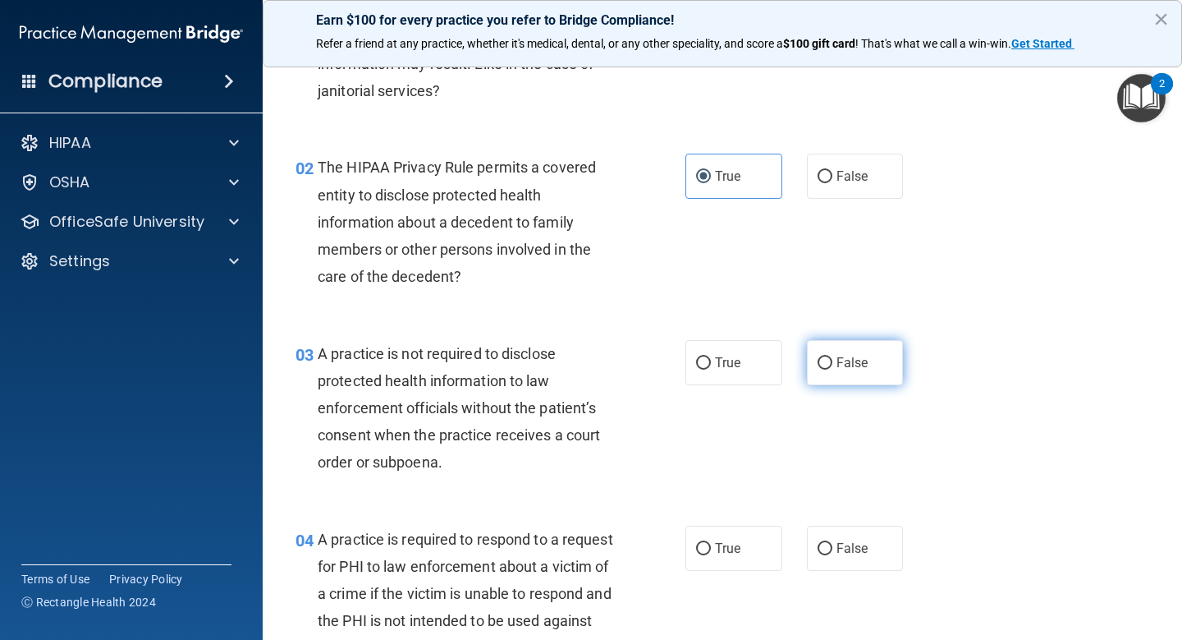
click at [842, 370] on label "False" at bounding box center [855, 362] width 97 height 45
click at [832, 369] on input "False" at bounding box center [825, 363] width 15 height 12
radio input "true"
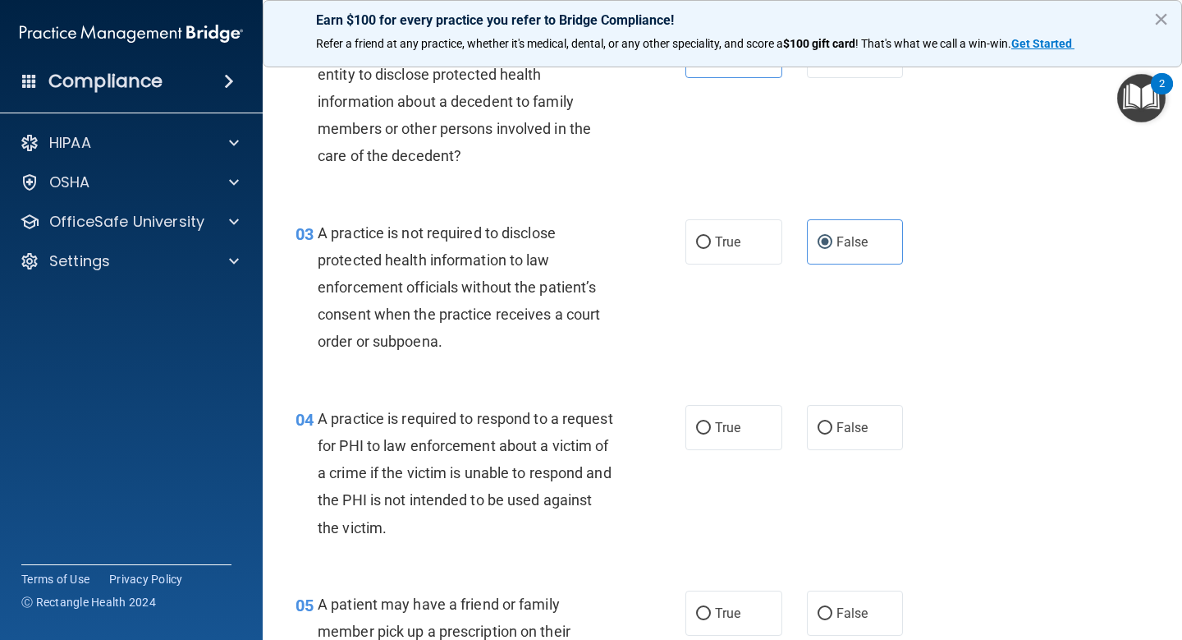
scroll to position [296, 0]
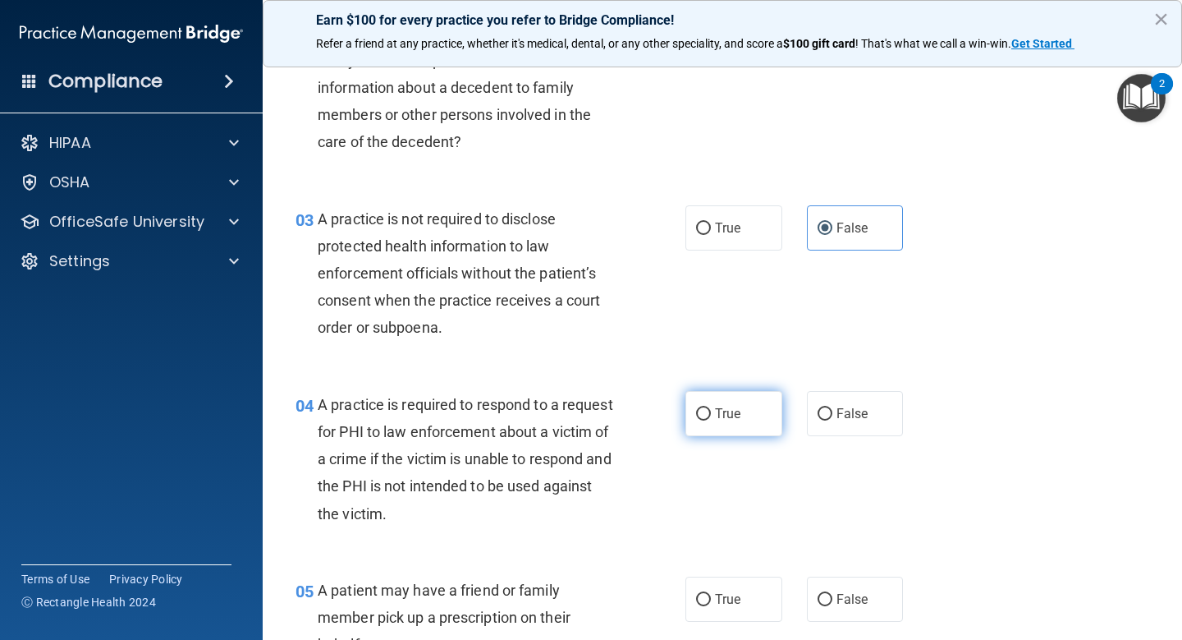
click at [751, 416] on label "True" at bounding box center [734, 413] width 97 height 45
click at [711, 416] on input "True" at bounding box center [703, 414] width 15 height 12
radio input "true"
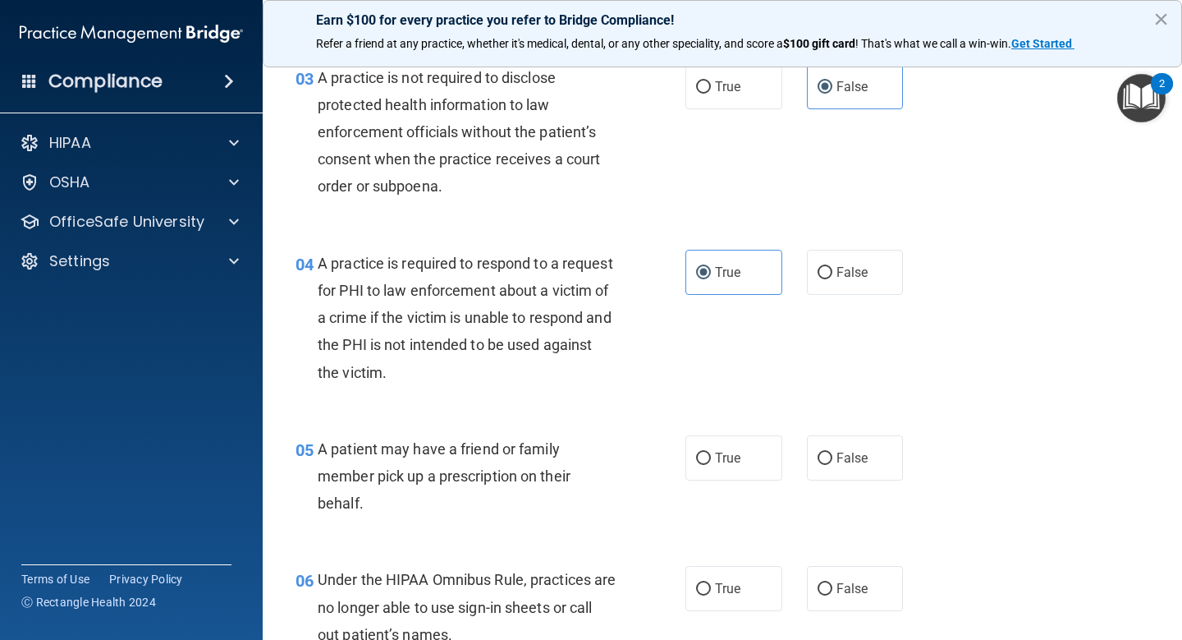
scroll to position [452, 0]
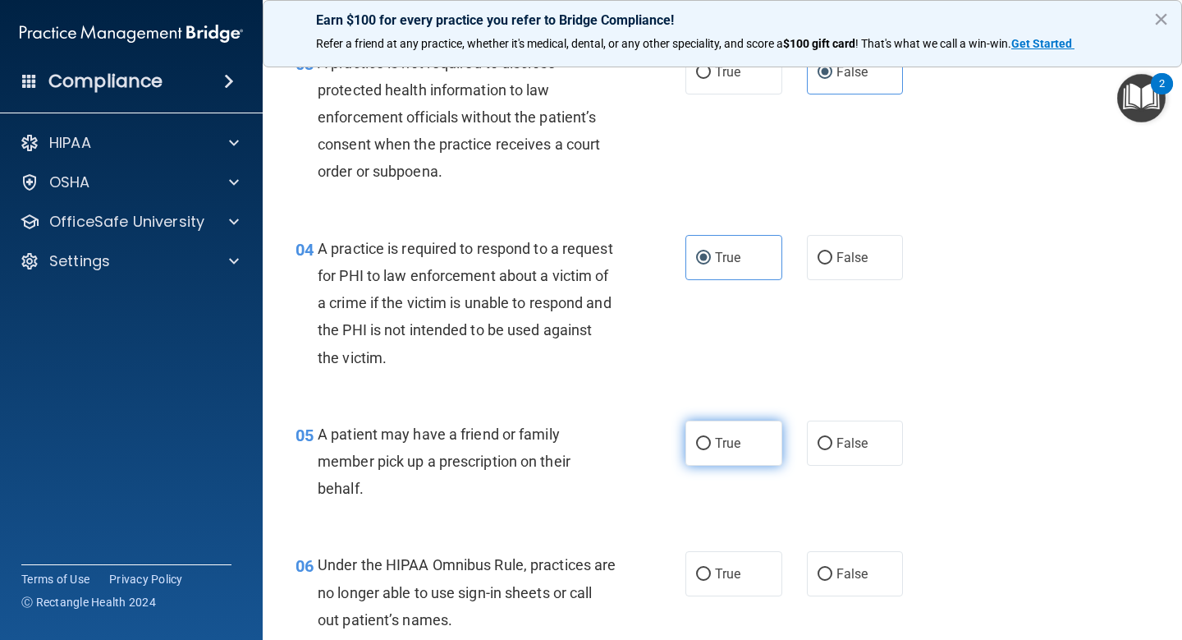
click at [742, 443] on label "True" at bounding box center [734, 442] width 97 height 45
click at [711, 443] on input "True" at bounding box center [703, 444] width 15 height 12
radio input "true"
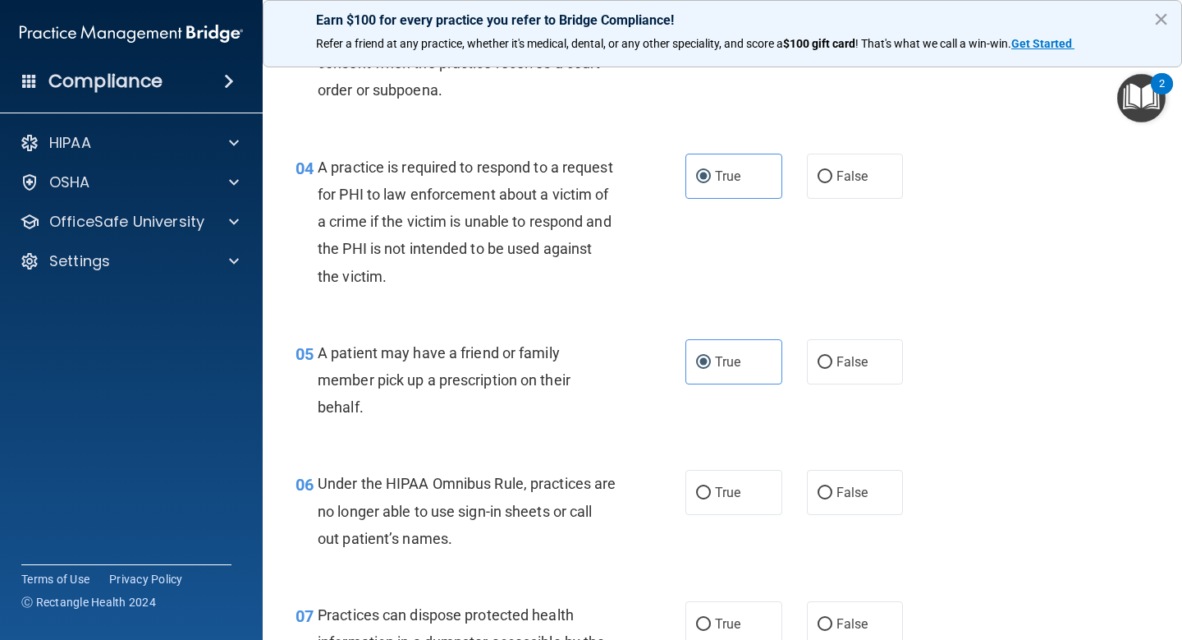
scroll to position [532, 0]
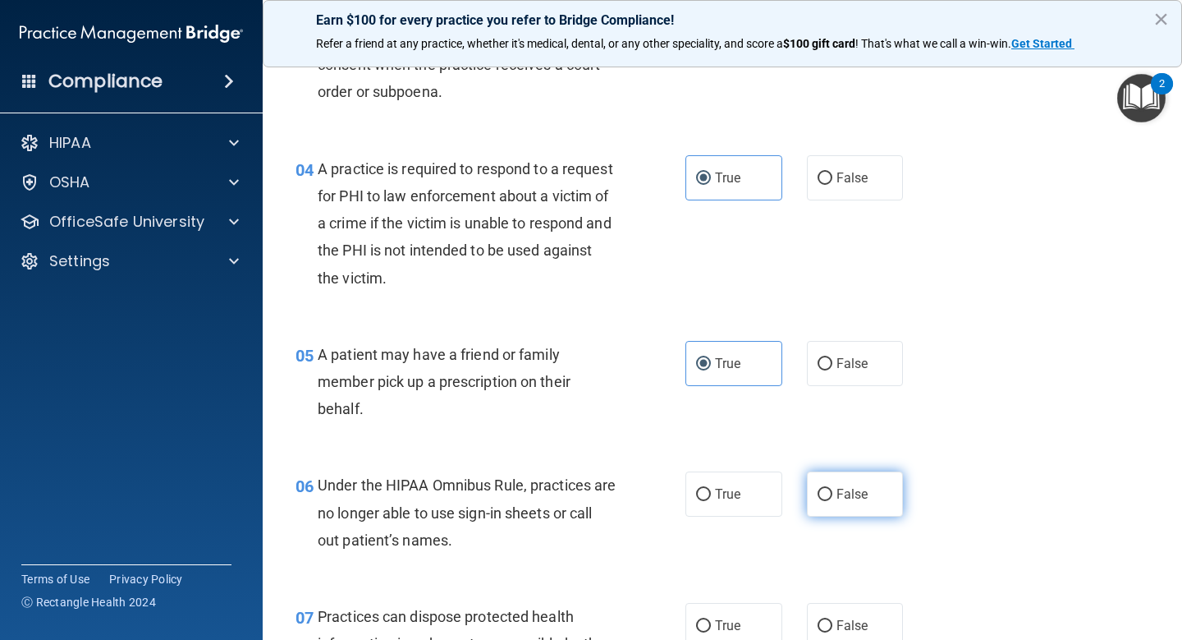
click at [863, 484] on label "False" at bounding box center [855, 493] width 97 height 45
click at [832, 488] on input "False" at bounding box center [825, 494] width 15 height 12
radio input "true"
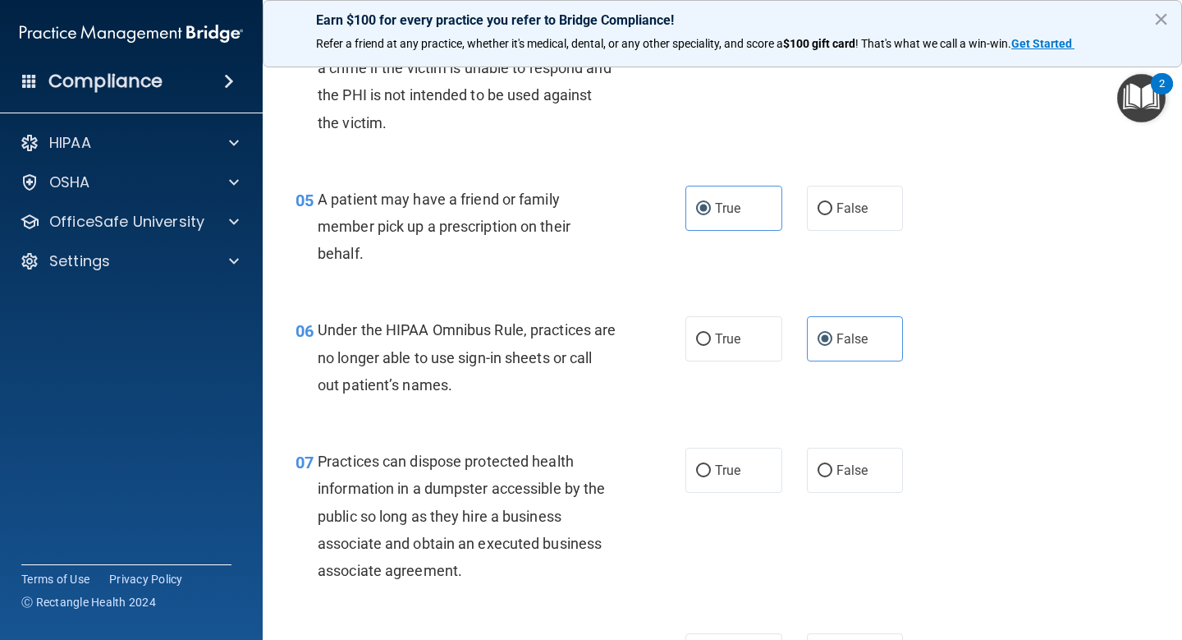
scroll to position [694, 0]
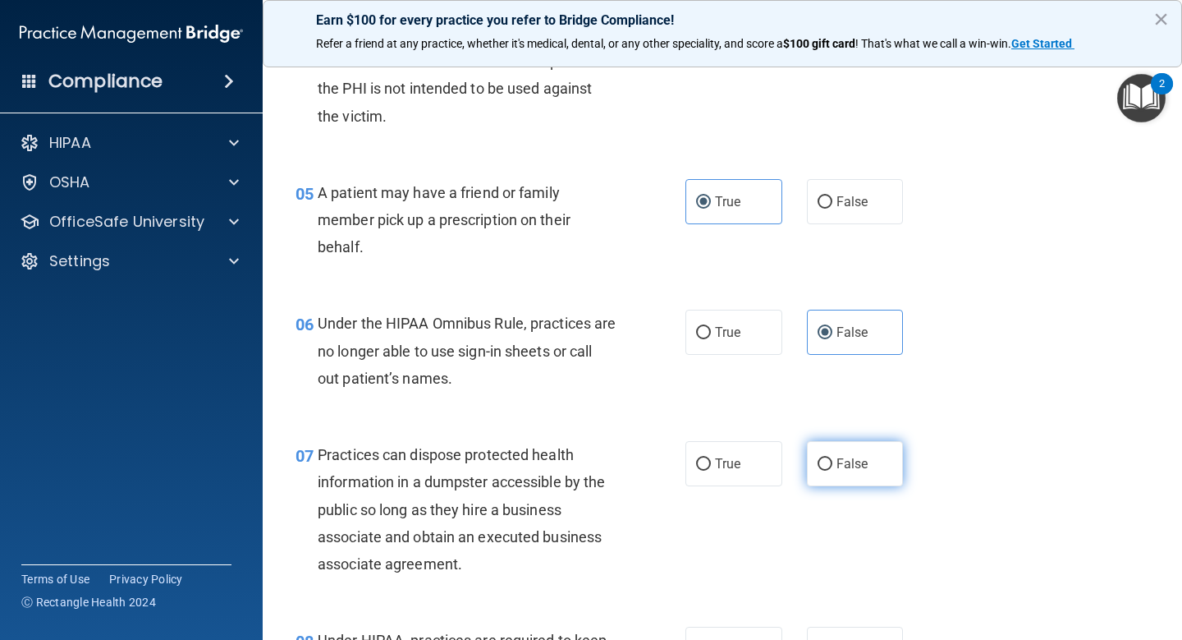
click at [842, 478] on label "False" at bounding box center [855, 463] width 97 height 45
click at [832, 470] on input "False" at bounding box center [825, 464] width 15 height 12
radio input "true"
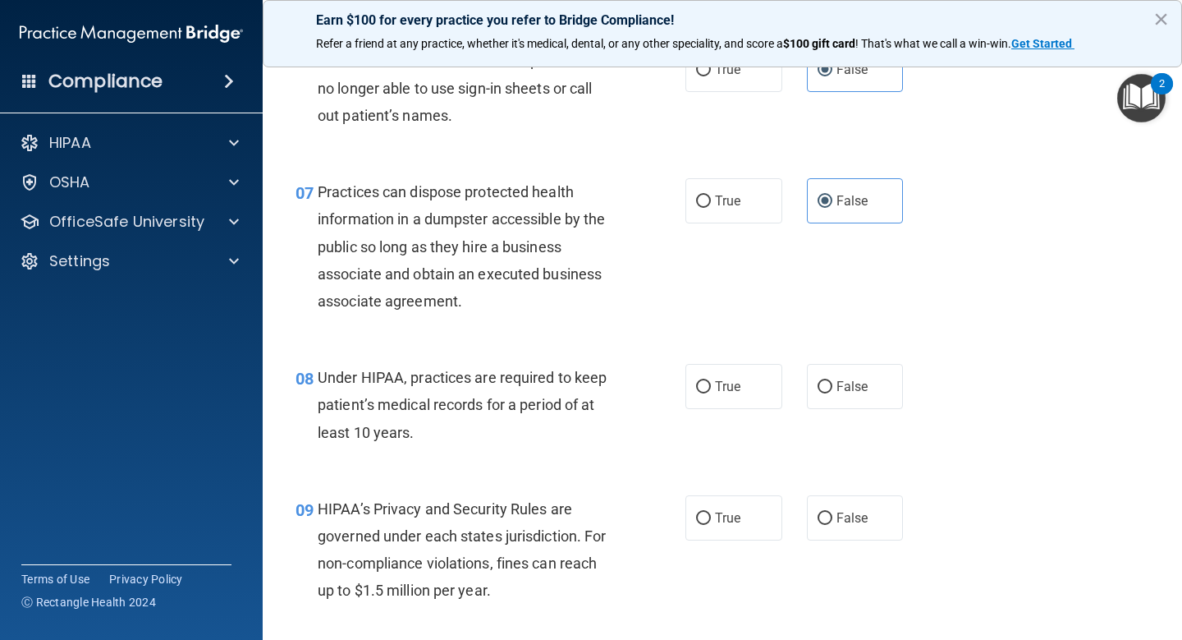
scroll to position [954, 0]
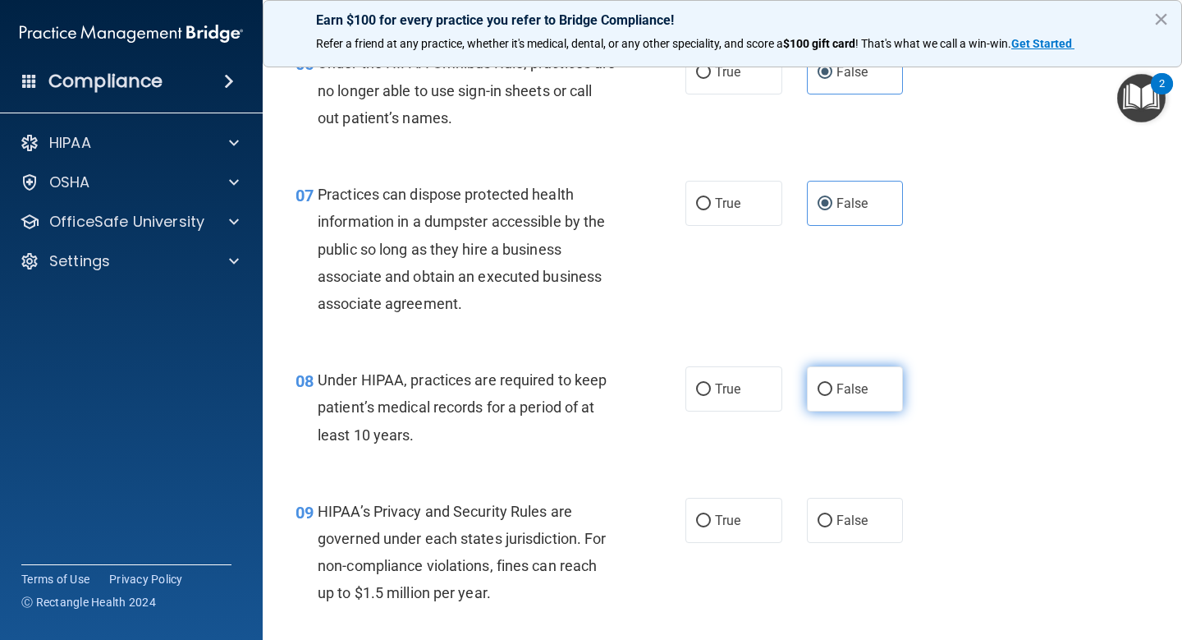
click at [838, 394] on span "False" at bounding box center [853, 389] width 32 height 16
click at [832, 394] on input "False" at bounding box center [825, 389] width 15 height 12
radio input "true"
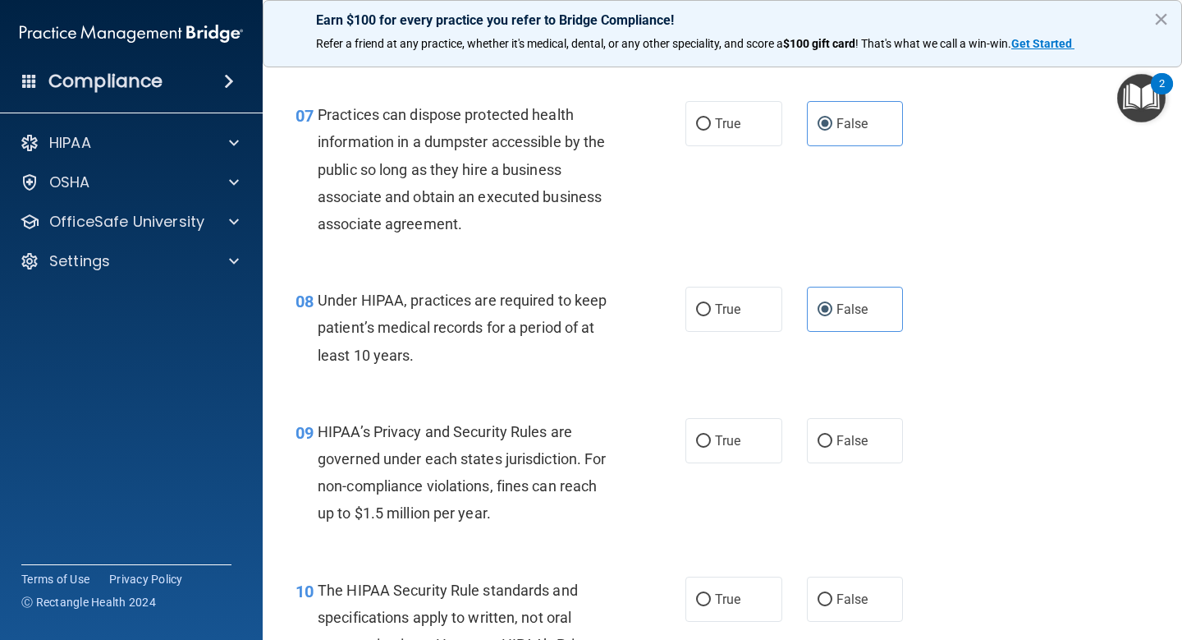
scroll to position [1042, 0]
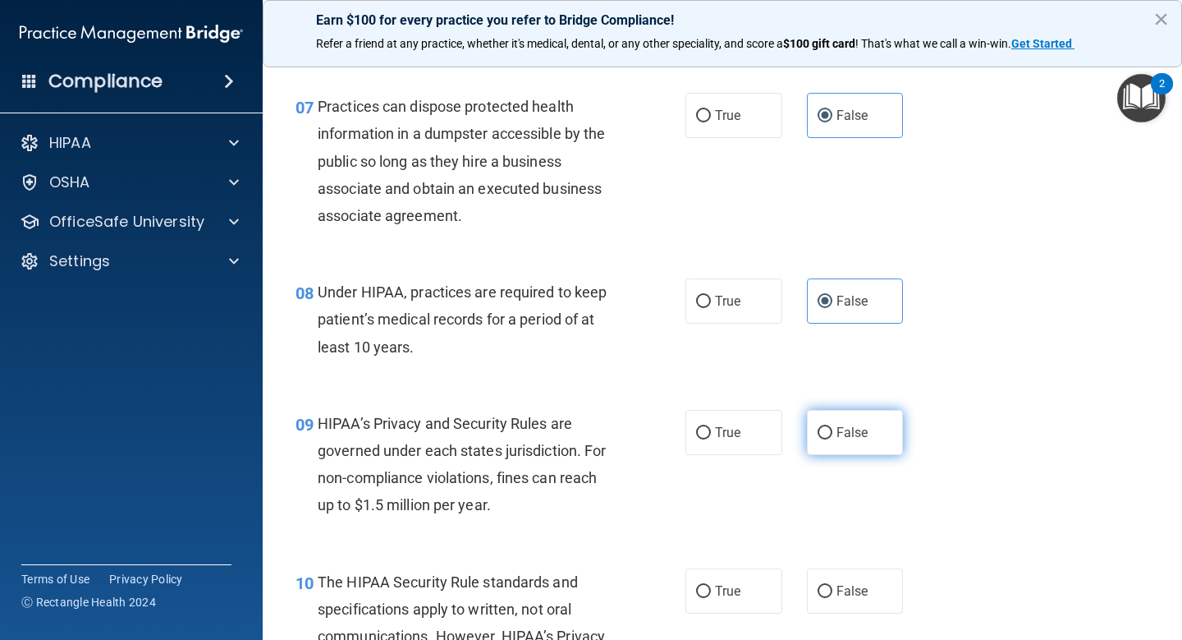
click at [841, 420] on label "False" at bounding box center [855, 432] width 97 height 45
click at [832, 427] on input "False" at bounding box center [825, 433] width 15 height 12
radio input "true"
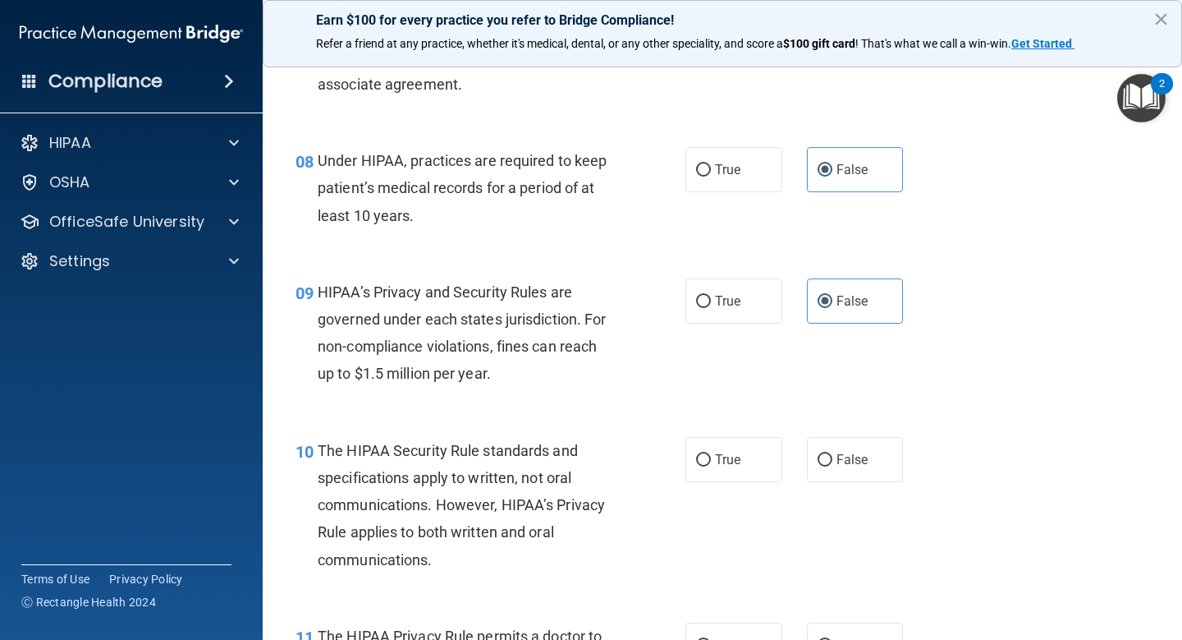
scroll to position [1172, 0]
click at [750, 470] on label "True" at bounding box center [734, 460] width 97 height 45
click at [711, 467] on input "True" at bounding box center [703, 461] width 15 height 12
radio input "true"
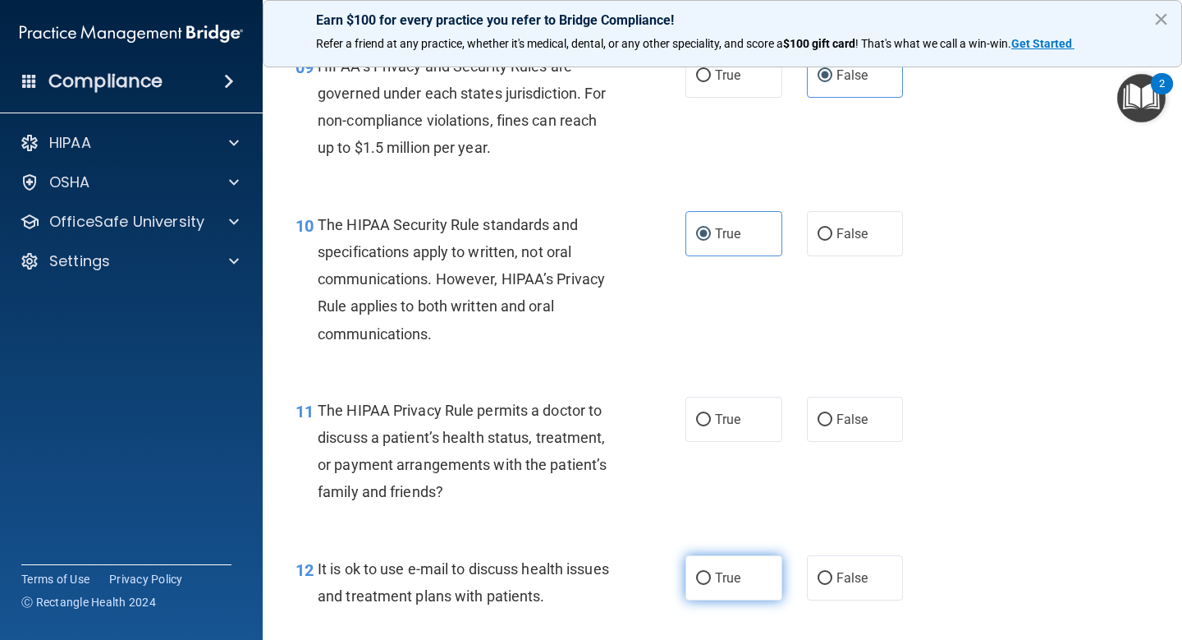
scroll to position [1404, 0]
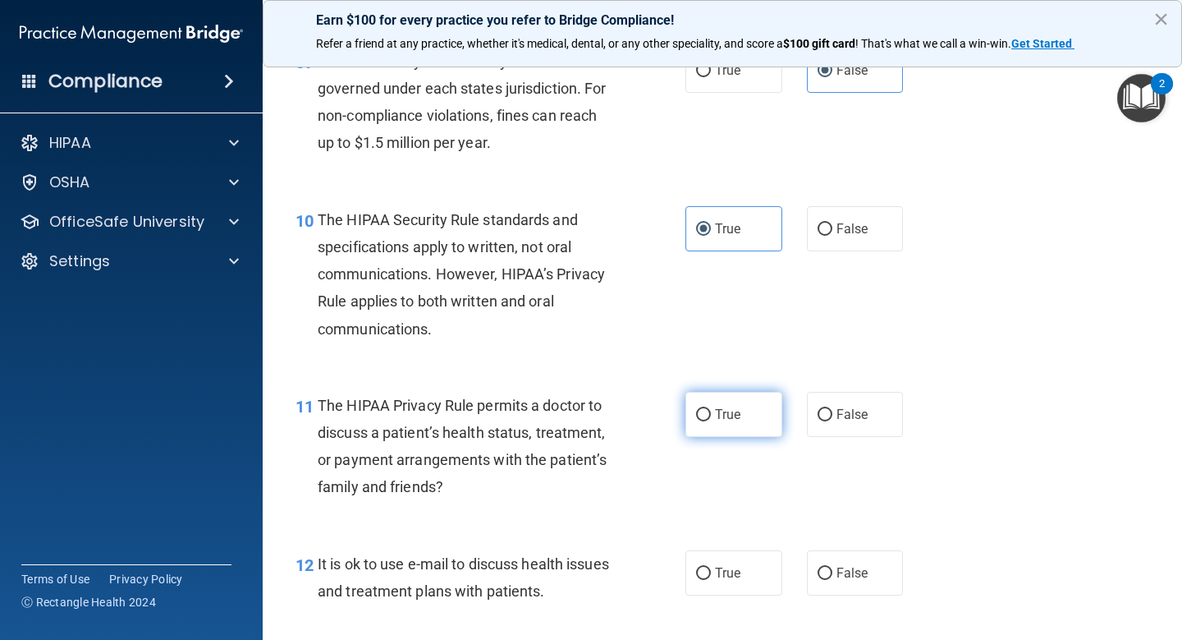
click at [748, 415] on label "True" at bounding box center [734, 414] width 97 height 45
click at [711, 415] on input "True" at bounding box center [703, 415] width 15 height 12
radio input "true"
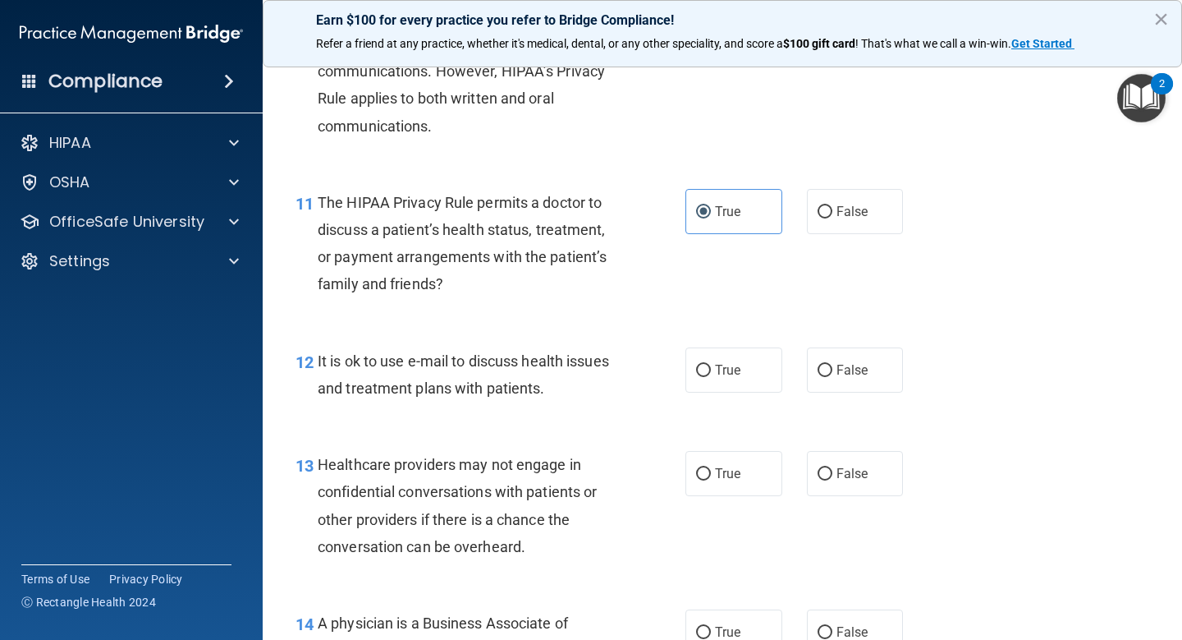
scroll to position [1611, 0]
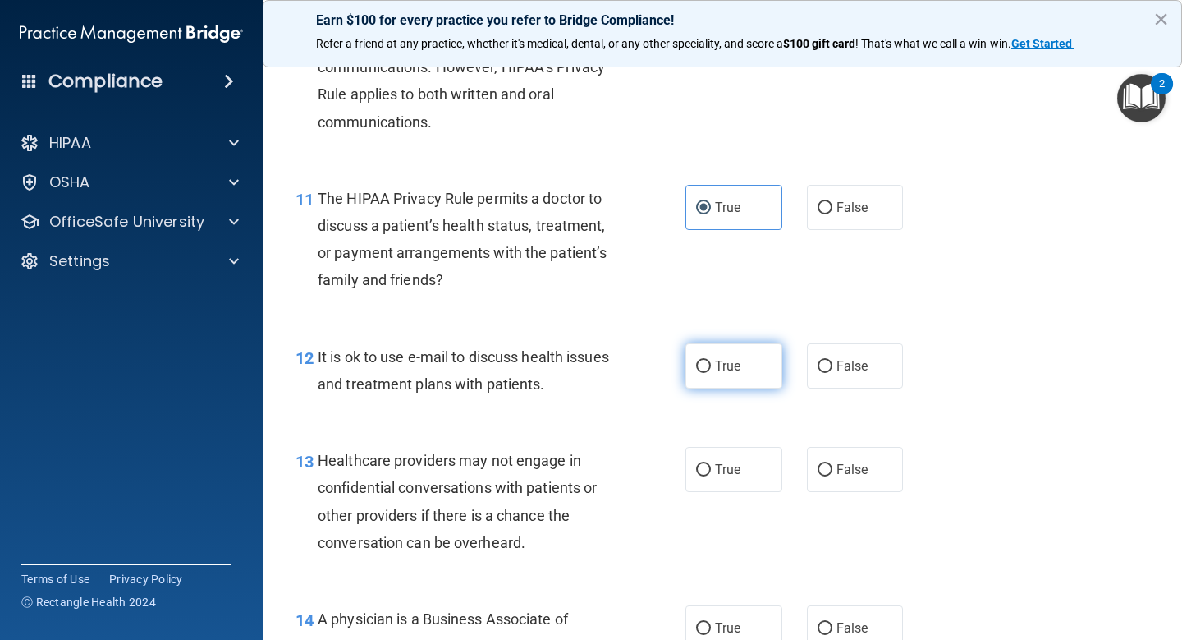
click at [745, 368] on label "True" at bounding box center [734, 365] width 97 height 45
click at [711, 368] on input "True" at bounding box center [703, 366] width 15 height 12
radio input "true"
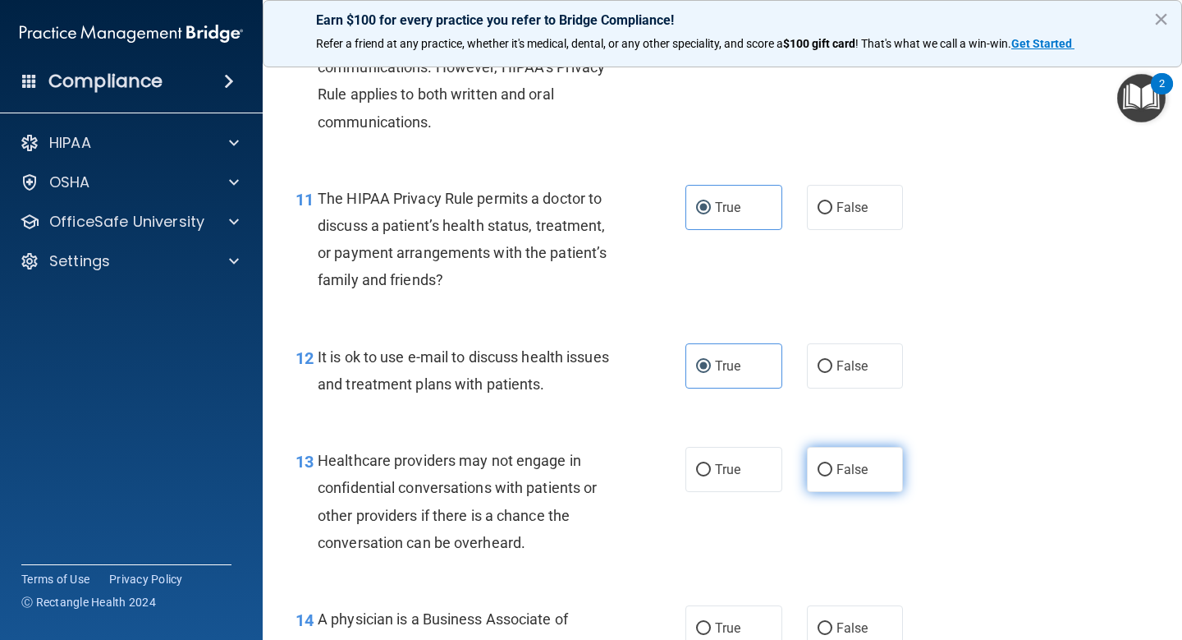
click at [833, 468] on label "False" at bounding box center [855, 469] width 97 height 45
click at [832, 468] on input "False" at bounding box center [825, 470] width 15 height 12
radio input "true"
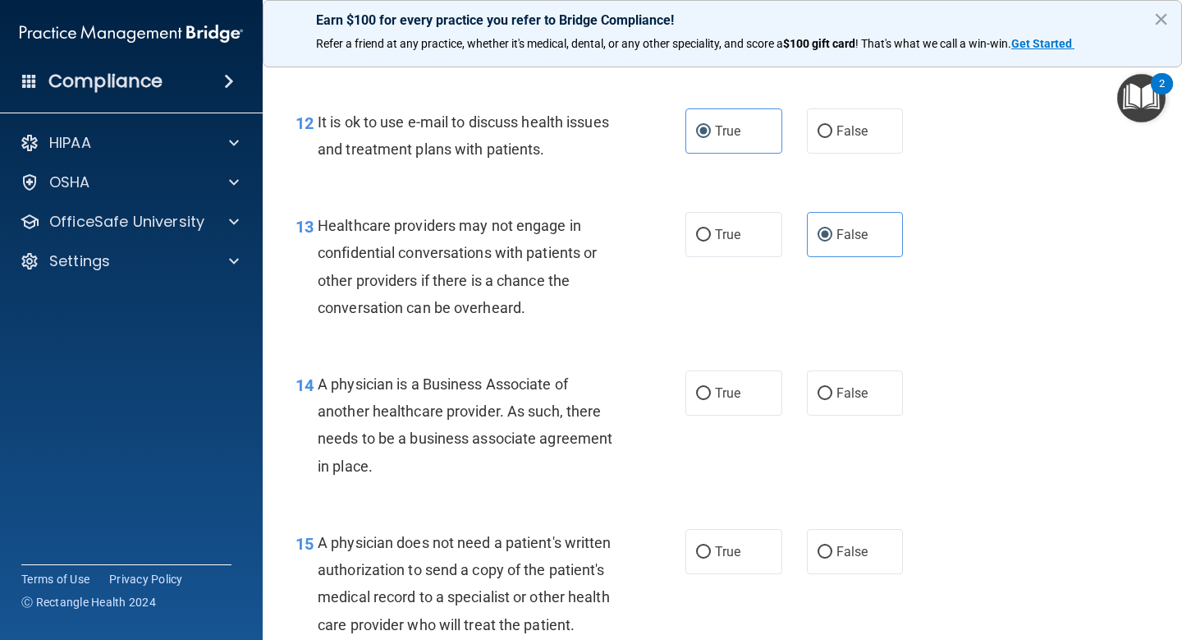
scroll to position [1846, 0]
click at [831, 405] on label "False" at bounding box center [855, 391] width 97 height 45
click at [831, 399] on input "False" at bounding box center [825, 393] width 15 height 12
radio input "true"
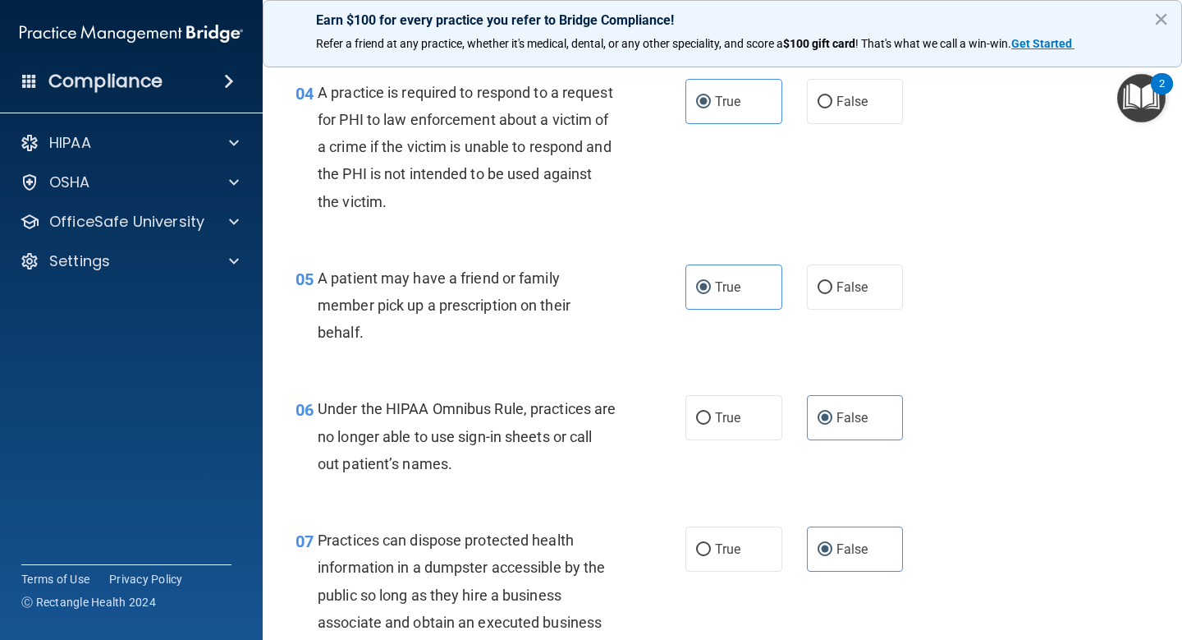
scroll to position [0, 0]
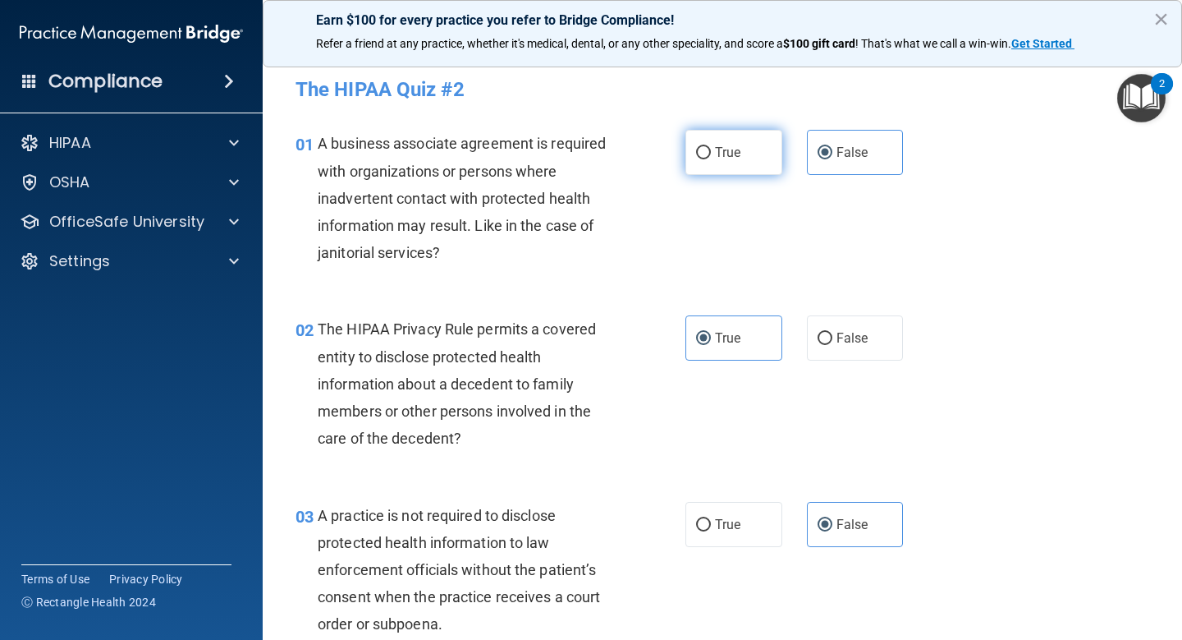
click at [755, 168] on label "True" at bounding box center [734, 152] width 97 height 45
click at [711, 159] on input "True" at bounding box center [703, 153] width 15 height 12
radio input "true"
radio input "false"
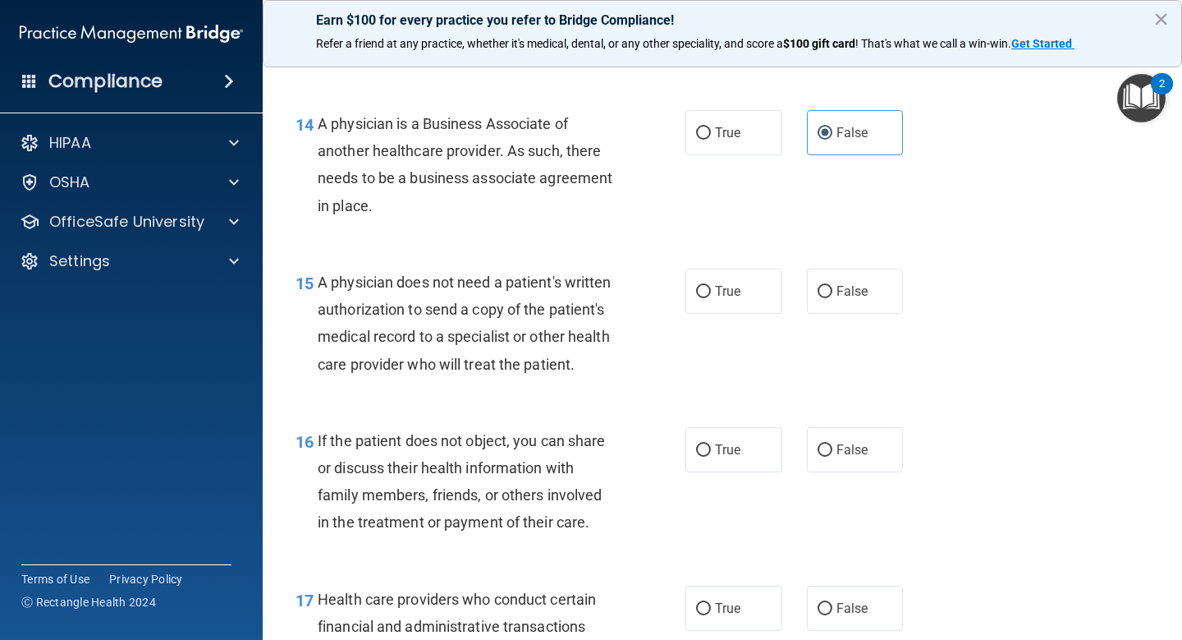
scroll to position [2107, 0]
click at [828, 294] on input "False" at bounding box center [825, 291] width 15 height 12
radio input "true"
click at [723, 449] on span "True" at bounding box center [727, 449] width 25 height 16
click at [711, 449] on input "True" at bounding box center [703, 449] width 15 height 12
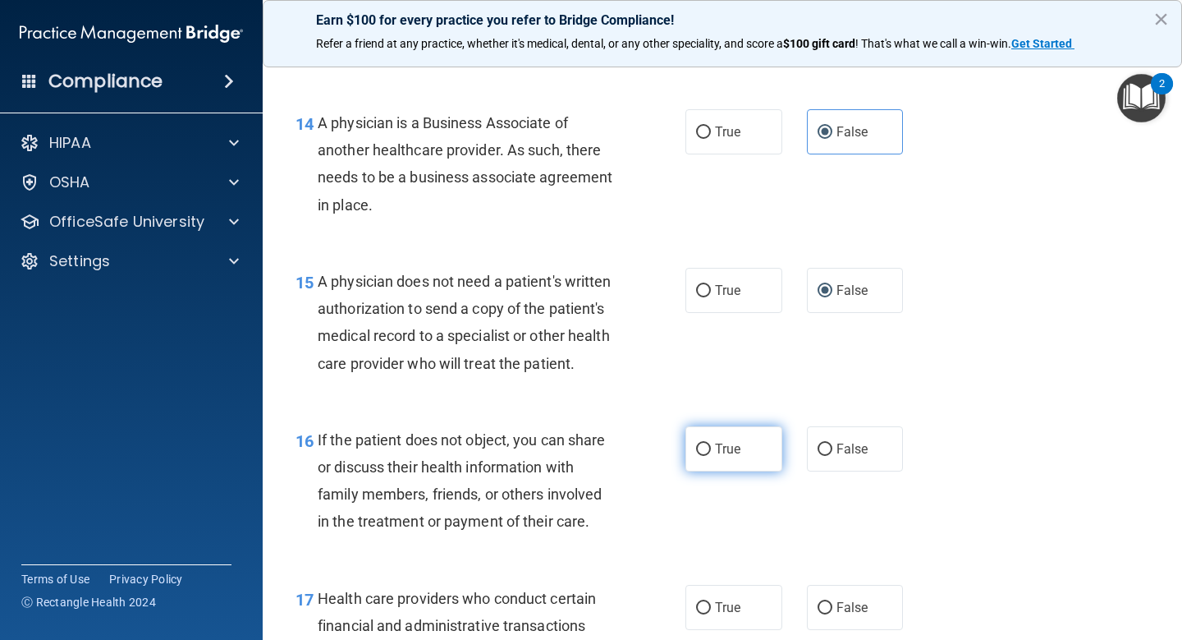
radio input "true"
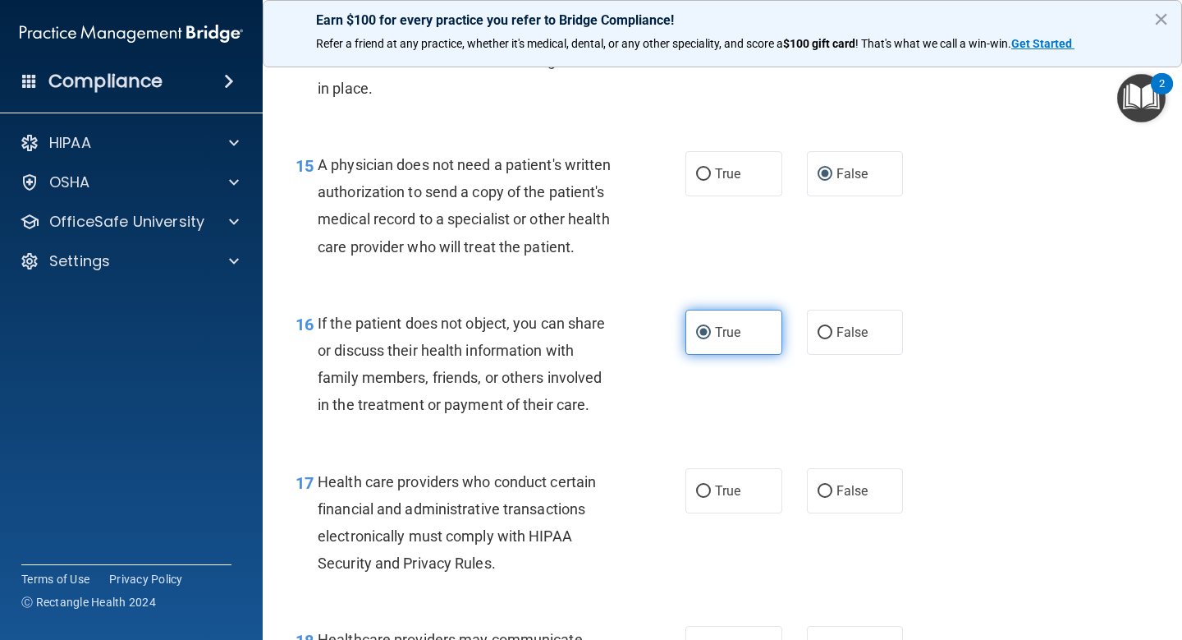
scroll to position [2238, 0]
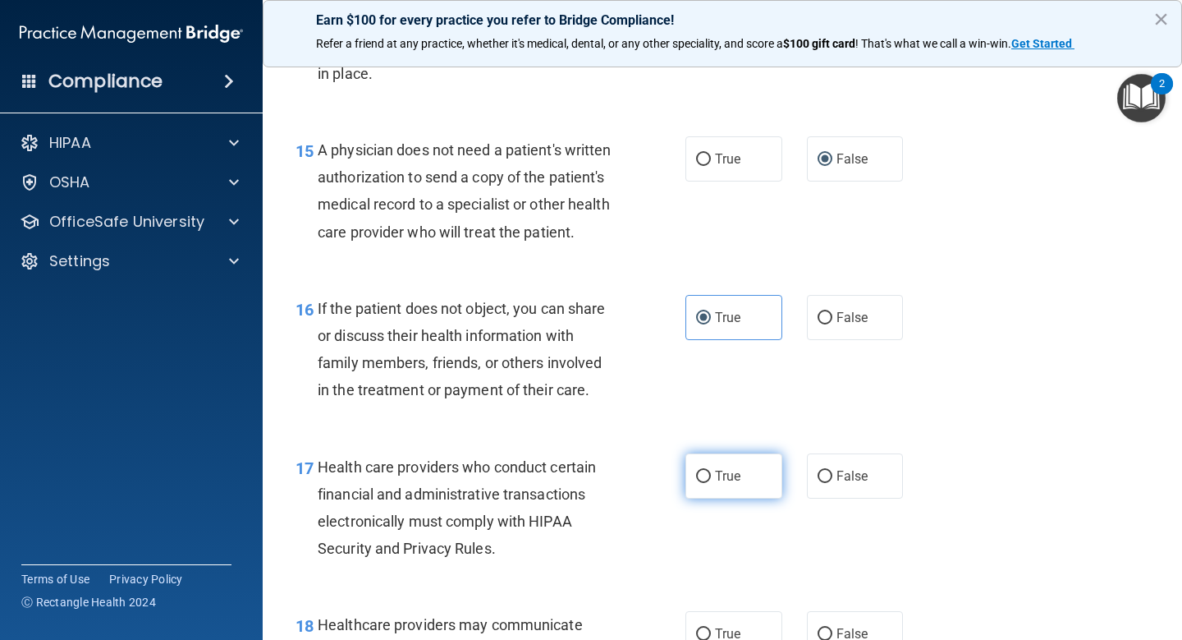
click at [721, 481] on span "True" at bounding box center [727, 476] width 25 height 16
click at [711, 481] on input "True" at bounding box center [703, 476] width 15 height 12
radio input "true"
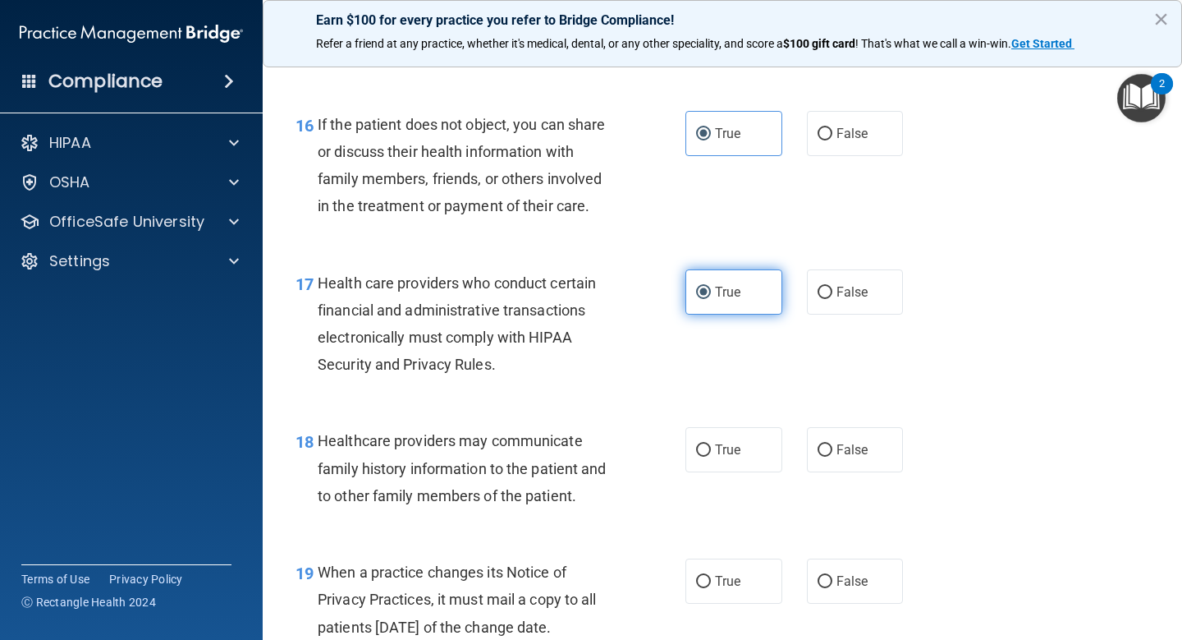
scroll to position [2421, 0]
click at [727, 456] on span "True" at bounding box center [727, 451] width 25 height 16
click at [711, 456] on input "True" at bounding box center [703, 451] width 15 height 12
radio input "true"
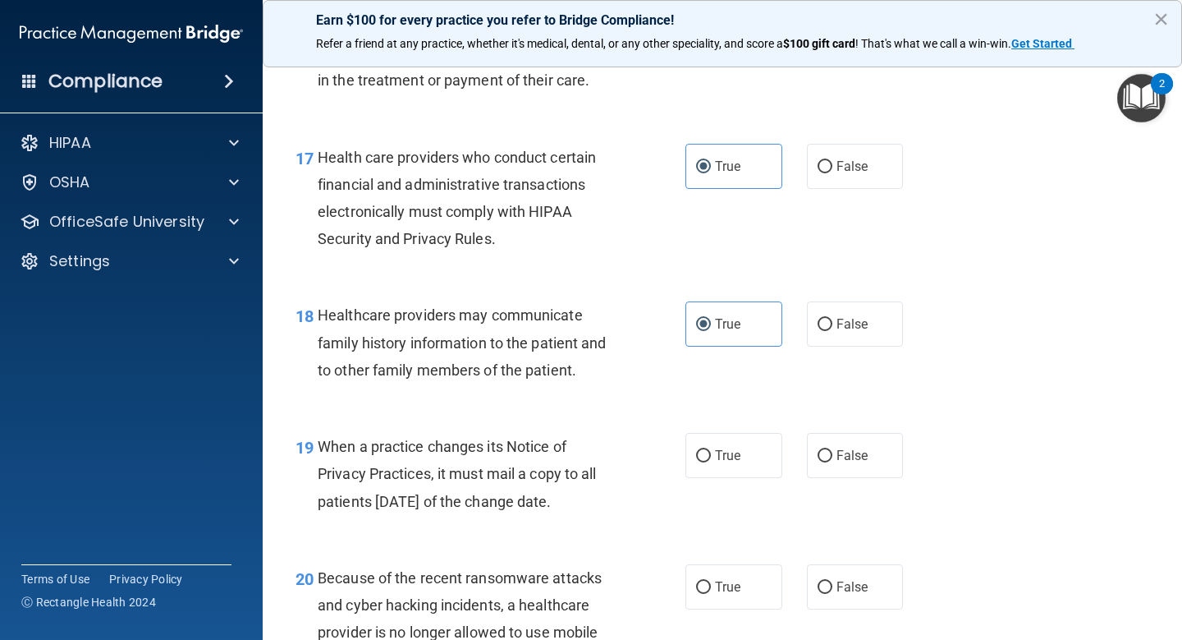
scroll to position [2557, 0]
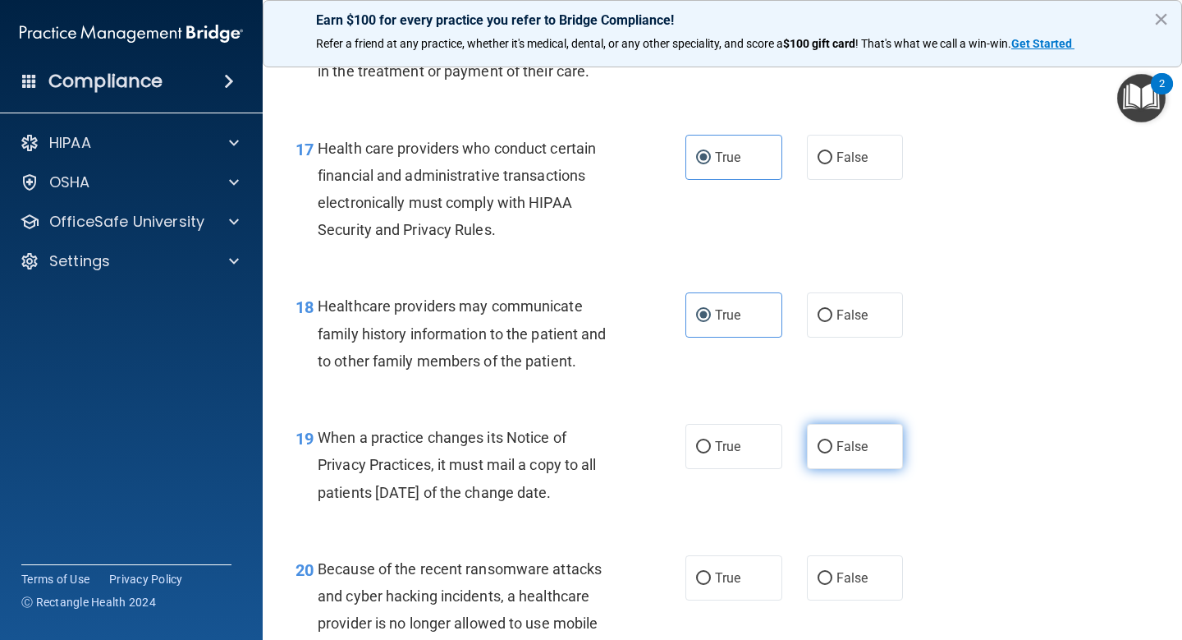
click at [828, 443] on input "False" at bounding box center [825, 447] width 15 height 12
radio input "true"
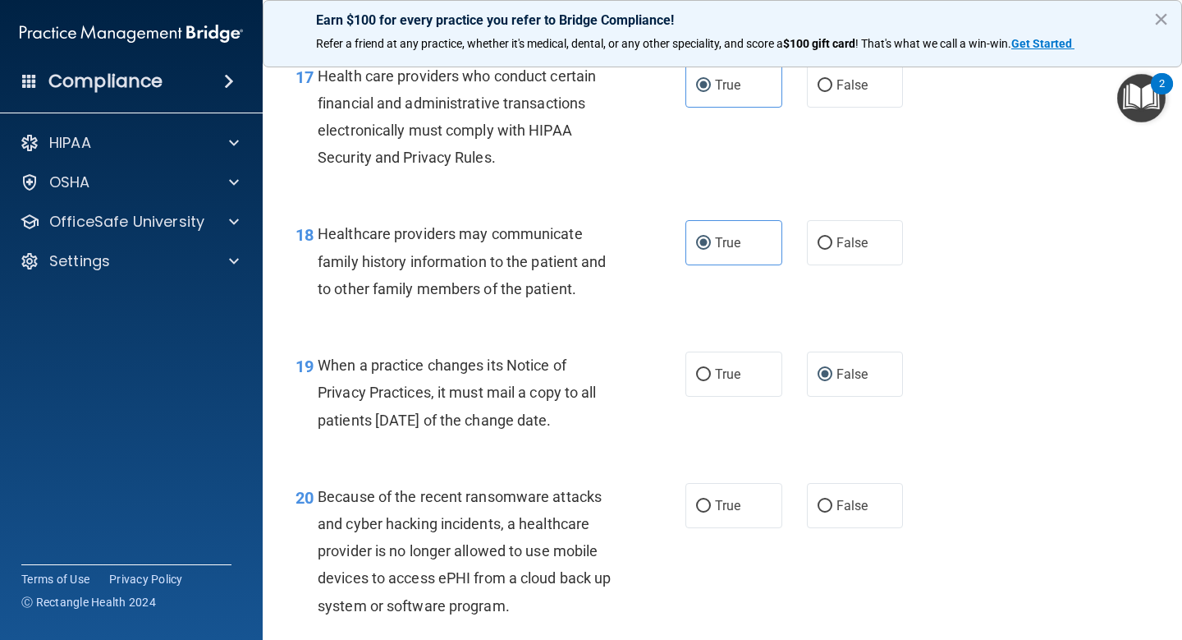
scroll to position [2628, 0]
click at [834, 507] on label "False" at bounding box center [855, 506] width 97 height 45
click at [832, 507] on input "False" at bounding box center [825, 507] width 15 height 12
radio input "true"
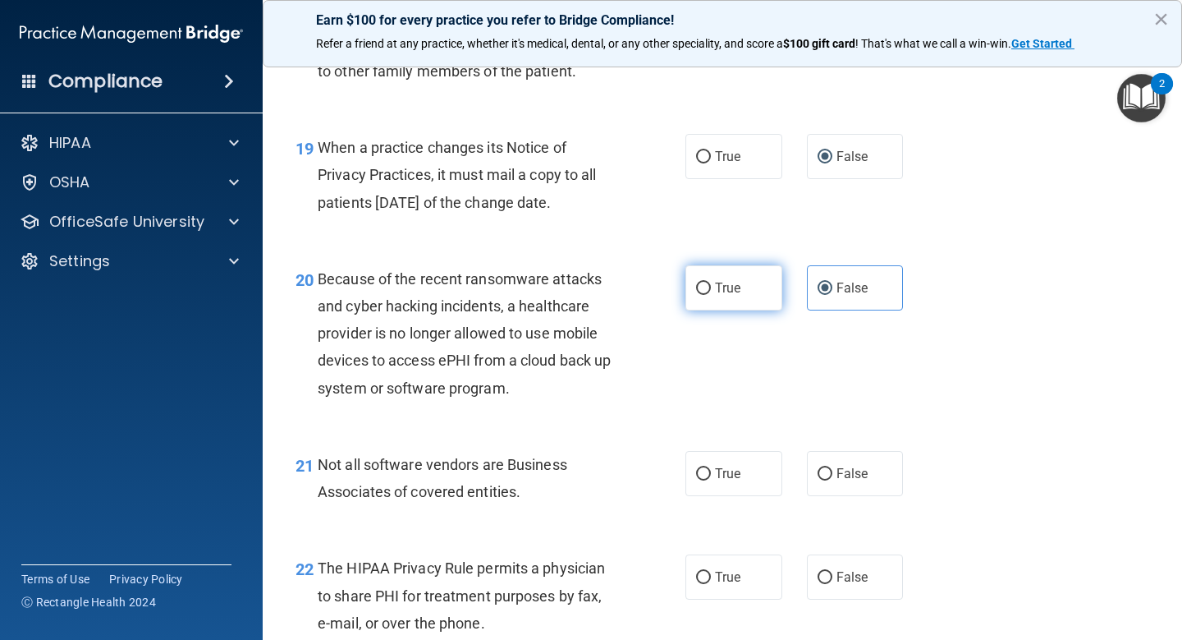
scroll to position [2847, 0]
click at [745, 473] on label "True" at bounding box center [734, 472] width 97 height 45
click at [711, 473] on input "True" at bounding box center [703, 473] width 15 height 12
radio input "true"
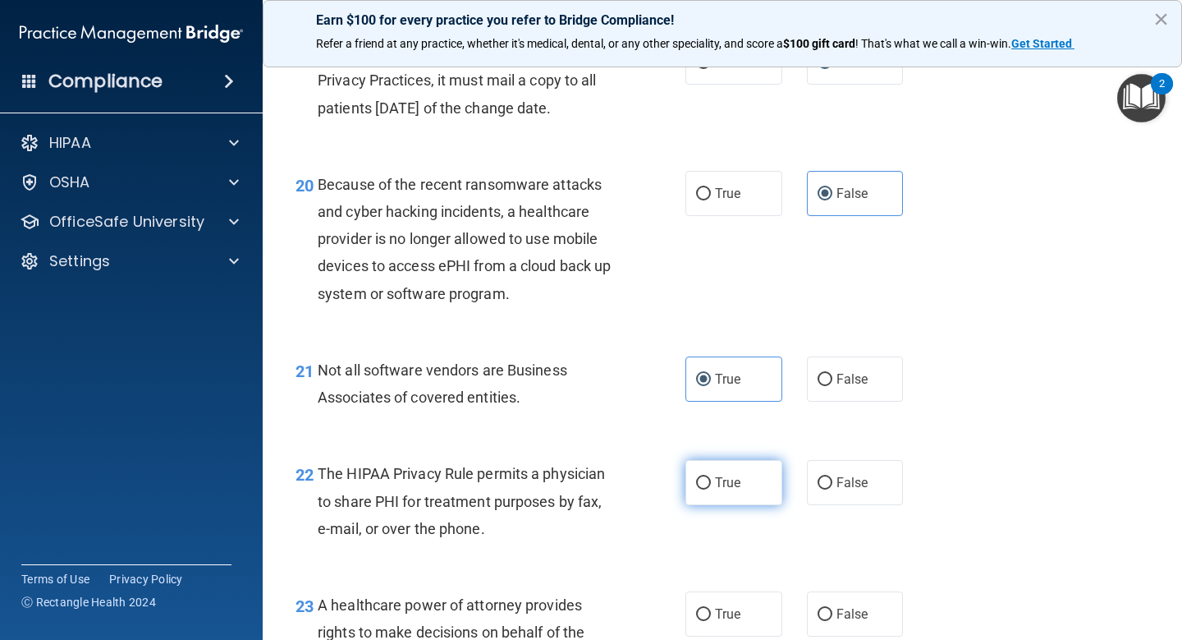
click at [736, 481] on span "True" at bounding box center [727, 483] width 25 height 16
click at [711, 481] on input "True" at bounding box center [703, 483] width 15 height 12
radio input "true"
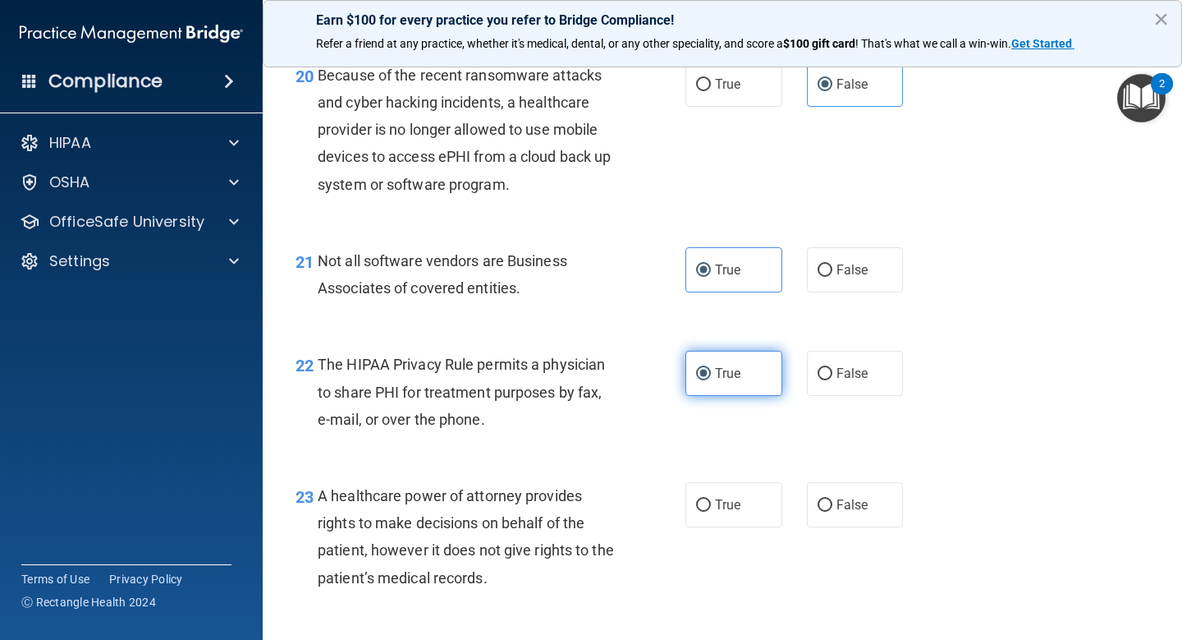
scroll to position [3057, 0]
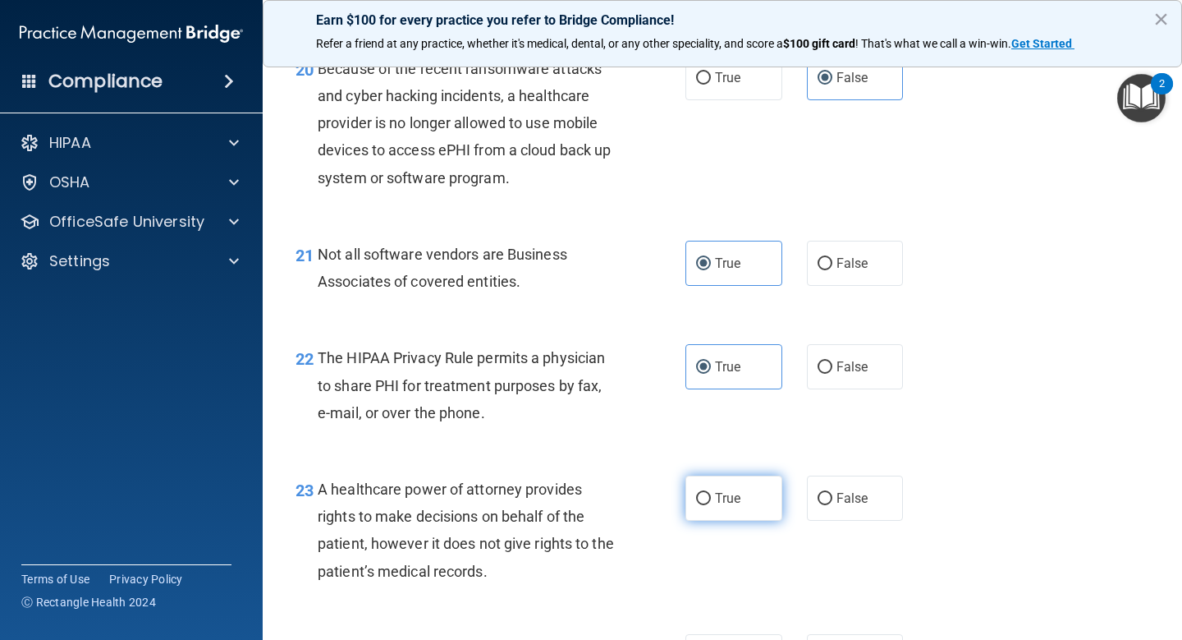
click at [737, 498] on span "True" at bounding box center [727, 498] width 25 height 16
click at [711, 498] on input "True" at bounding box center [703, 499] width 15 height 12
radio input "true"
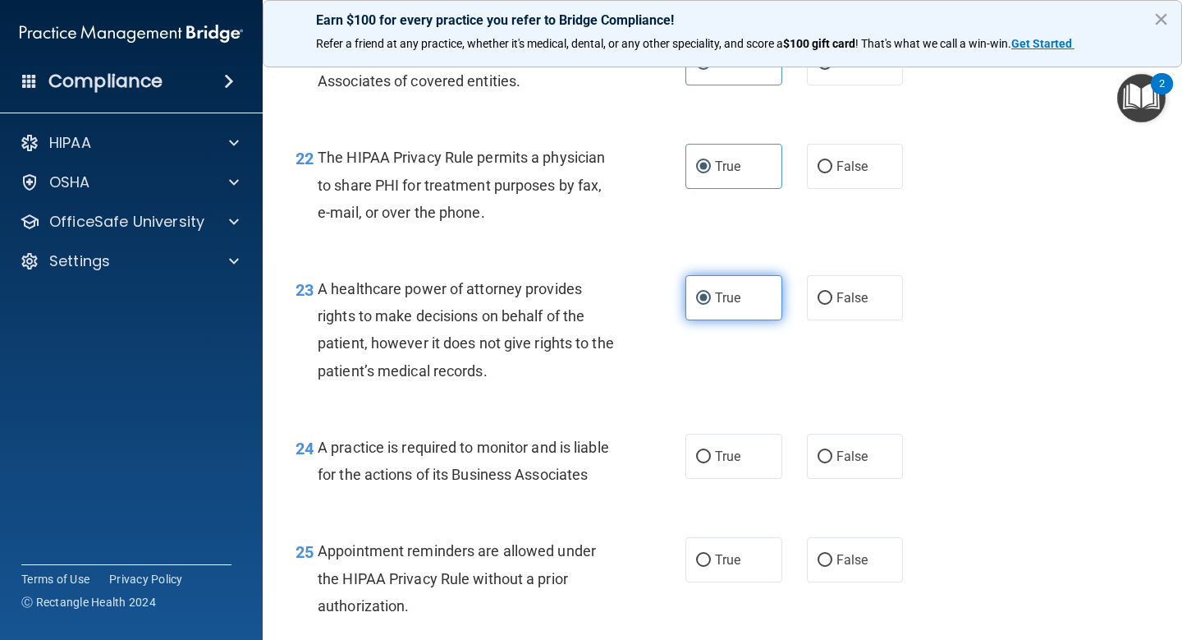
scroll to position [3264, 0]
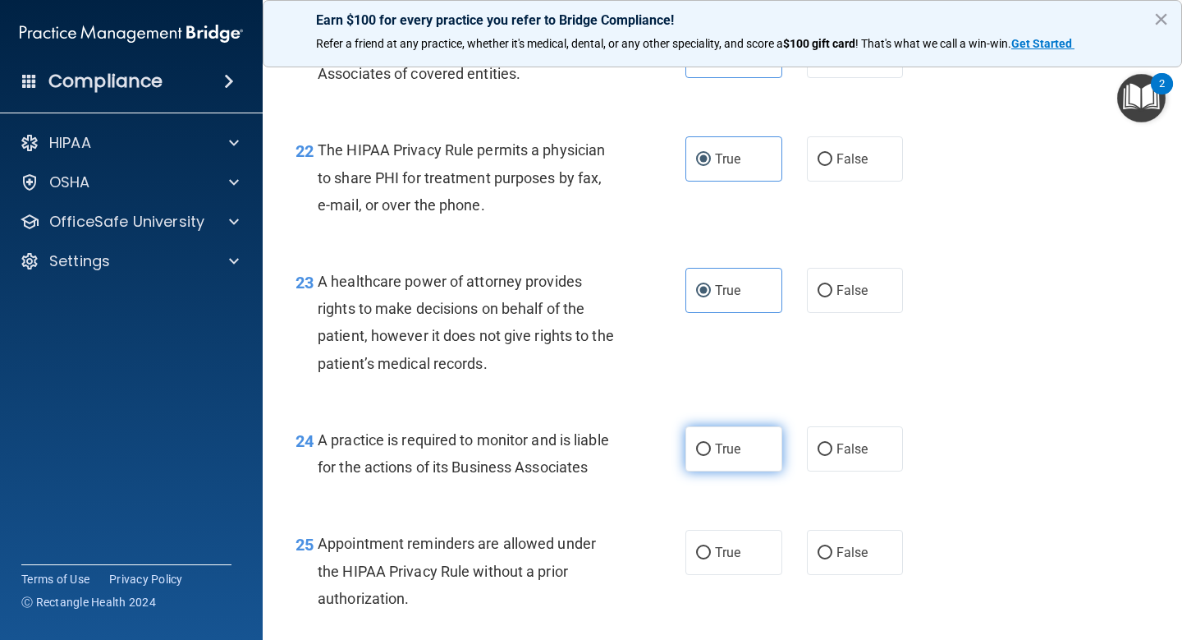
click at [746, 450] on label "True" at bounding box center [734, 448] width 97 height 45
click at [711, 450] on input "True" at bounding box center [703, 449] width 15 height 12
radio input "true"
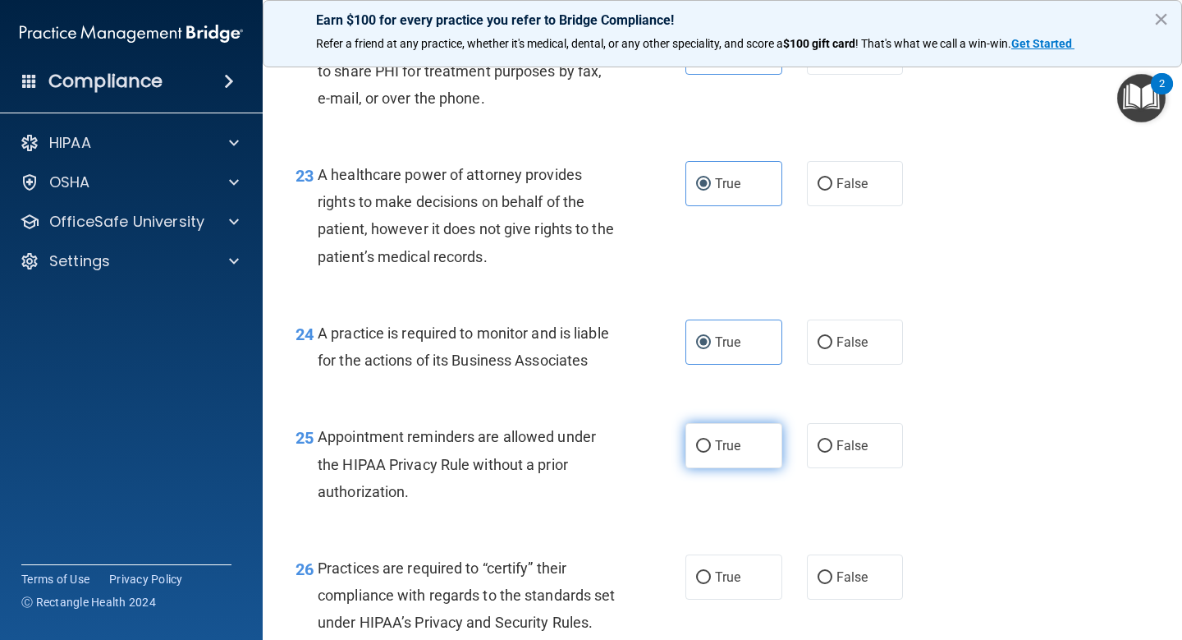
scroll to position [3373, 0]
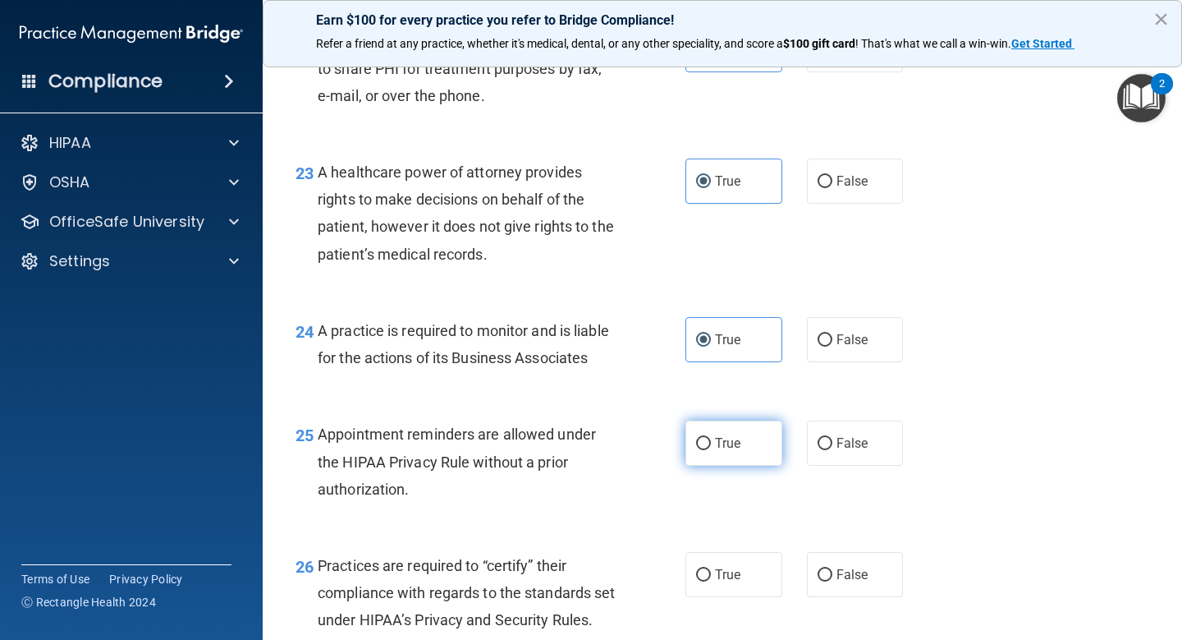
click at [750, 440] on label "True" at bounding box center [734, 442] width 97 height 45
click at [711, 440] on input "True" at bounding box center [703, 444] width 15 height 12
radio input "true"
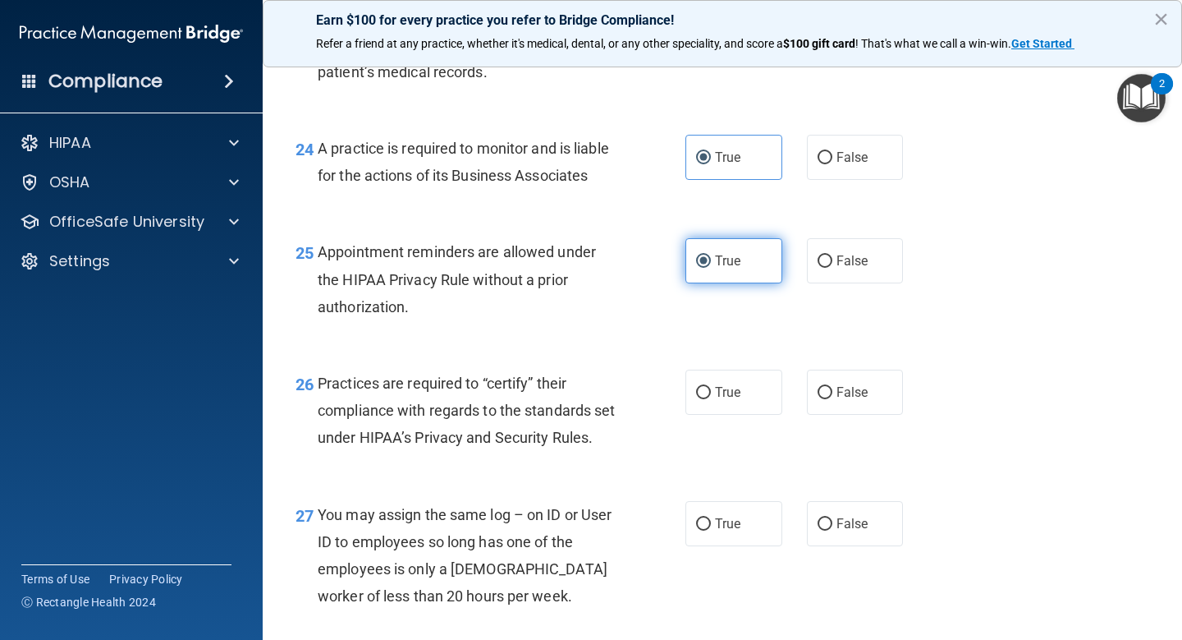
scroll to position [3557, 0]
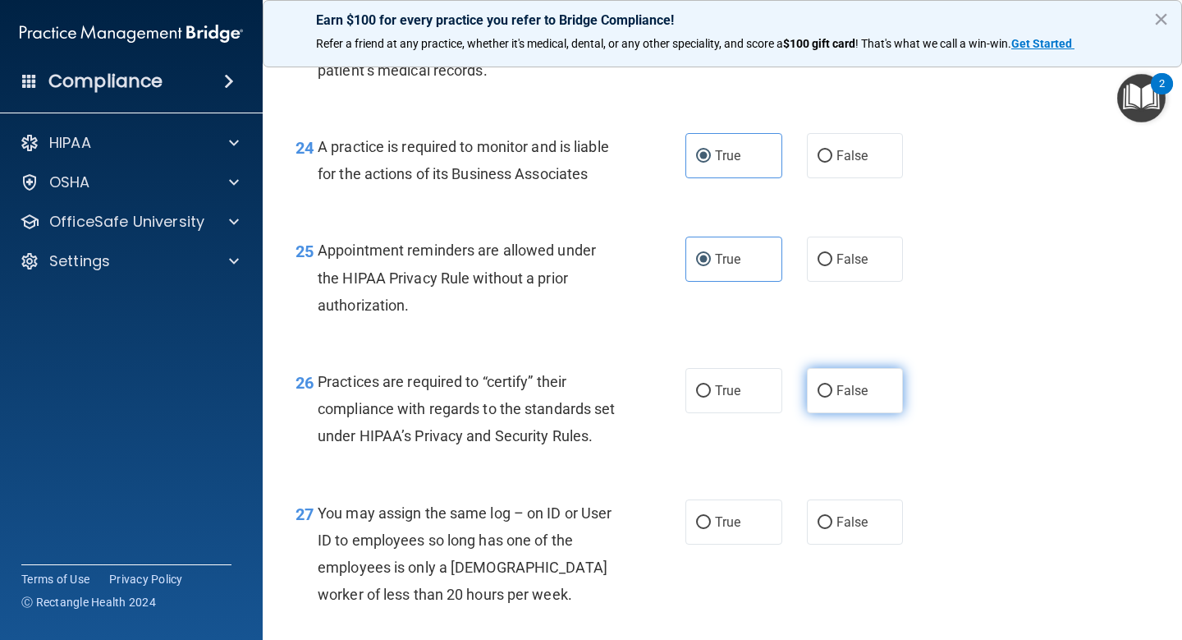
click at [832, 394] on input "False" at bounding box center [825, 391] width 15 height 12
radio input "true"
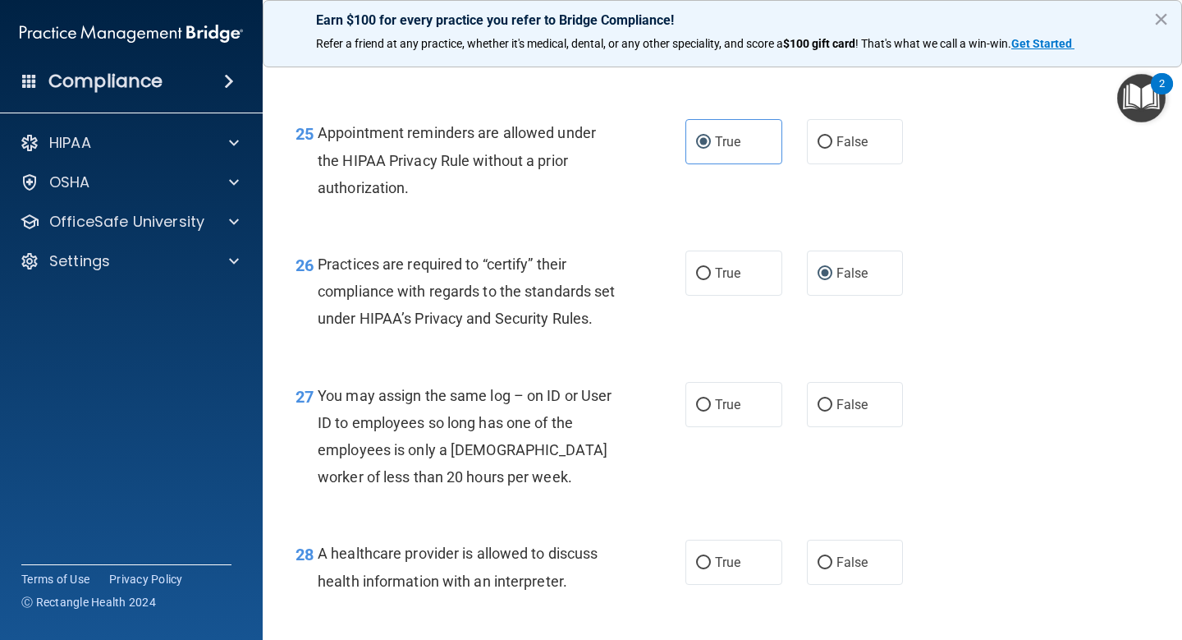
scroll to position [3680, 0]
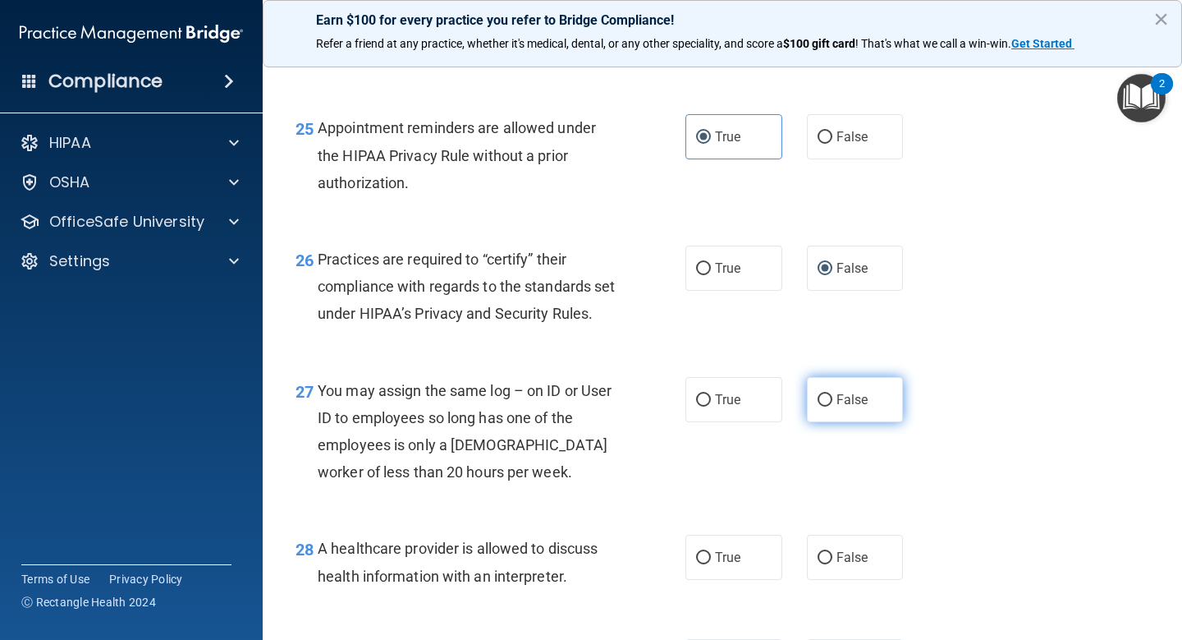
click at [833, 422] on label "False" at bounding box center [855, 399] width 97 height 45
click at [832, 406] on input "False" at bounding box center [825, 400] width 15 height 12
radio input "true"
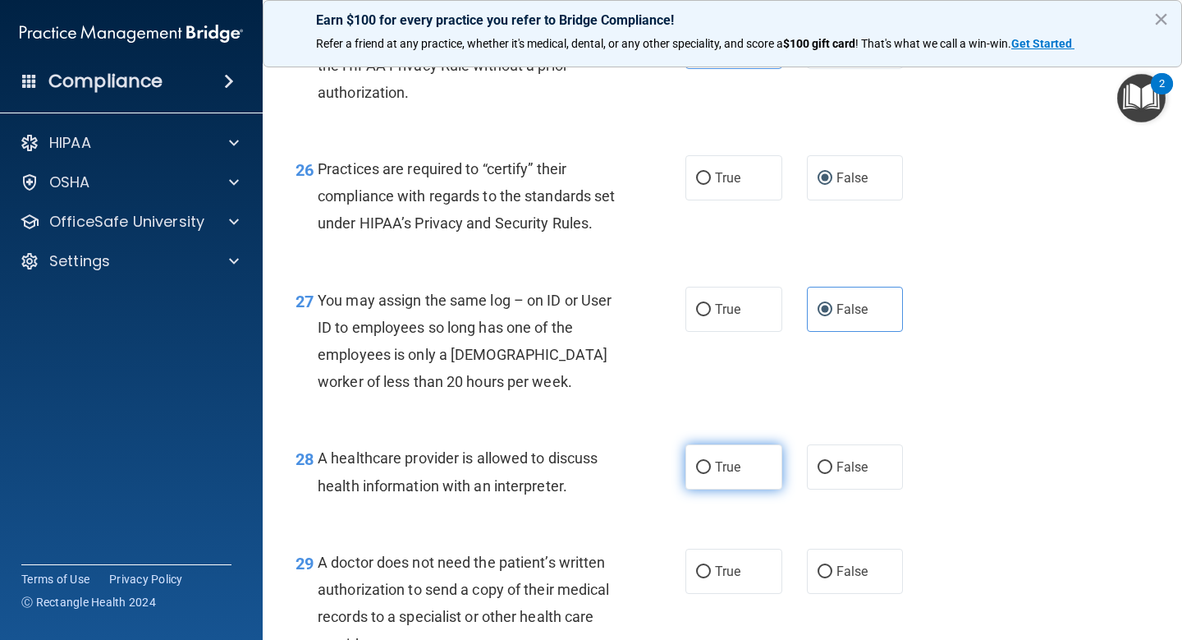
click at [720, 475] on span "True" at bounding box center [727, 467] width 25 height 16
click at [711, 474] on input "True" at bounding box center [703, 467] width 15 height 12
radio input "true"
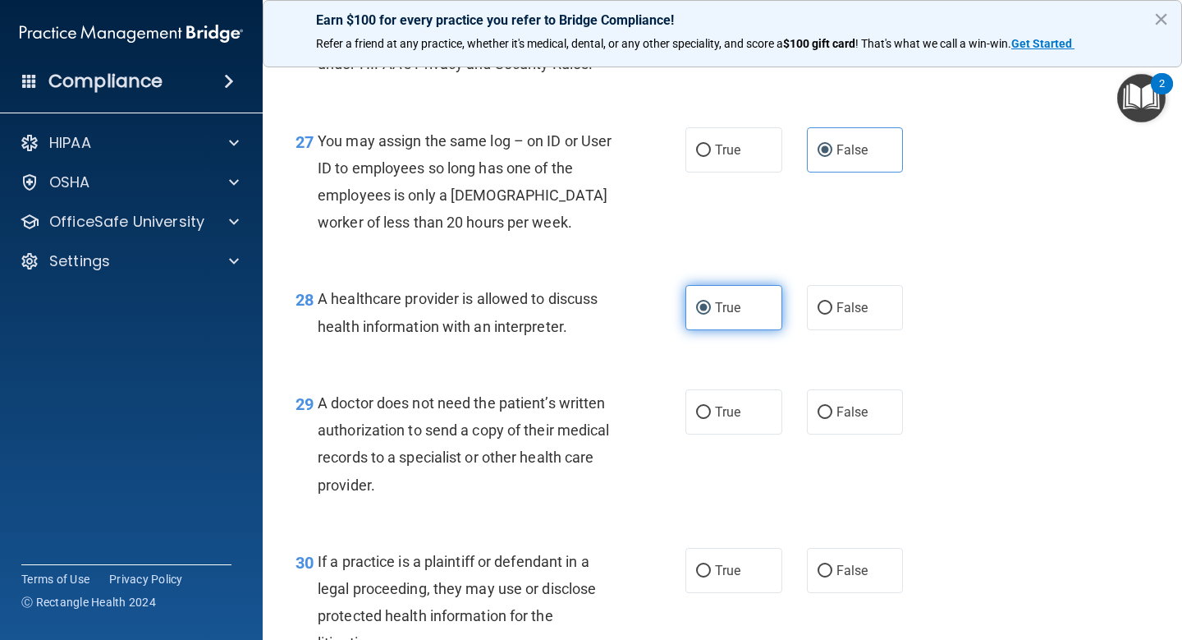
scroll to position [3933, 0]
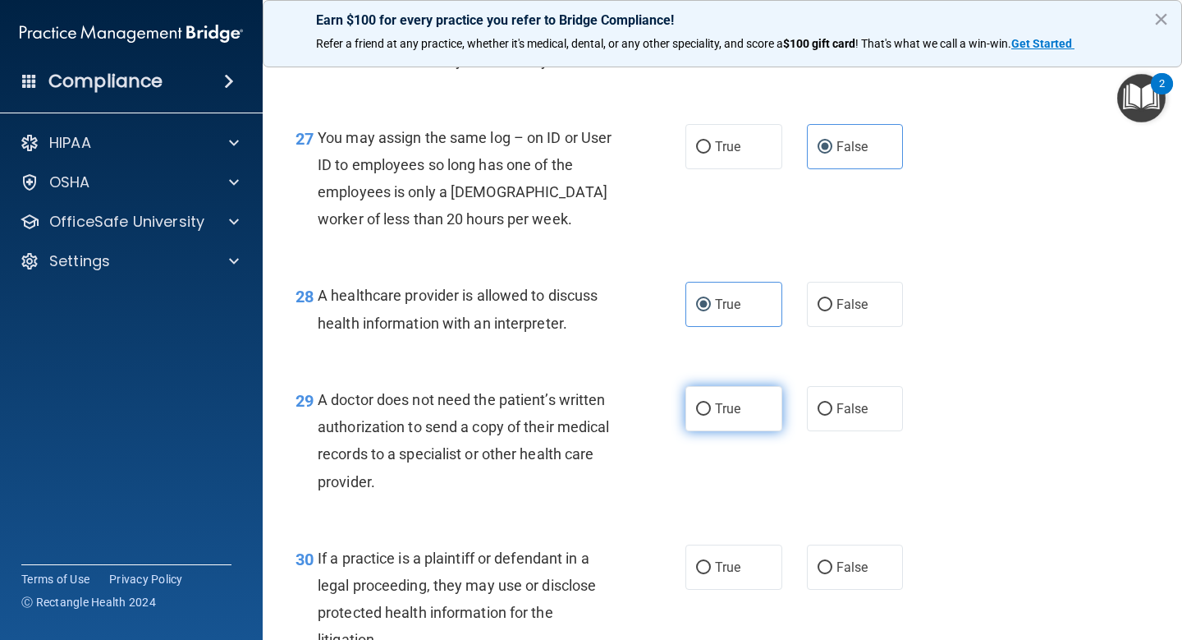
click at [732, 416] on span "True" at bounding box center [727, 409] width 25 height 16
click at [711, 415] on input "True" at bounding box center [703, 409] width 15 height 12
radio input "true"
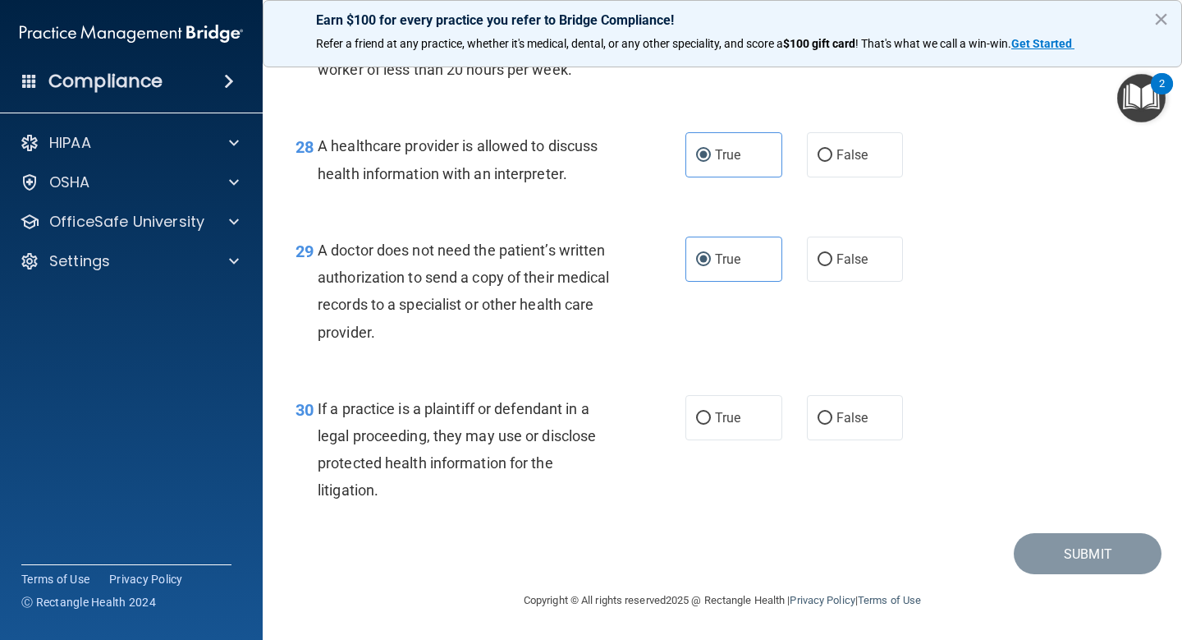
scroll to position [4109, 0]
click at [732, 426] on label "True" at bounding box center [734, 417] width 97 height 45
click at [711, 424] on input "True" at bounding box center [703, 418] width 15 height 12
radio input "true"
click at [1050, 553] on button "Submit" at bounding box center [1088, 554] width 148 height 42
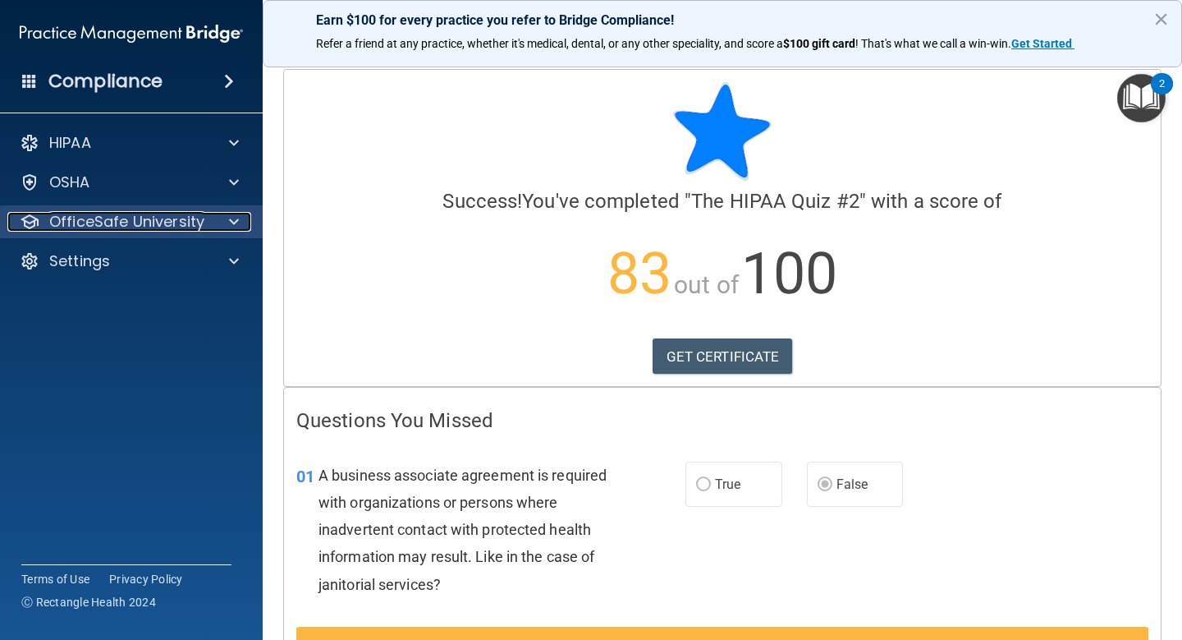
click at [229, 217] on span at bounding box center [234, 222] width 10 height 20
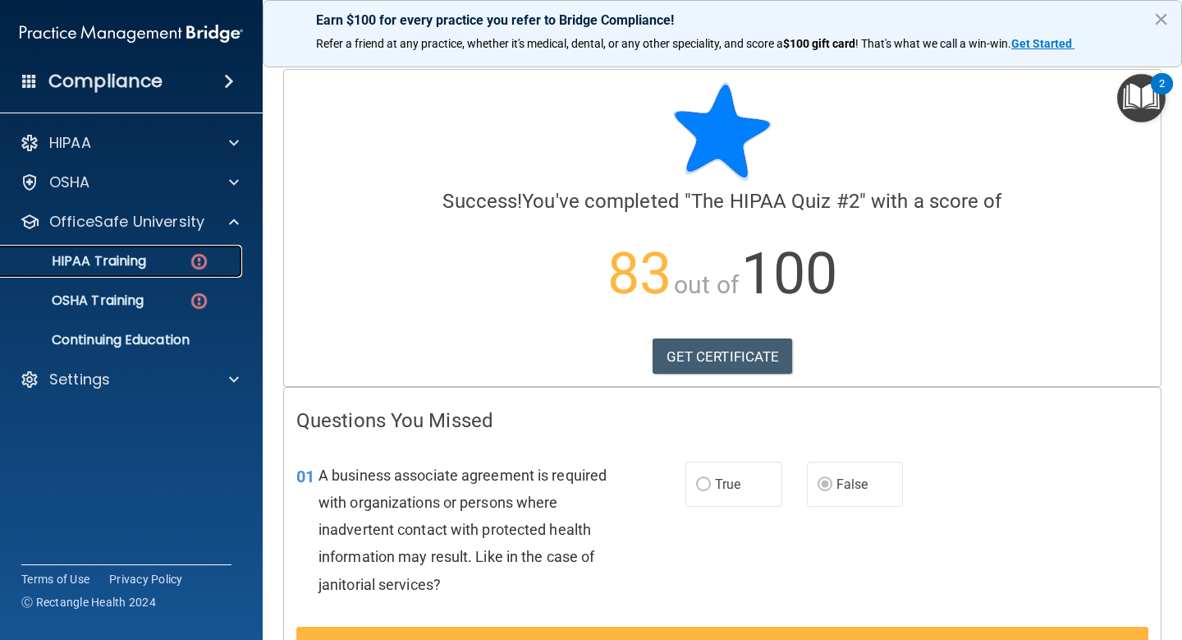
click at [175, 264] on div "HIPAA Training" at bounding box center [123, 261] width 224 height 16
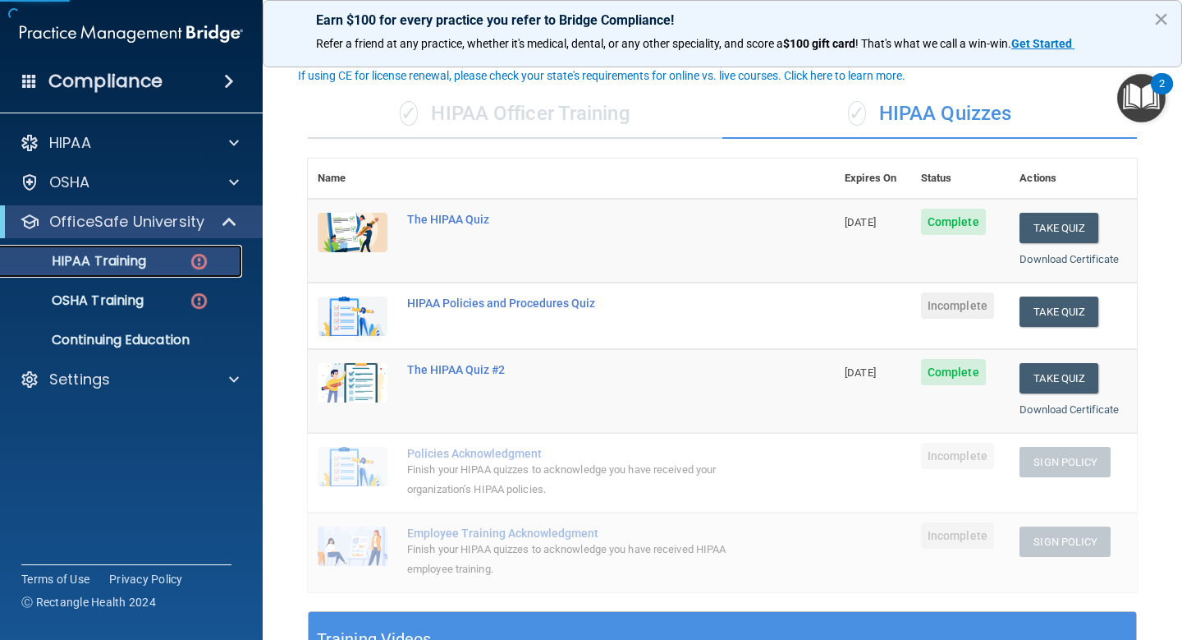
scroll to position [90, 0]
click at [435, 300] on div "HIPAA Policies and Procedures Quiz" at bounding box center [580, 302] width 346 height 13
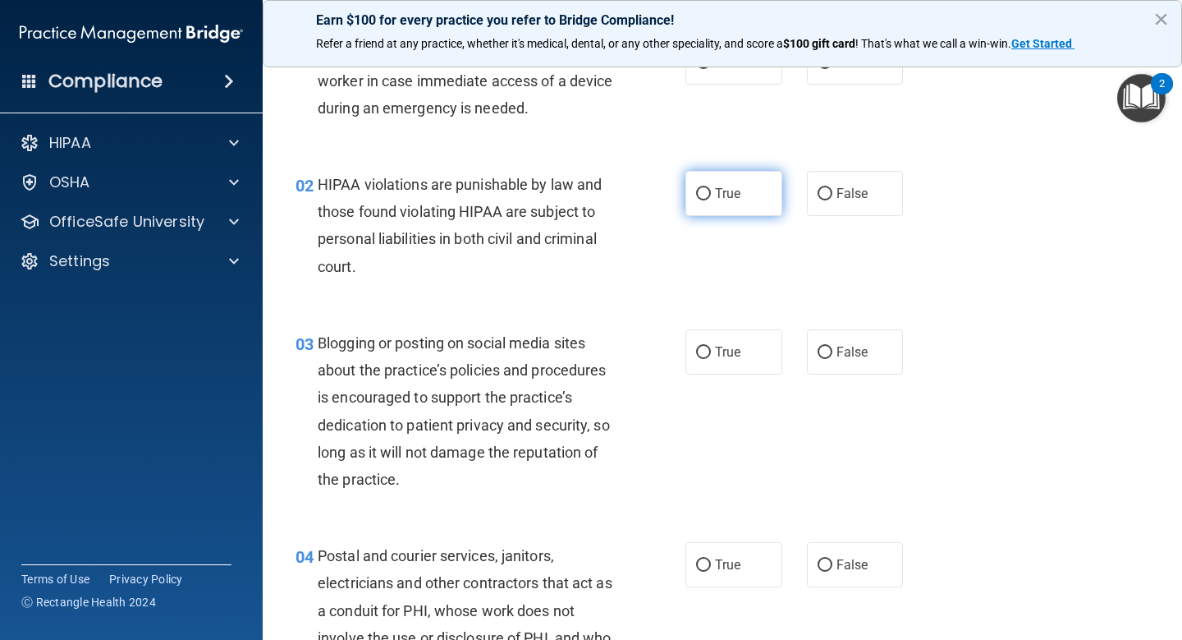
click at [722, 183] on label "True" at bounding box center [734, 193] width 97 height 45
click at [711, 188] on input "True" at bounding box center [703, 194] width 15 height 12
radio input "true"
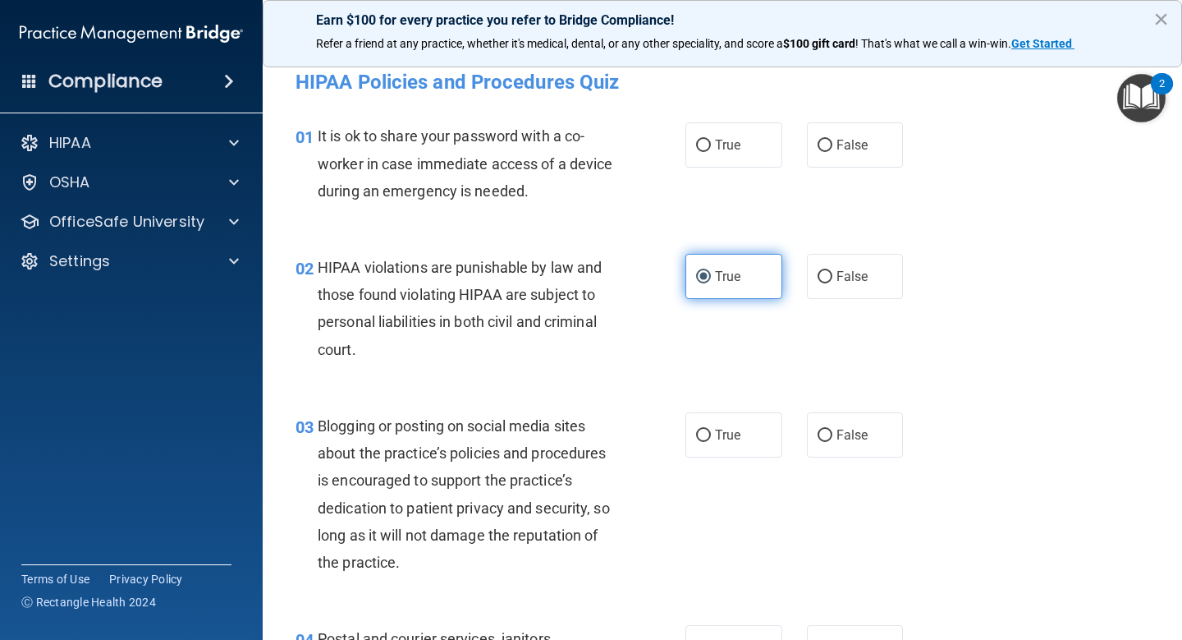
scroll to position [9, 0]
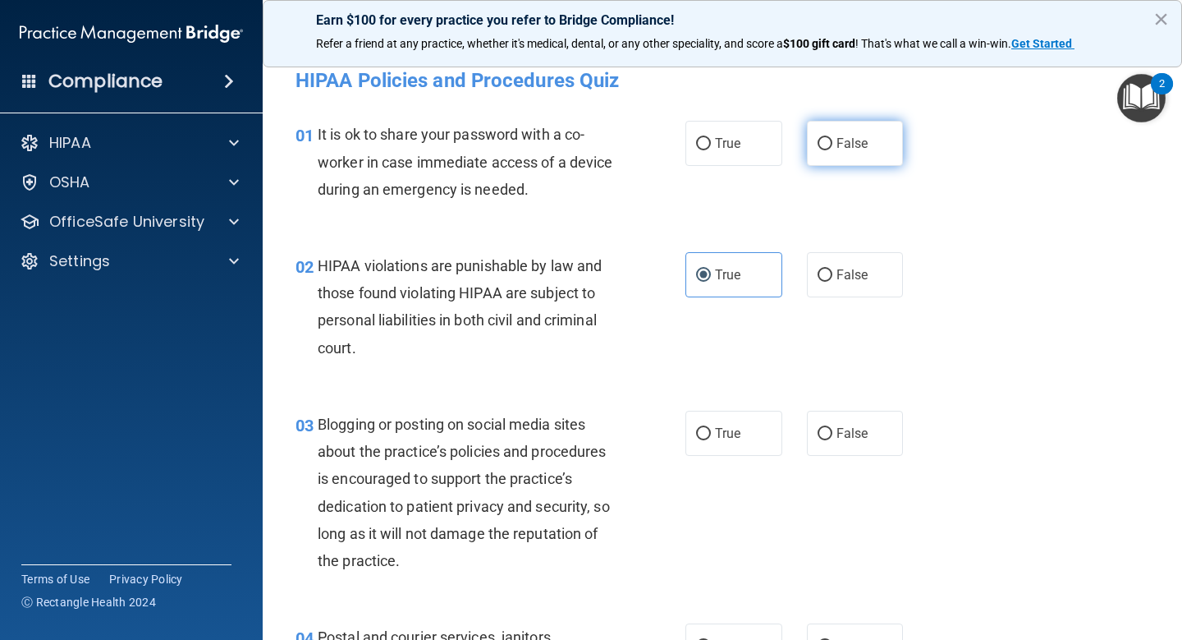
click at [821, 140] on input "False" at bounding box center [825, 144] width 15 height 12
radio input "true"
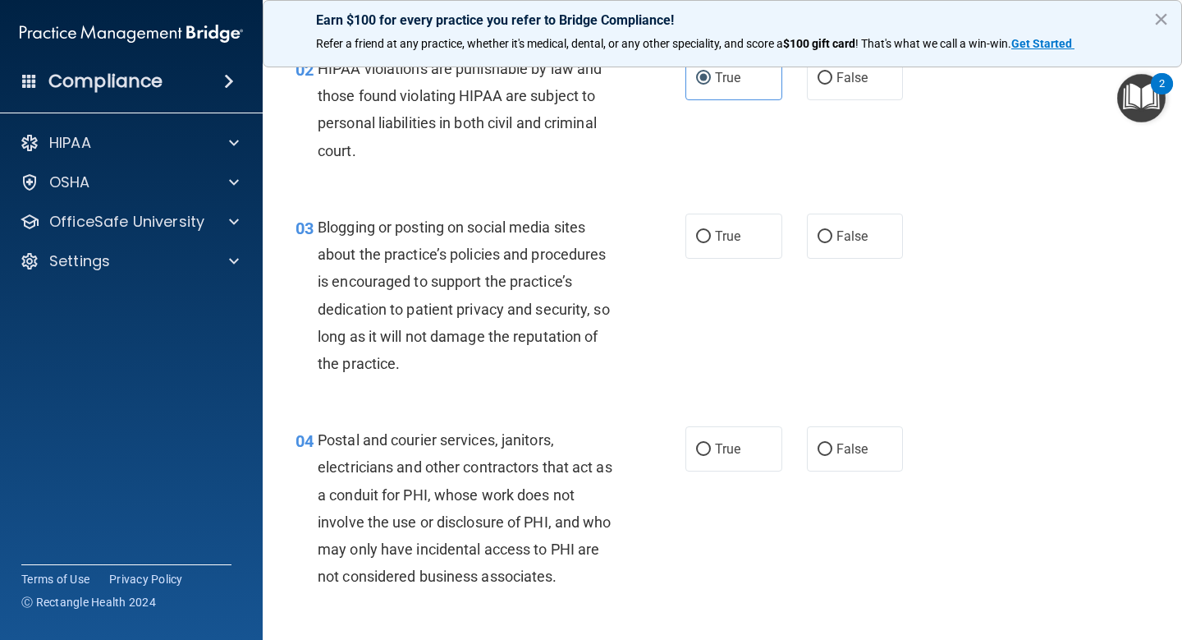
scroll to position [274, 0]
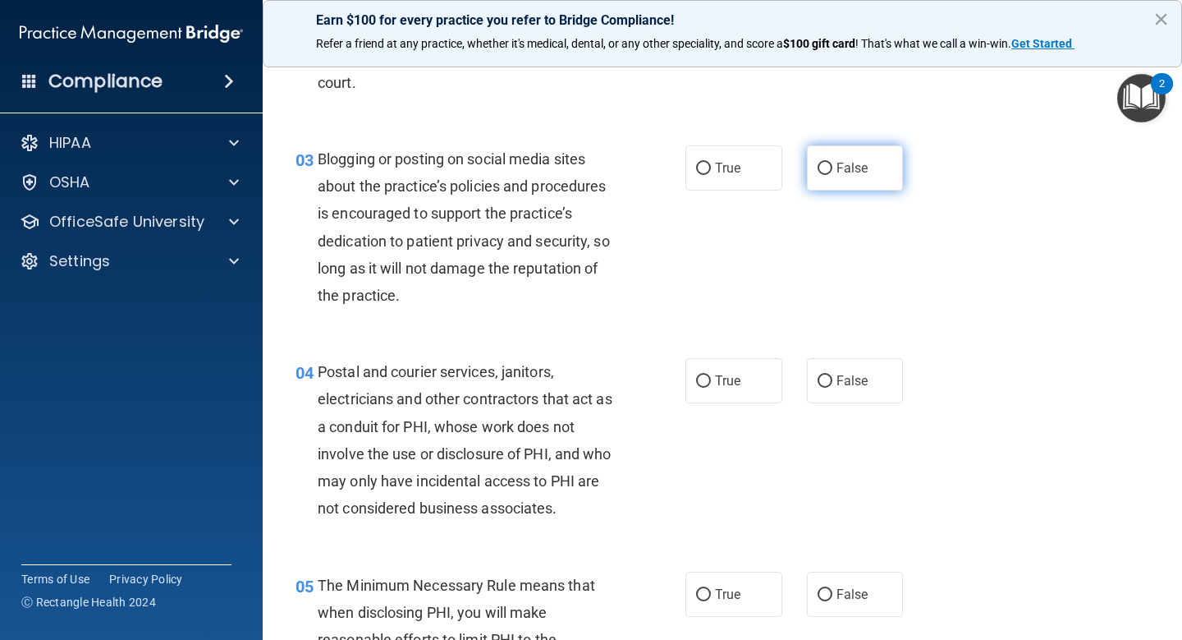
click at [840, 168] on span "False" at bounding box center [853, 168] width 32 height 16
click at [832, 168] on input "False" at bounding box center [825, 169] width 15 height 12
radio input "true"
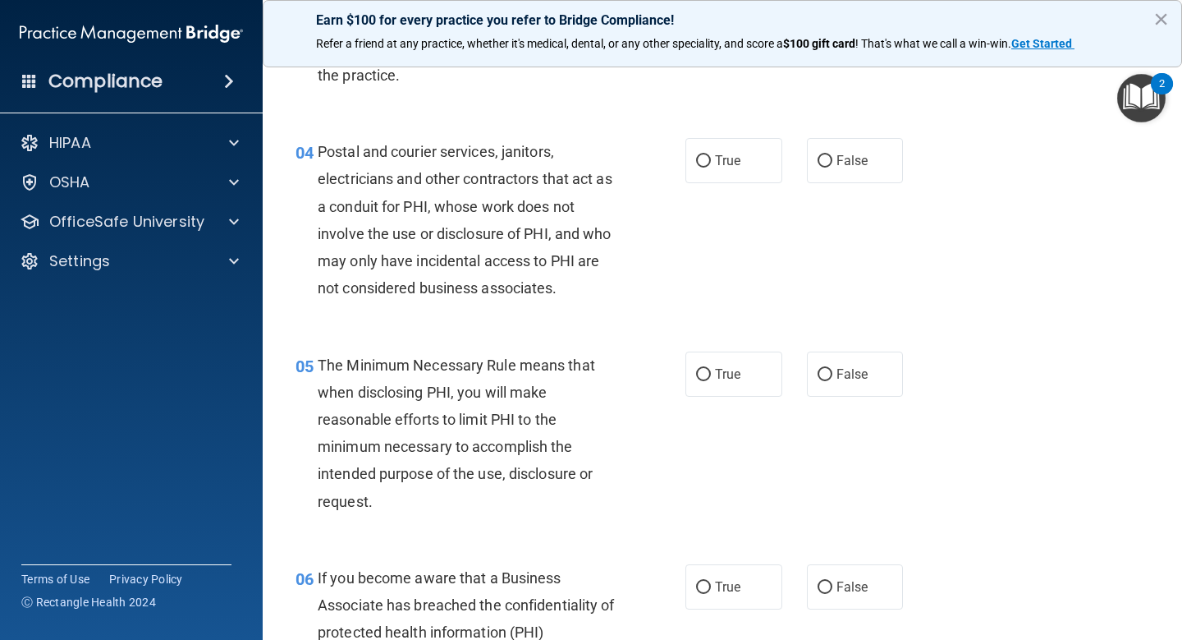
scroll to position [502, 0]
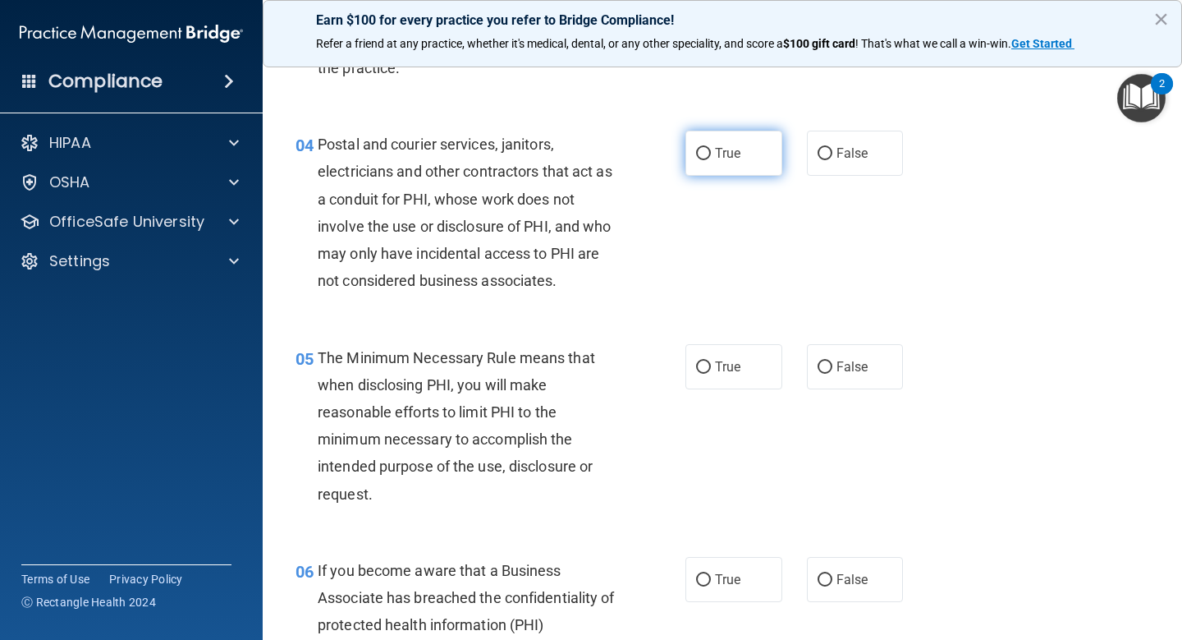
click at [727, 156] on span "True" at bounding box center [727, 153] width 25 height 16
click at [711, 156] on input "True" at bounding box center [703, 154] width 15 height 12
radio input "true"
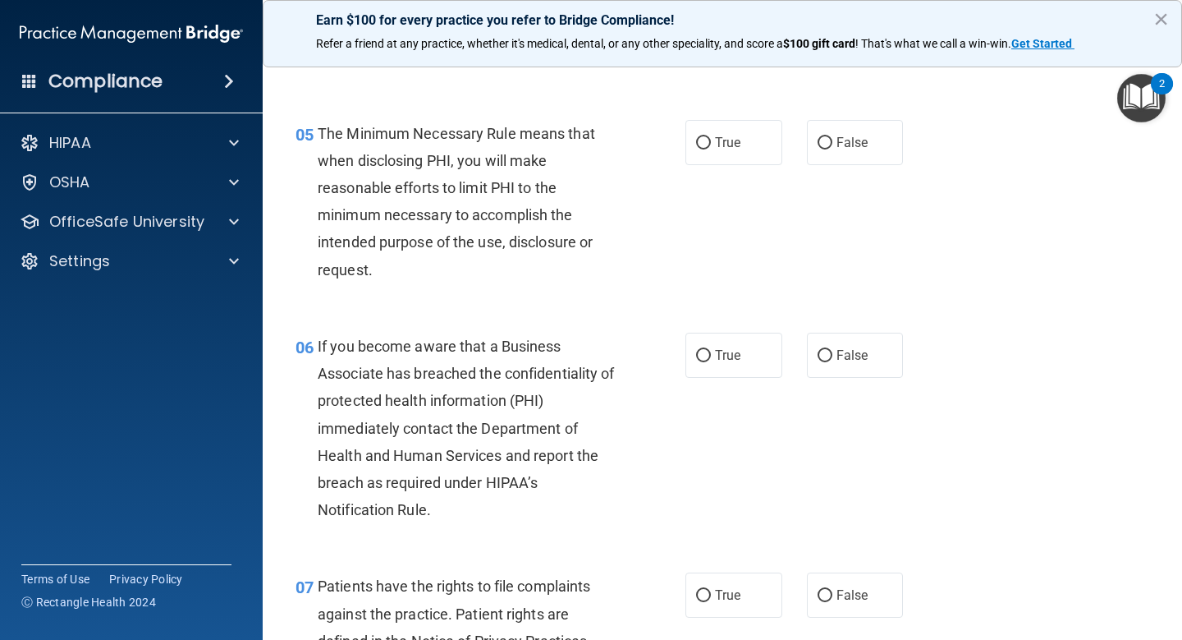
scroll to position [730, 0]
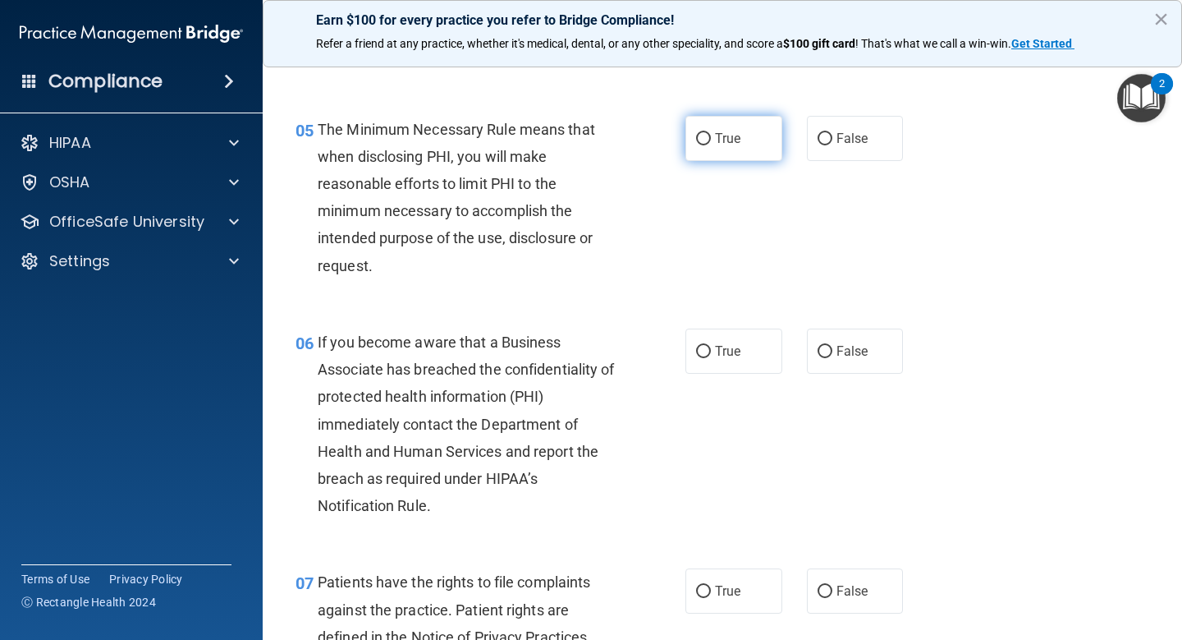
click at [707, 143] on input "True" at bounding box center [703, 139] width 15 height 12
radio input "true"
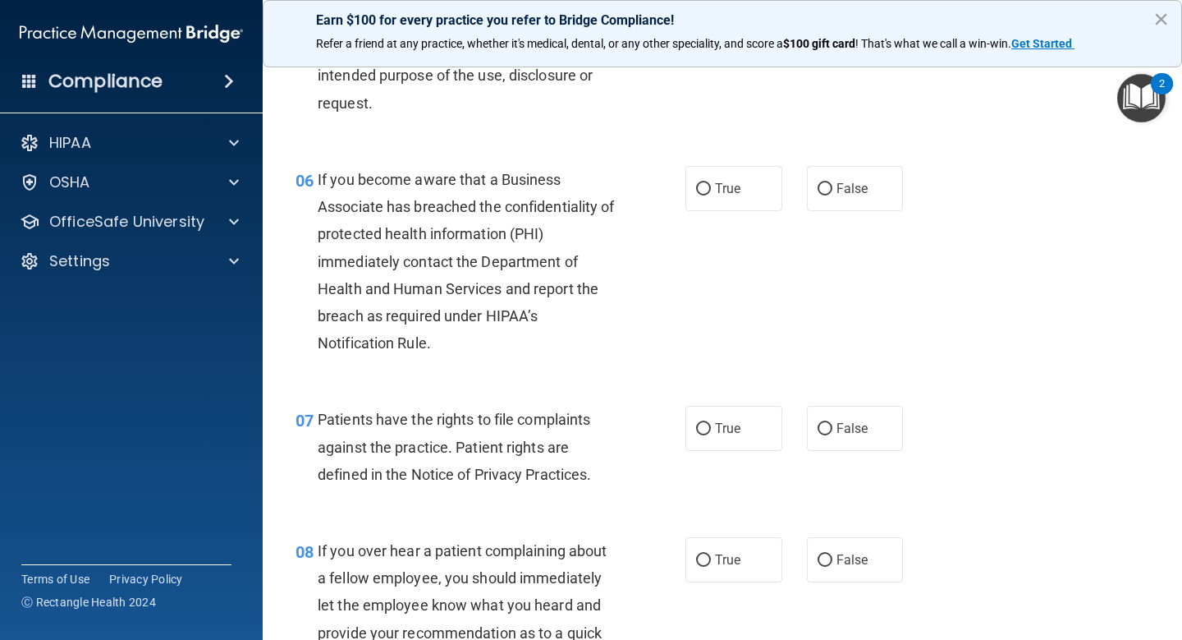
scroll to position [894, 0]
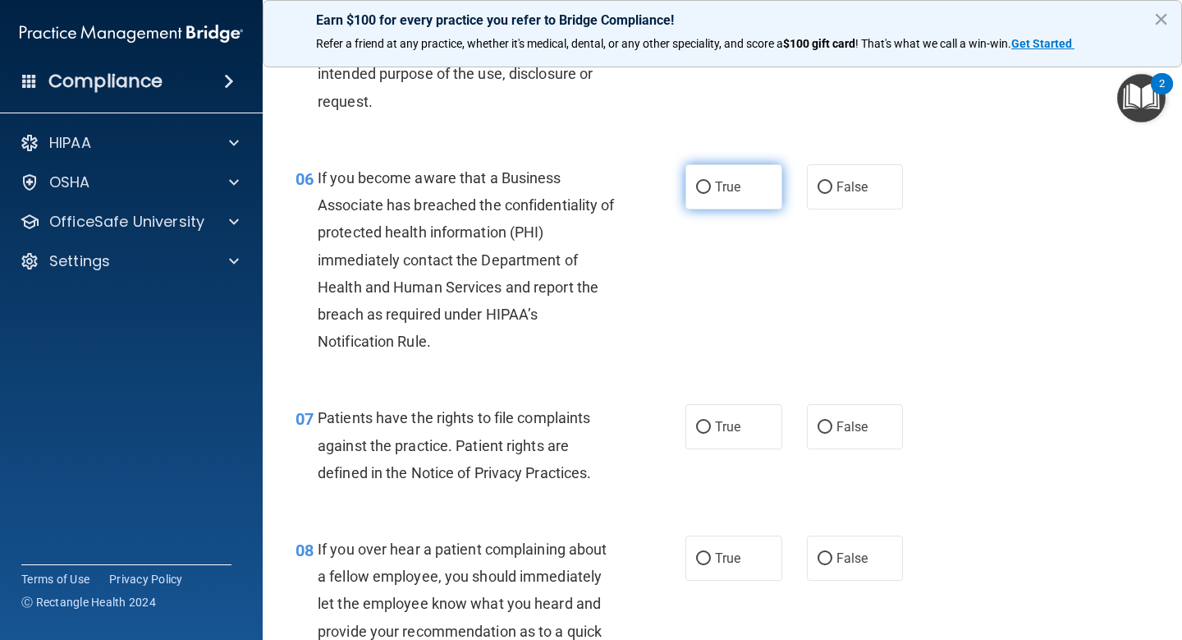
click at [751, 186] on label "True" at bounding box center [734, 186] width 97 height 45
click at [711, 186] on input "True" at bounding box center [703, 187] width 15 height 12
radio input "true"
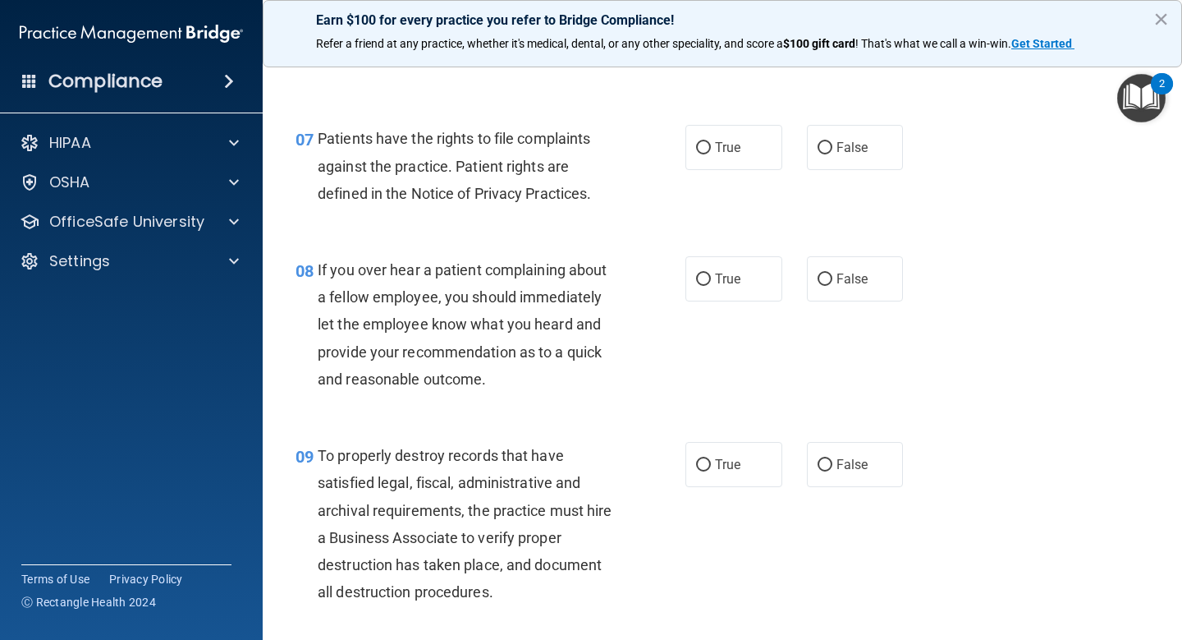
scroll to position [1175, 0]
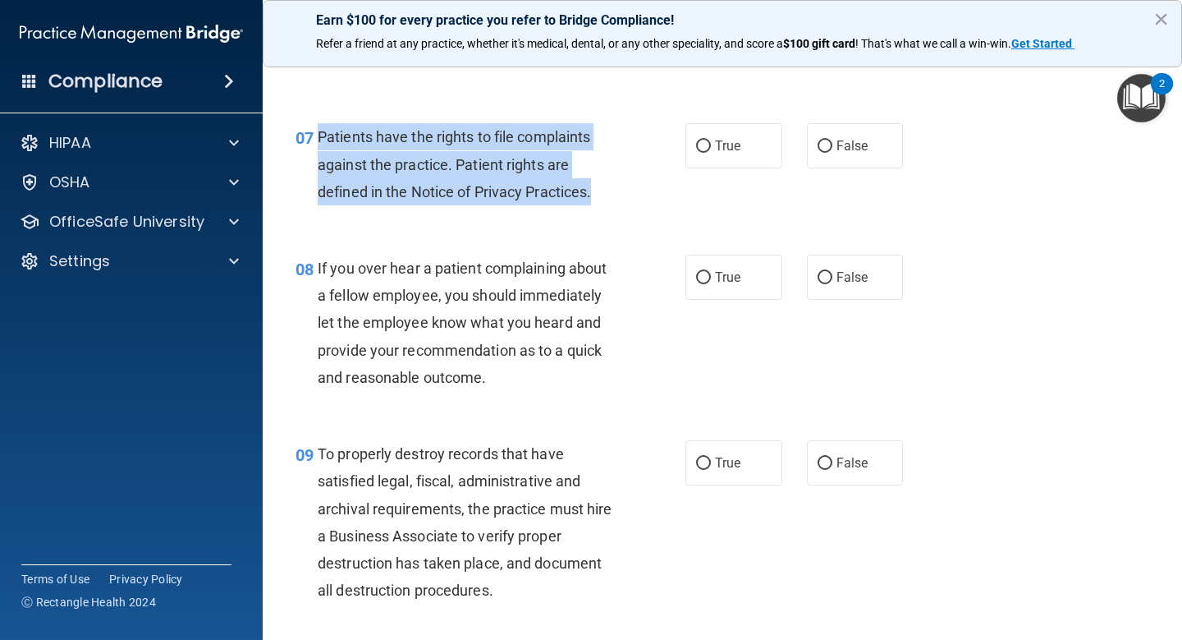
drag, startPoint x: 605, startPoint y: 191, endPoint x: 318, endPoint y: 140, distance: 292.0
click at [318, 140] on div "Patients have the rights to file complaints against the practice. Patient right…" at bounding box center [473, 164] width 311 height 82
click at [706, 150] on input "True" at bounding box center [703, 146] width 15 height 12
radio input "true"
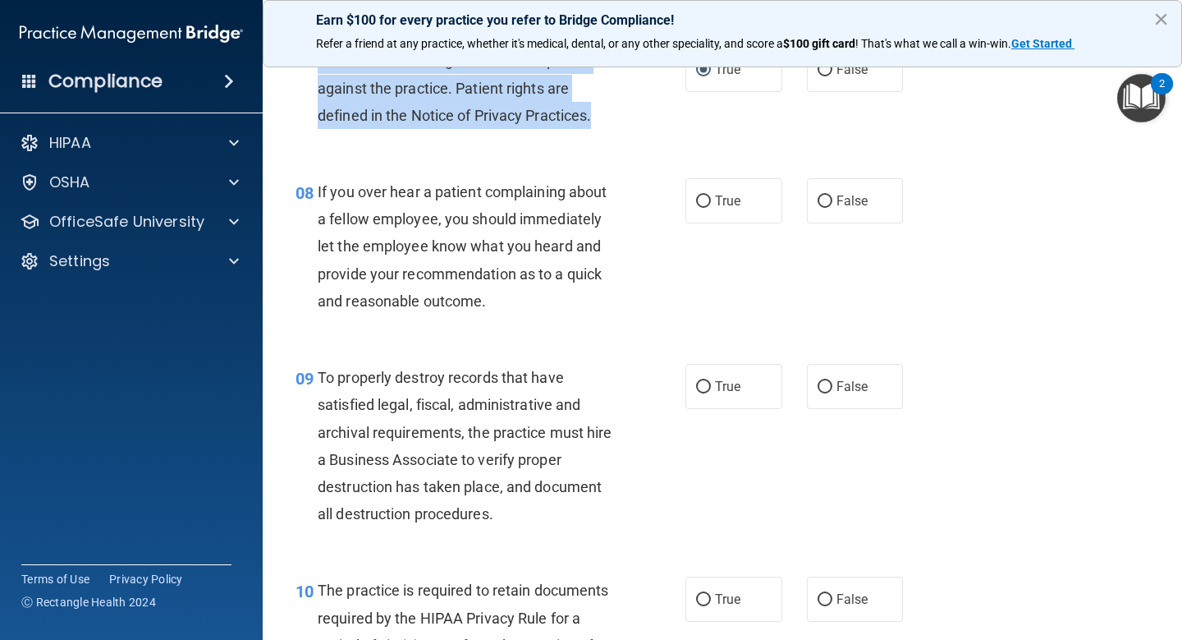
scroll to position [1253, 0]
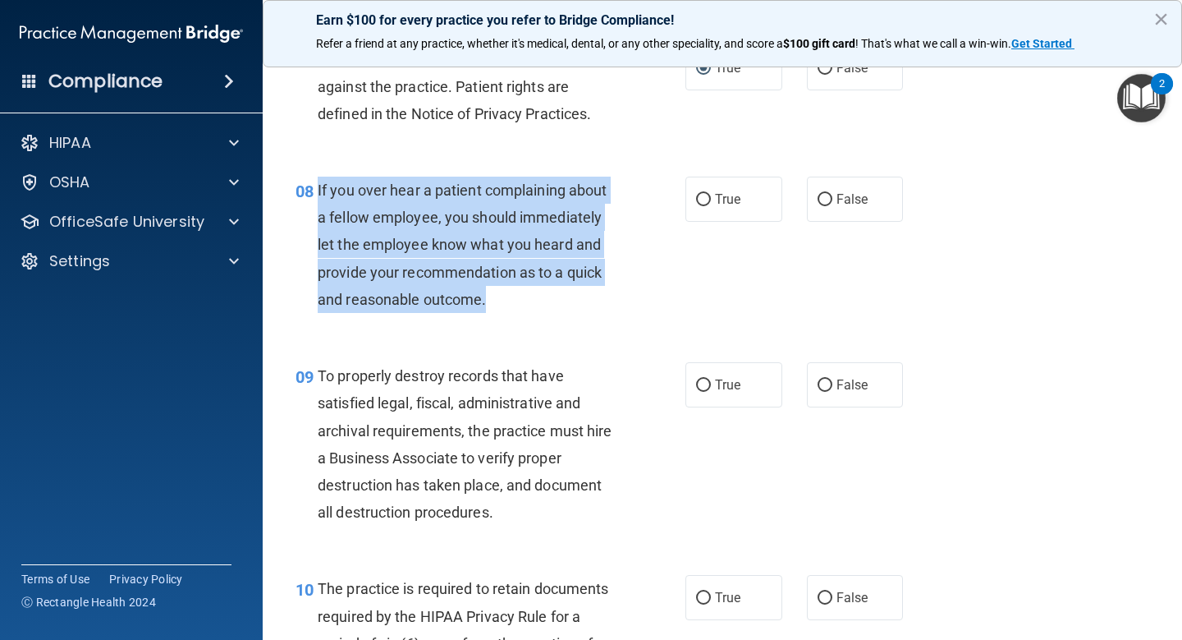
drag, startPoint x: 513, startPoint y: 296, endPoint x: 311, endPoint y: 195, distance: 225.8
click at [312, 194] on div "08 If you over hear a patient complaining about a fellow employee, you should i…" at bounding box center [490, 249] width 439 height 144
click at [832, 194] on input "False" at bounding box center [825, 200] width 15 height 12
radio input "true"
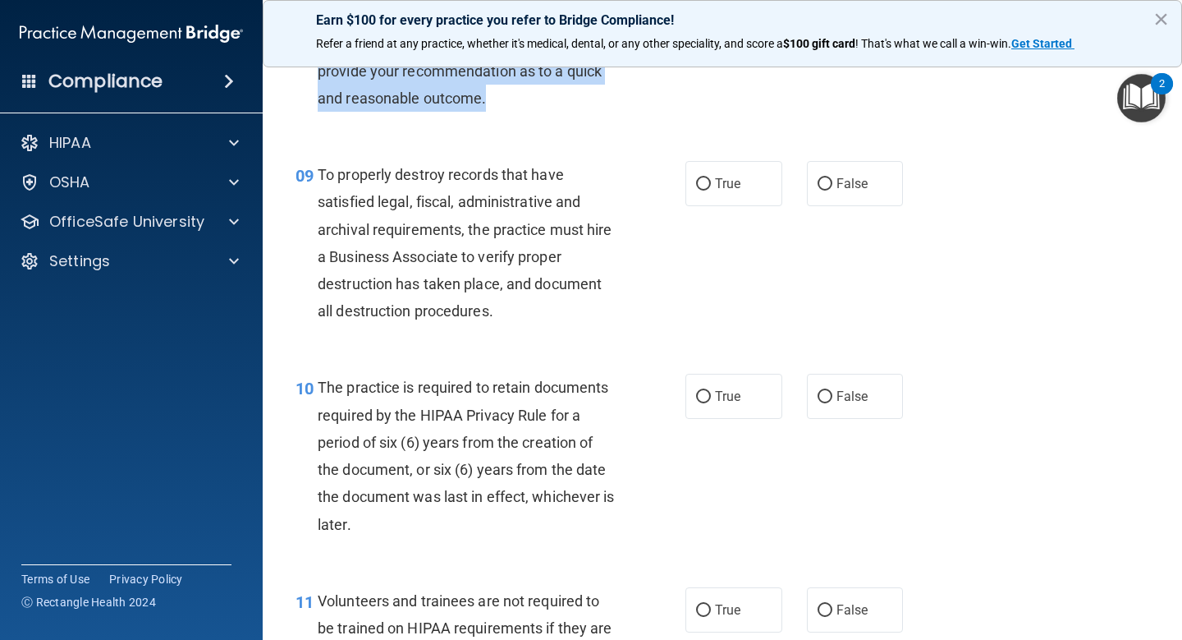
scroll to position [1478, 0]
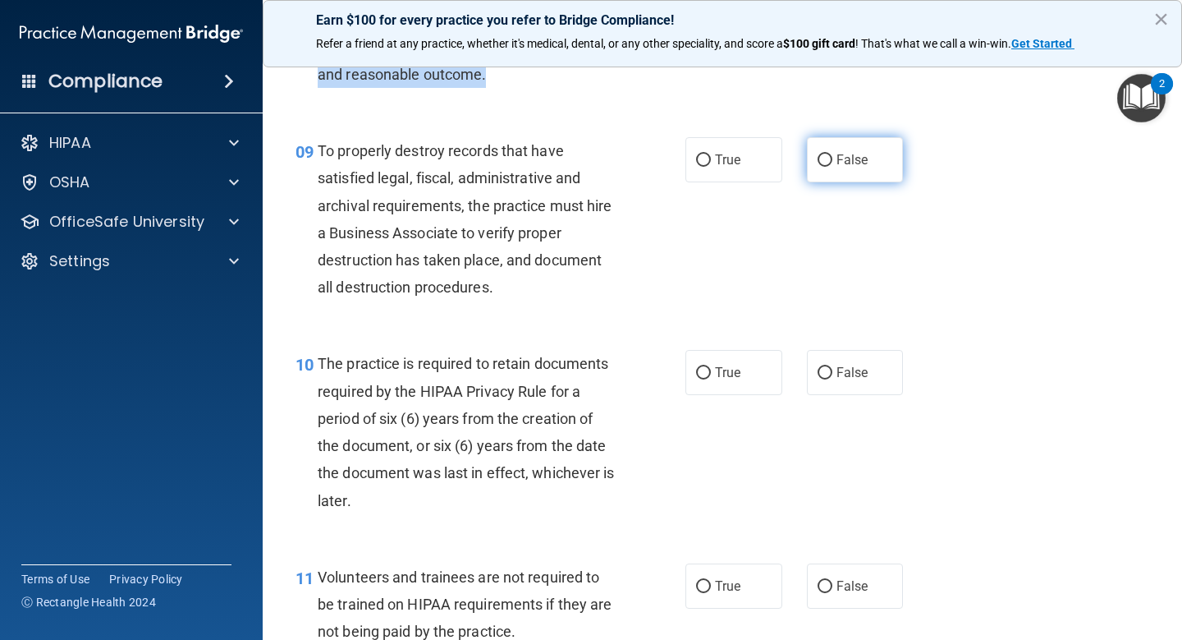
click at [821, 160] on input "False" at bounding box center [825, 160] width 15 height 12
radio input "true"
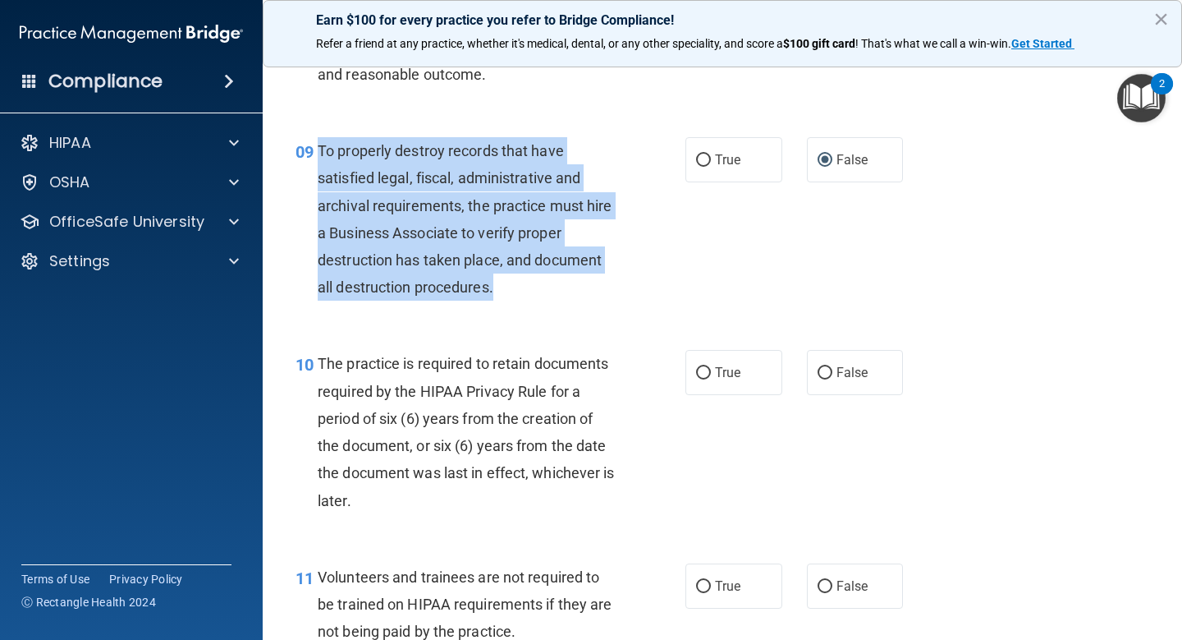
drag, startPoint x: 534, startPoint y: 288, endPoint x: 314, endPoint y: 154, distance: 257.5
click at [314, 153] on div "09 To properly destroy records that have satisfied legal, fiscal, administrativ…" at bounding box center [490, 223] width 439 height 172
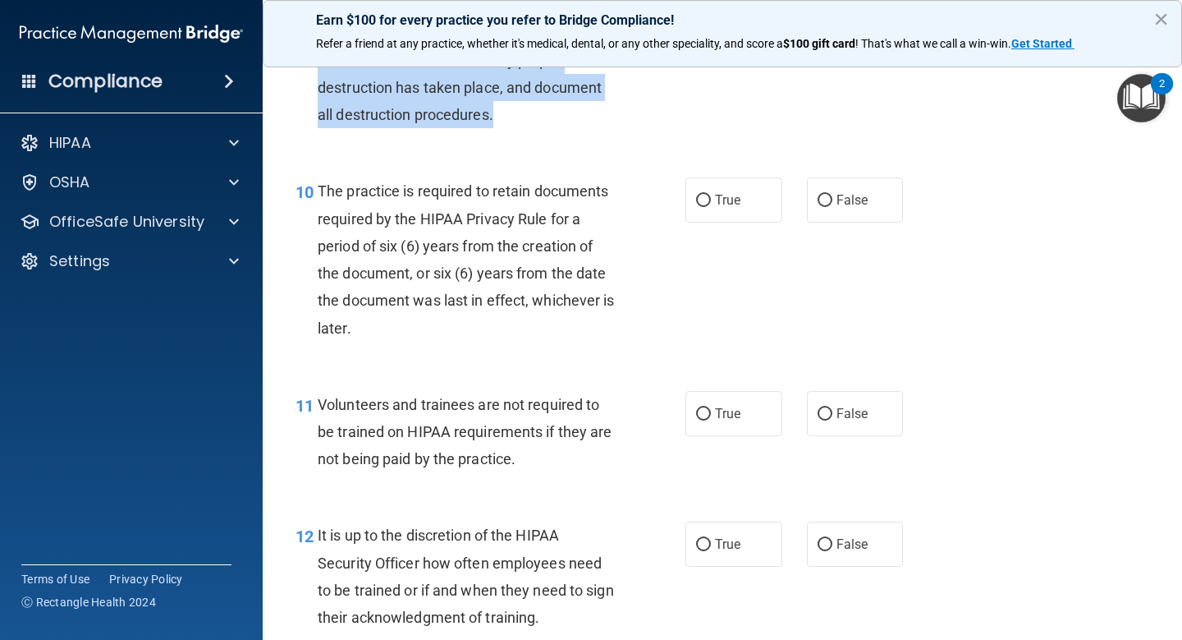
scroll to position [1655, 0]
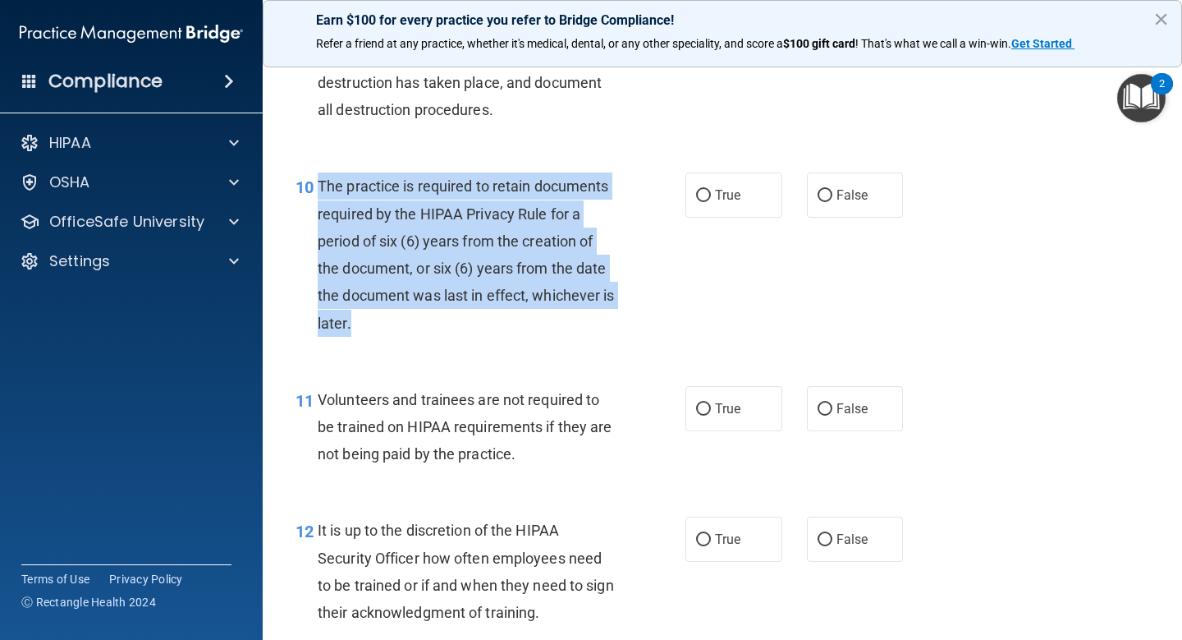
drag, startPoint x: 353, startPoint y: 328, endPoint x: 315, endPoint y: 185, distance: 147.8
click at [315, 185] on div "10 The practice is required to retain documents required by the HIPAA Privacy R…" at bounding box center [490, 258] width 439 height 172
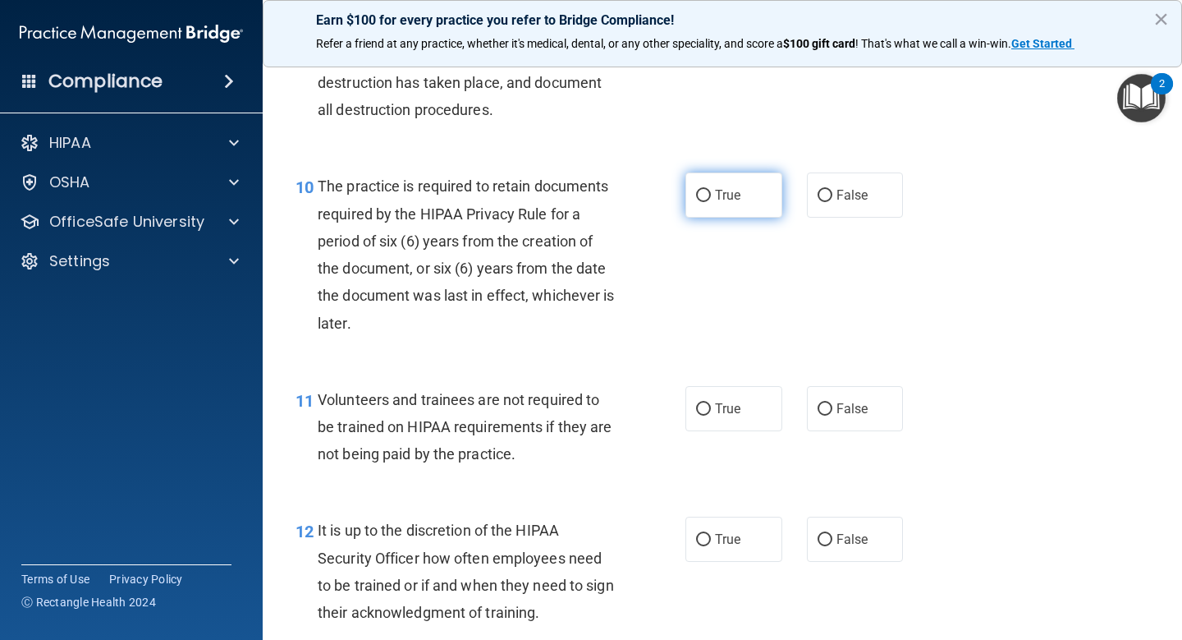
click at [724, 204] on label "True" at bounding box center [734, 194] width 97 height 45
click at [711, 202] on input "True" at bounding box center [703, 196] width 15 height 12
radio input "true"
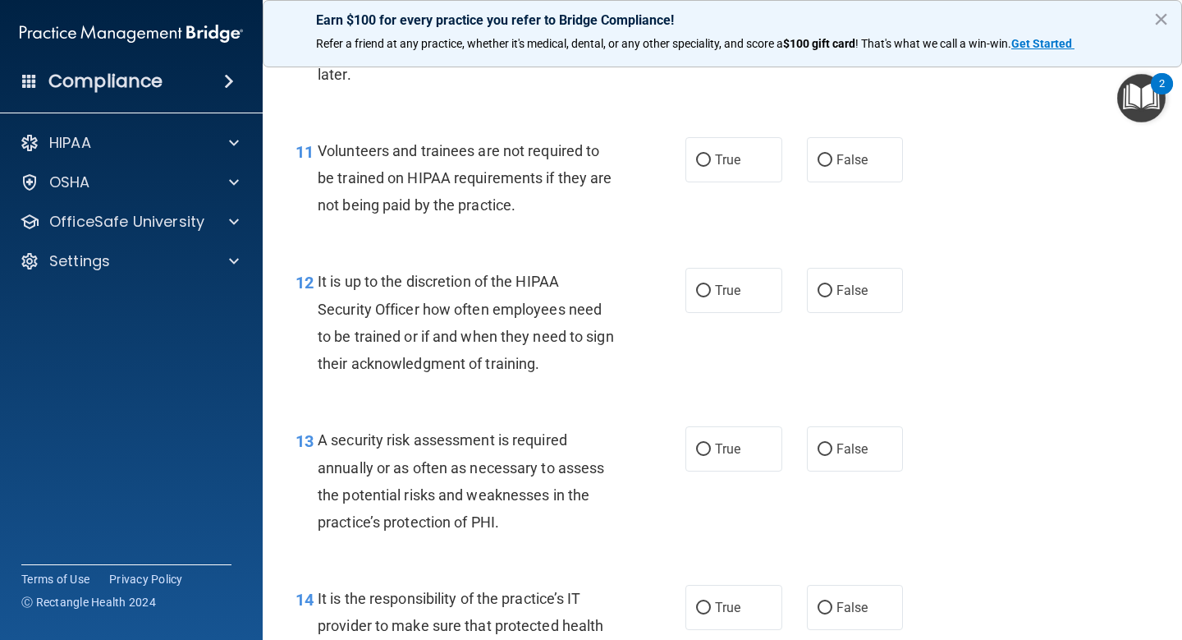
scroll to position [1929, 0]
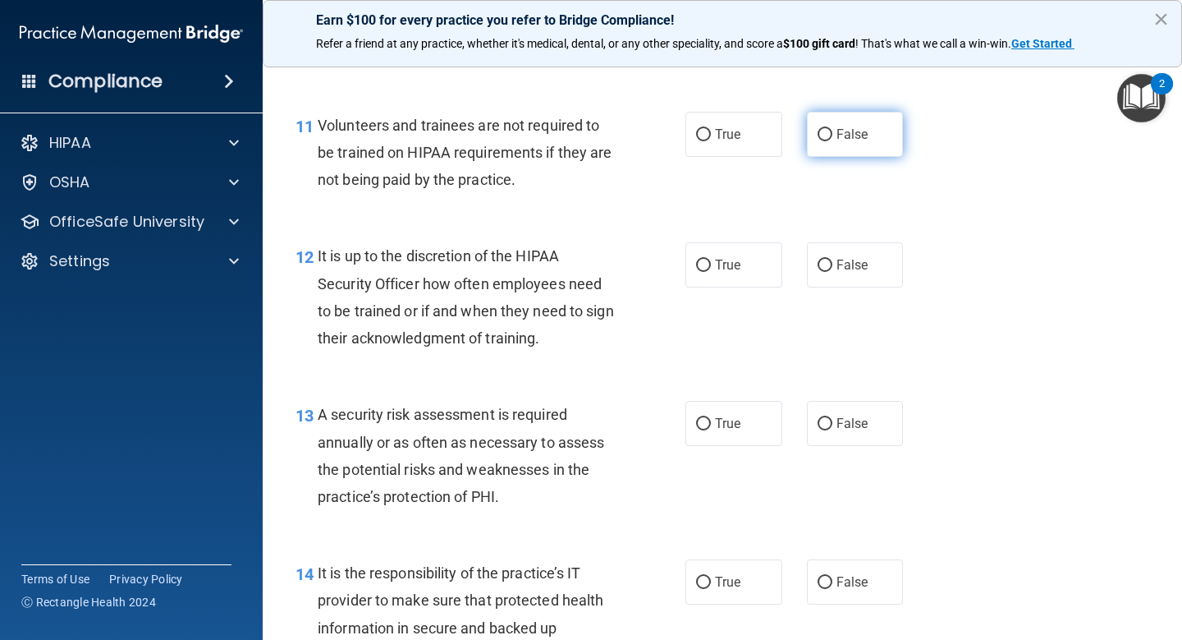
click at [848, 130] on span "False" at bounding box center [853, 134] width 32 height 16
click at [832, 130] on input "False" at bounding box center [825, 135] width 15 height 12
radio input "true"
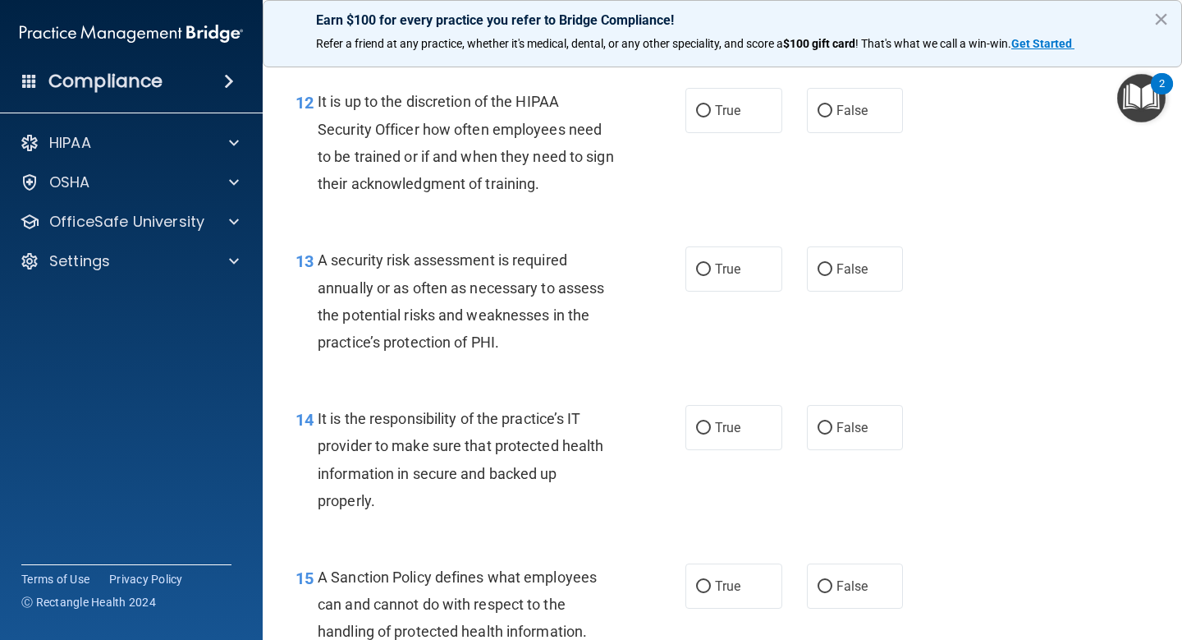
scroll to position [2085, 0]
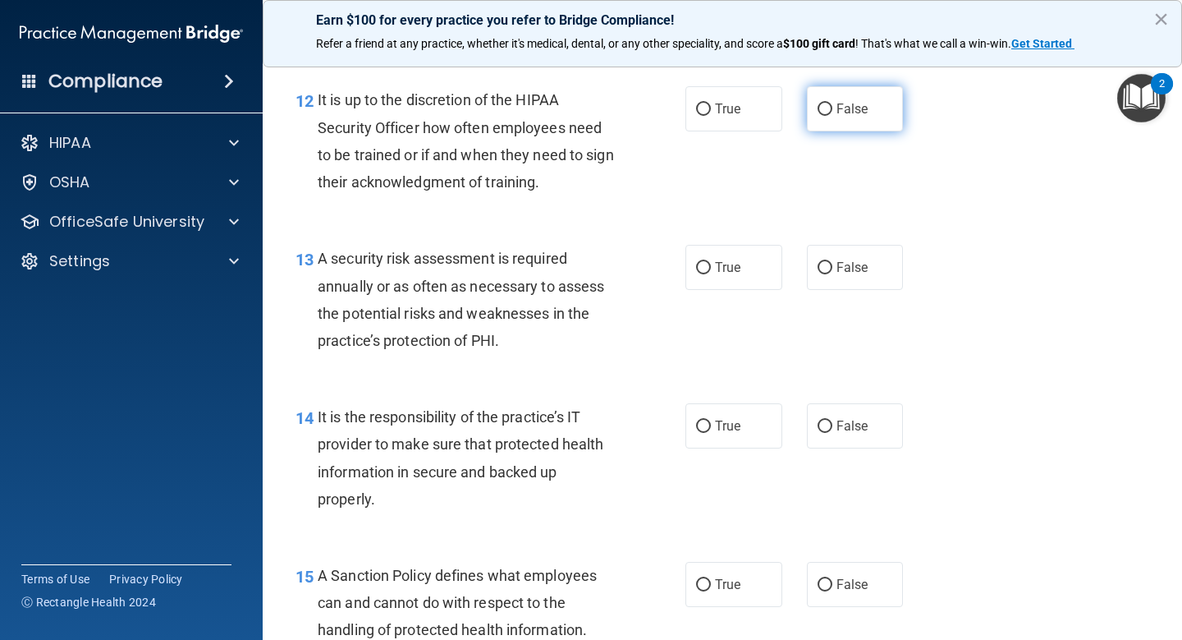
click at [828, 103] on input "False" at bounding box center [825, 109] width 15 height 12
radio input "true"
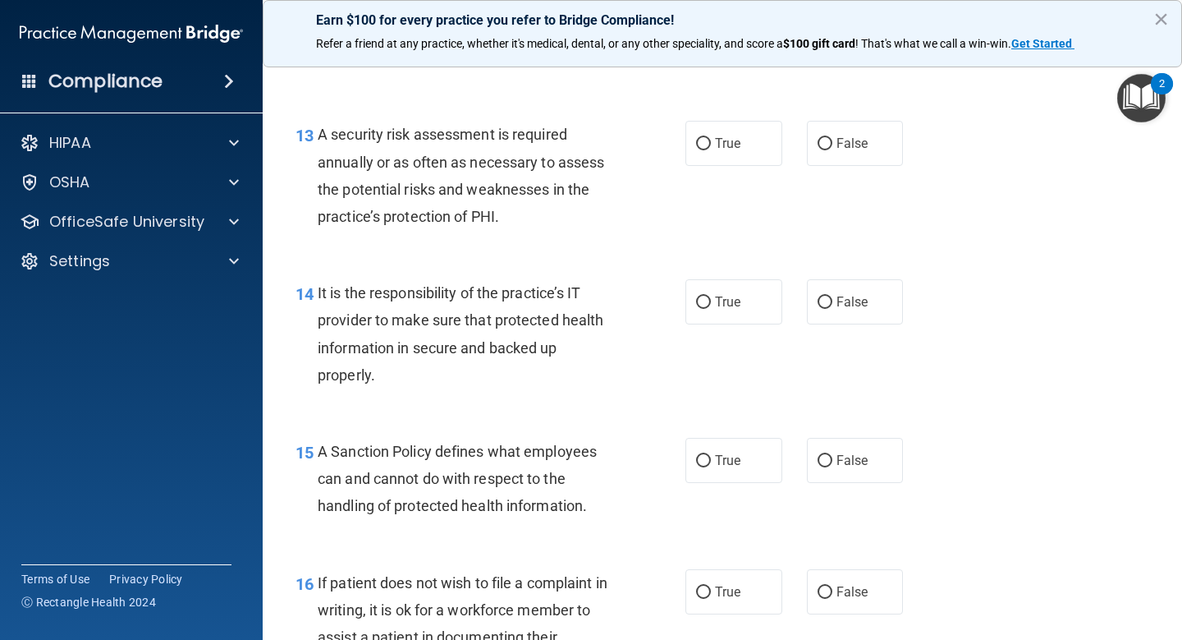
scroll to position [2222, 0]
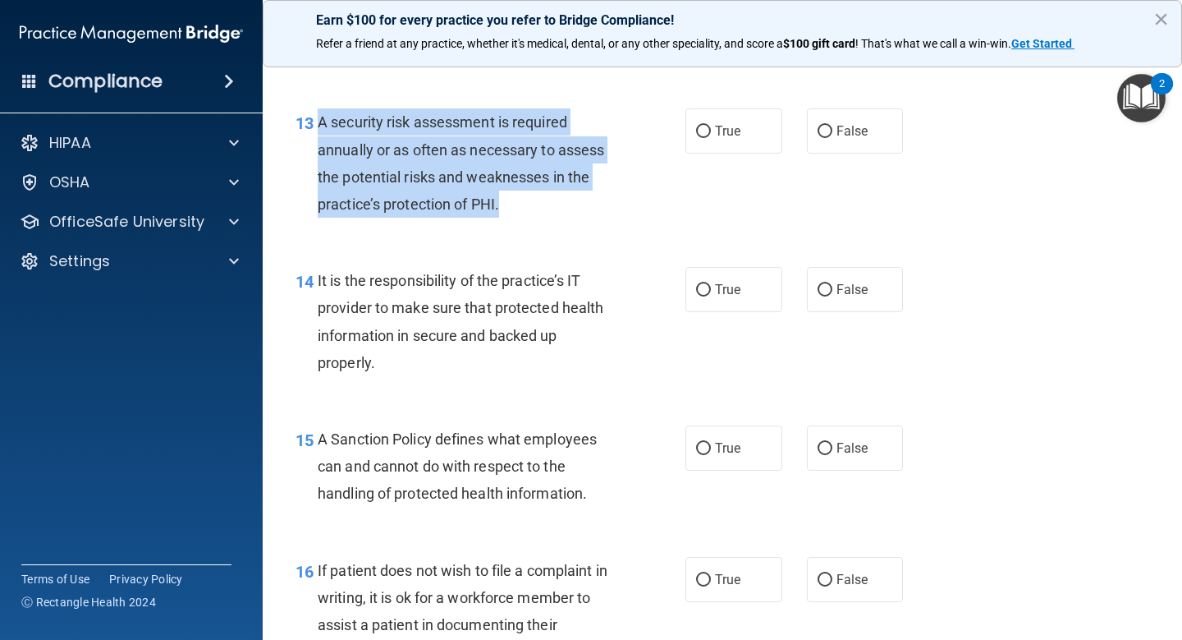
drag, startPoint x: 499, startPoint y: 200, endPoint x: 316, endPoint y: 119, distance: 200.3
click at [316, 119] on div "13 A security risk assessment is required annually or as often as necessary to …" at bounding box center [490, 166] width 439 height 117
click at [819, 134] on input "False" at bounding box center [825, 132] width 15 height 12
radio input "true"
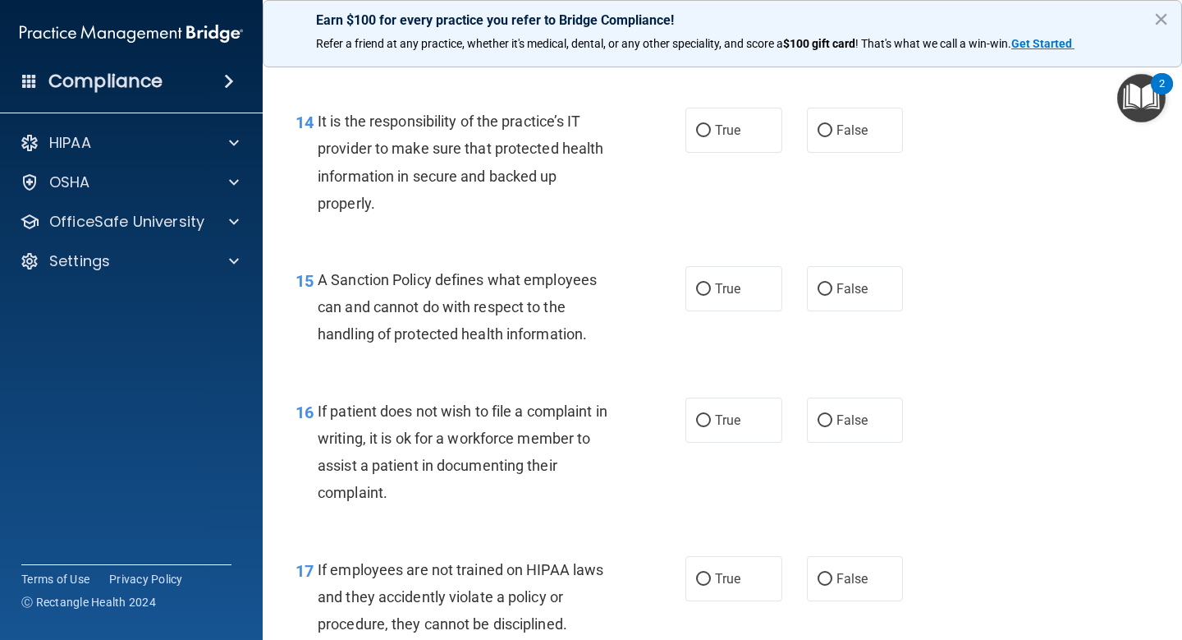
scroll to position [2379, 0]
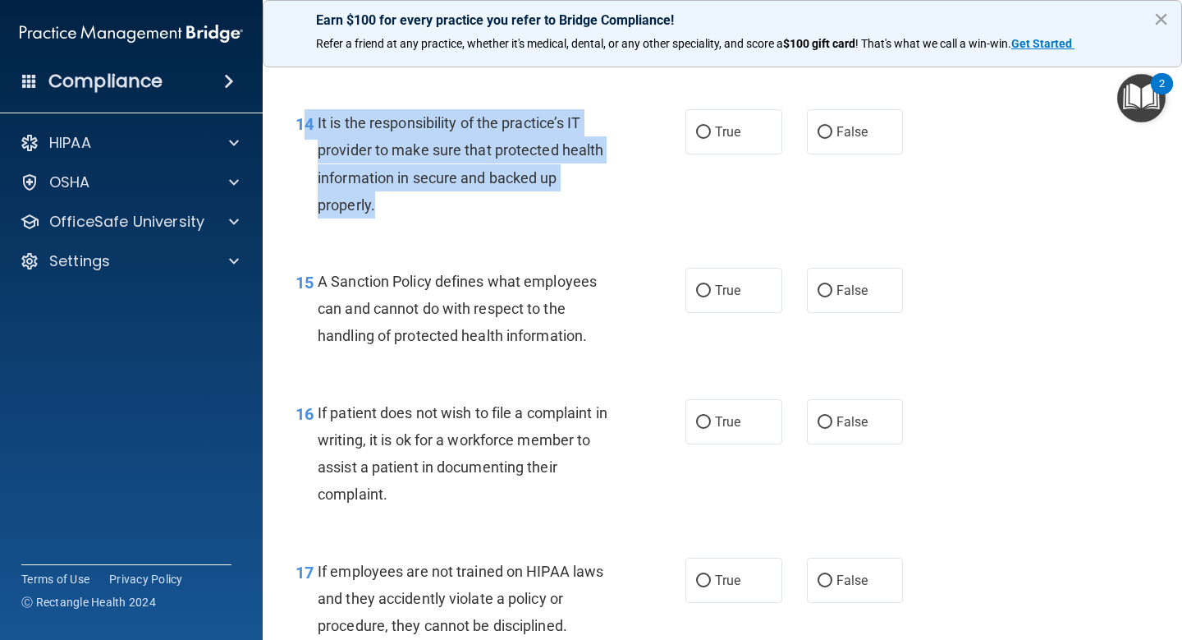
drag, startPoint x: 388, startPoint y: 200, endPoint x: 305, endPoint y: 128, distance: 110.0
click at [305, 128] on div "14 It is the responsibility of the practice’s IT provider to make sure that pro…" at bounding box center [490, 167] width 439 height 117
click at [432, 177] on span "It is the responsibility of the practice’s IT provider to make sure that protec…" at bounding box center [461, 163] width 286 height 99
drag, startPoint x: 391, startPoint y: 204, endPoint x: 319, endPoint y: 121, distance: 109.4
click at [319, 121] on div "It is the responsibility of the practice’s IT provider to make sure that protec…" at bounding box center [473, 163] width 311 height 109
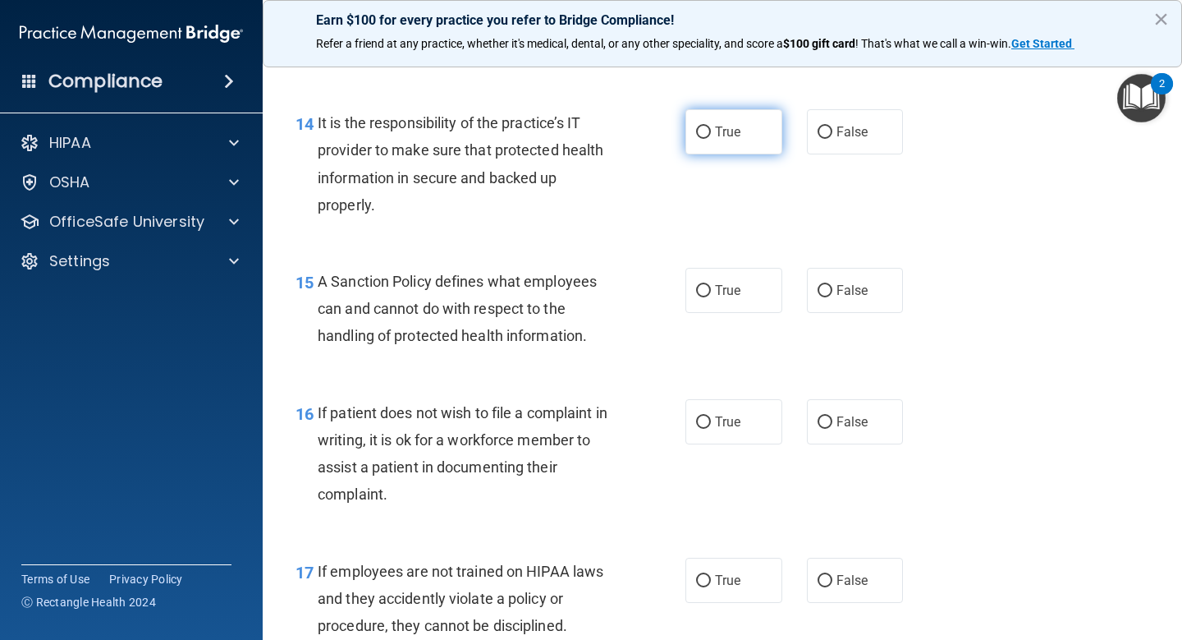
click at [732, 135] on span "True" at bounding box center [727, 132] width 25 height 16
click at [711, 135] on input "True" at bounding box center [703, 132] width 15 height 12
radio input "true"
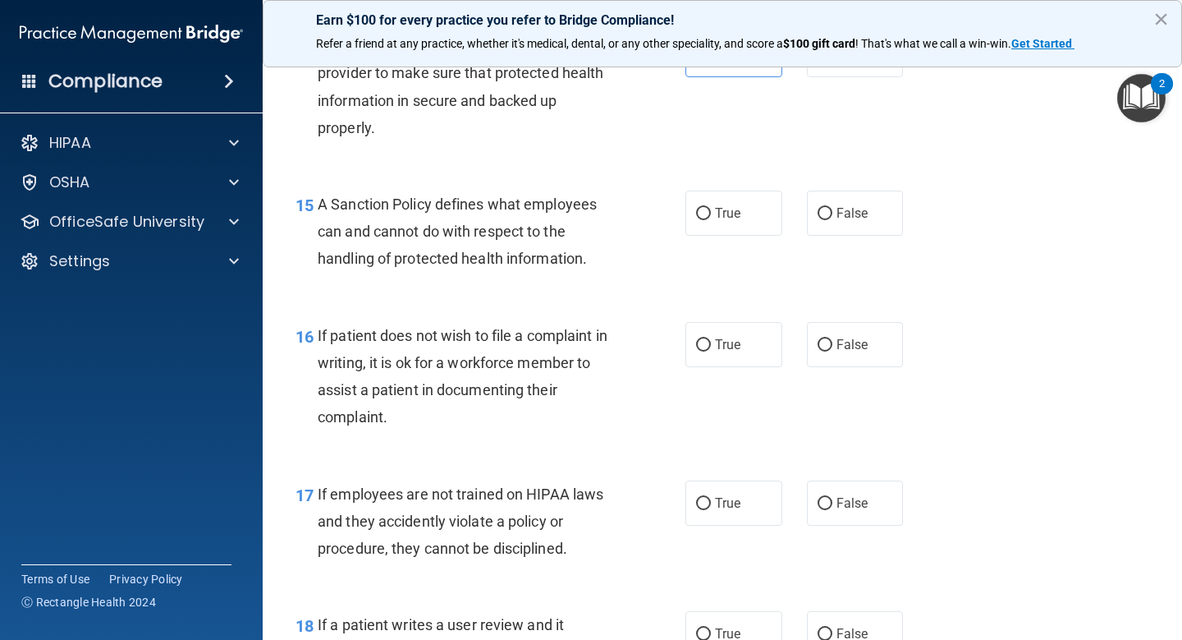
scroll to position [2460, 0]
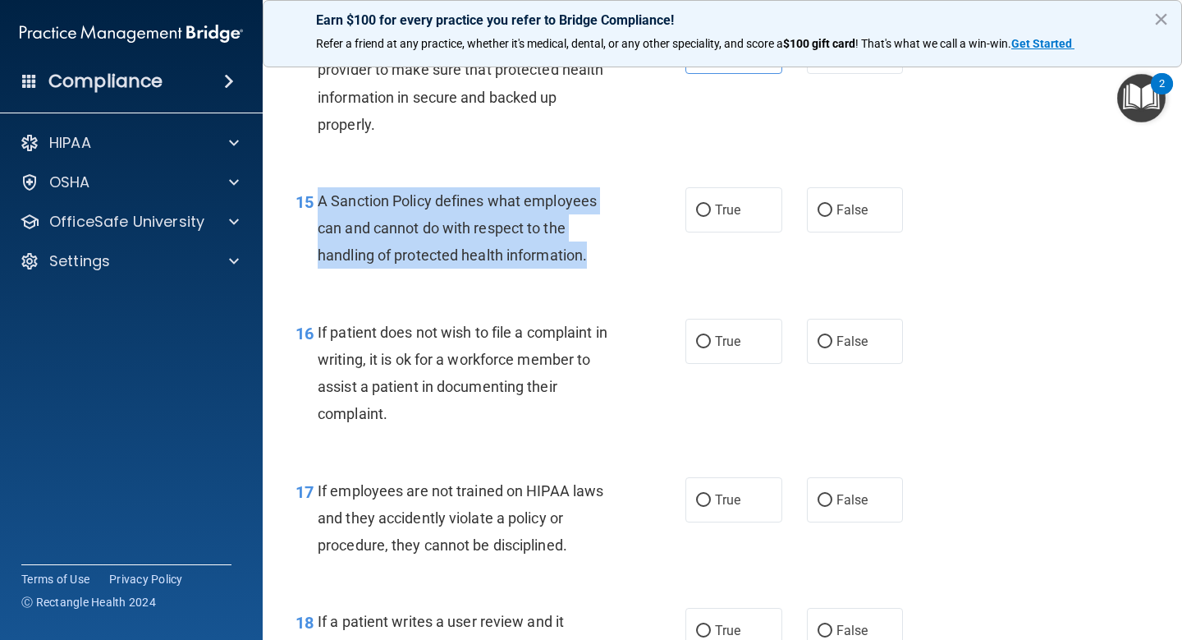
drag, startPoint x: 599, startPoint y: 254, endPoint x: 317, endPoint y: 201, distance: 286.5
click at [318, 201] on div "A Sanction Policy defines what employees can and cannot do with respect to the …" at bounding box center [473, 228] width 311 height 82
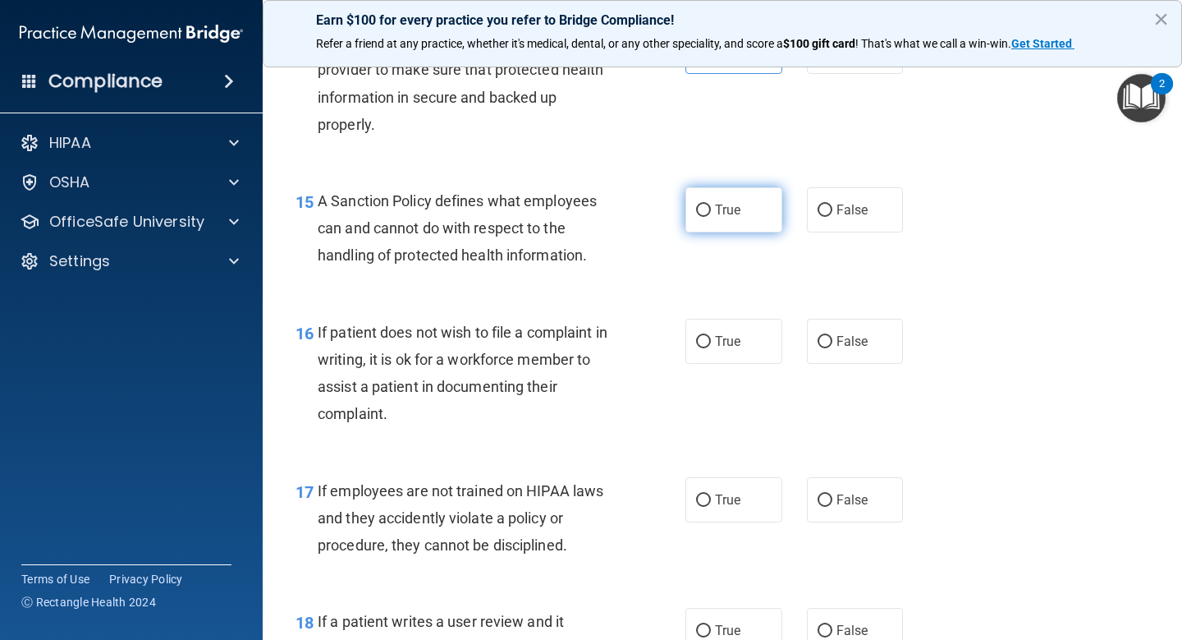
click at [745, 211] on label "True" at bounding box center [734, 209] width 97 height 45
click at [711, 211] on input "True" at bounding box center [703, 210] width 15 height 12
radio input "true"
click at [745, 342] on label "True" at bounding box center [734, 341] width 97 height 45
click at [711, 342] on input "True" at bounding box center [703, 342] width 15 height 12
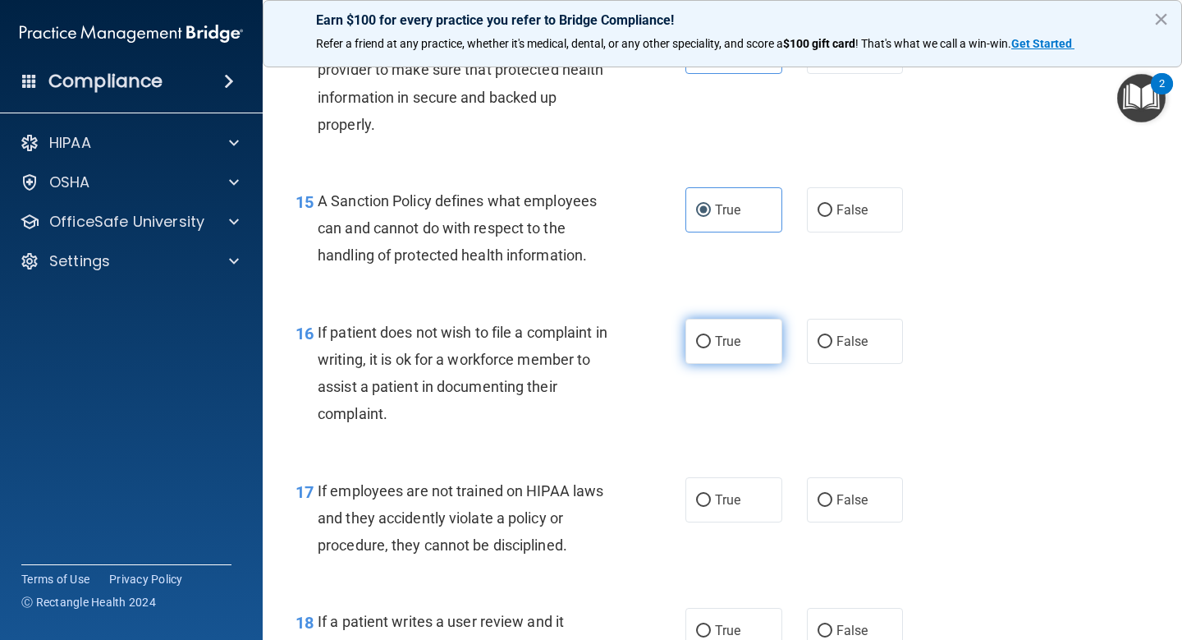
radio input "true"
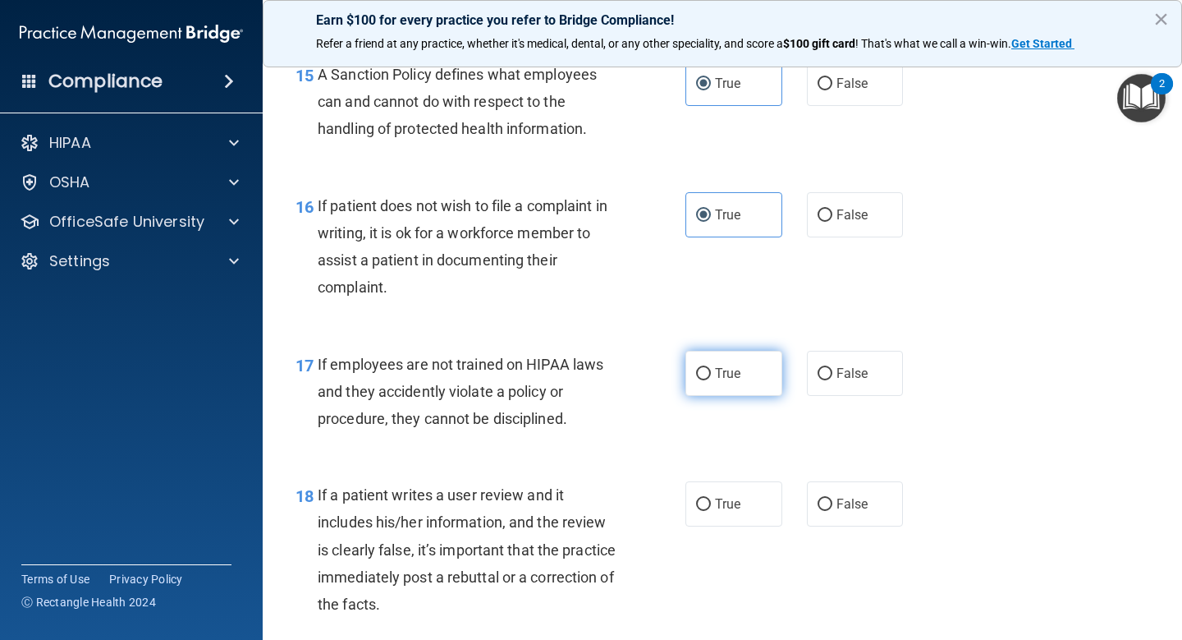
scroll to position [2588, 0]
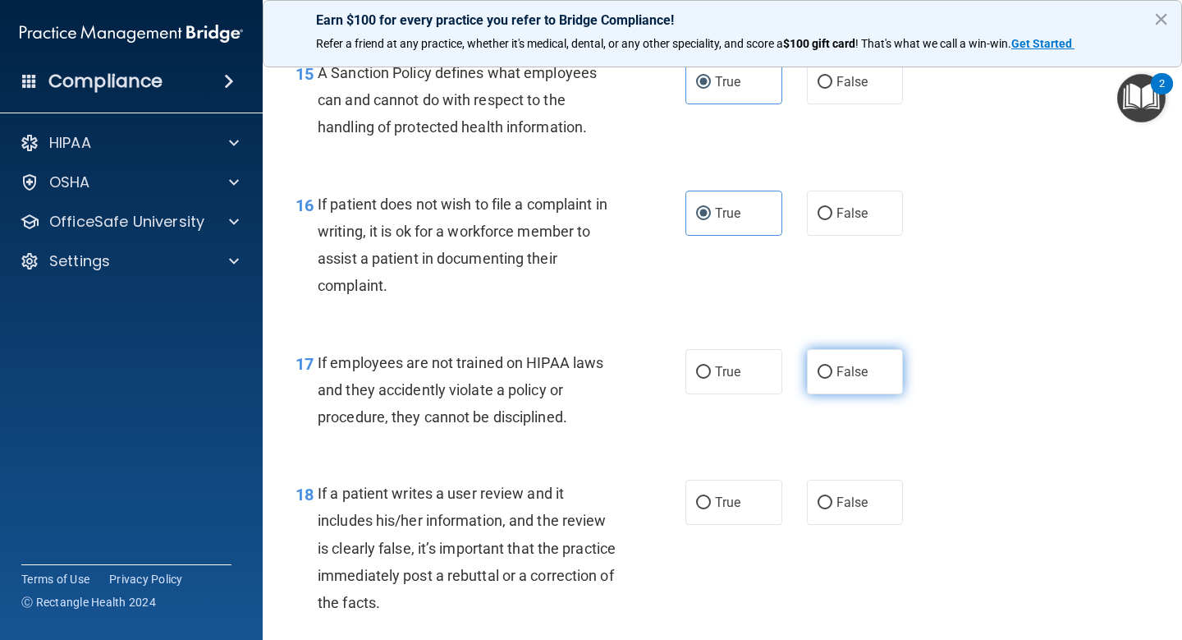
click at [828, 367] on input "False" at bounding box center [825, 372] width 15 height 12
radio input "true"
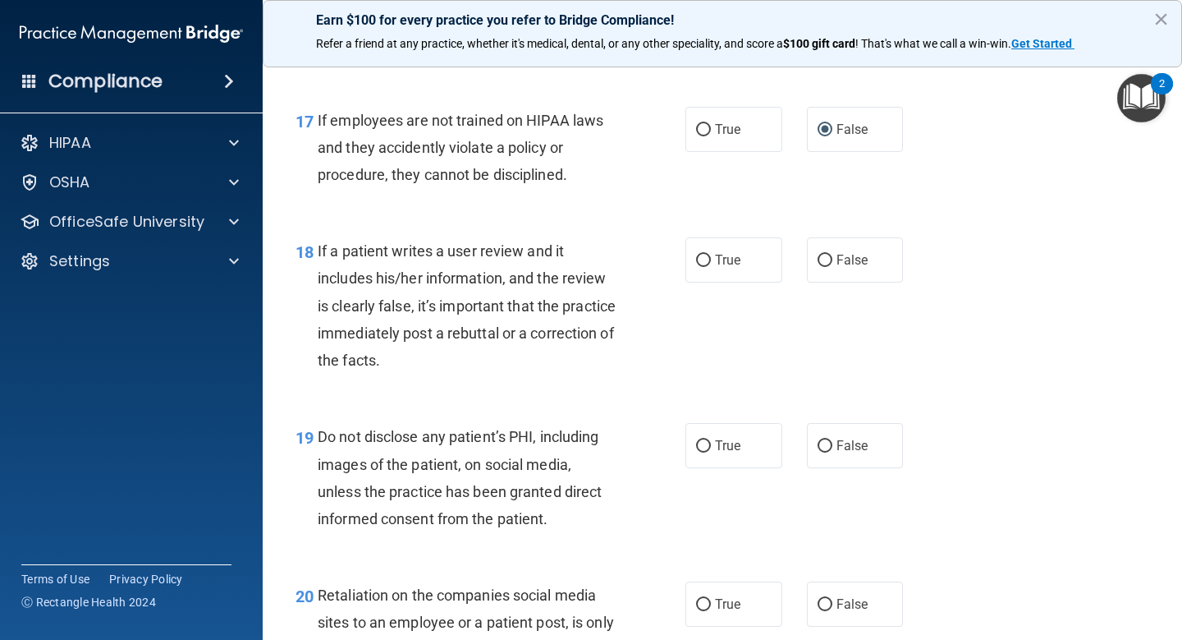
scroll to position [2831, 0]
click at [841, 260] on span "False" at bounding box center [853, 259] width 32 height 16
click at [832, 260] on input "False" at bounding box center [825, 260] width 15 height 12
radio input "true"
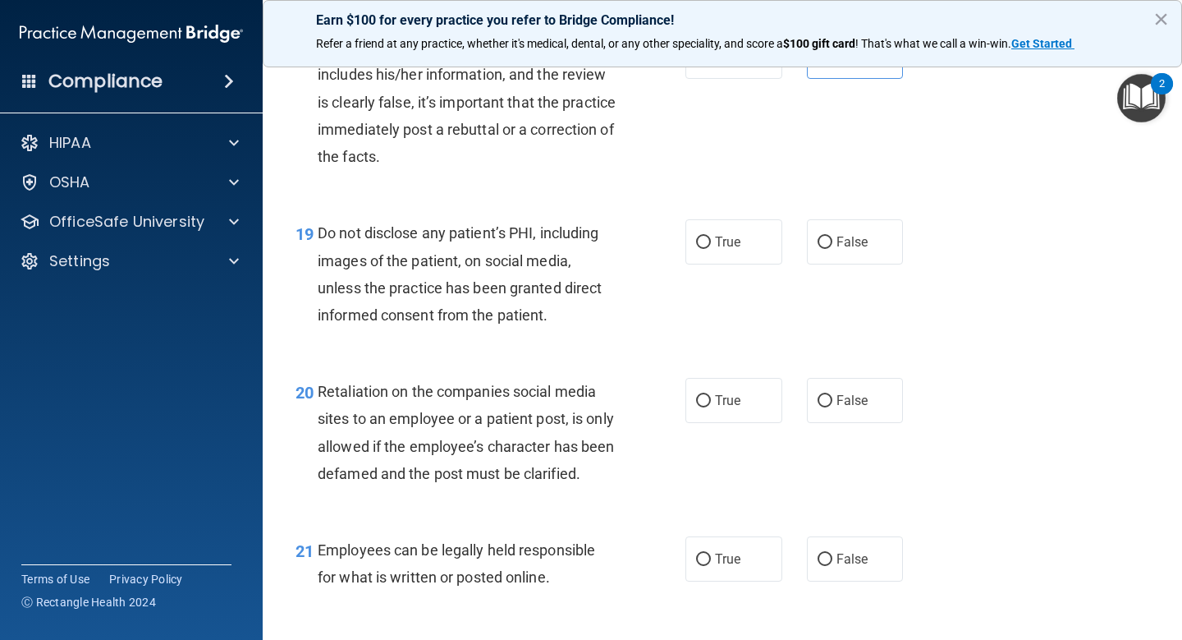
scroll to position [3035, 0]
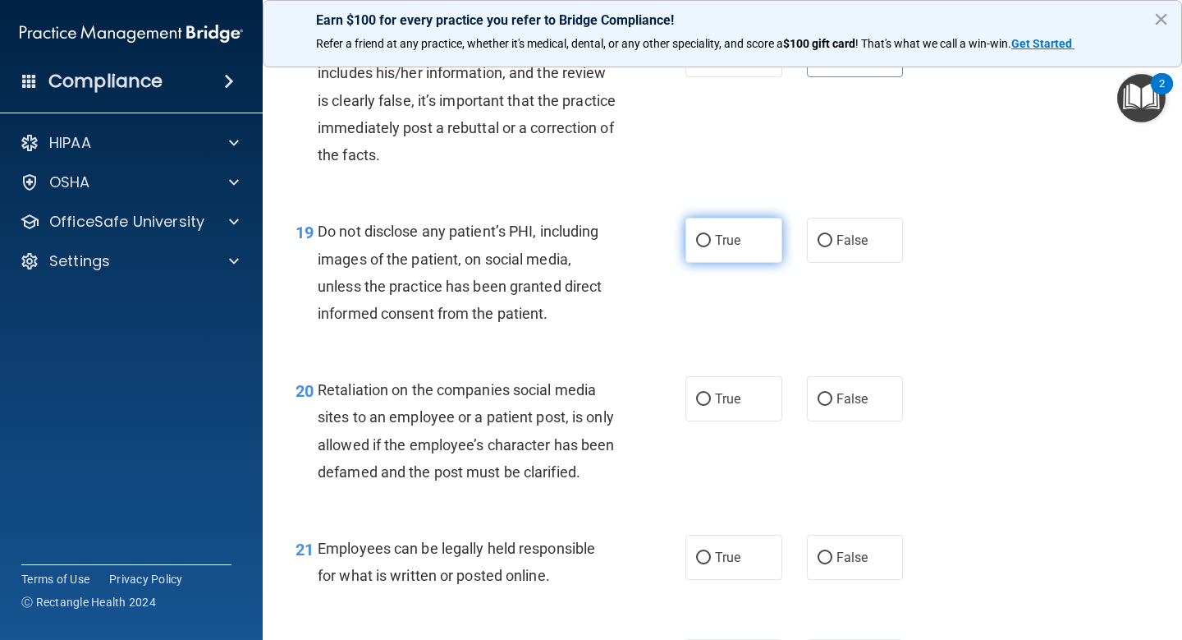
click at [733, 237] on span "True" at bounding box center [727, 240] width 25 height 16
click at [711, 237] on input "True" at bounding box center [703, 241] width 15 height 12
radio input "true"
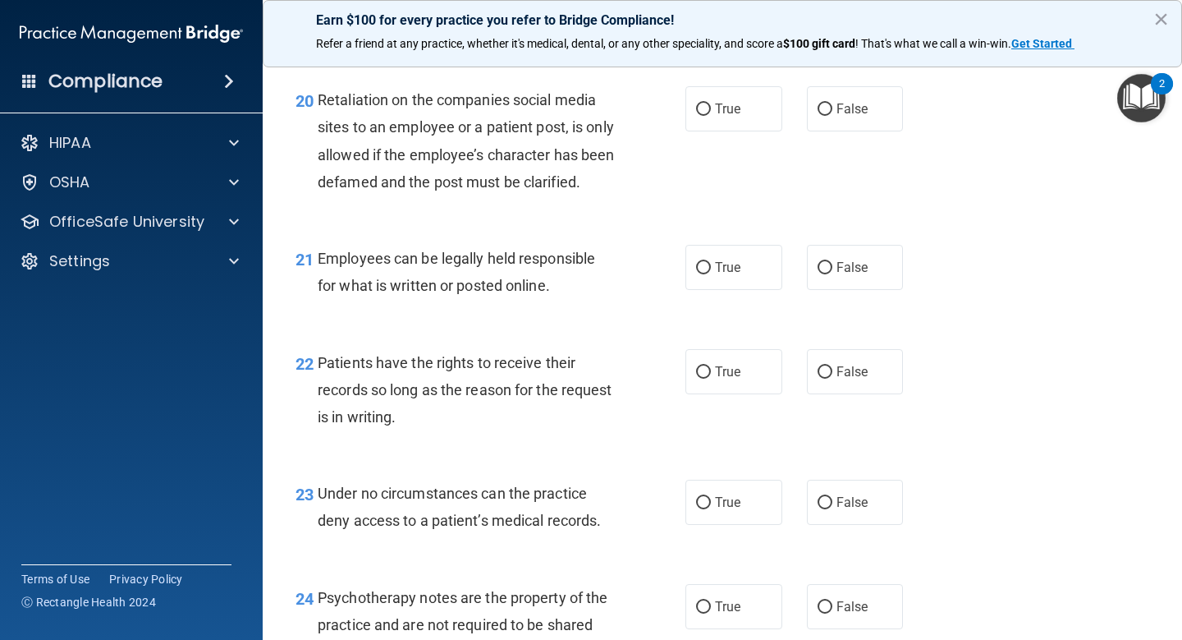
scroll to position [3325, 0]
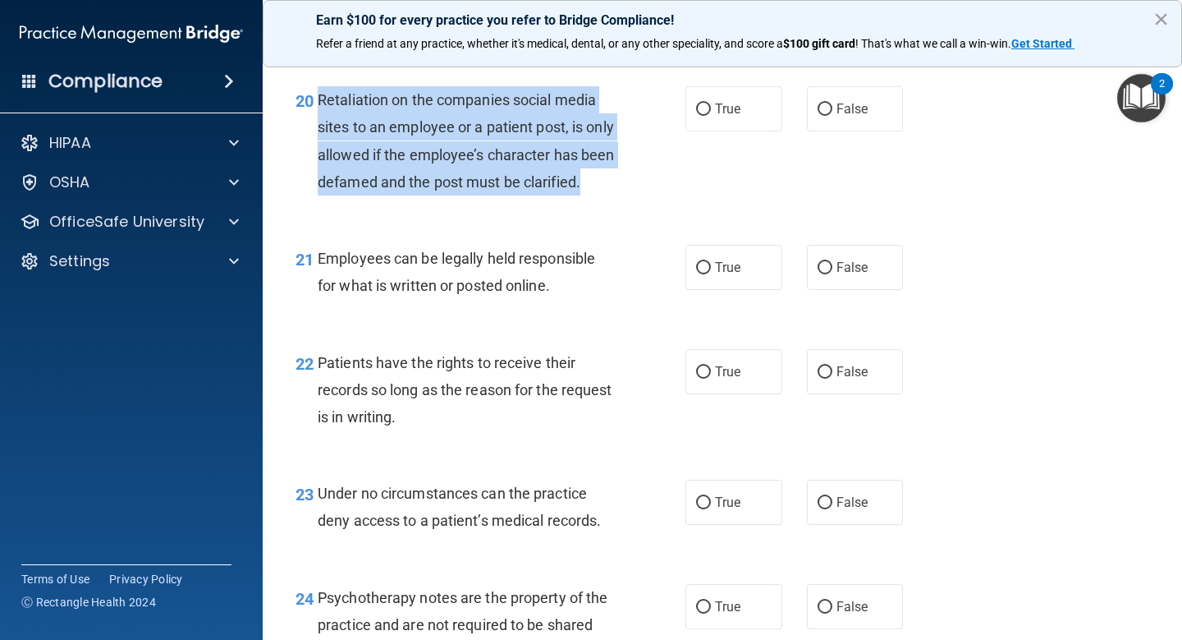
drag, startPoint x: 385, startPoint y: 213, endPoint x: 315, endPoint y: 104, distance: 128.9
click at [315, 104] on div "20 Retaliation on the companies social media sites to an employee or a patient …" at bounding box center [490, 144] width 439 height 117
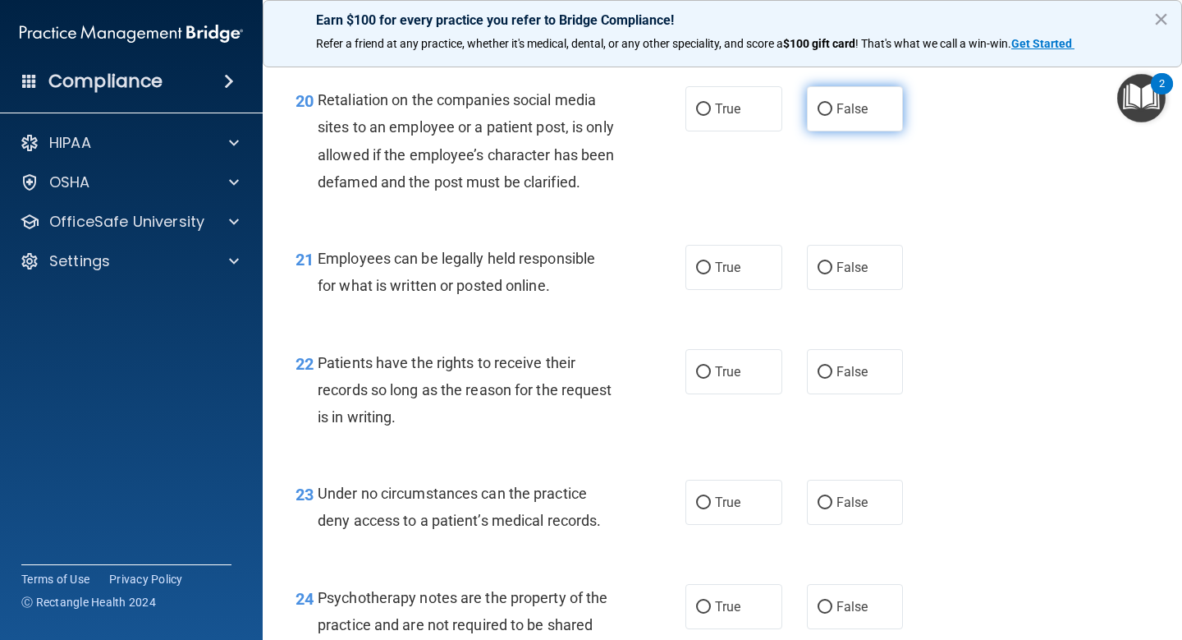
click at [832, 98] on label "False" at bounding box center [855, 108] width 97 height 45
click at [832, 103] on input "False" at bounding box center [825, 109] width 15 height 12
radio input "true"
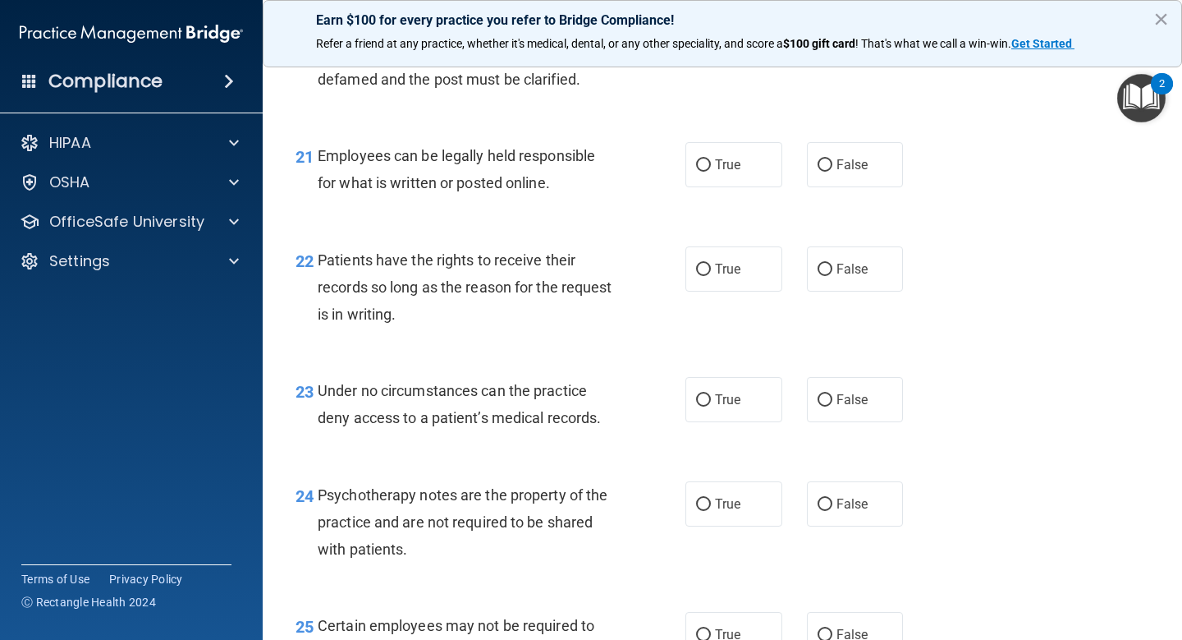
scroll to position [3429, 0]
click at [735, 186] on label "True" at bounding box center [734, 163] width 97 height 45
click at [711, 171] on input "True" at bounding box center [703, 164] width 15 height 12
radio input "true"
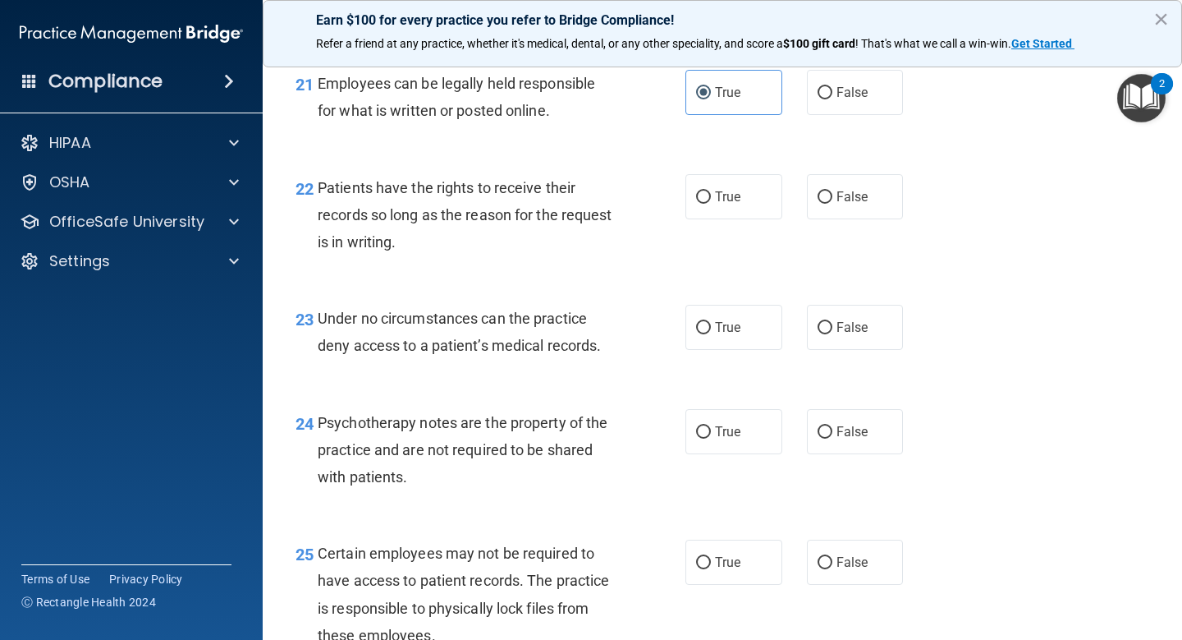
scroll to position [3499, 0]
click at [723, 220] on label "True" at bounding box center [734, 197] width 97 height 45
click at [711, 204] on input "True" at bounding box center [703, 198] width 15 height 12
radio input "true"
click at [846, 205] on span "False" at bounding box center [853, 198] width 32 height 16
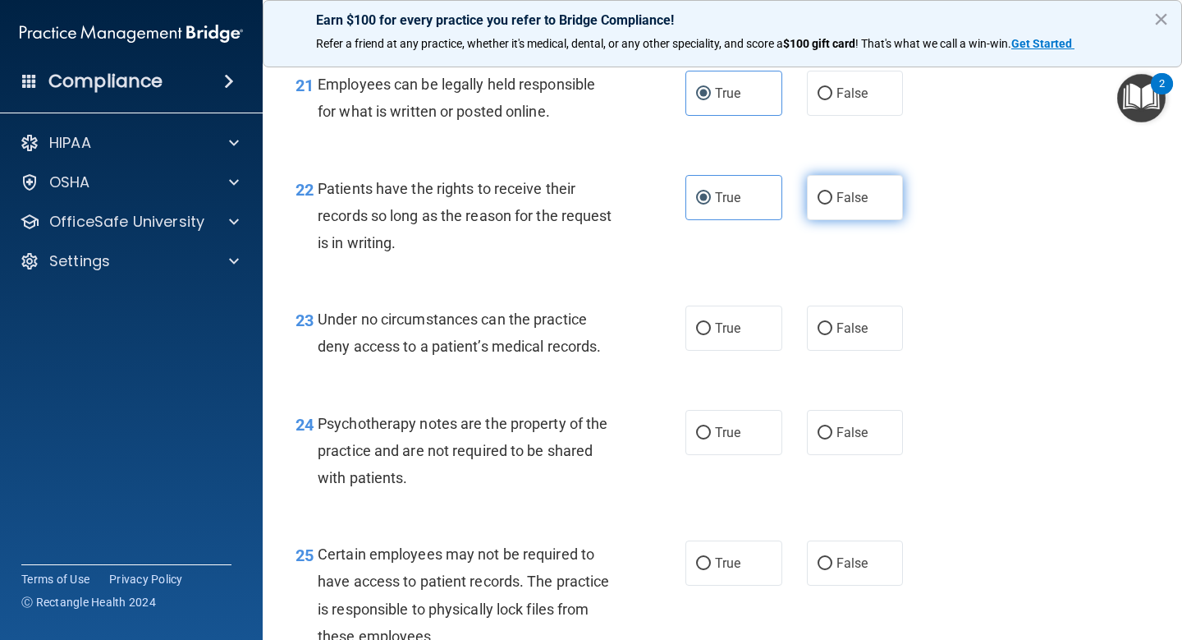
click at [832, 204] on input "False" at bounding box center [825, 198] width 15 height 12
radio input "true"
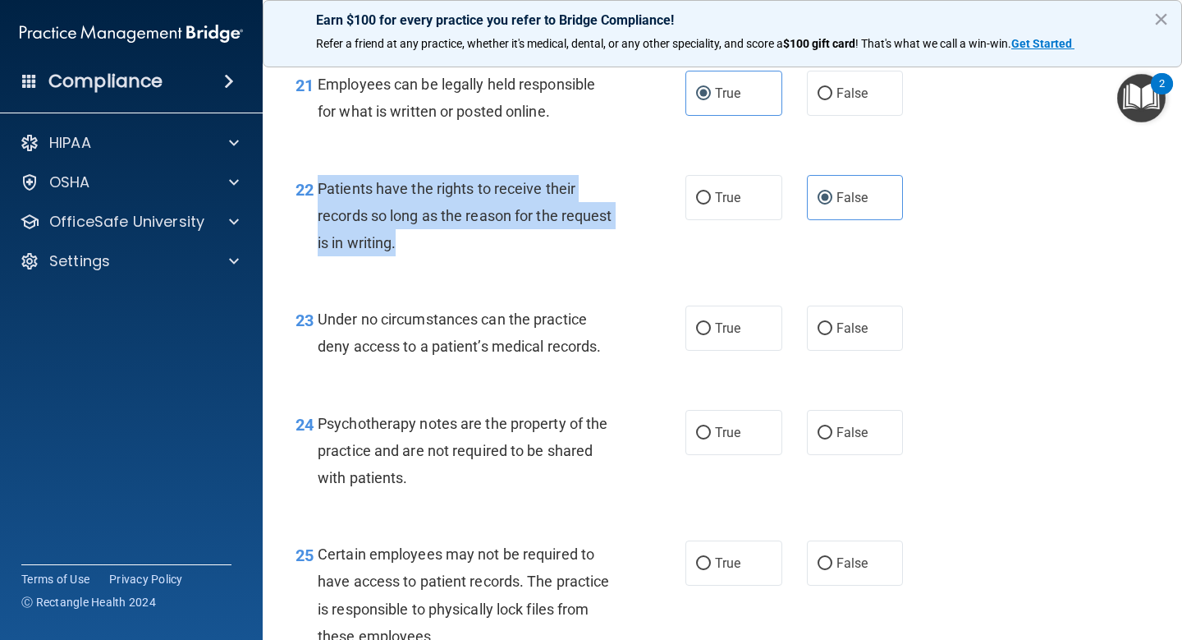
drag, startPoint x: 403, startPoint y: 268, endPoint x: 320, endPoint y: 213, distance: 99.5
click at [320, 213] on div "Patients have the rights to receive their records so long as the reason for the…" at bounding box center [473, 216] width 311 height 82
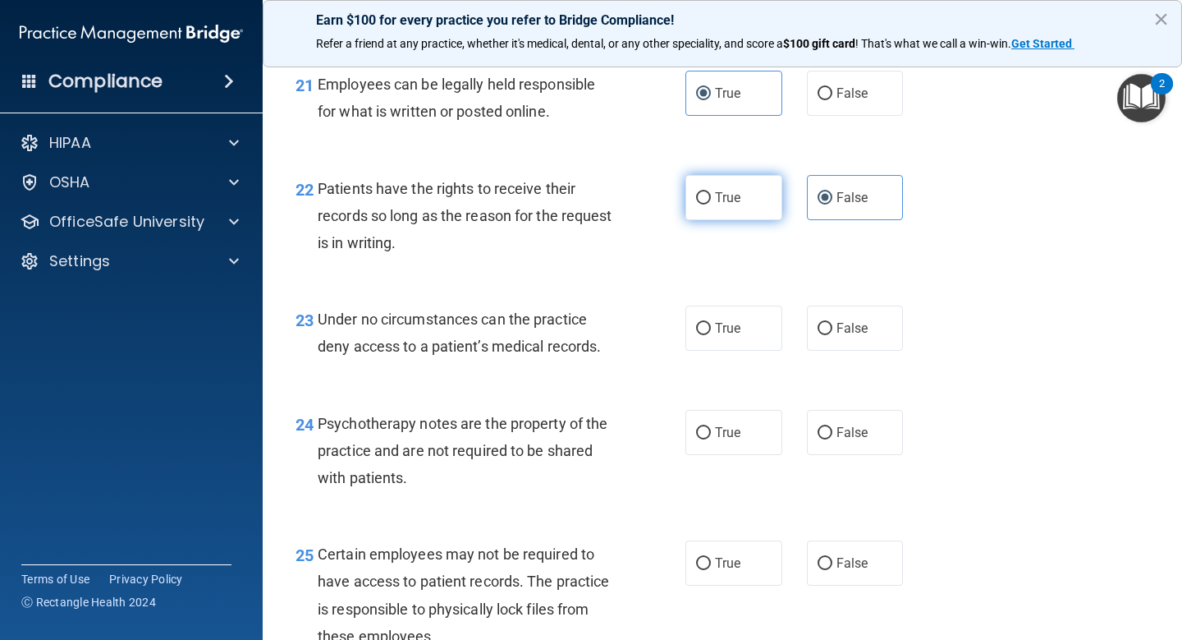
click at [753, 220] on label "True" at bounding box center [734, 197] width 97 height 45
click at [711, 204] on input "True" at bounding box center [703, 198] width 15 height 12
radio input "true"
radio input "false"
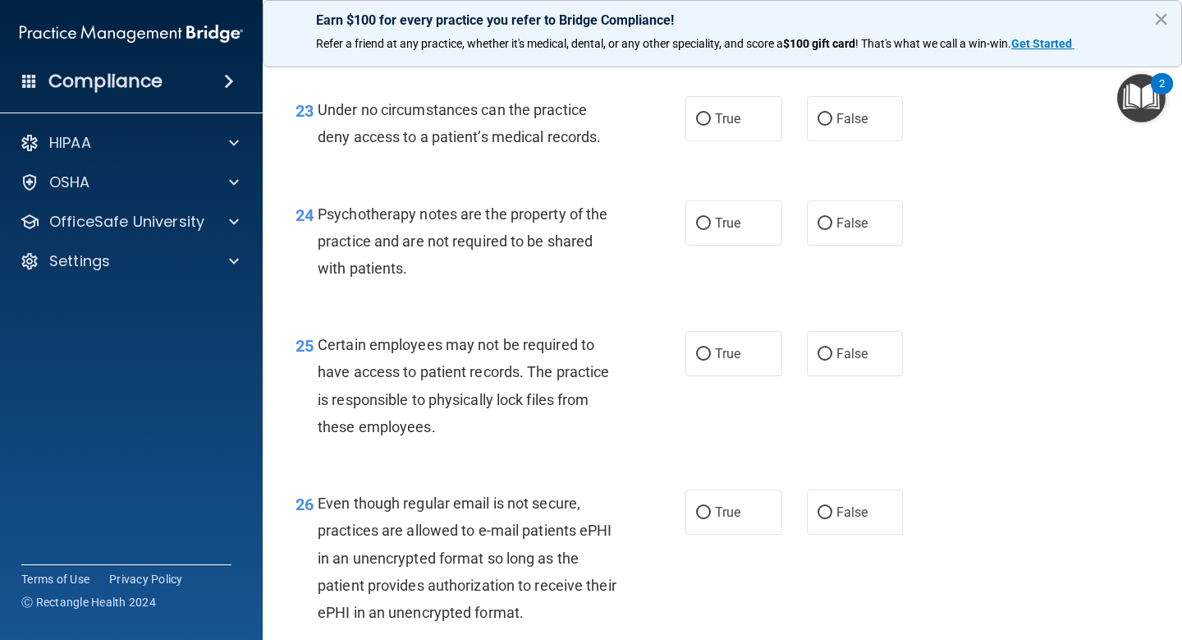
scroll to position [3714, 0]
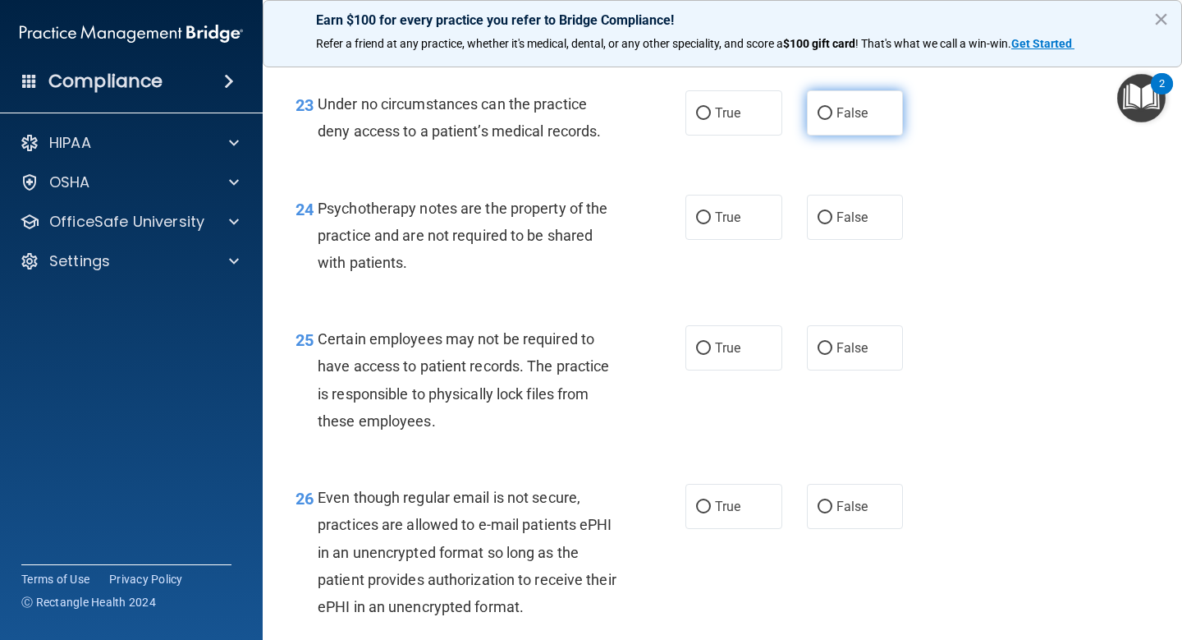
click at [832, 120] on input "False" at bounding box center [825, 114] width 15 height 12
radio input "true"
click at [775, 240] on label "True" at bounding box center [734, 217] width 97 height 45
click at [711, 224] on input "True" at bounding box center [703, 218] width 15 height 12
radio input "true"
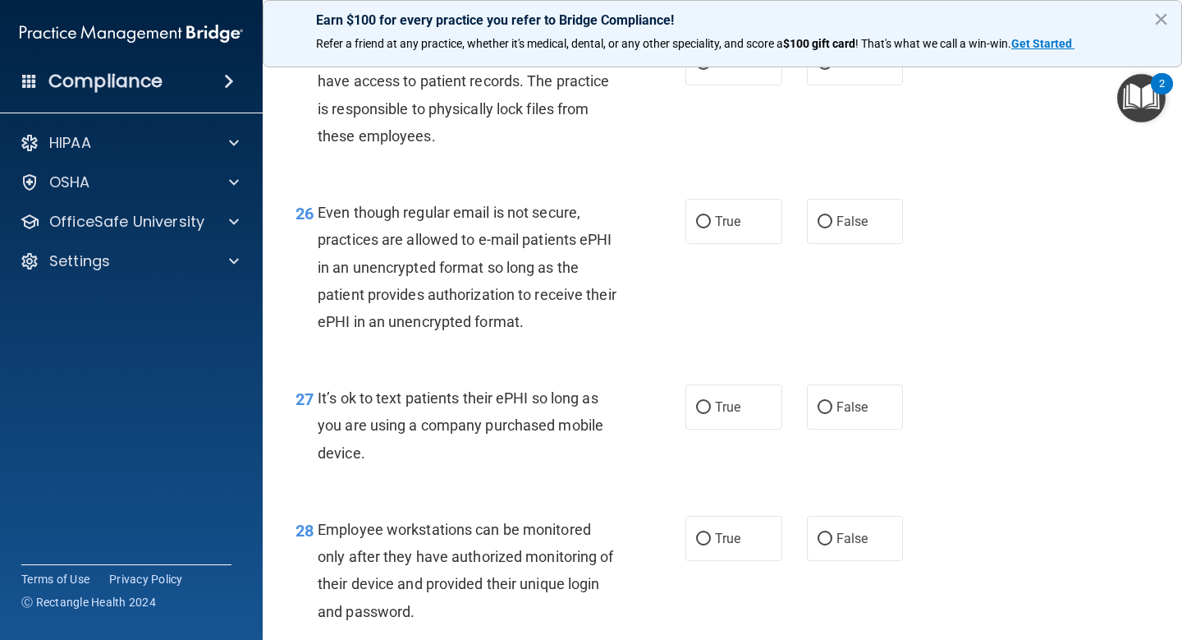
scroll to position [4001, 0]
click at [743, 84] on label "True" at bounding box center [734, 61] width 97 height 45
click at [711, 68] on input "True" at bounding box center [703, 62] width 15 height 12
radio input "true"
drag, startPoint x: 449, startPoint y: 172, endPoint x: 429, endPoint y: 166, distance: 20.5
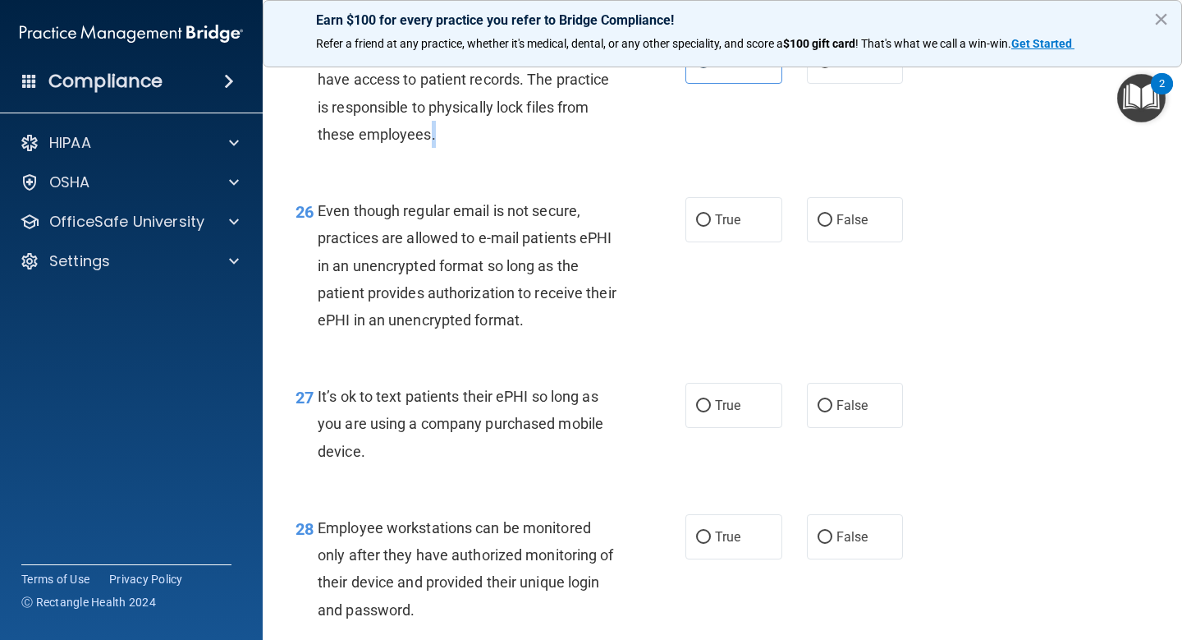
click at [429, 148] on div "Certain employees may not be required to have access to patient records. The pr…" at bounding box center [473, 93] width 311 height 109
click at [391, 143] on span "Certain employees may not be required to have access to patient records. The pr…" at bounding box center [463, 93] width 291 height 99
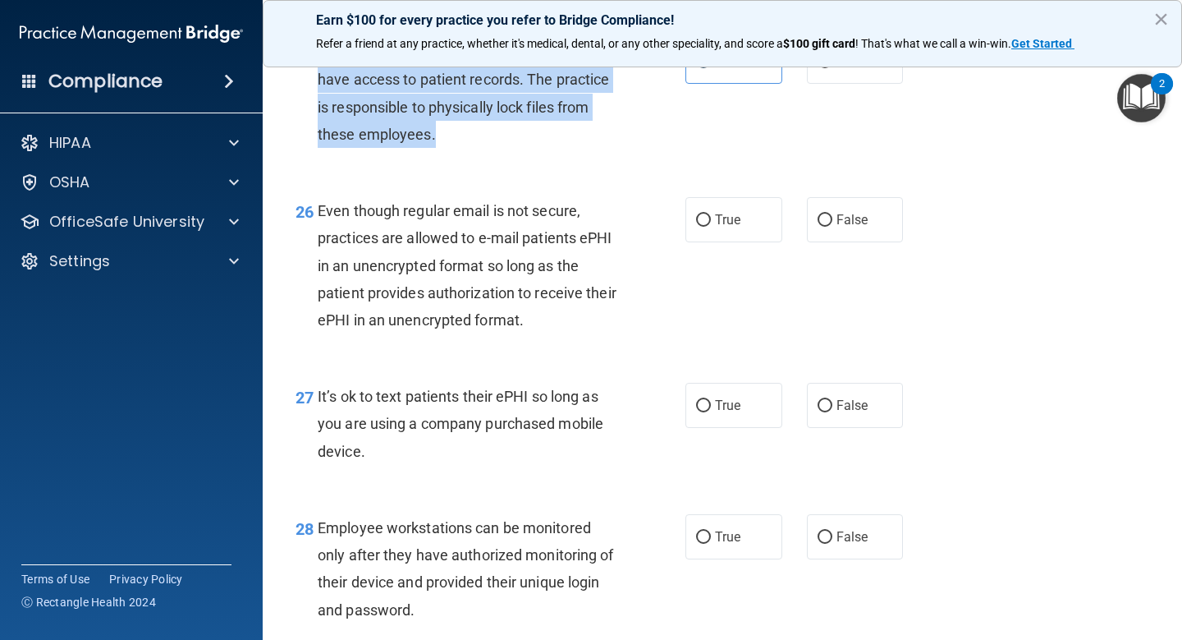
drag, startPoint x: 443, startPoint y: 157, endPoint x: 319, endPoint y: 77, distance: 148.0
click at [319, 77] on div "Certain employees may not be required to have access to patient records. The pr…" at bounding box center [473, 93] width 311 height 109
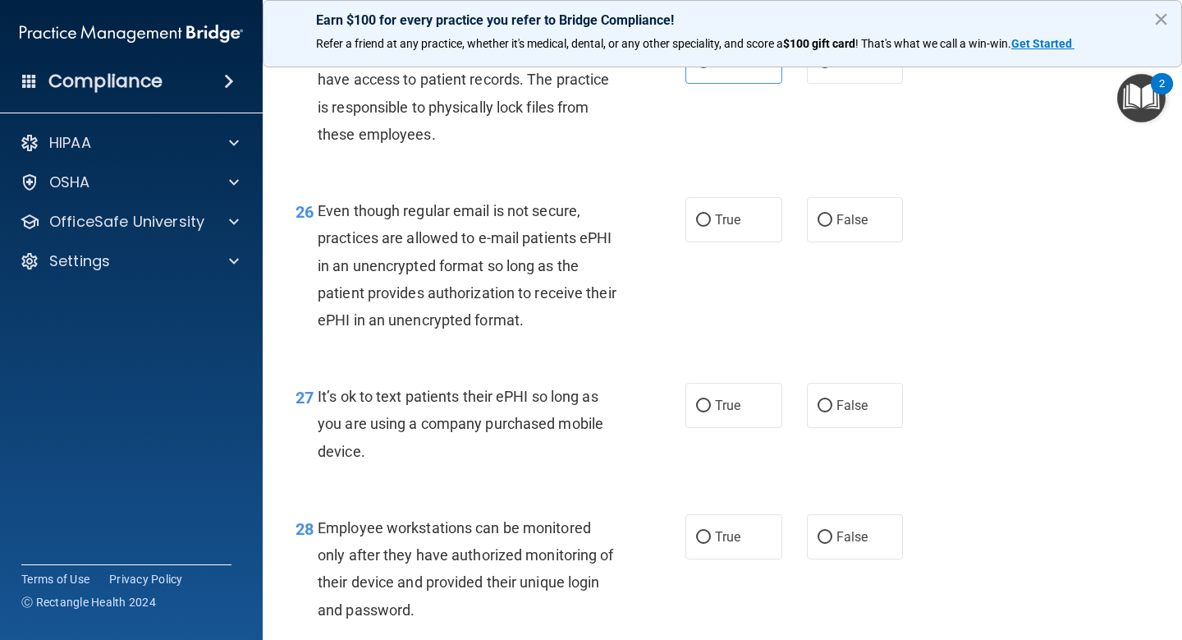
click at [536, 328] on span "Even though regular email is not secure, practices are allowed to e-mail patien…" at bounding box center [467, 265] width 299 height 126
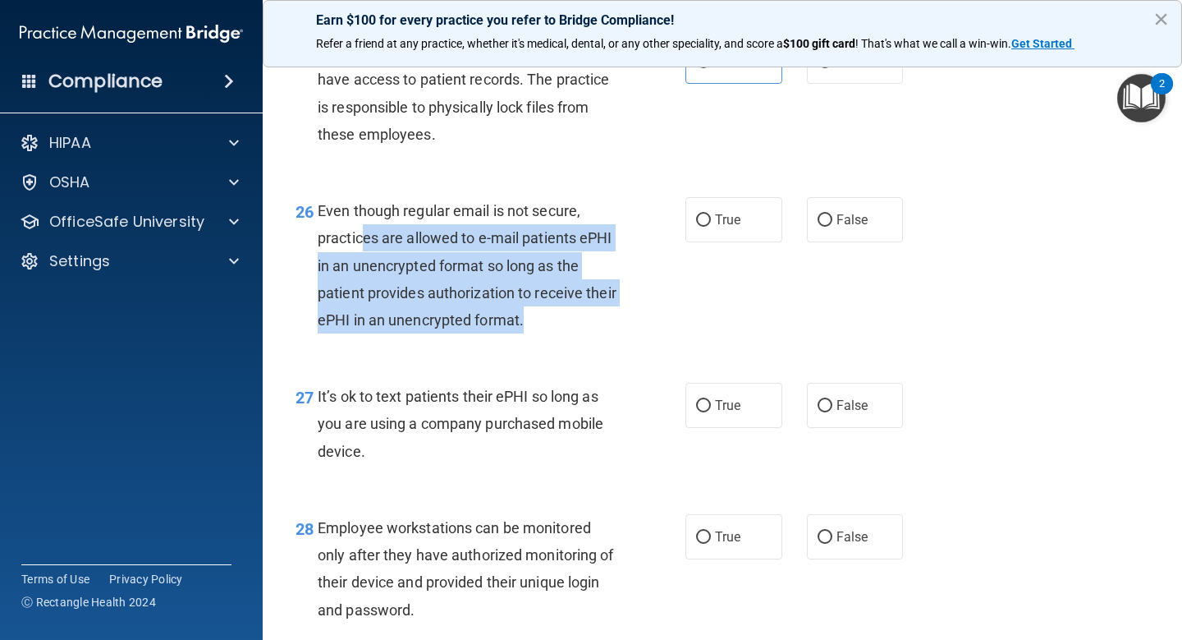
drag, startPoint x: 568, startPoint y: 348, endPoint x: 363, endPoint y: 258, distance: 224.2
click at [363, 258] on div "Even though regular email is not secure, practices are allowed to e-mail patien…" at bounding box center [473, 265] width 311 height 136
click at [392, 279] on div "Even though regular email is not secure, practices are allowed to e-mail patien…" at bounding box center [473, 265] width 311 height 136
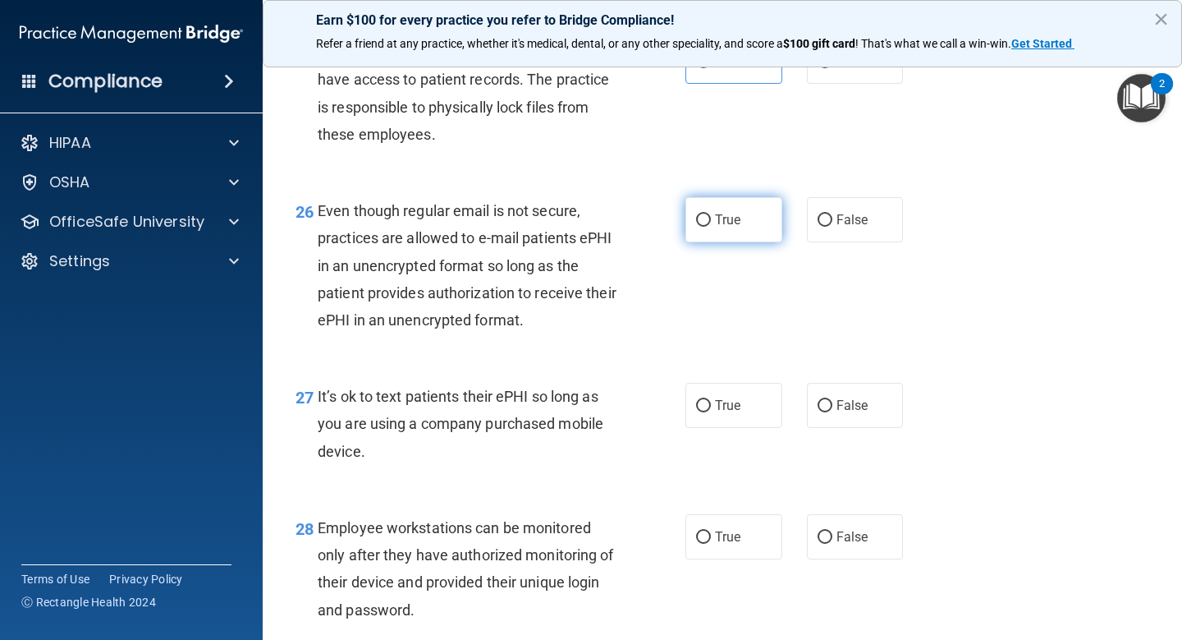
click at [702, 227] on input "True" at bounding box center [703, 220] width 15 height 12
radio input "true"
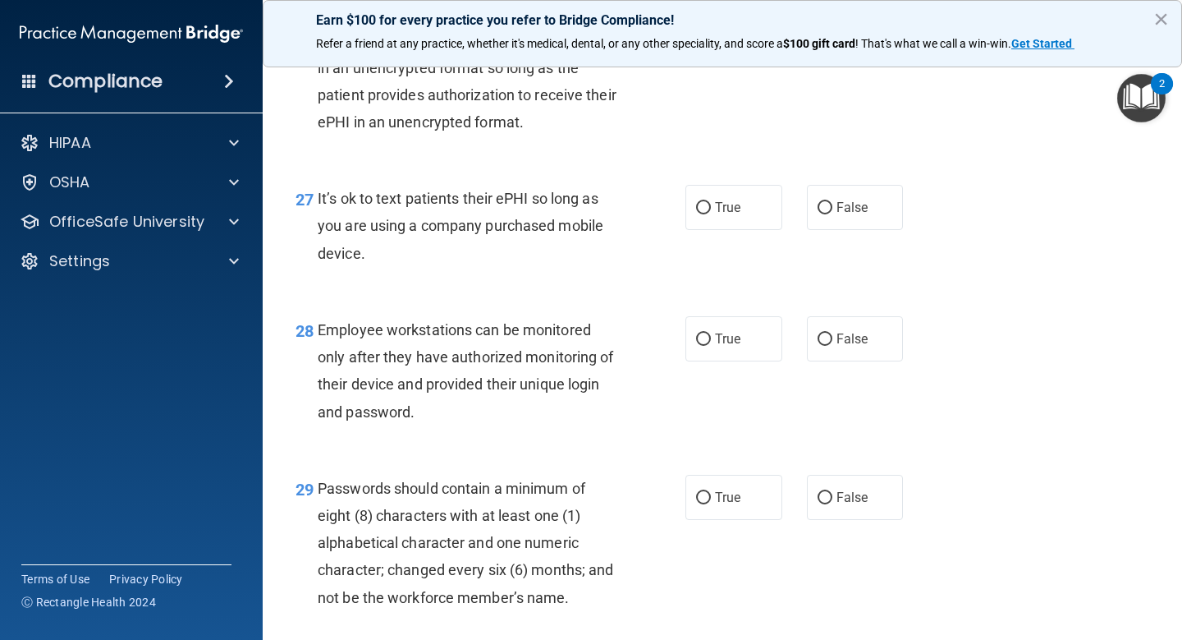
scroll to position [4202, 0]
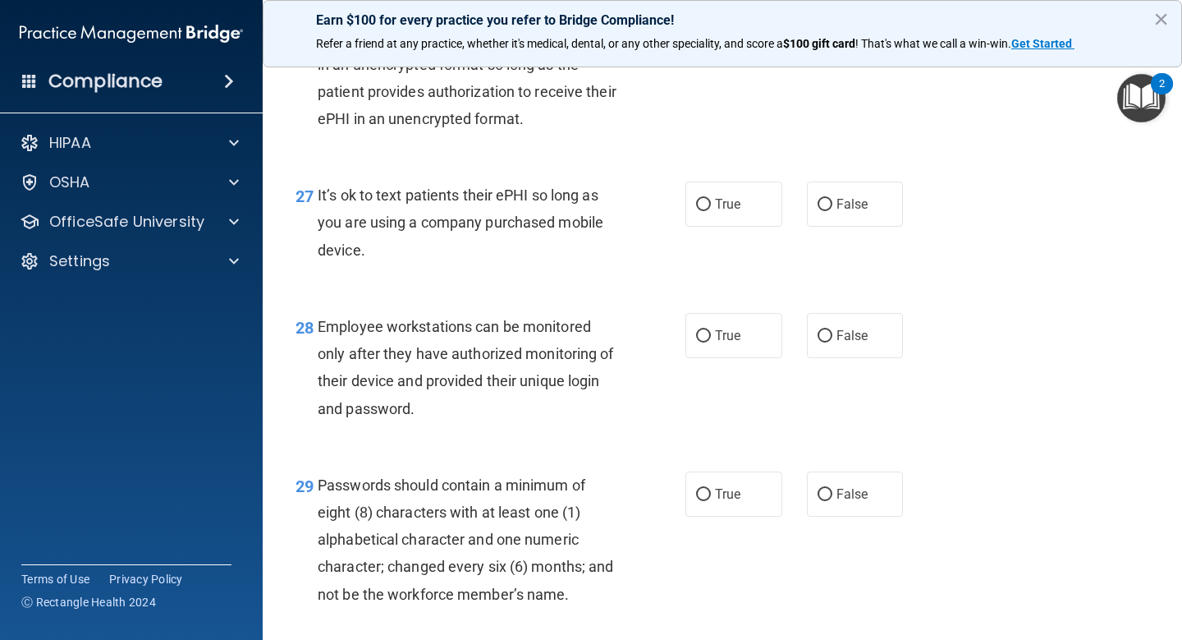
drag, startPoint x: 371, startPoint y: 278, endPoint x: 319, endPoint y: 222, distance: 77.3
click at [319, 222] on div "It’s ok to text patients their ePHI so long as you are using a company purchase…" at bounding box center [473, 222] width 311 height 82
click at [848, 212] on span "False" at bounding box center [853, 204] width 32 height 16
click at [832, 211] on input "False" at bounding box center [825, 205] width 15 height 12
radio input "true"
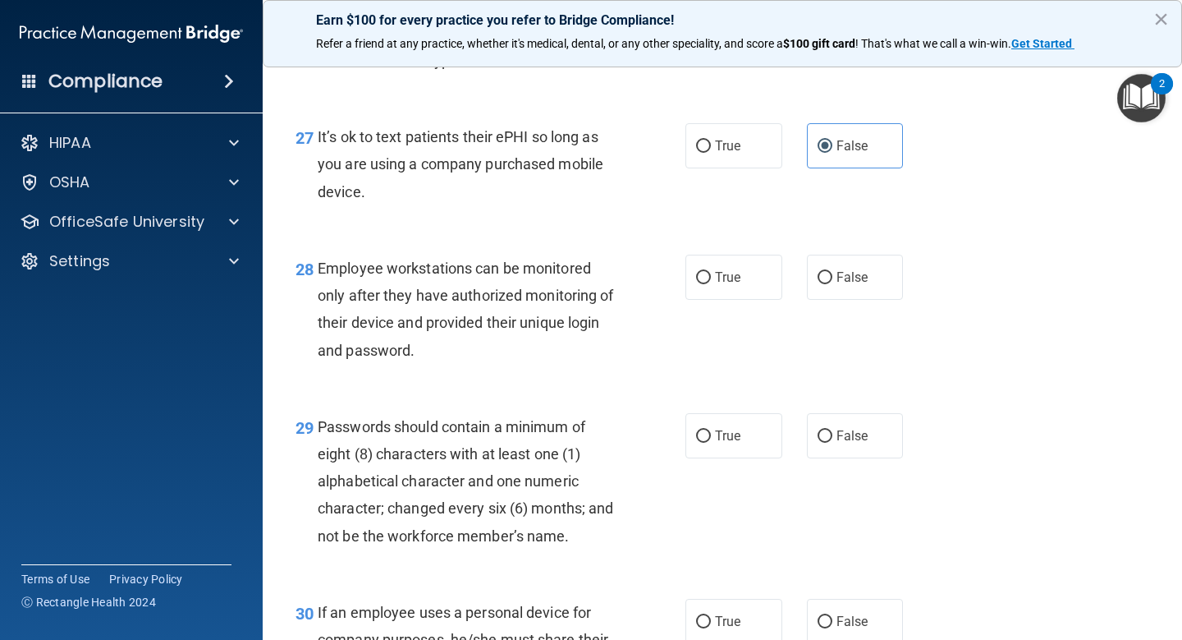
scroll to position [4268, 0]
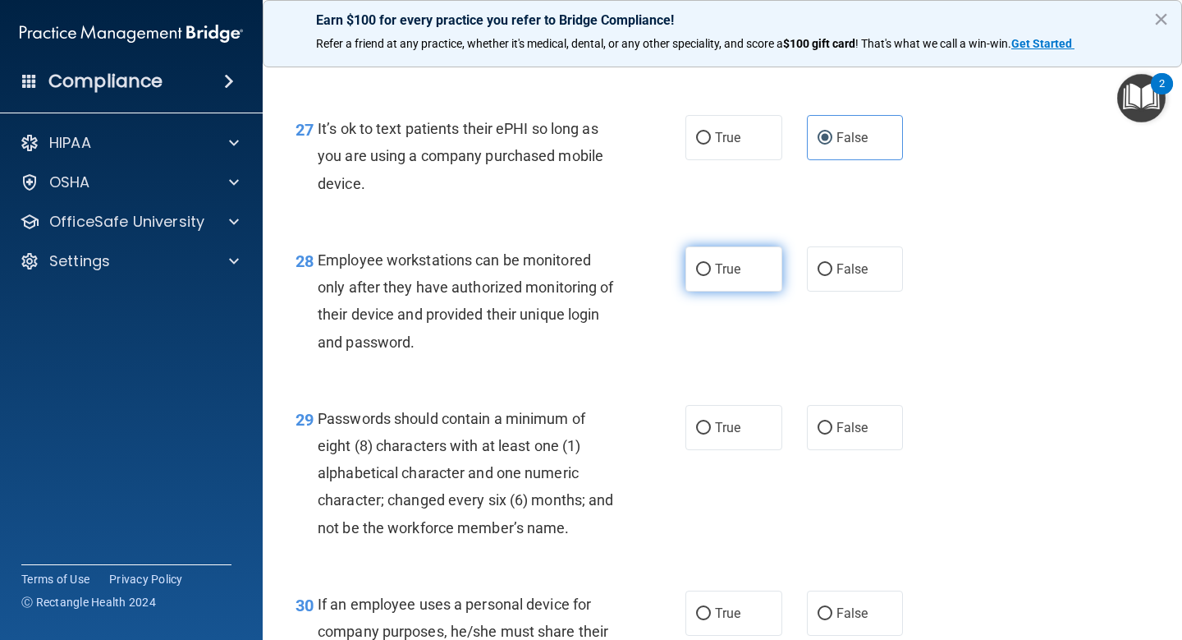
click at [703, 276] on input "True" at bounding box center [703, 270] width 15 height 12
radio input "true"
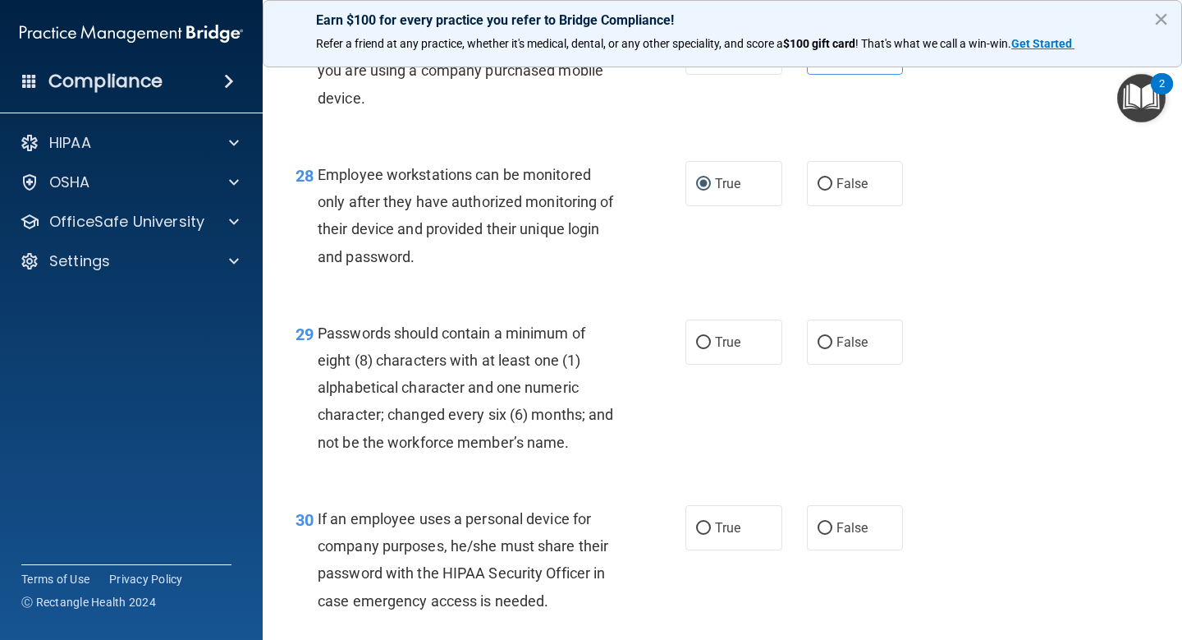
scroll to position [4355, 0]
click at [724, 349] on span "True" at bounding box center [727, 341] width 25 height 16
click at [711, 348] on input "True" at bounding box center [703, 342] width 15 height 12
radio input "true"
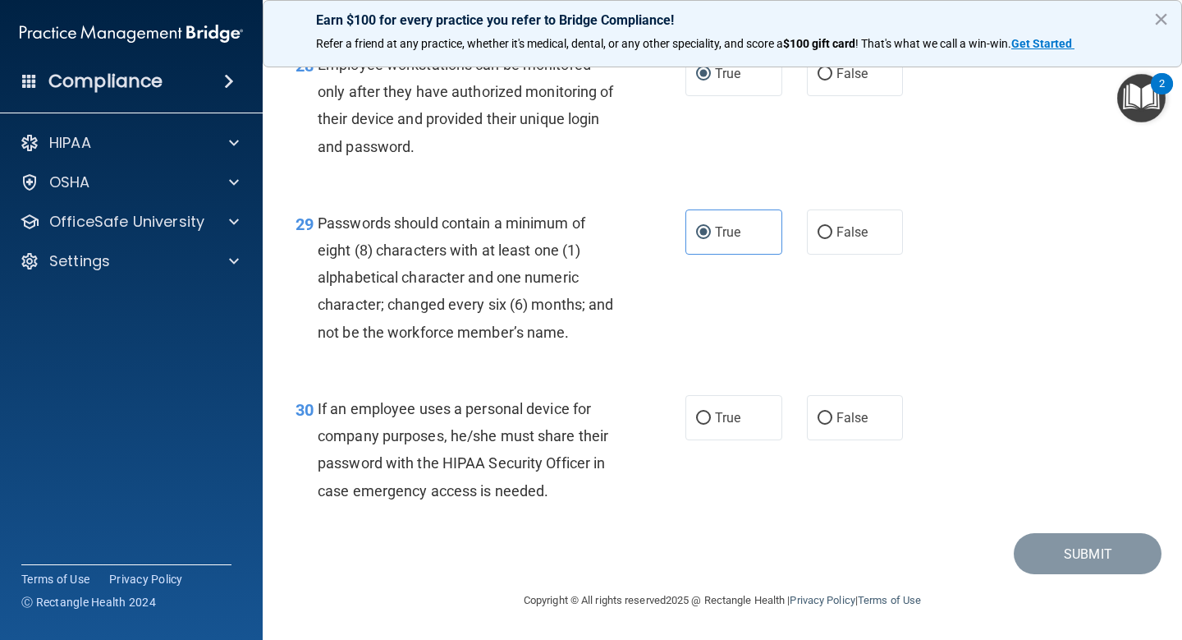
scroll to position [4487, 0]
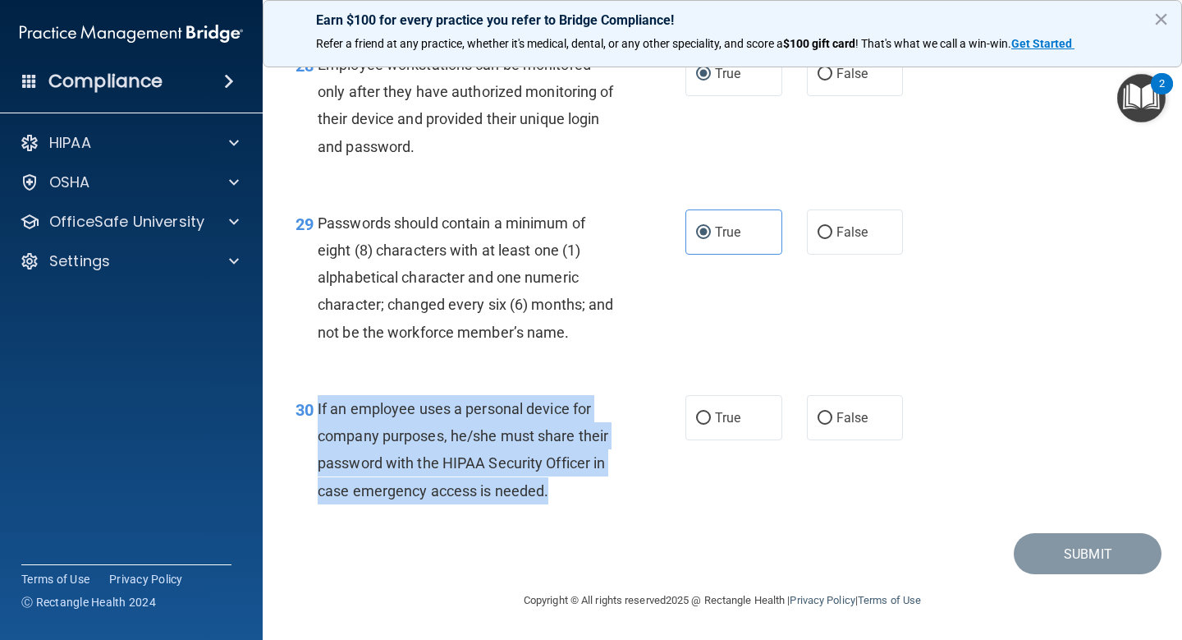
drag, startPoint x: 564, startPoint y: 498, endPoint x: 315, endPoint y: 416, distance: 261.7
click at [315, 416] on div "30 If an employee uses a personal device for company purposes, he/she must shar…" at bounding box center [490, 453] width 439 height 117
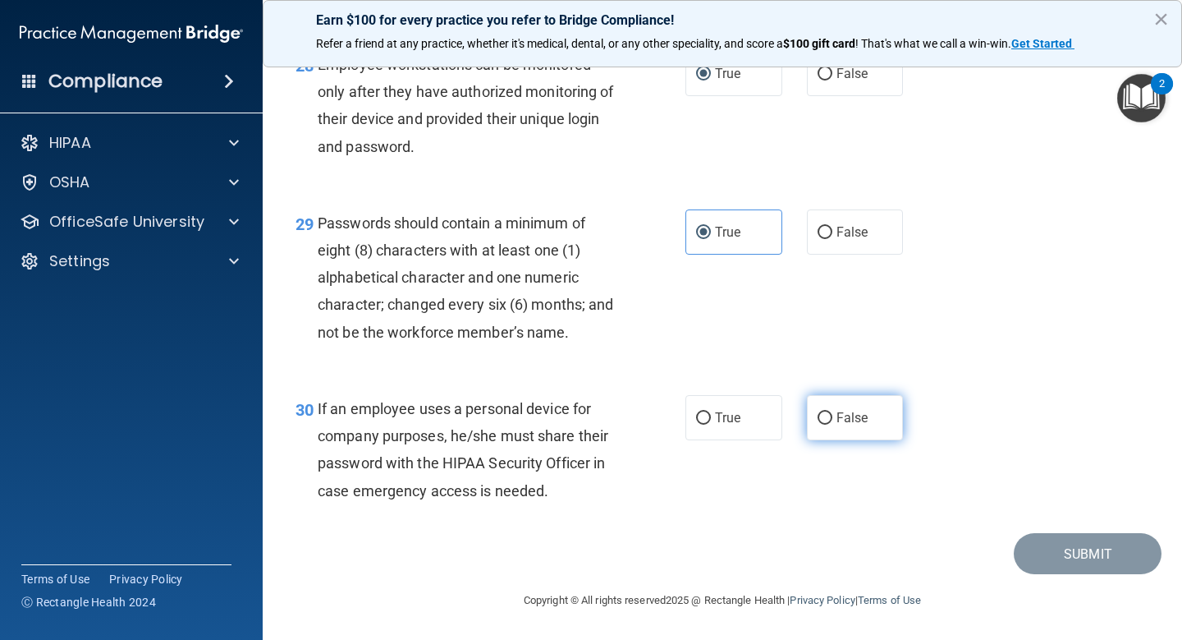
click at [837, 421] on span "False" at bounding box center [853, 418] width 32 height 16
click at [832, 421] on input "False" at bounding box center [825, 418] width 15 height 12
radio input "true"
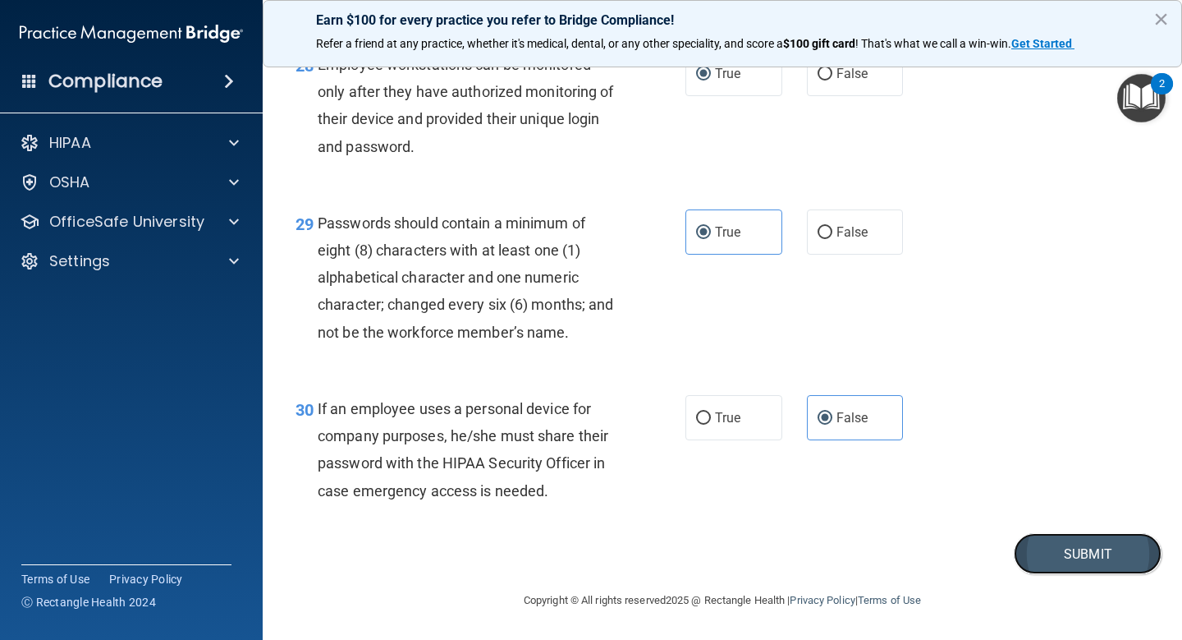
click at [1068, 559] on button "Submit" at bounding box center [1088, 554] width 148 height 42
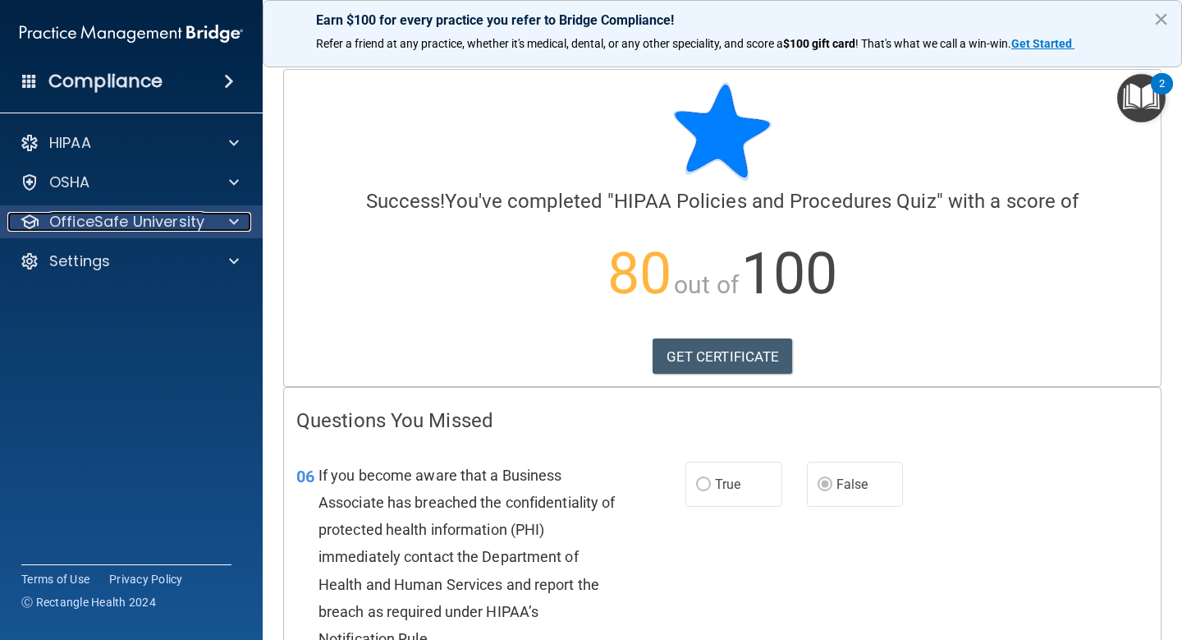
click at [241, 228] on div at bounding box center [231, 222] width 41 height 20
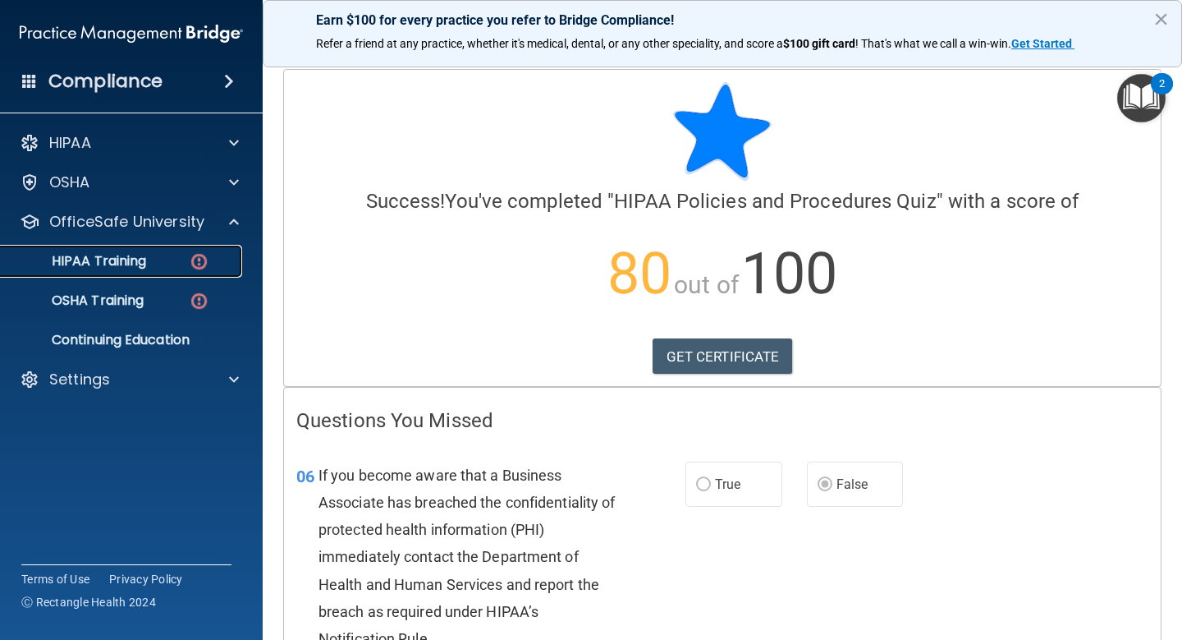
click at [174, 266] on div "HIPAA Training" at bounding box center [123, 261] width 224 height 16
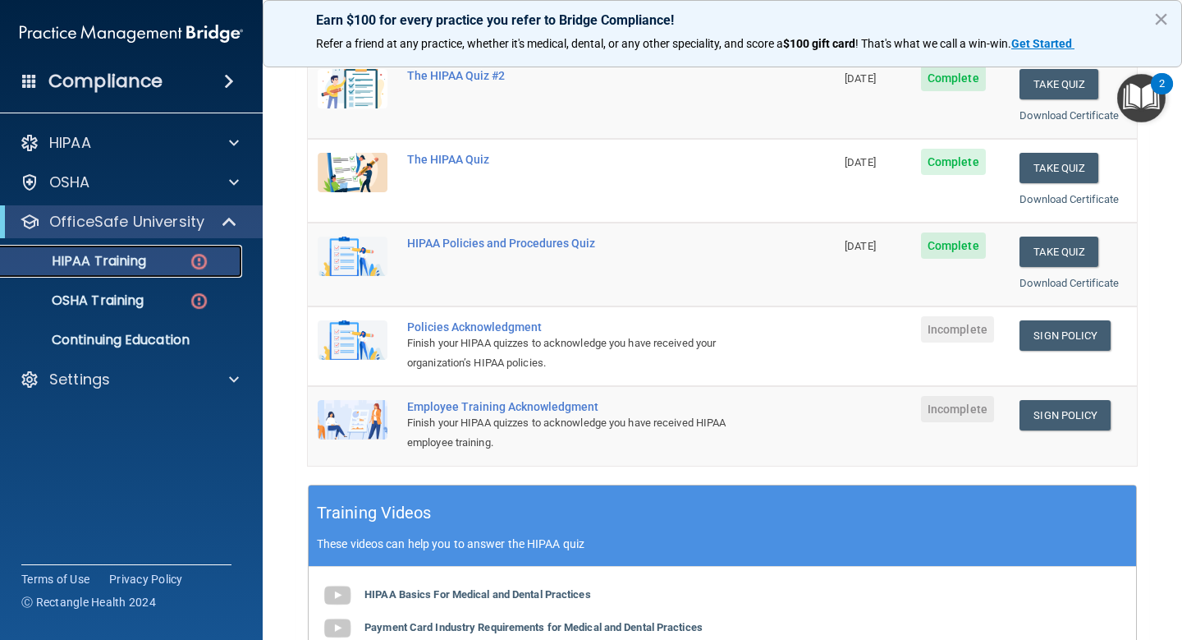
scroll to position [259, 0]
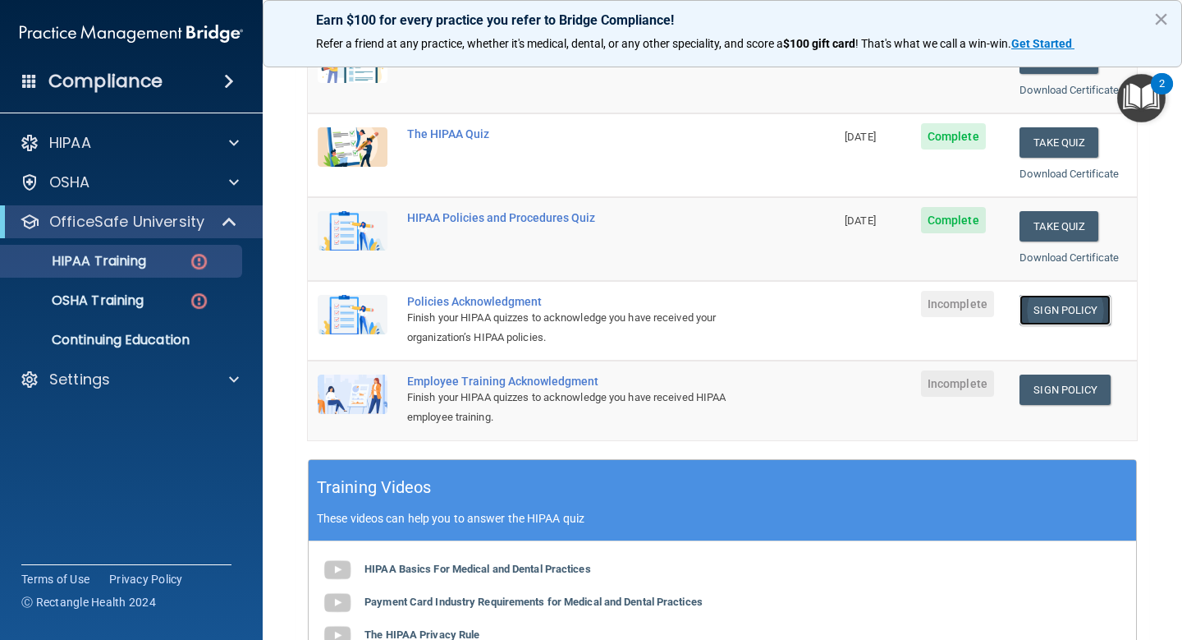
click at [1060, 303] on link "Sign Policy" at bounding box center [1065, 310] width 91 height 30
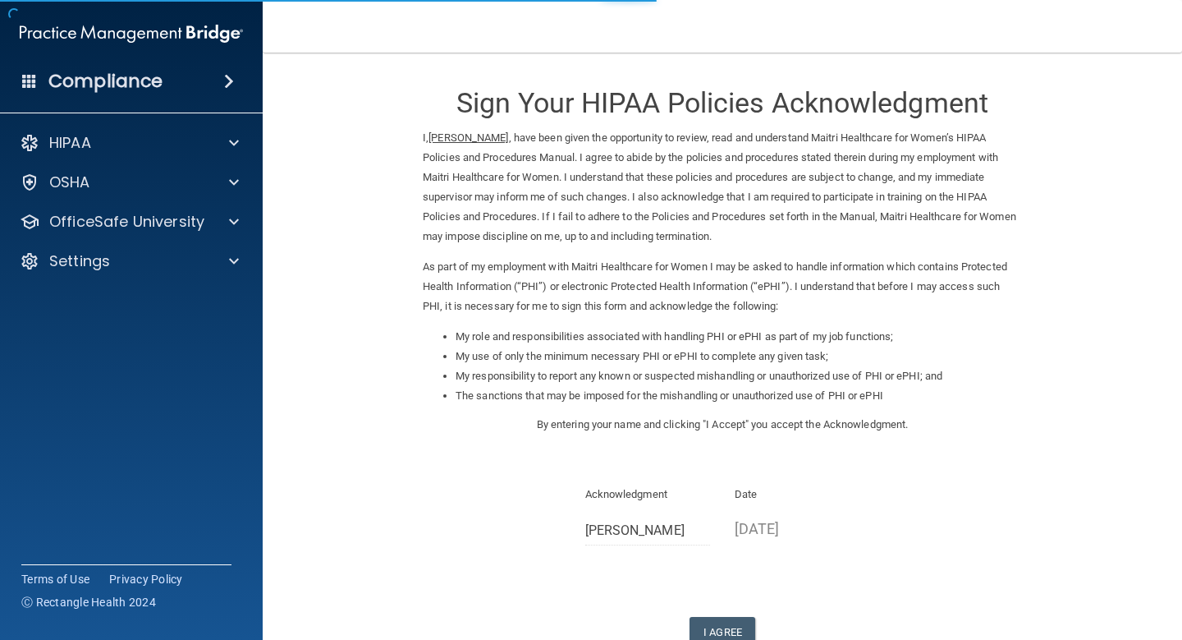
scroll to position [23, 0]
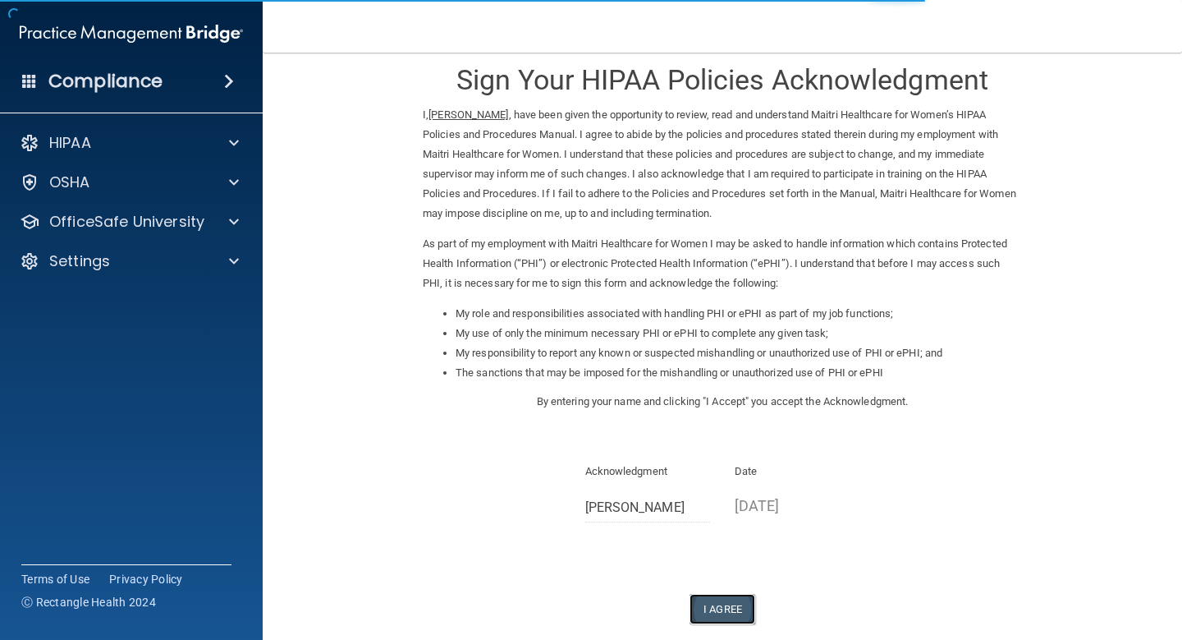
click at [705, 609] on button "I Agree" at bounding box center [723, 609] width 66 height 30
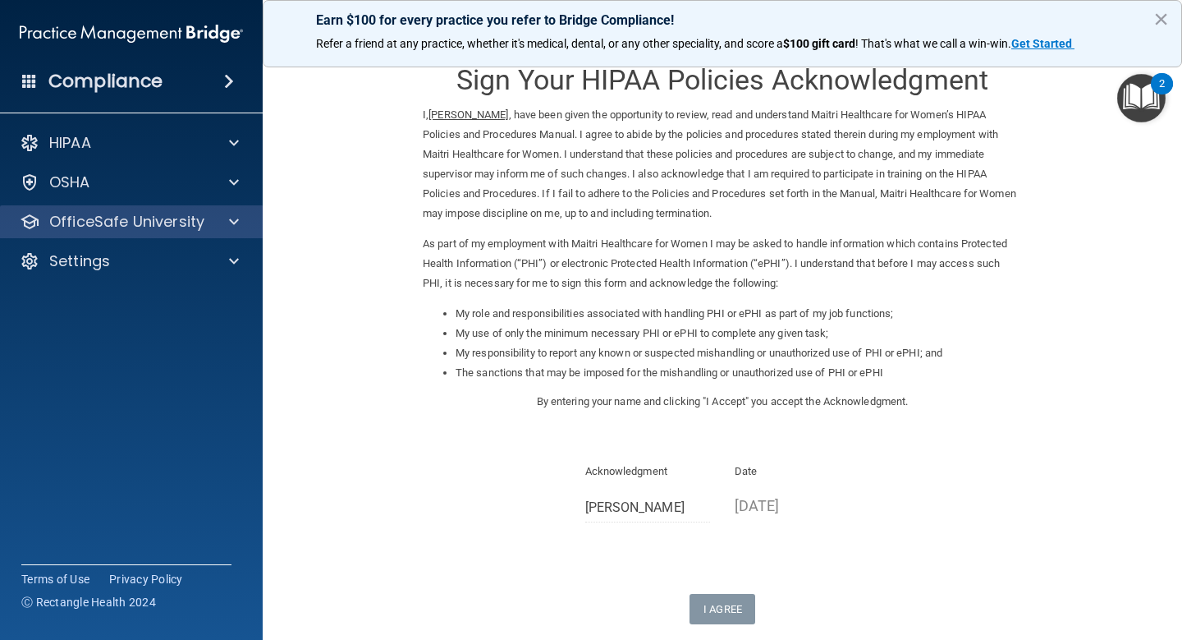
click at [162, 234] on div "OfficeSafe University" at bounding box center [132, 221] width 264 height 33
click at [227, 222] on div at bounding box center [231, 222] width 41 height 20
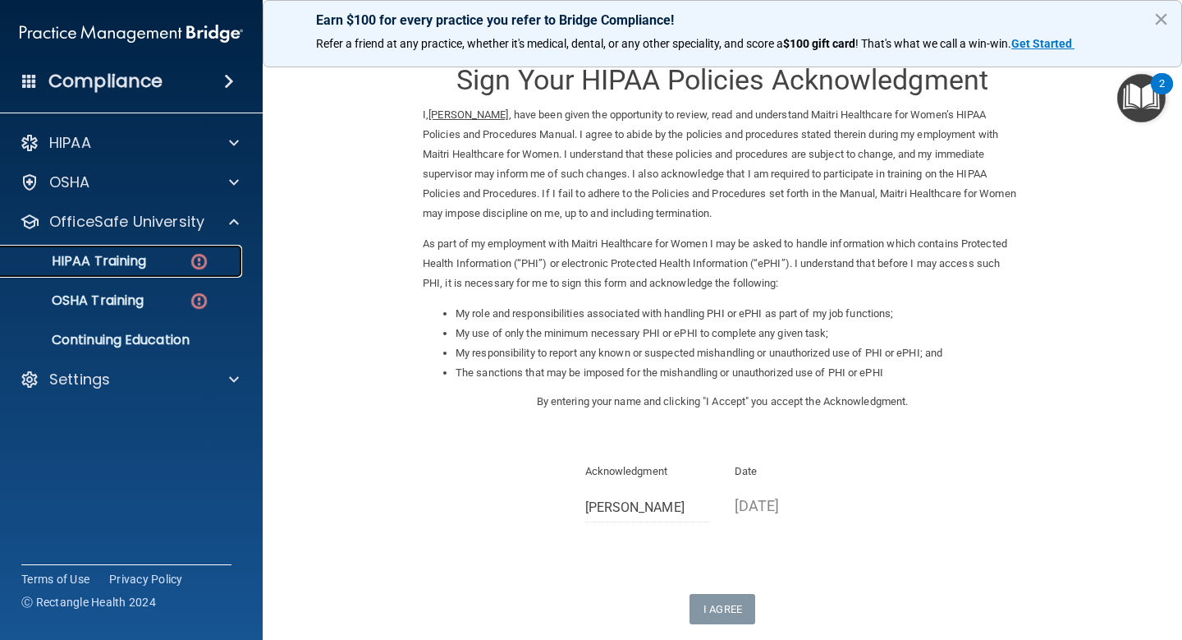
click at [207, 265] on img at bounding box center [199, 261] width 21 height 21
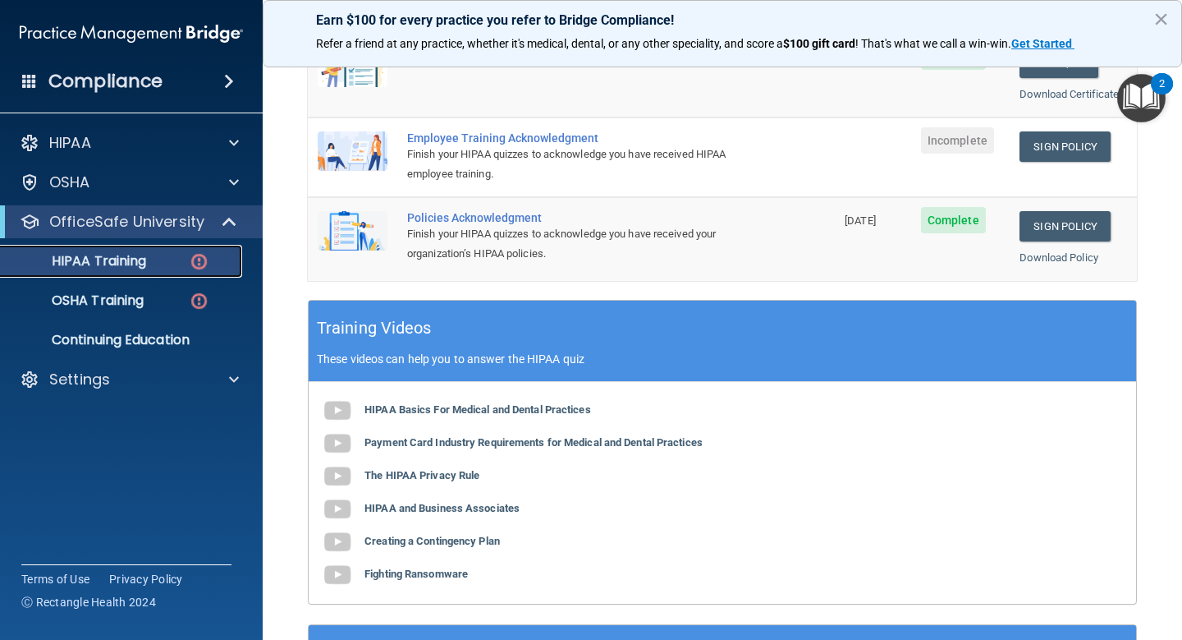
scroll to position [363, 0]
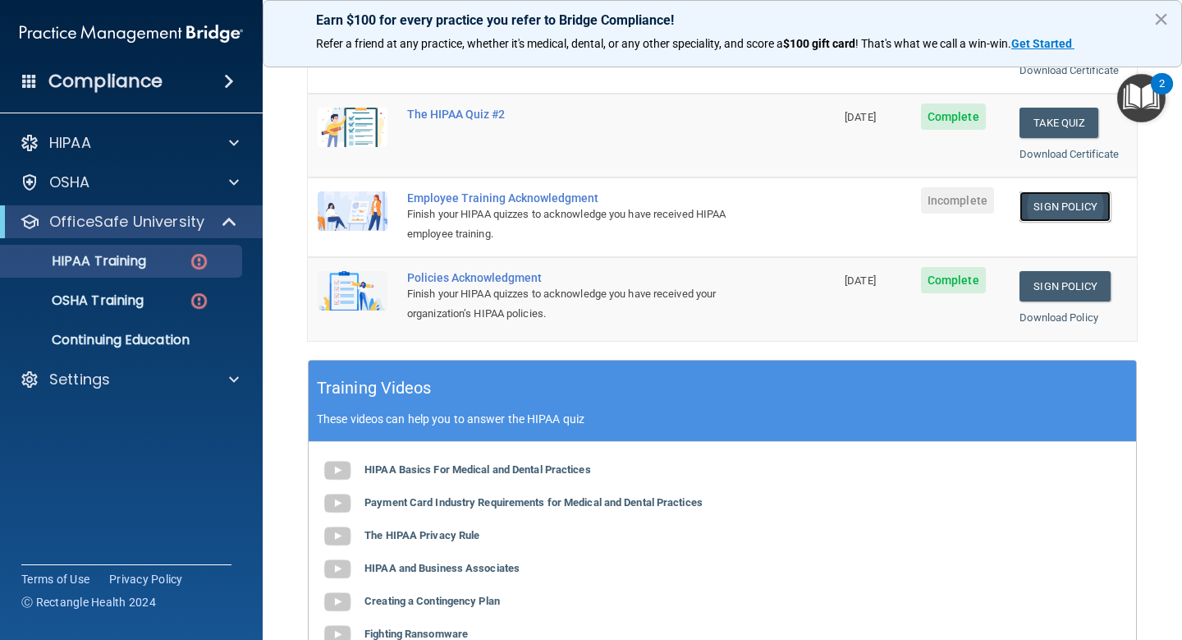
click at [1046, 209] on link "Sign Policy" at bounding box center [1065, 206] width 91 height 30
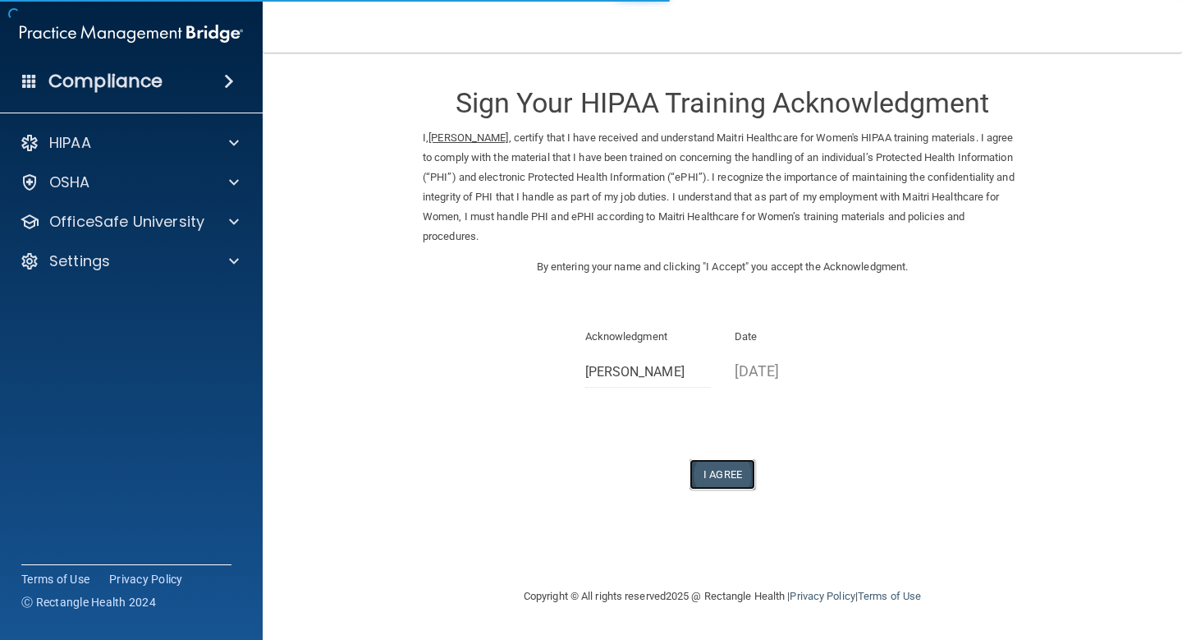
click at [716, 479] on button "I Agree" at bounding box center [723, 474] width 66 height 30
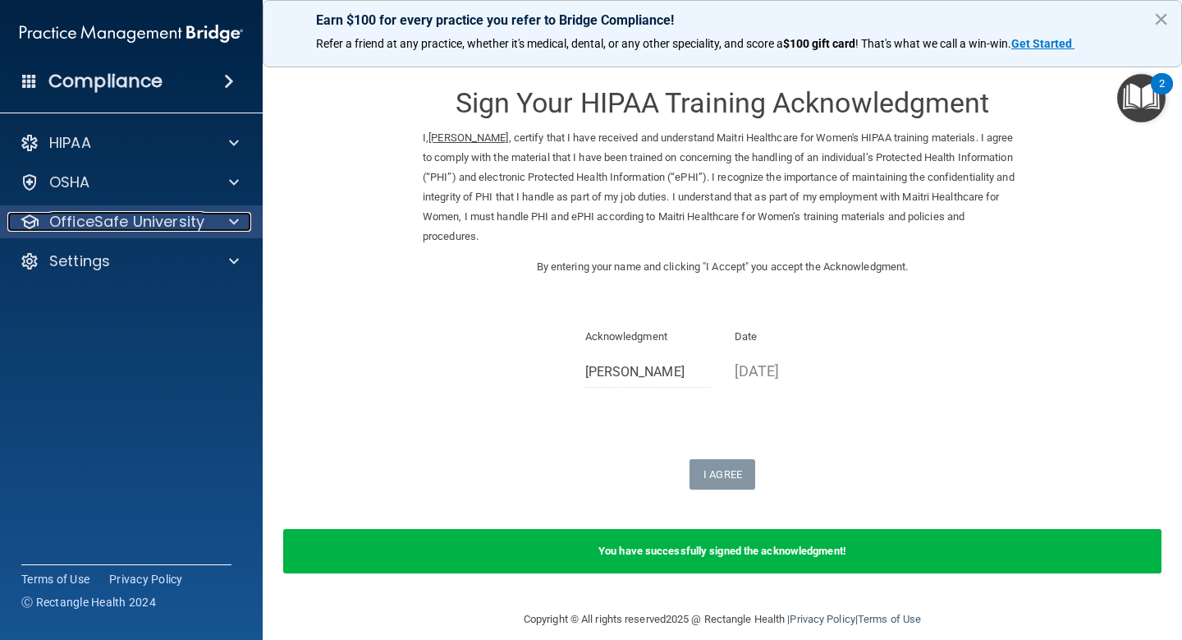
click at [216, 224] on div at bounding box center [231, 222] width 41 height 20
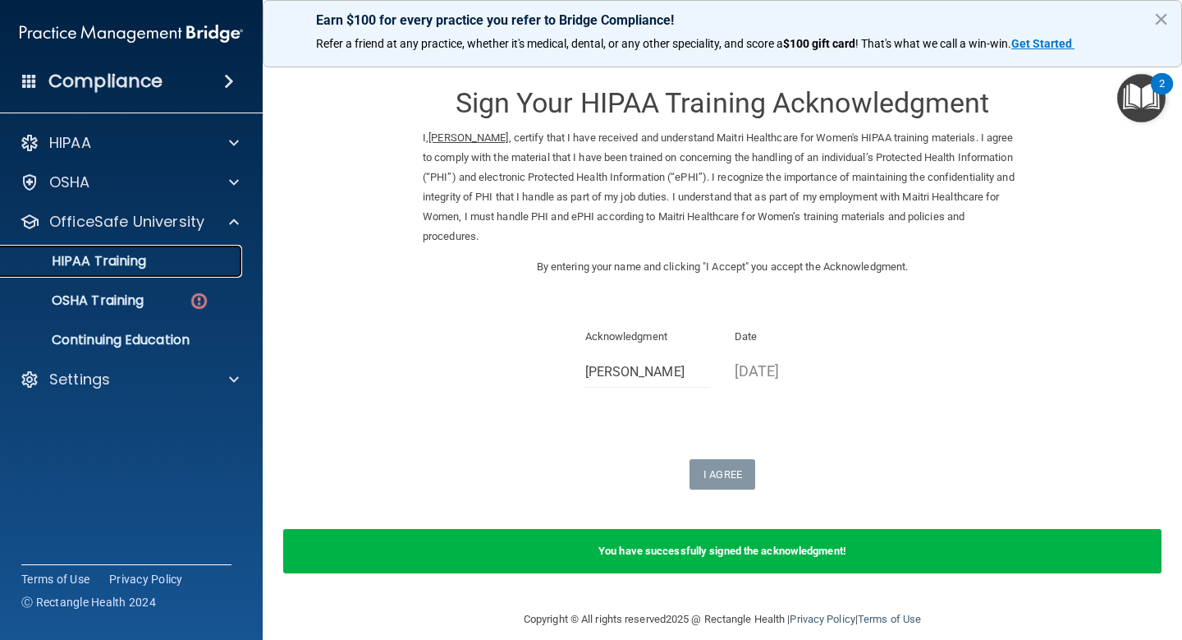
click at [161, 273] on link "HIPAA Training" at bounding box center [113, 261] width 259 height 33
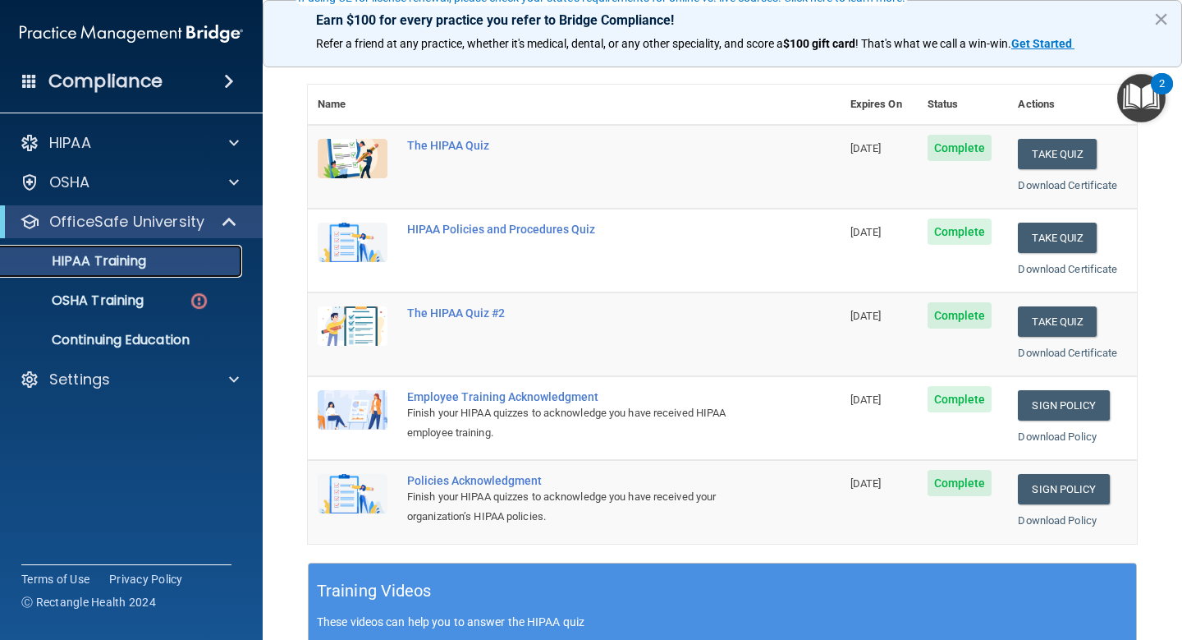
scroll to position [169, 0]
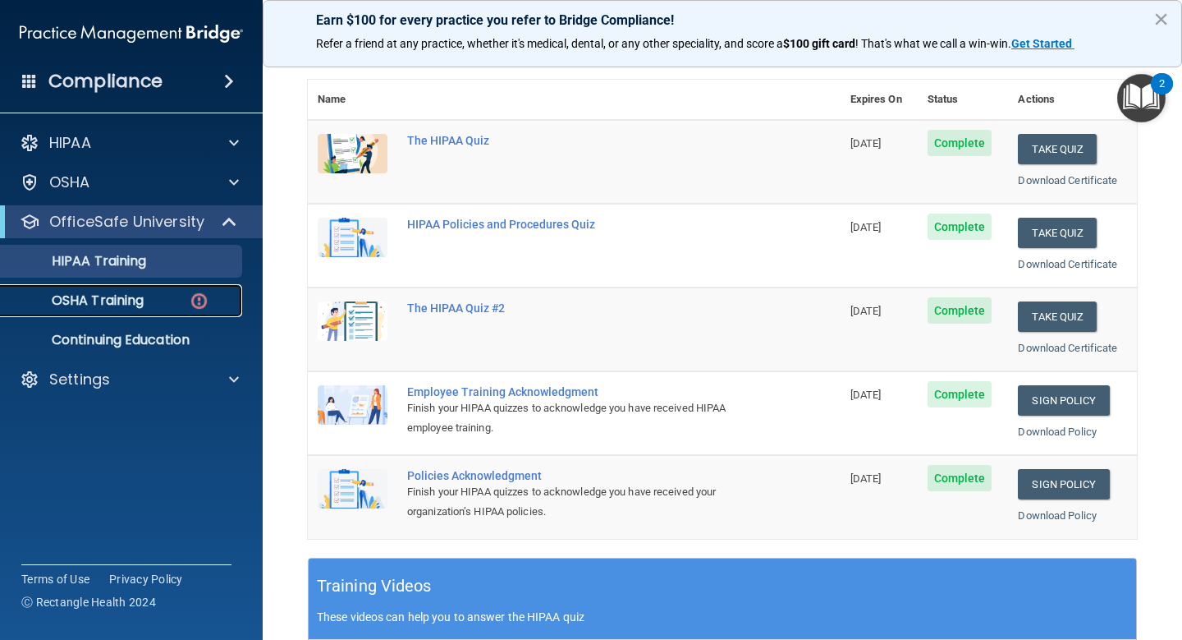
click at [113, 299] on p "OSHA Training" at bounding box center [77, 300] width 133 height 16
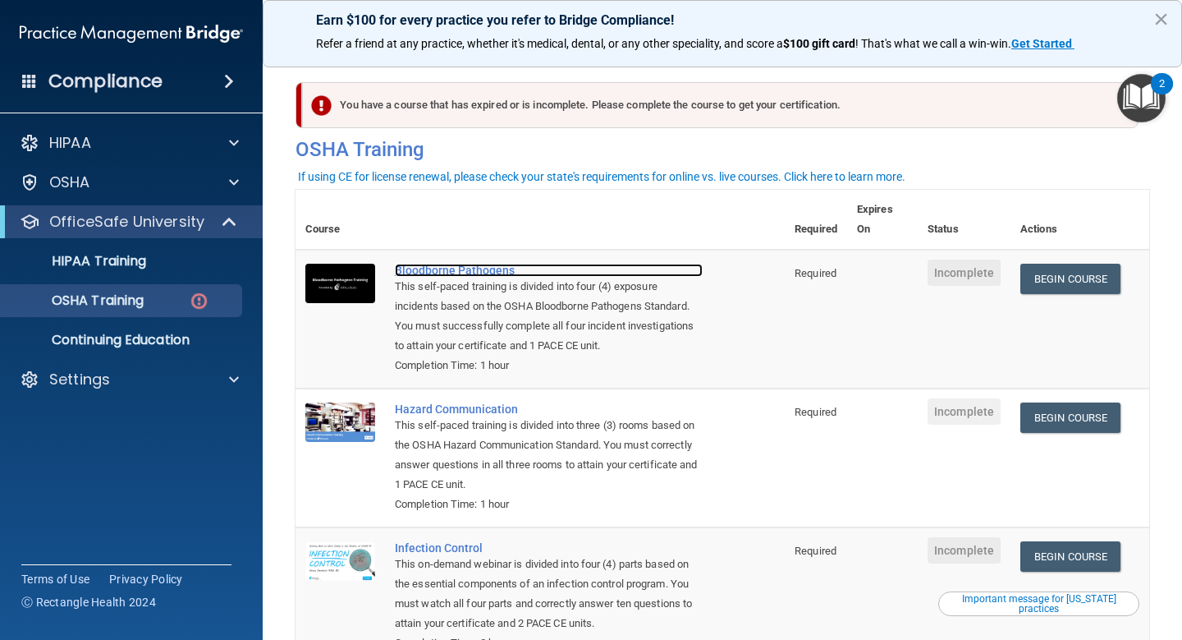
click at [488, 270] on div "Bloodborne Pathogens" at bounding box center [549, 270] width 308 height 13
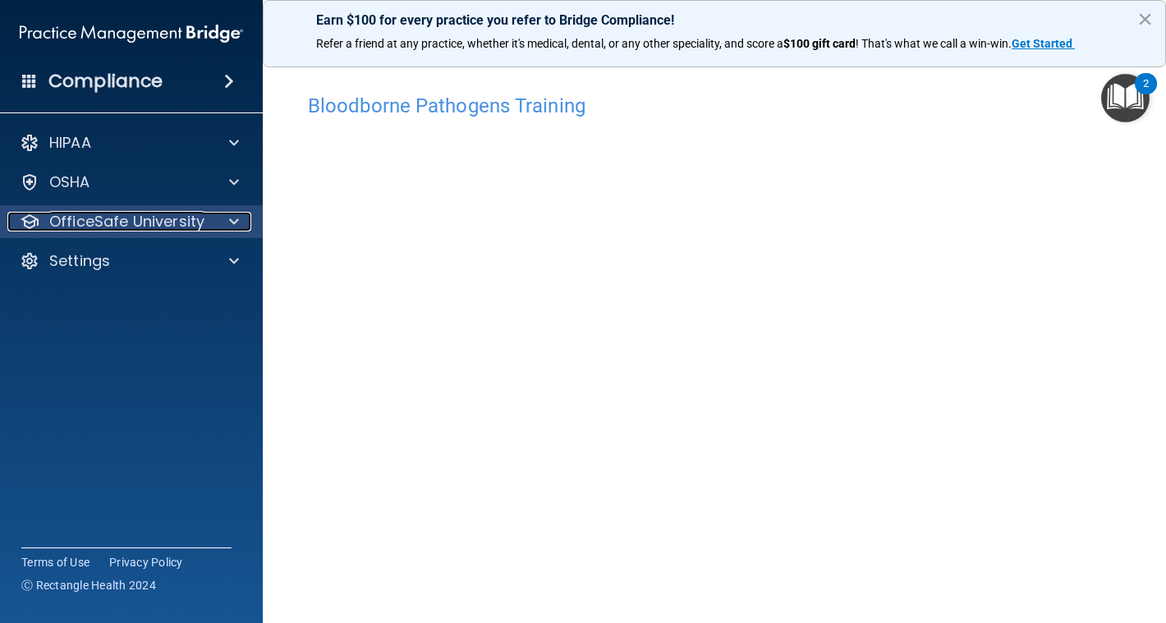
click at [224, 222] on div at bounding box center [231, 222] width 41 height 20
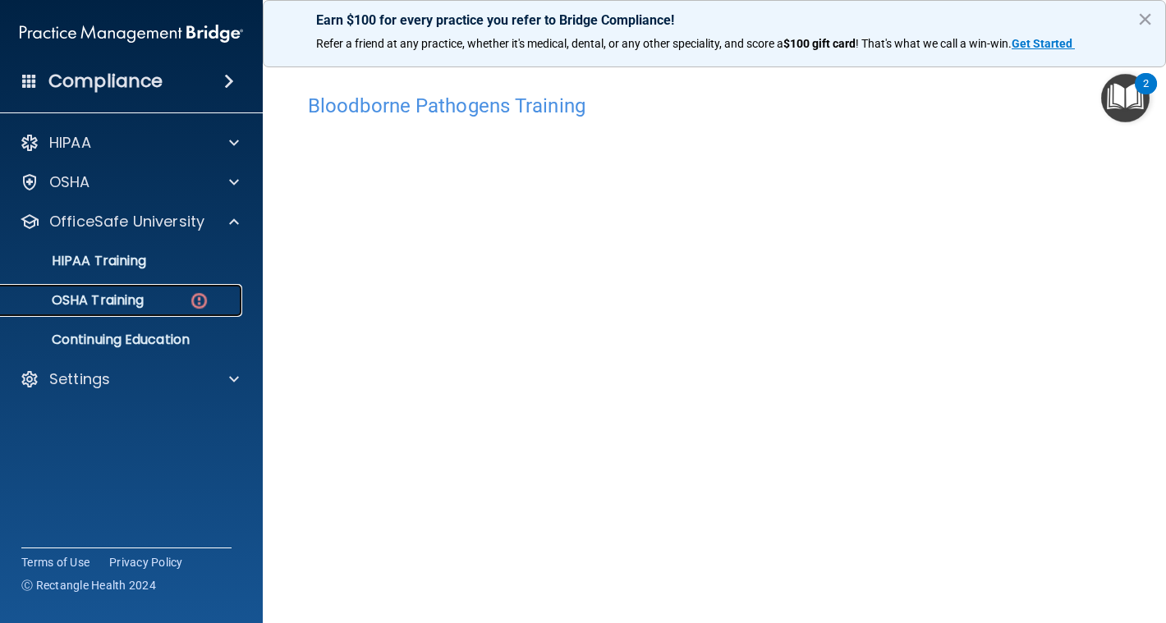
click at [210, 303] on div "OSHA Training" at bounding box center [123, 300] width 224 height 16
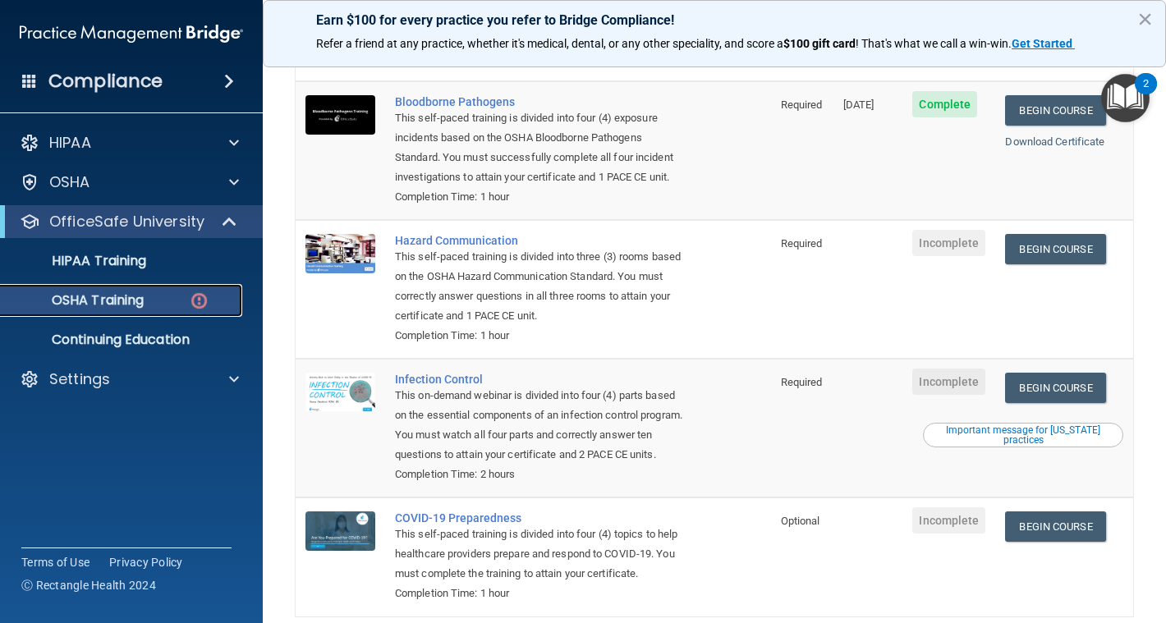
scroll to position [154, 0]
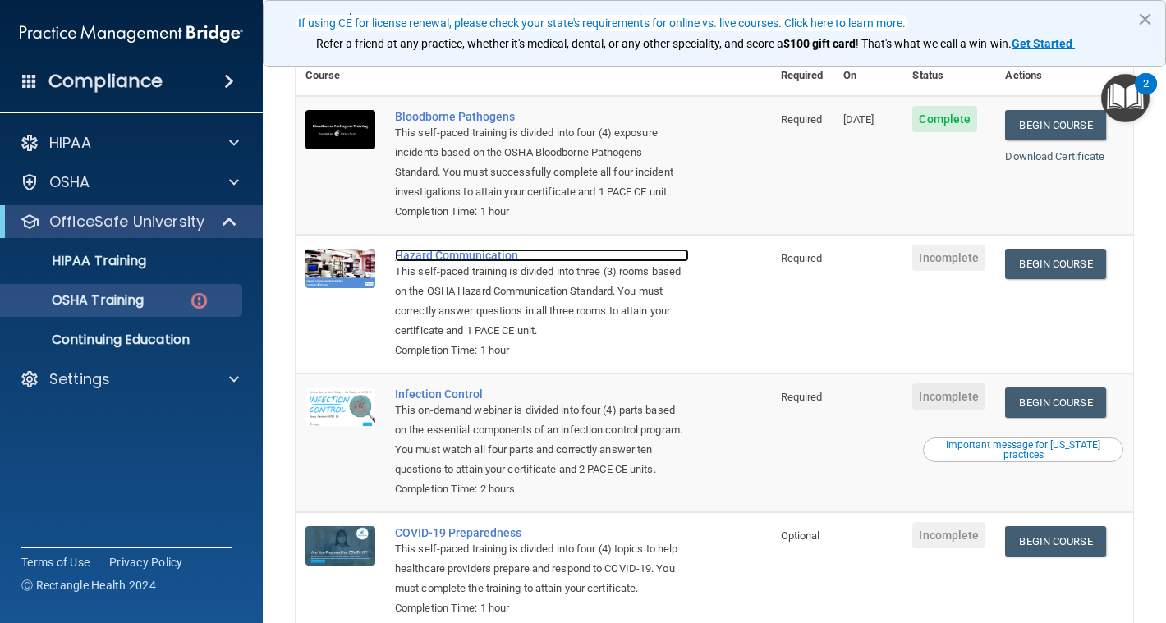
click at [460, 249] on div "Hazard Communication" at bounding box center [542, 255] width 294 height 13
